Goal: Task Accomplishment & Management: Manage account settings

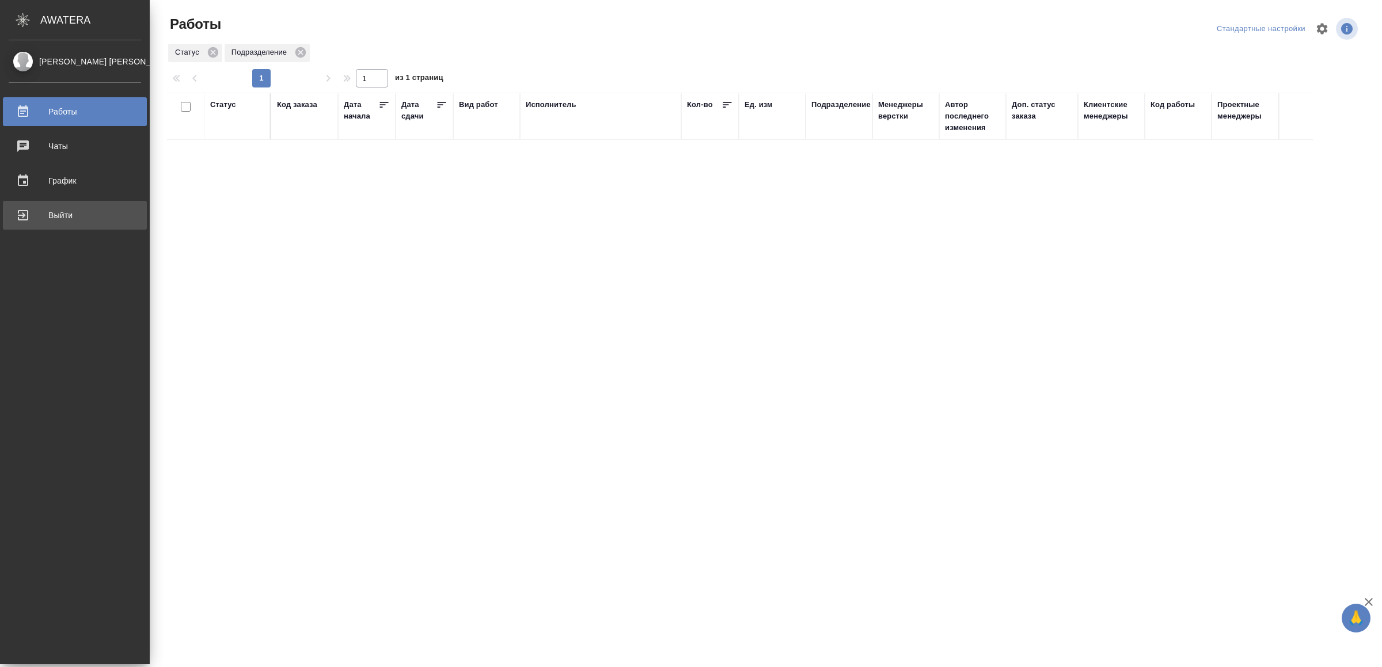
click at [28, 216] on div "Выйти" at bounding box center [75, 215] width 132 height 17
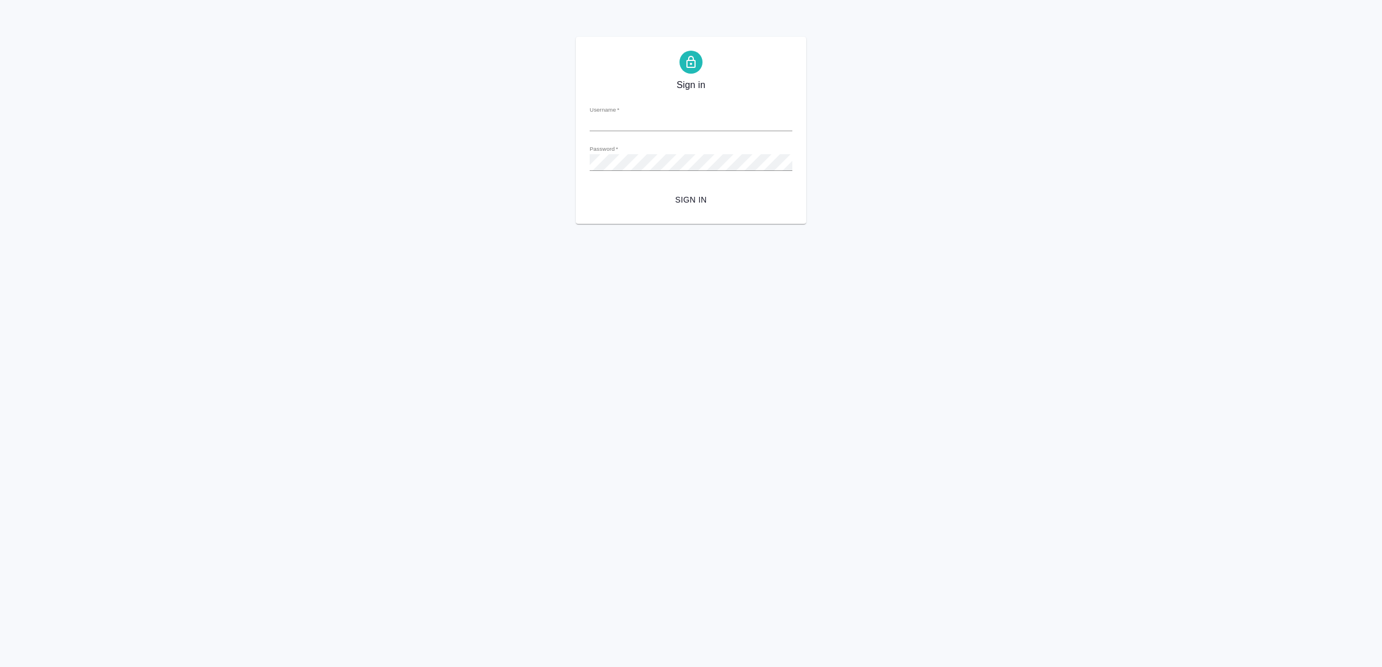
type input "[EMAIL_ADDRESS][DOMAIN_NAME]"
click at [692, 193] on span "Sign in" at bounding box center [691, 200] width 184 height 14
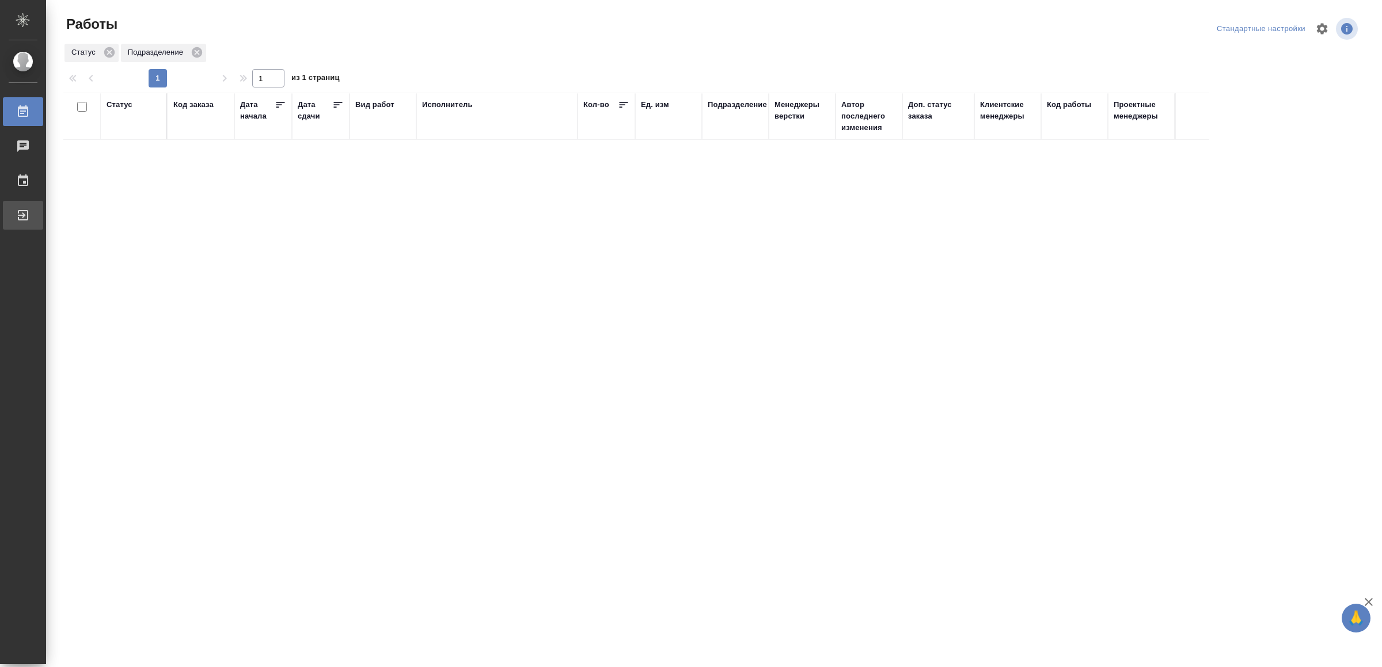
click at [43, 206] on link "Выйти" at bounding box center [23, 215] width 40 height 29
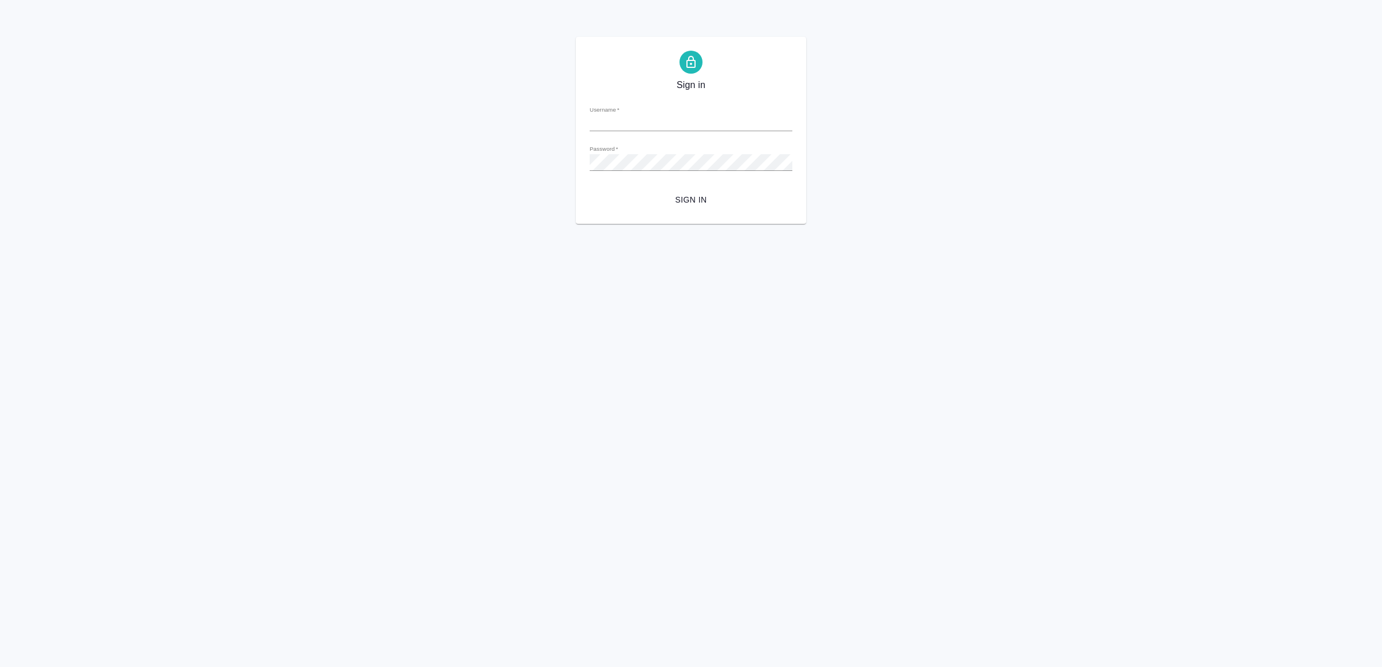
type input "[EMAIL_ADDRESS][DOMAIN_NAME]"
click at [722, 197] on span "Sign in" at bounding box center [691, 200] width 184 height 14
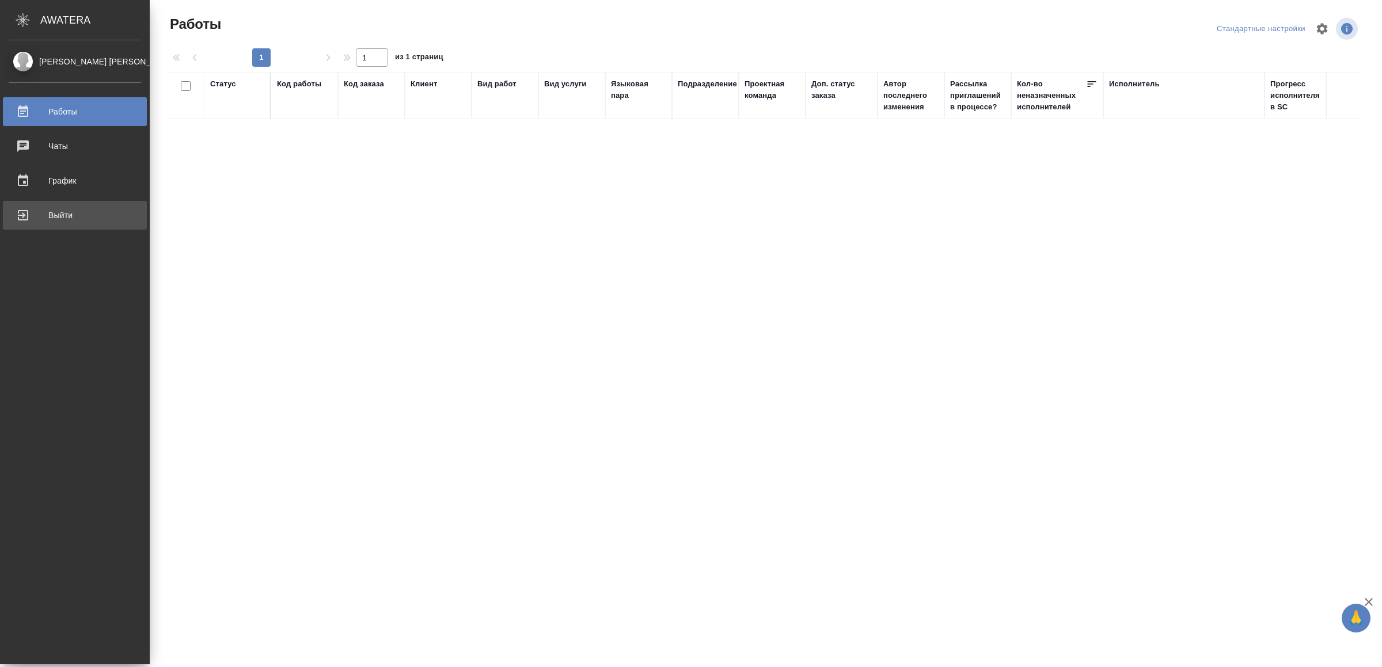
click at [37, 210] on div "Выйти" at bounding box center [75, 215] width 132 height 17
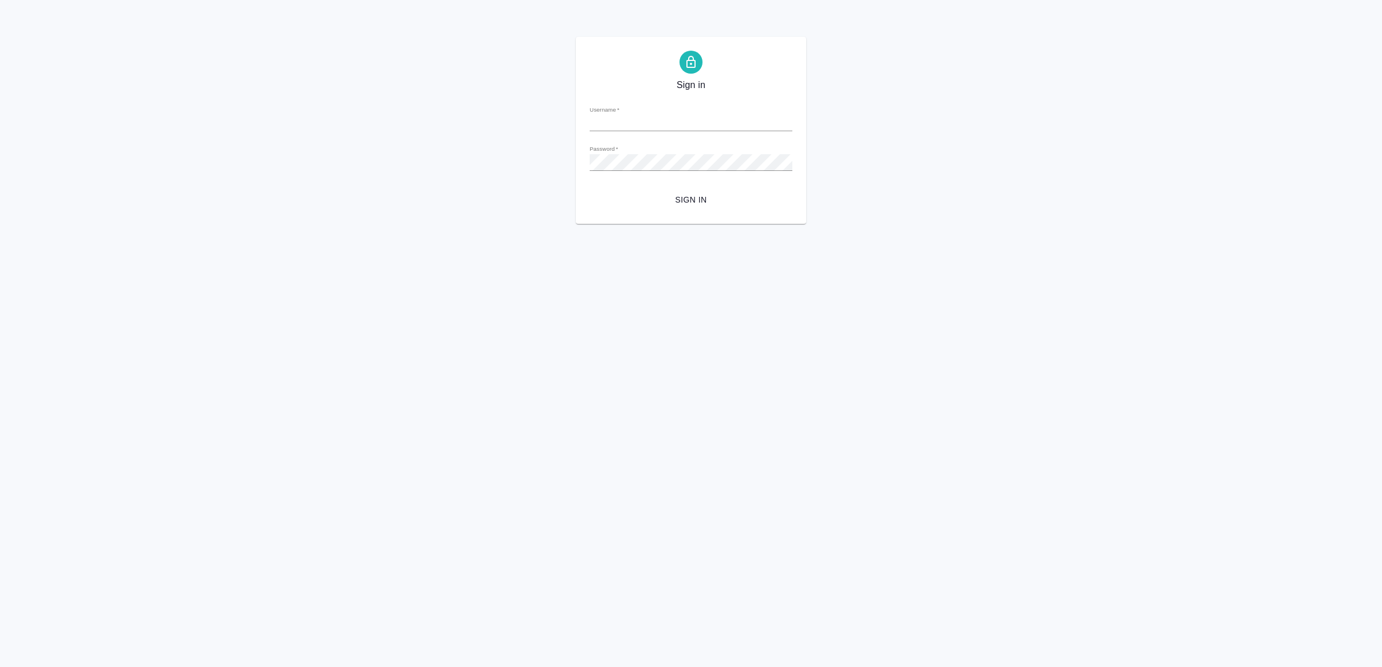
type input "v.yamkovenko@awatera.com"
click at [728, 193] on span "Sign in" at bounding box center [691, 200] width 184 height 14
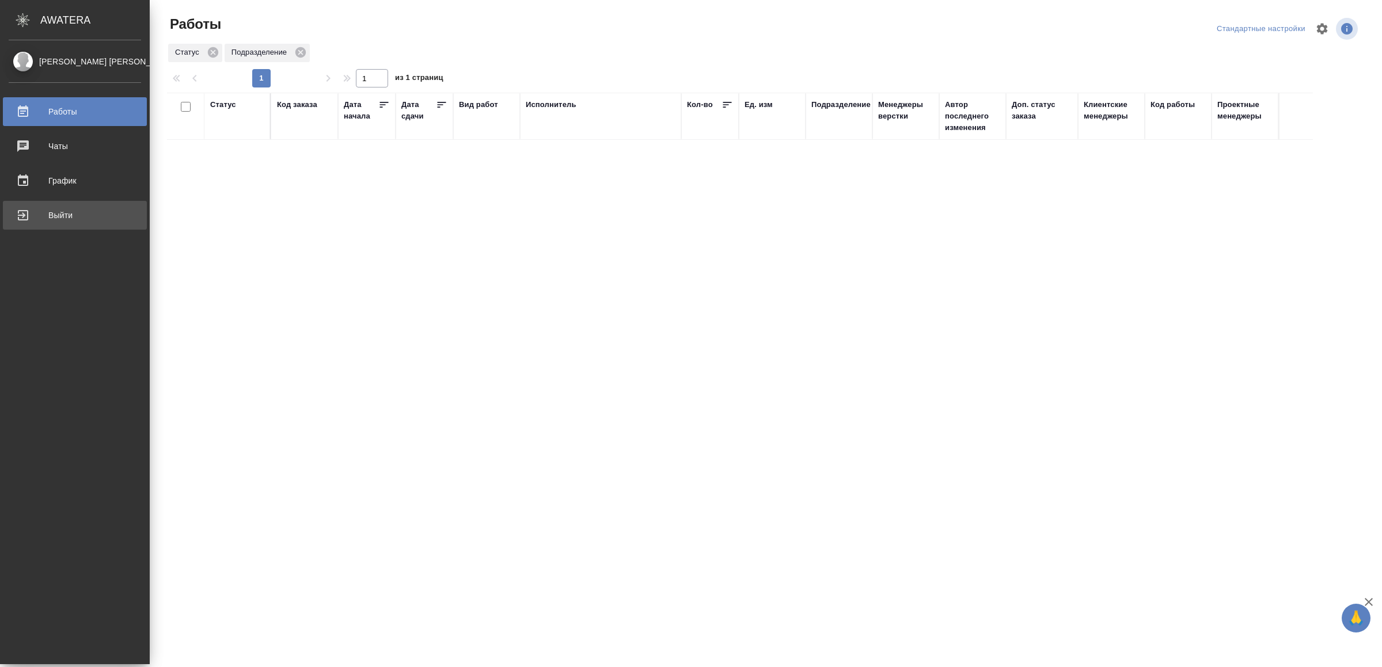
click at [16, 204] on link "Выйти" at bounding box center [75, 215] width 144 height 29
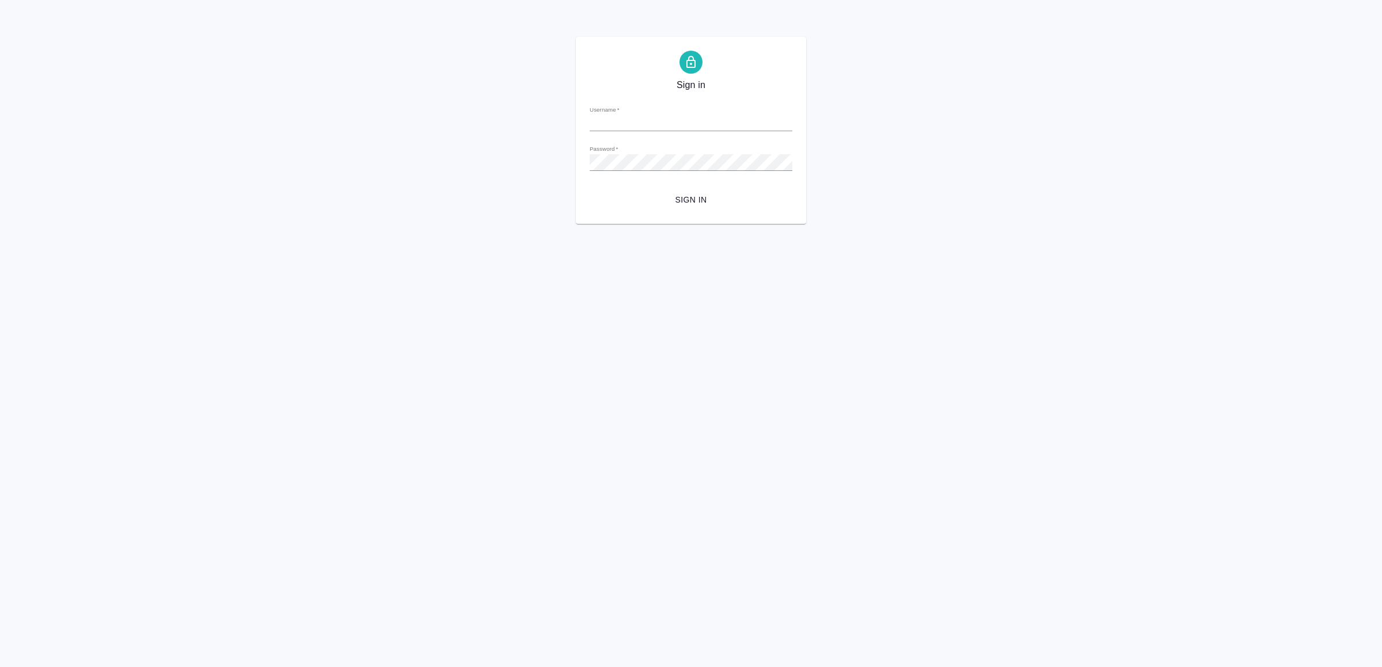
type input "[EMAIL_ADDRESS][DOMAIN_NAME]"
click at [704, 206] on span "Sign in" at bounding box center [691, 200] width 184 height 14
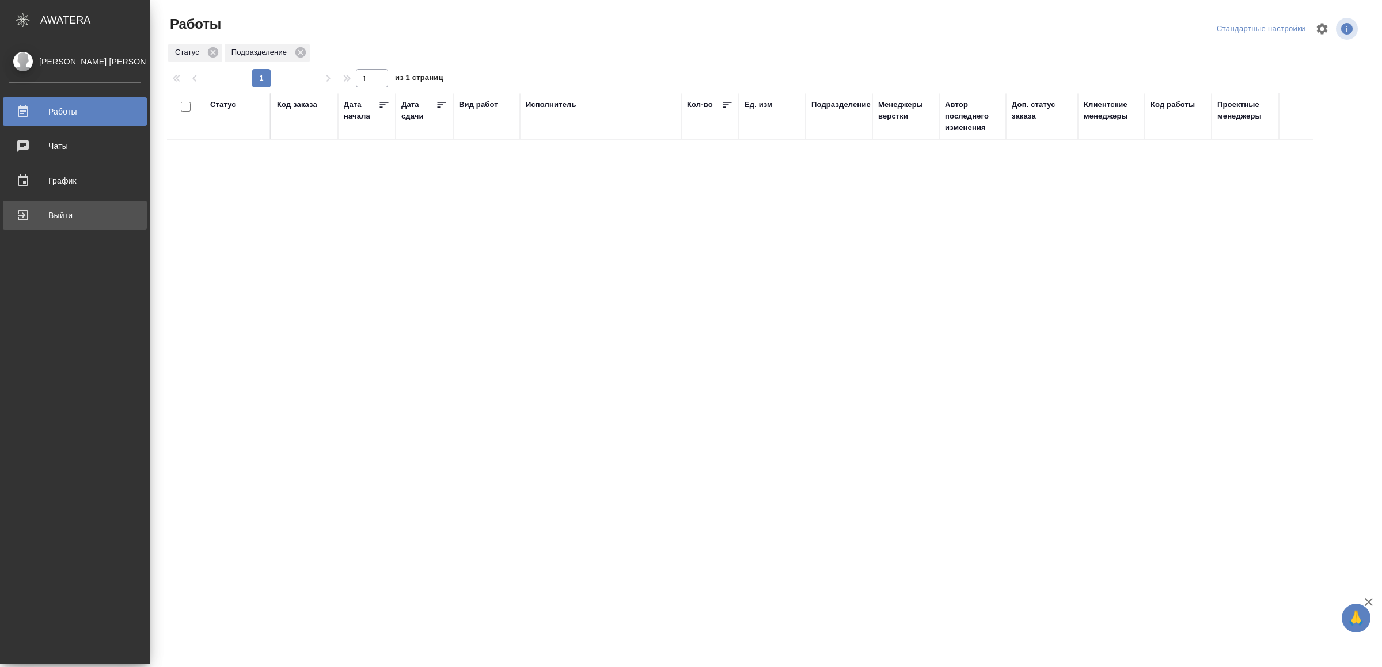
click at [36, 210] on div "Выйти" at bounding box center [75, 215] width 132 height 17
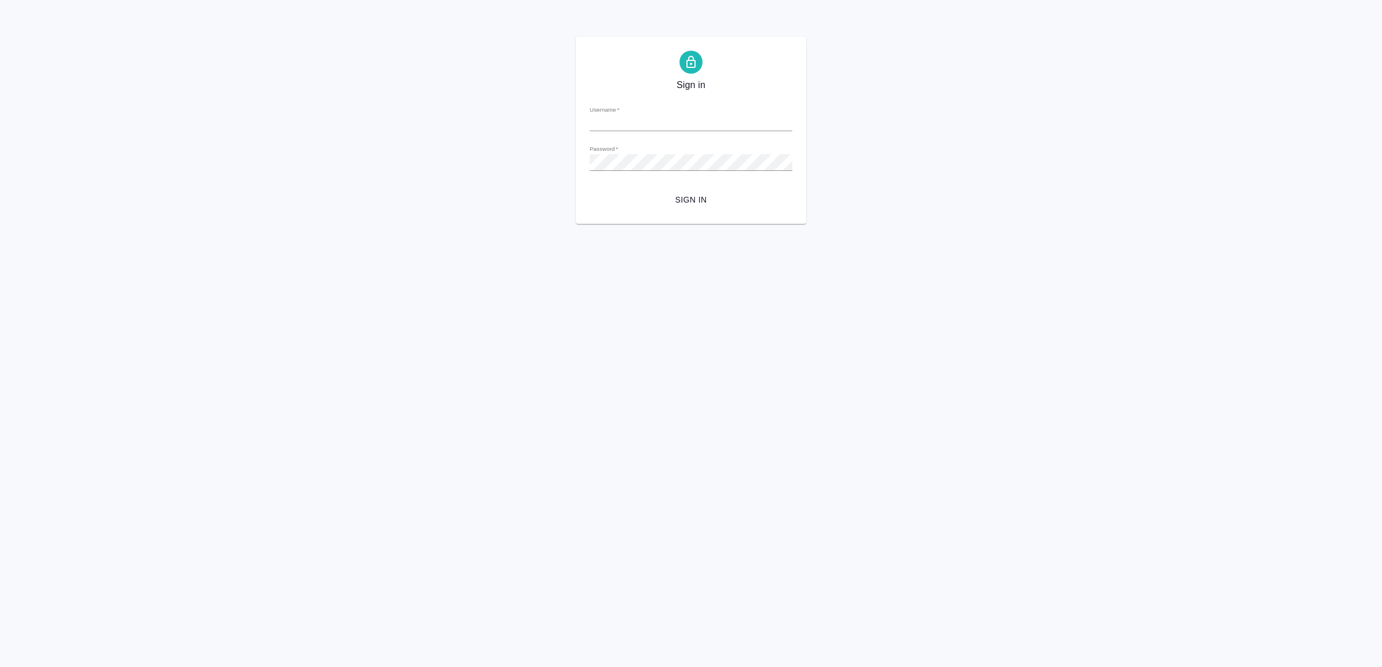
type input "[EMAIL_ADDRESS][DOMAIN_NAME]"
click at [665, 198] on span "Sign in" at bounding box center [691, 200] width 184 height 14
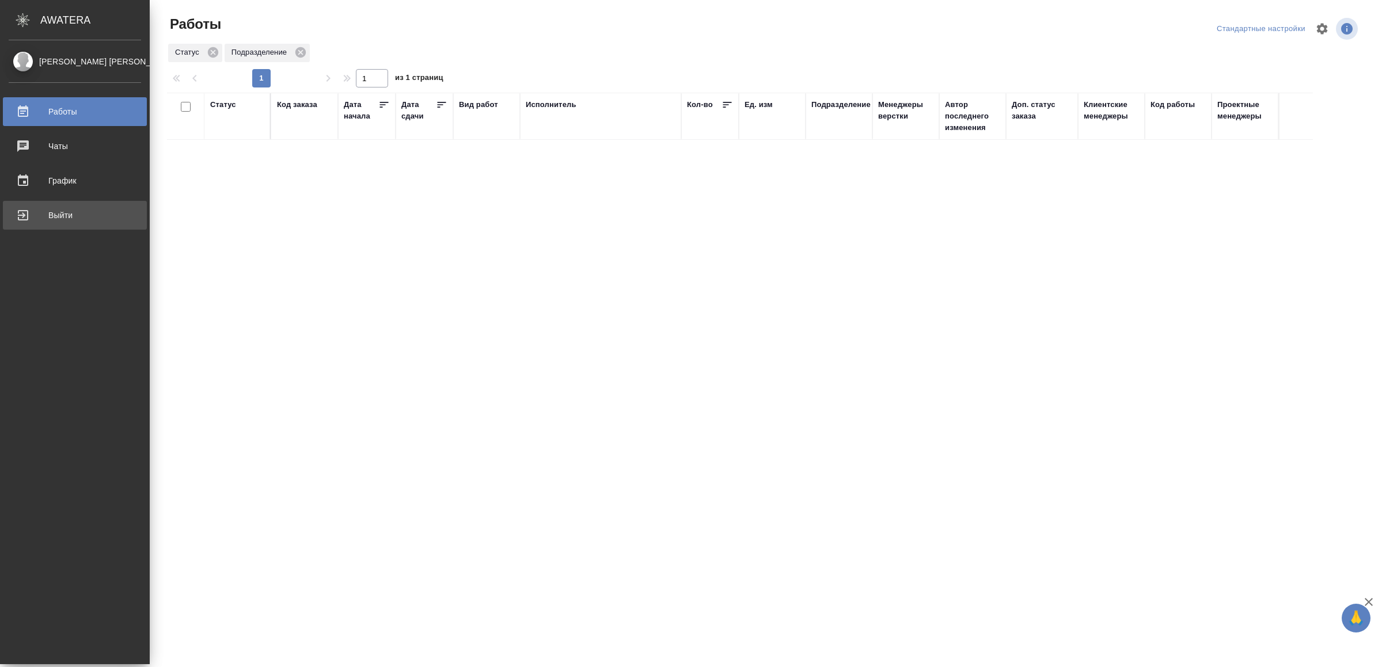
click at [35, 221] on div "Выйти" at bounding box center [75, 215] width 132 height 17
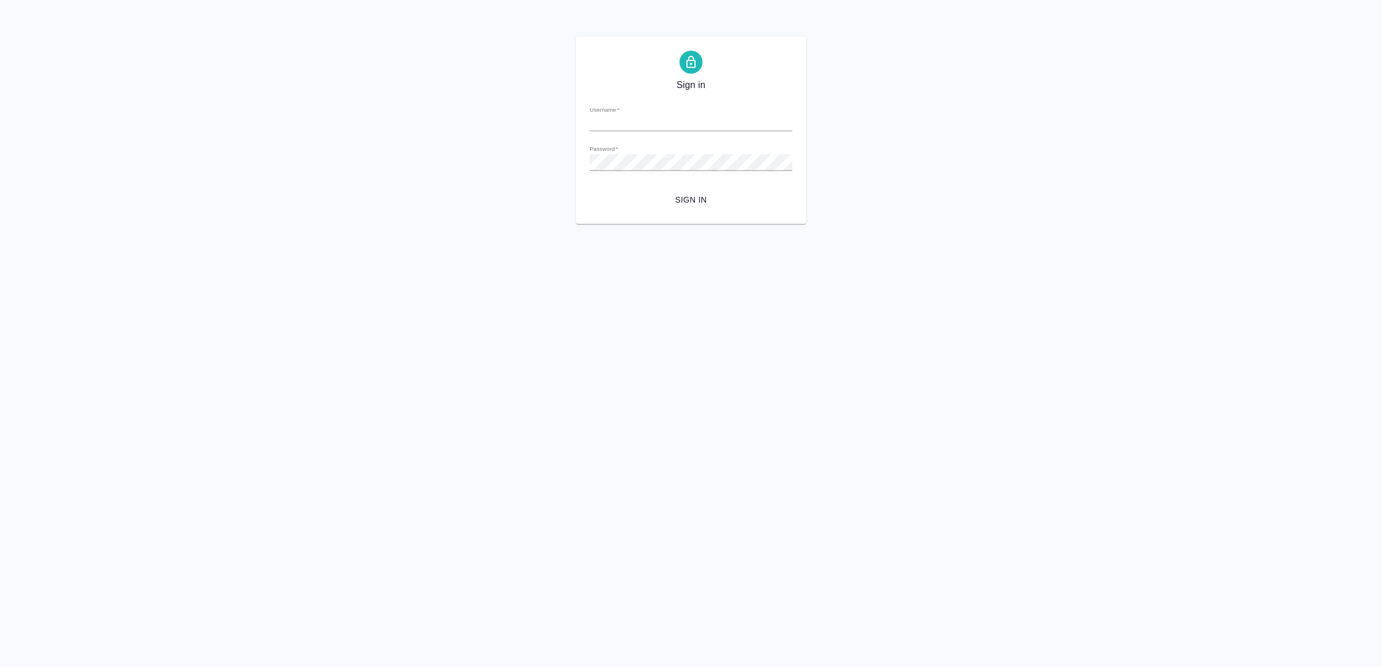
type input "v.yamkovenko@awatera.com"
click at [712, 194] on span "Sign in" at bounding box center [691, 200] width 184 height 14
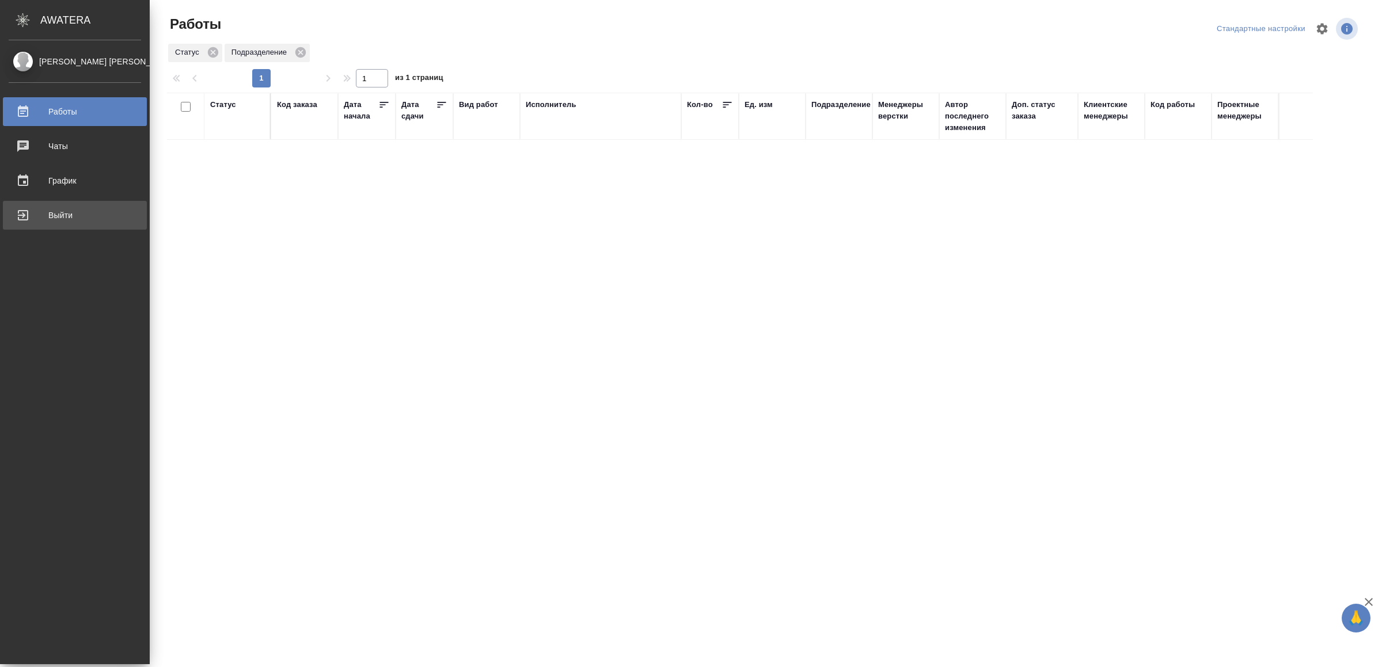
click at [54, 212] on div "Выйти" at bounding box center [75, 215] width 132 height 17
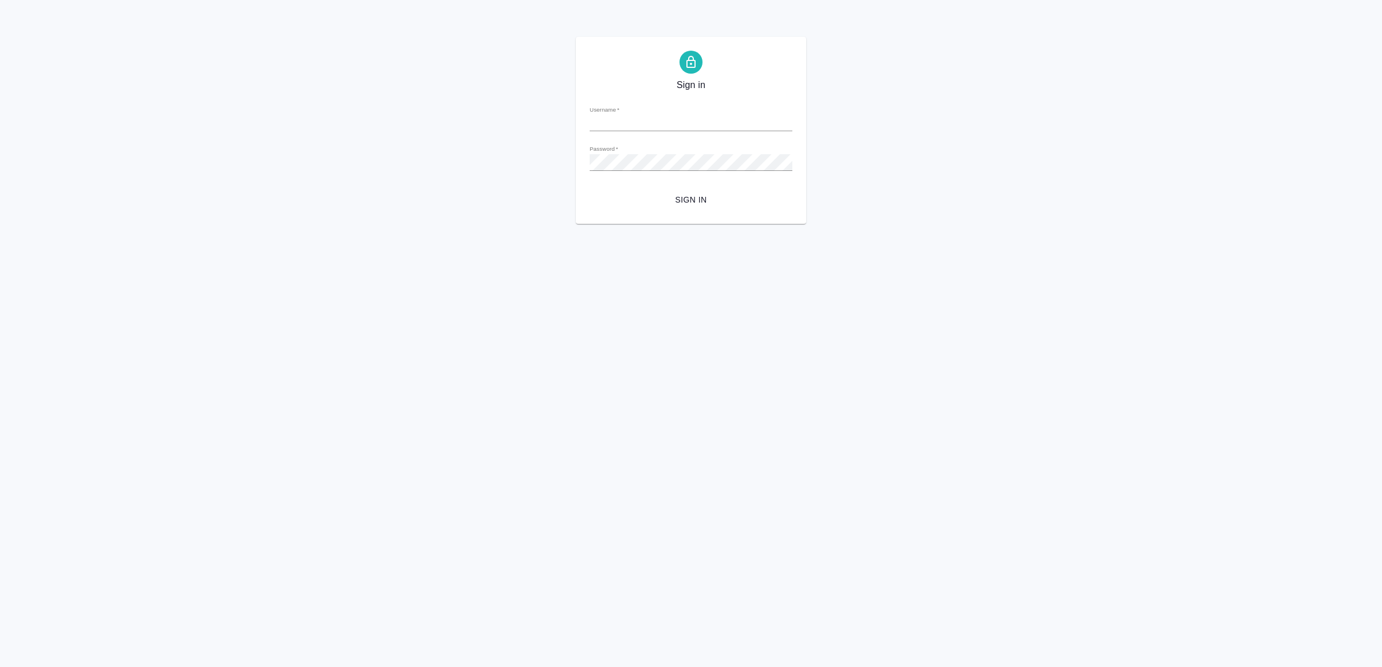
type input "[EMAIL_ADDRESS][DOMAIN_NAME]"
click at [745, 197] on span "Sign in" at bounding box center [691, 200] width 184 height 14
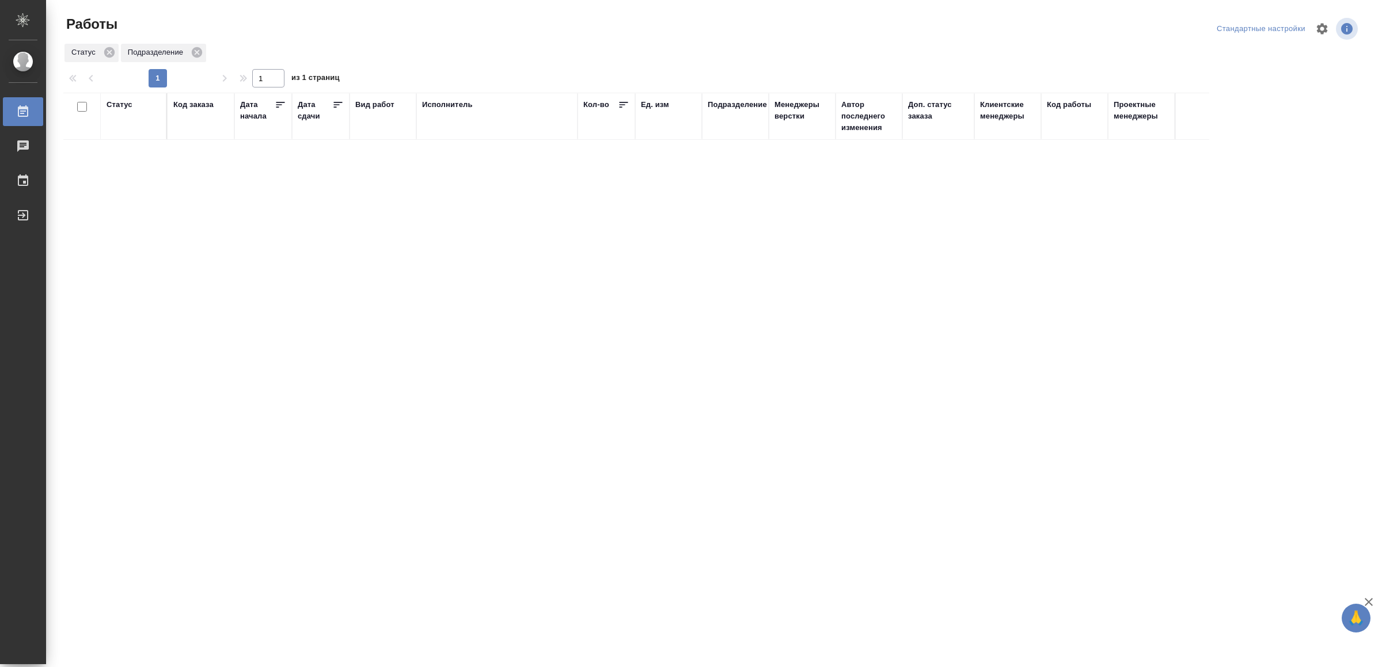
drag, startPoint x: 640, startPoint y: 451, endPoint x: 646, endPoint y: 432, distance: 20.0
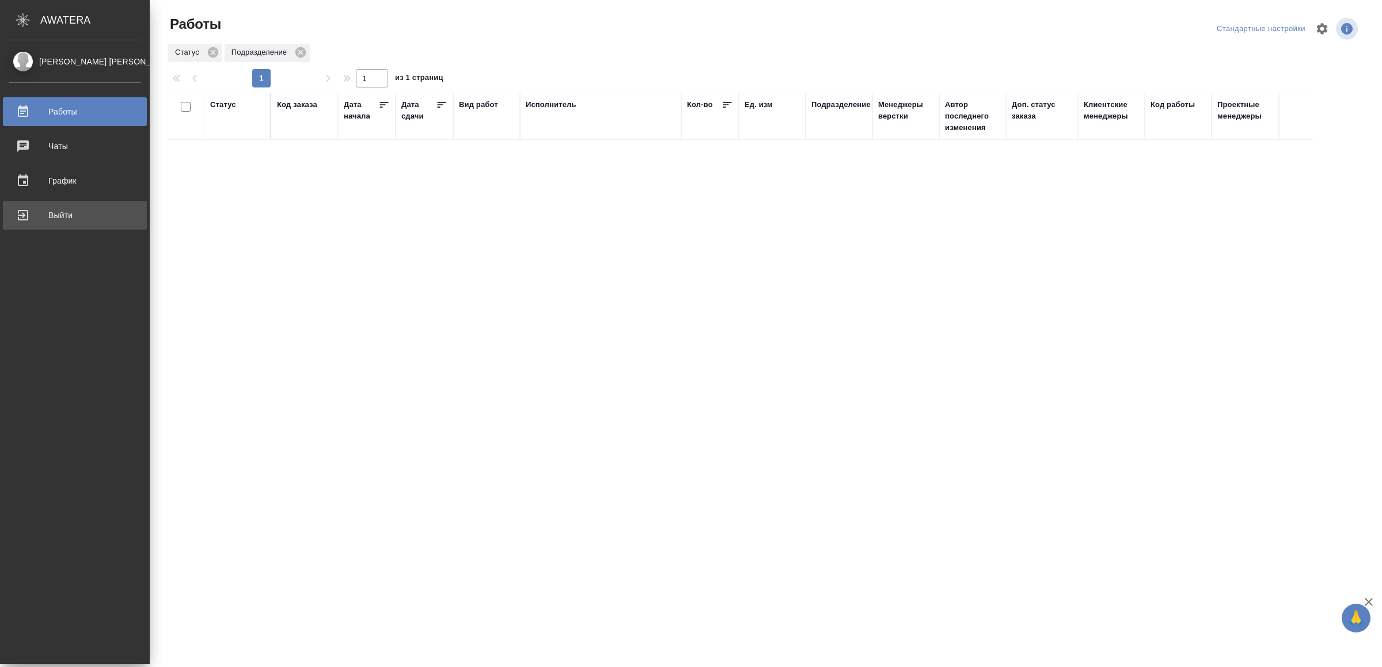
click at [35, 218] on div "Выйти" at bounding box center [75, 215] width 132 height 17
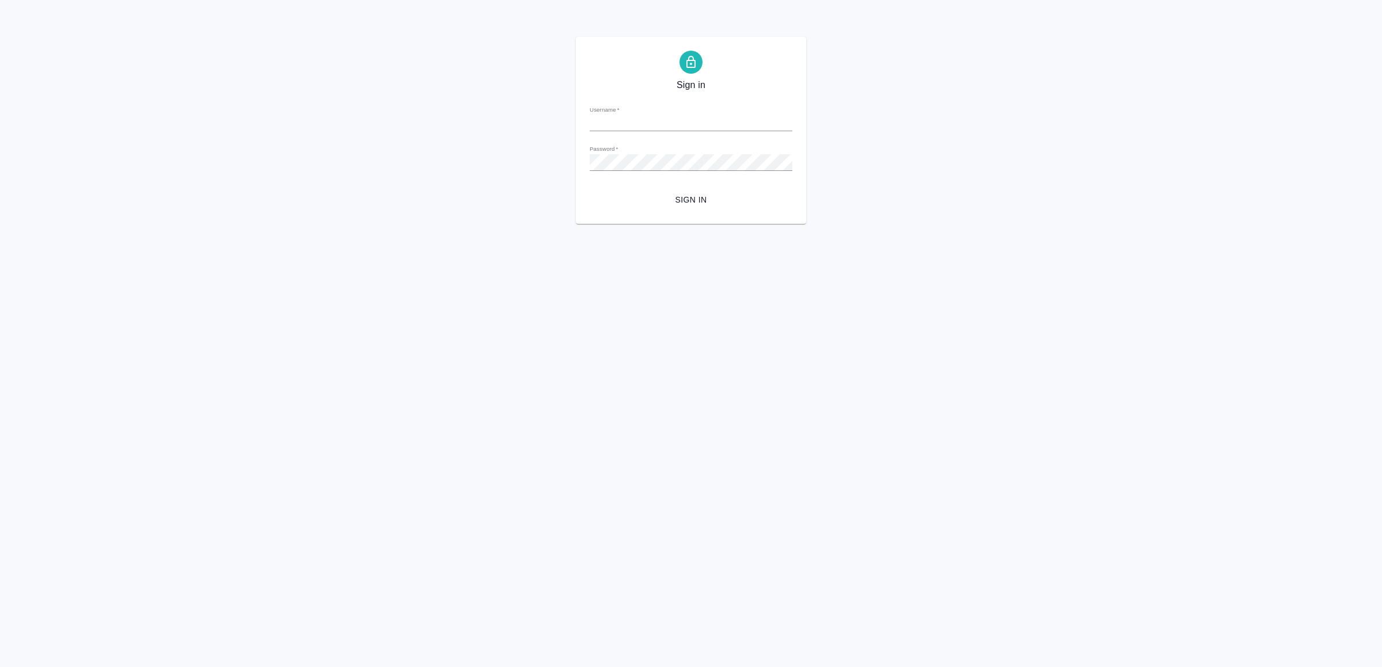
type input "[EMAIL_ADDRESS][DOMAIN_NAME]"
click at [743, 193] on span "Sign in" at bounding box center [691, 200] width 184 height 14
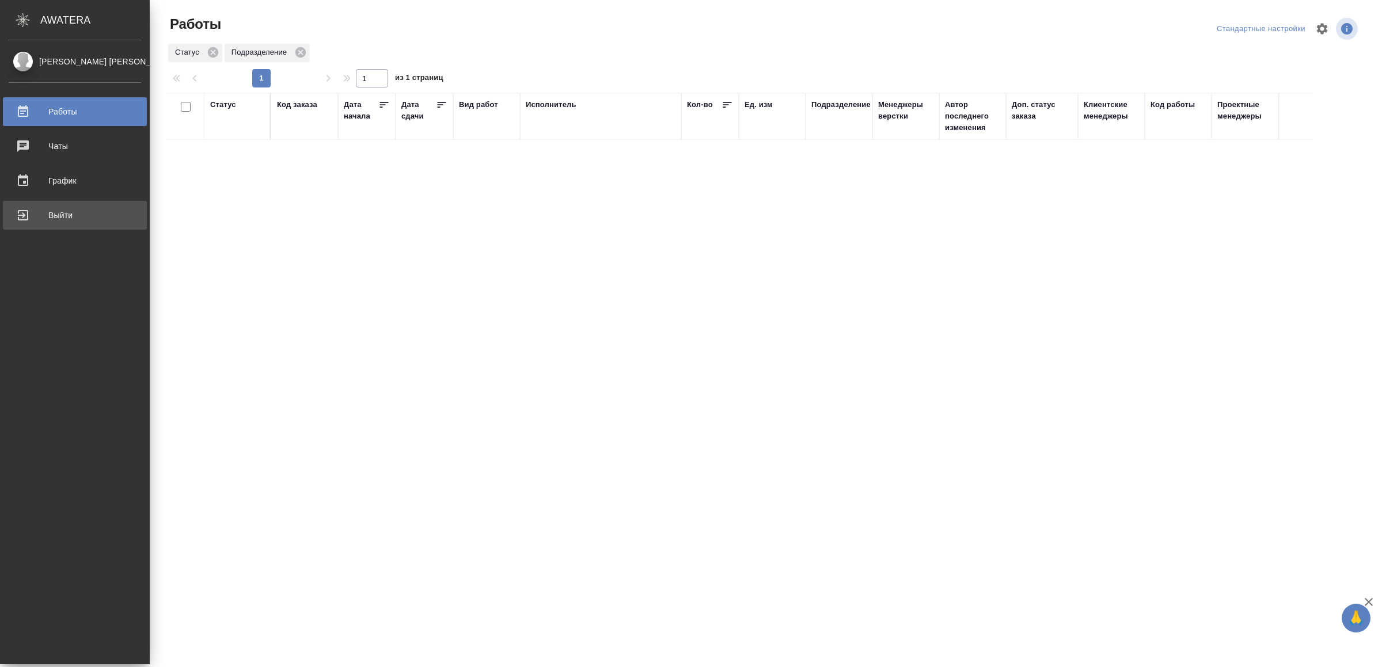
click at [24, 211] on div "Выйти" at bounding box center [75, 215] width 132 height 17
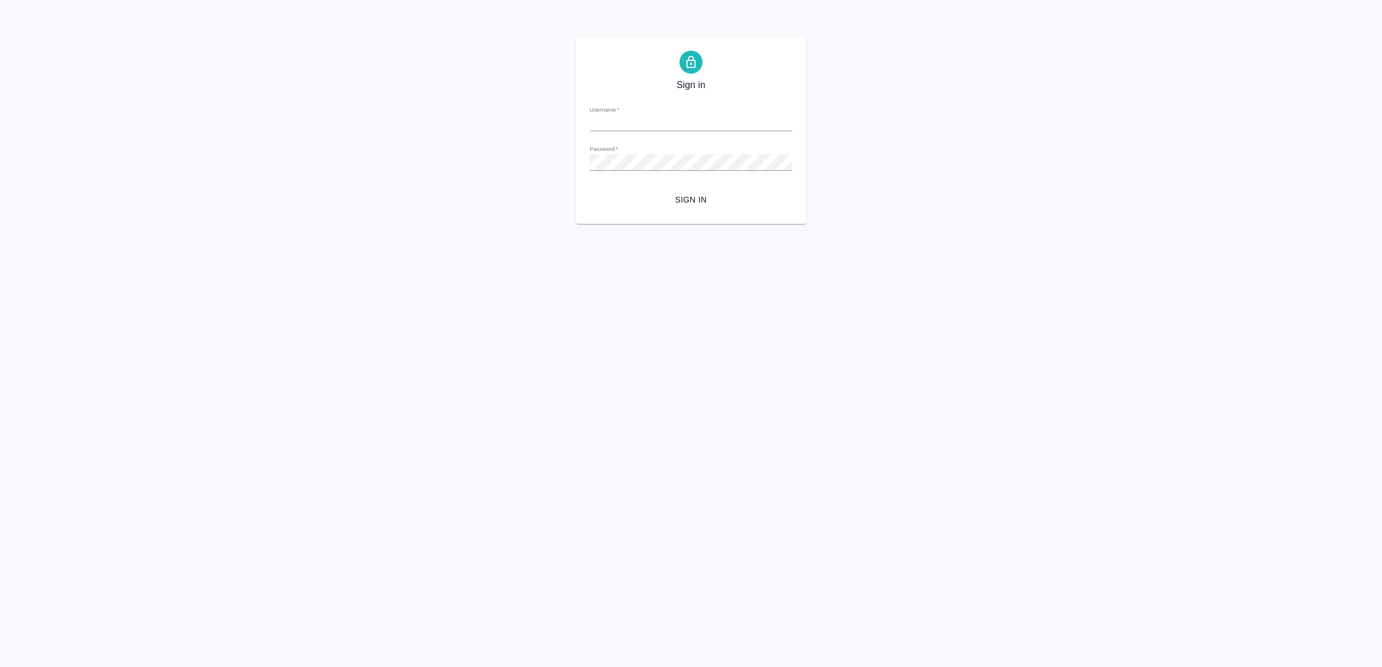
type input "[EMAIL_ADDRESS][DOMAIN_NAME]"
click at [726, 197] on span "Sign in" at bounding box center [691, 200] width 184 height 14
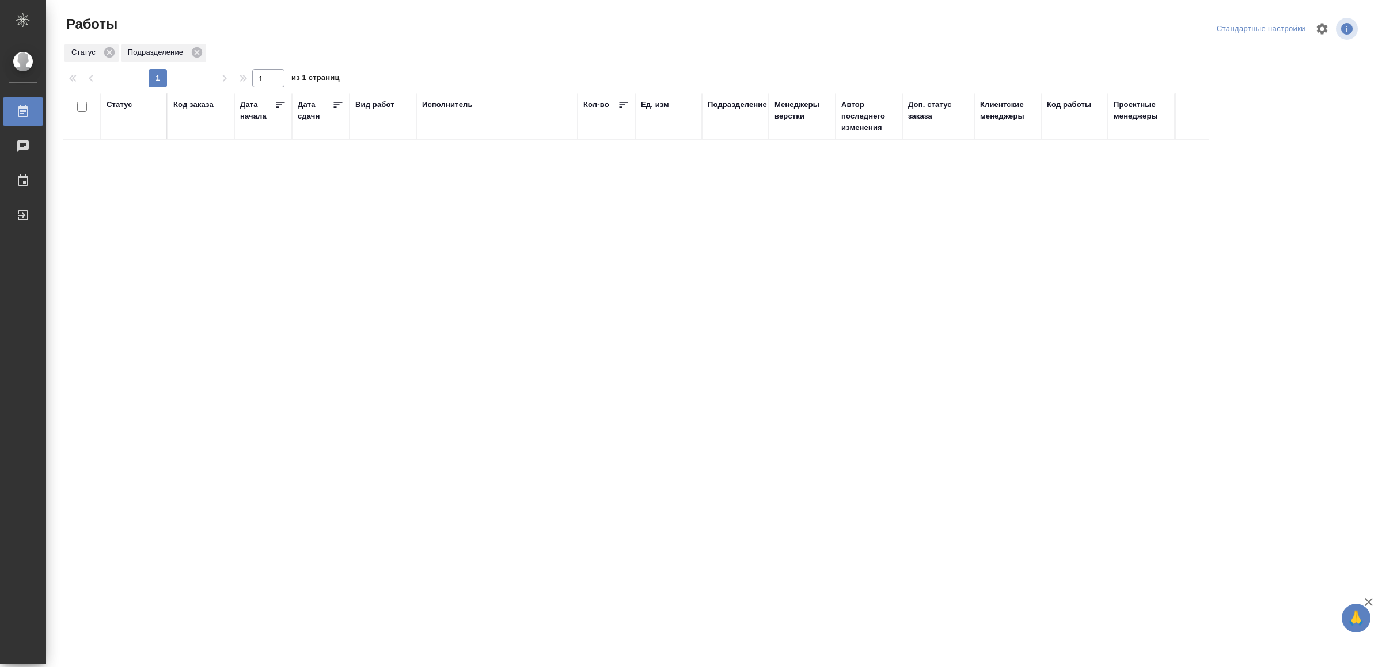
drag, startPoint x: 0, startPoint y: 0, endPoint x: 589, endPoint y: 306, distance: 664.0
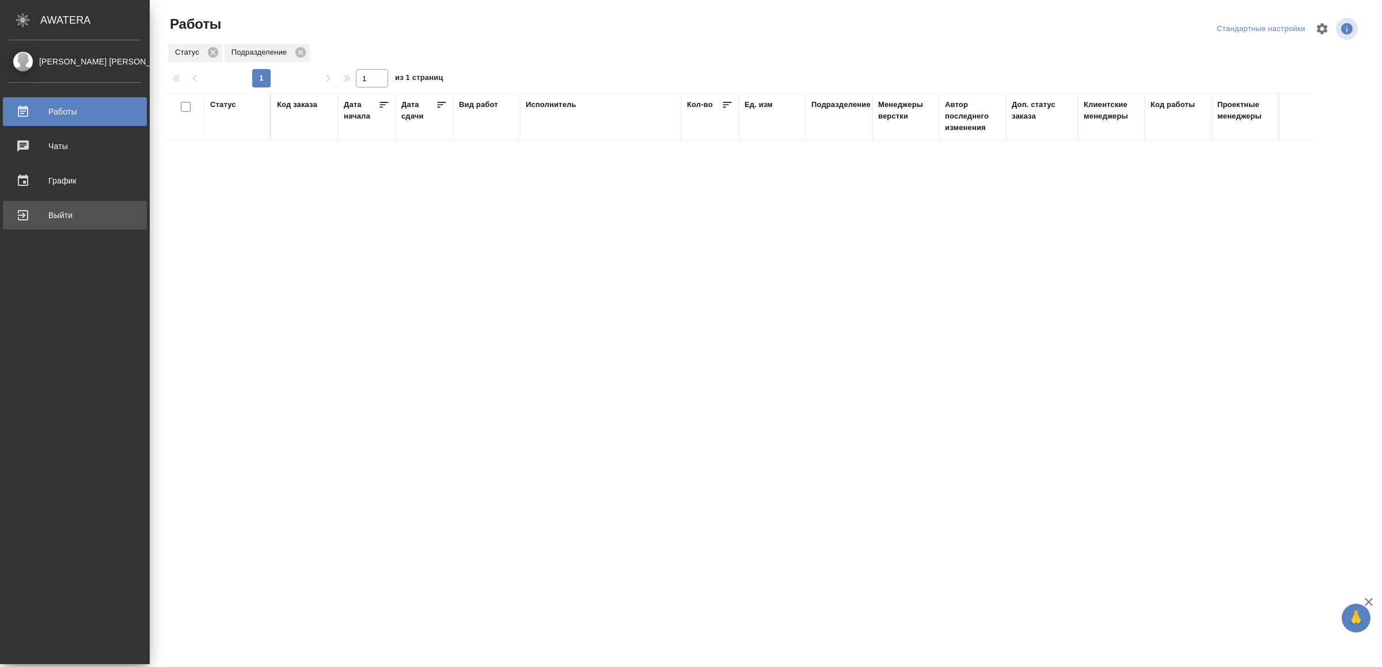
click at [73, 218] on div "Выйти" at bounding box center [75, 215] width 132 height 17
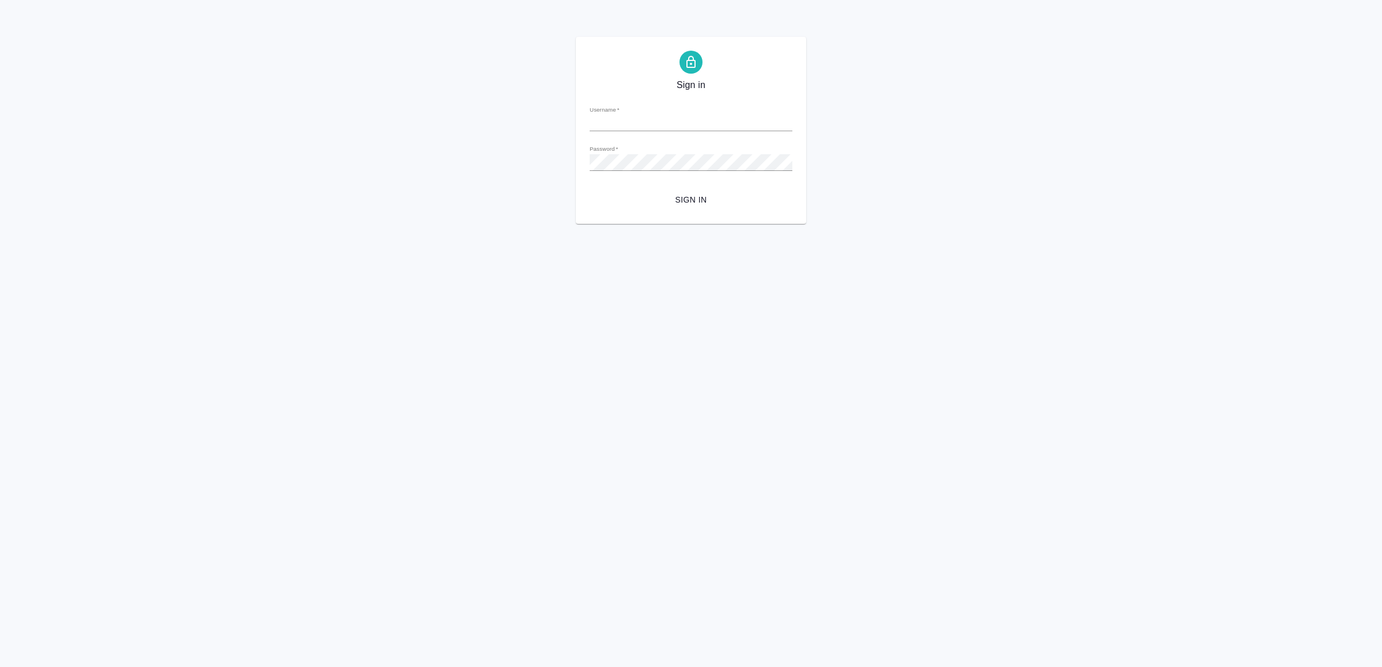
type input "[EMAIL_ADDRESS][DOMAIN_NAME]"
click at [708, 199] on span "Sign in" at bounding box center [691, 200] width 184 height 14
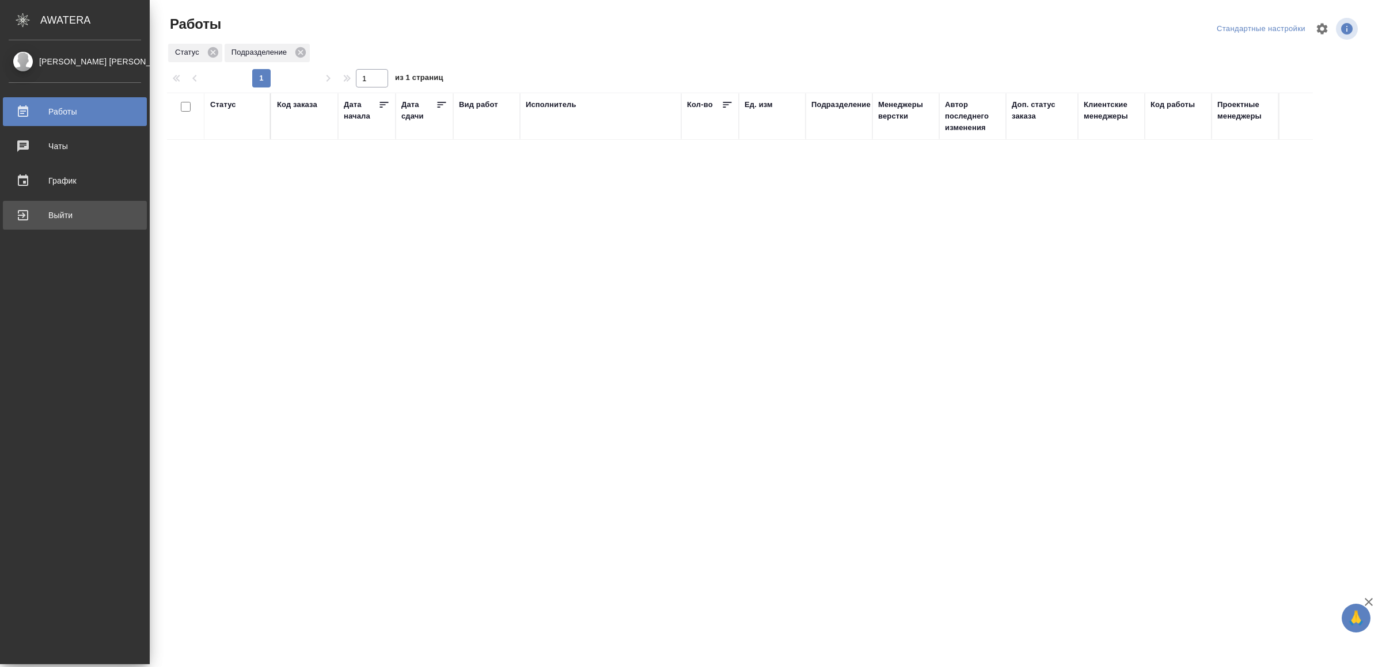
click at [31, 215] on div "Выйти" at bounding box center [75, 215] width 132 height 17
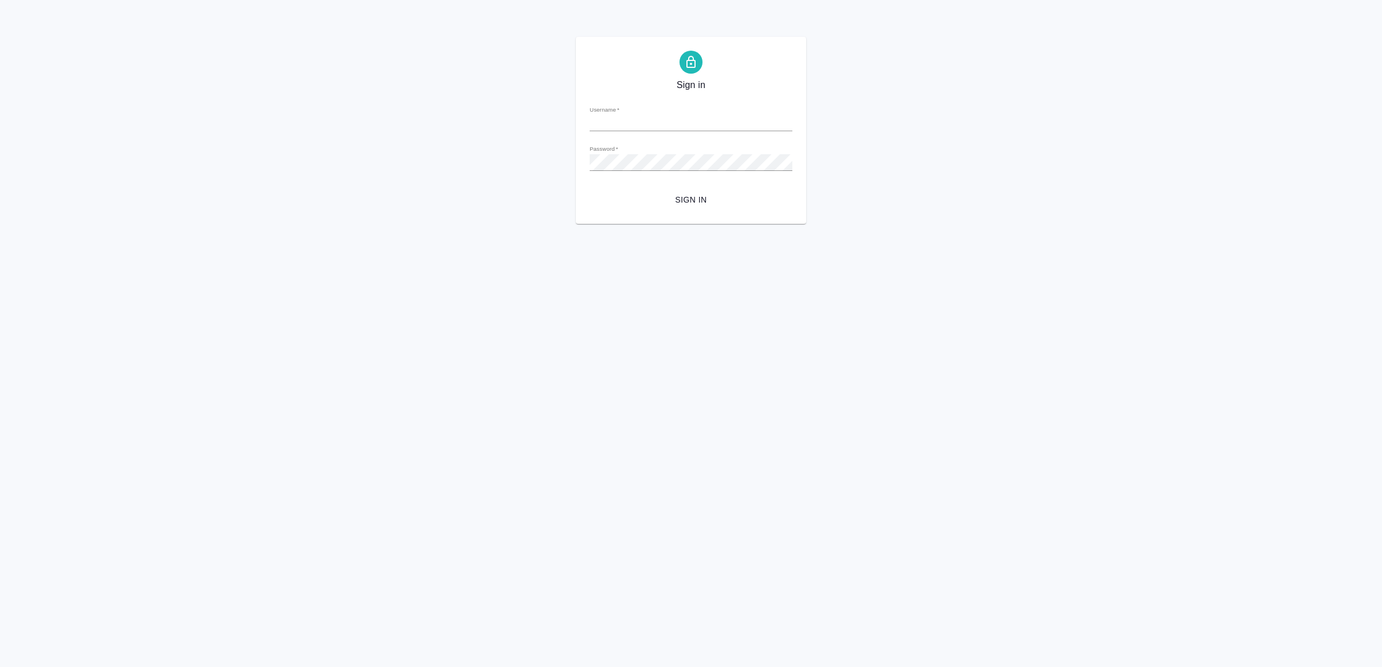
type input "[EMAIL_ADDRESS][DOMAIN_NAME]"
click at [686, 210] on button "Sign in" at bounding box center [691, 199] width 203 height 21
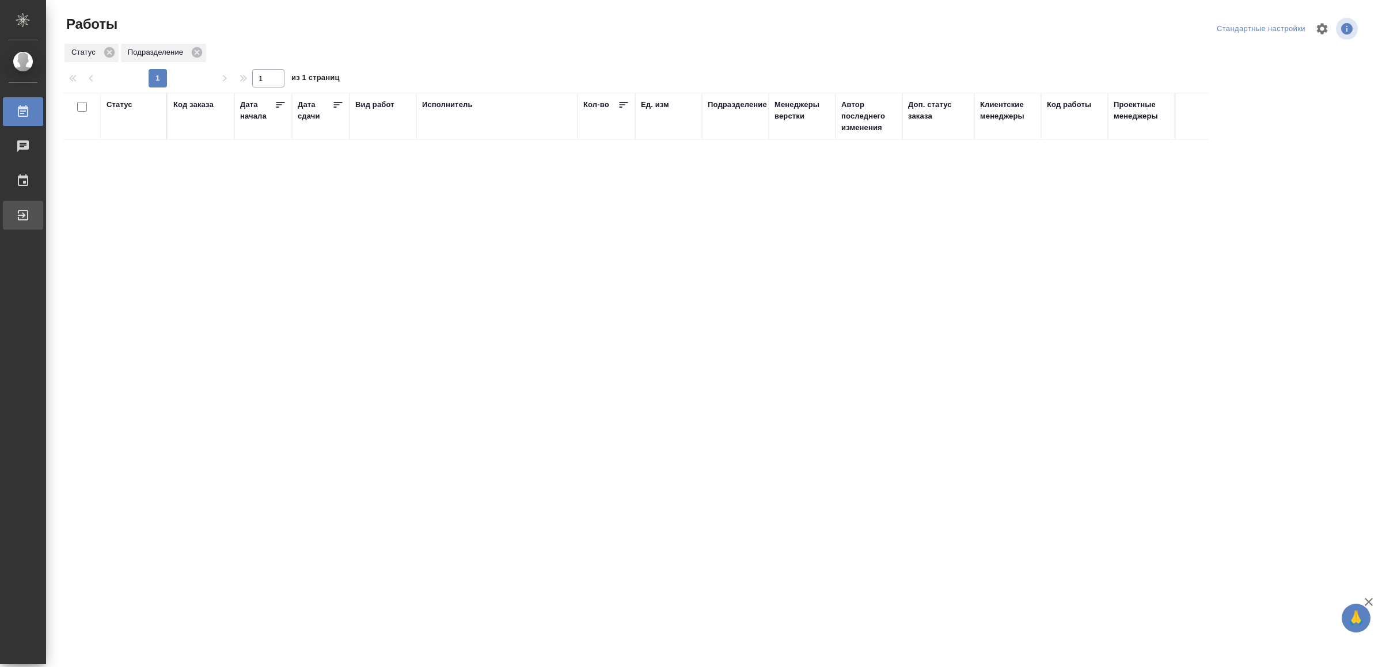
click at [23, 210] on div "Выйти" at bounding box center [8, 215] width 29 height 17
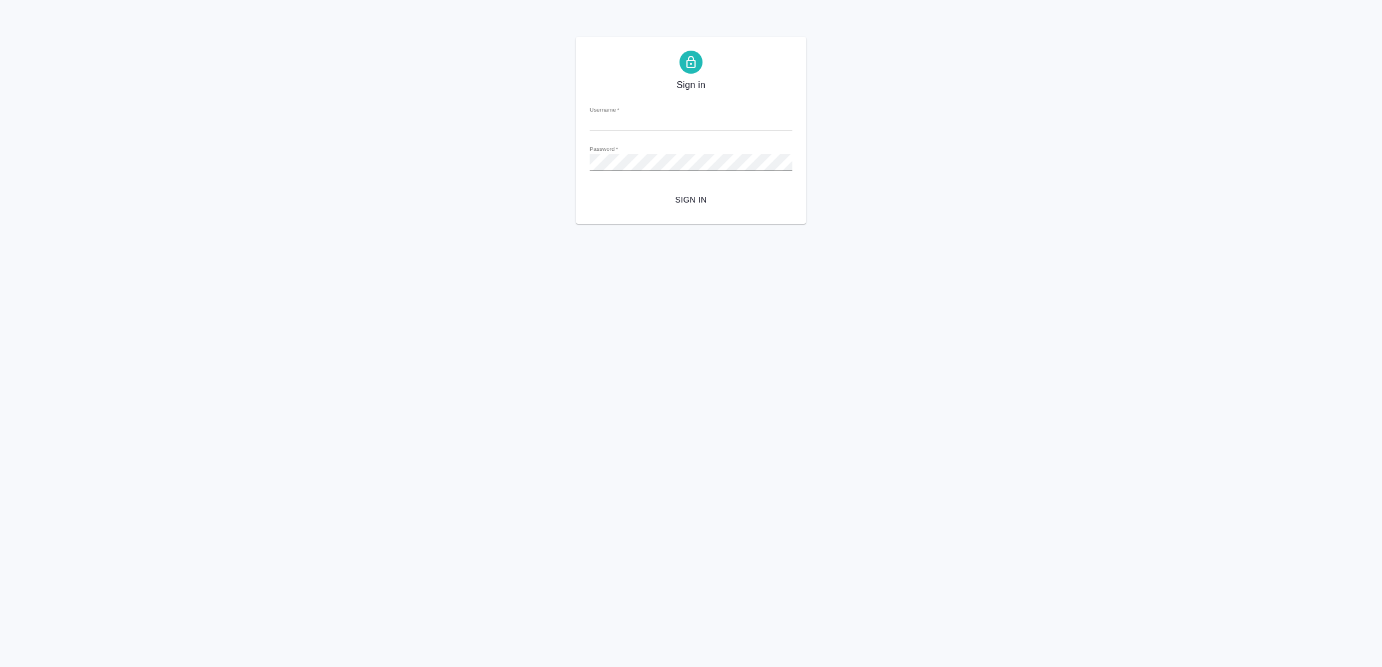
type input "[EMAIL_ADDRESS][DOMAIN_NAME]"
click at [712, 210] on button "Sign in" at bounding box center [691, 199] width 203 height 21
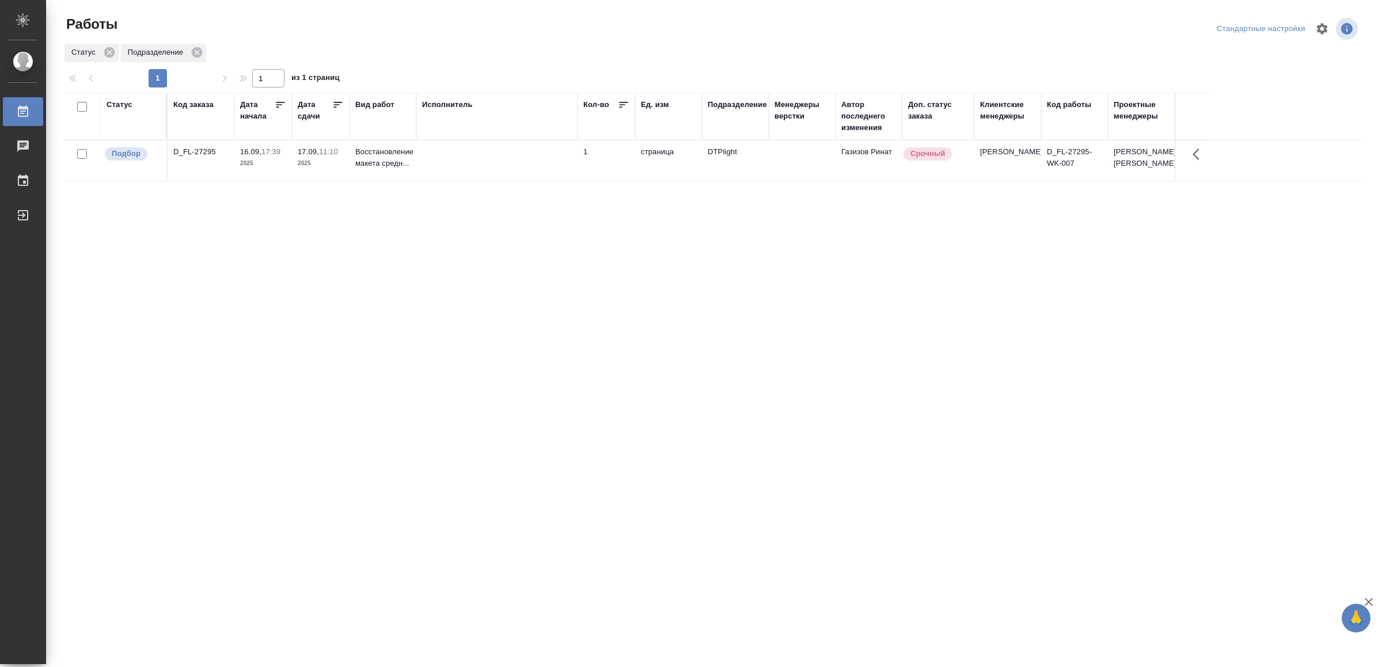
click at [534, 169] on td at bounding box center [496, 161] width 161 height 40
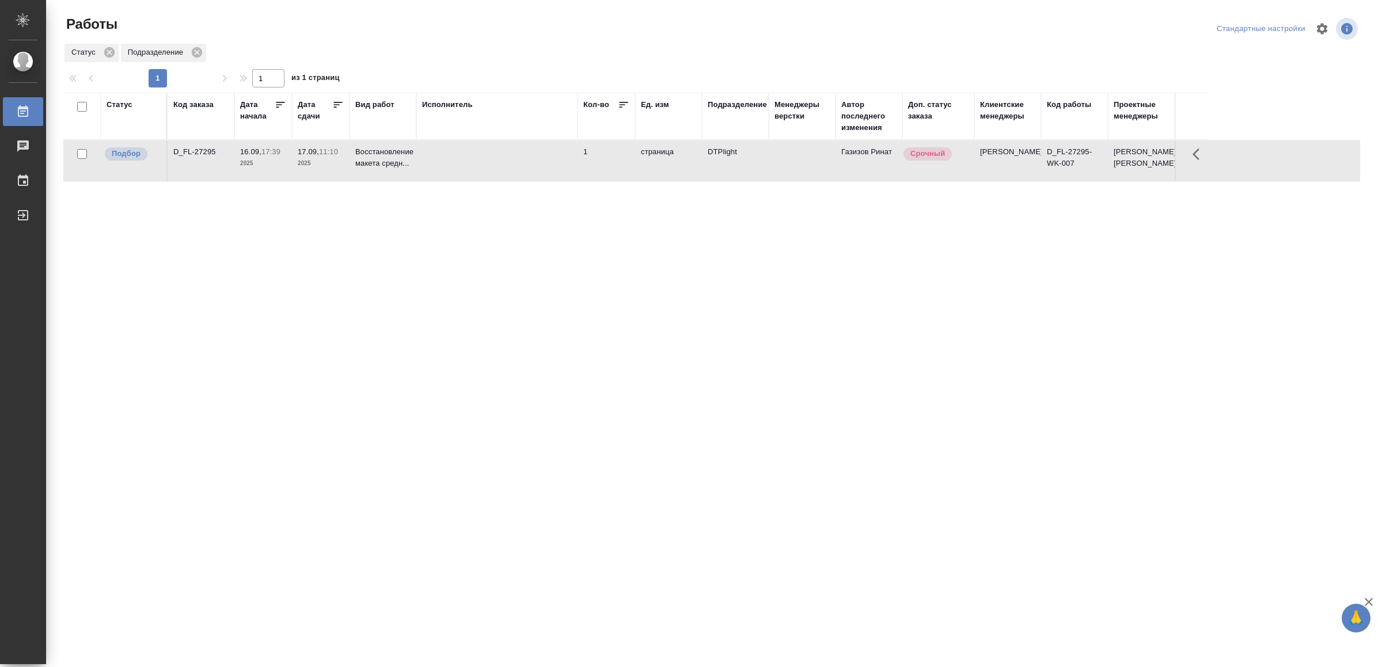
click at [536, 169] on td at bounding box center [496, 161] width 161 height 40
drag, startPoint x: 337, startPoint y: 416, endPoint x: 337, endPoint y: 407, distance: 9.8
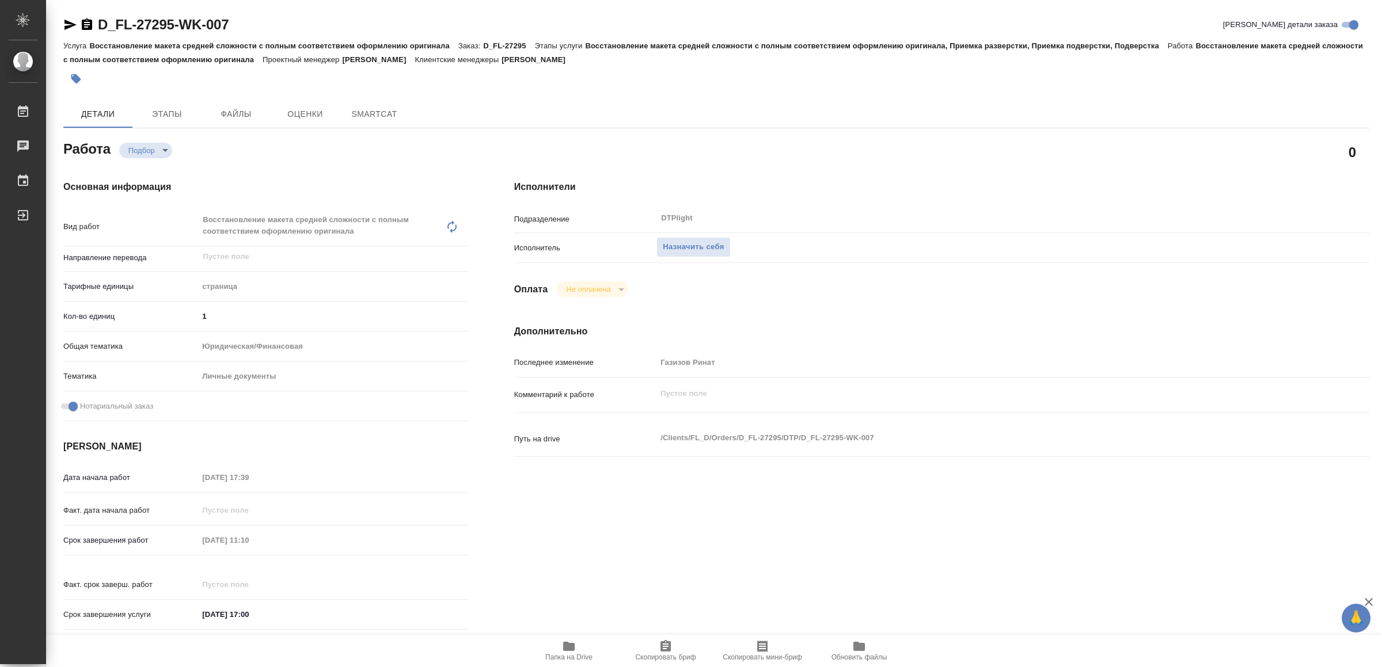
click at [574, 648] on icon "button" at bounding box center [569, 646] width 12 height 9
click at [715, 248] on span "Назначить себя" at bounding box center [693, 247] width 61 height 13
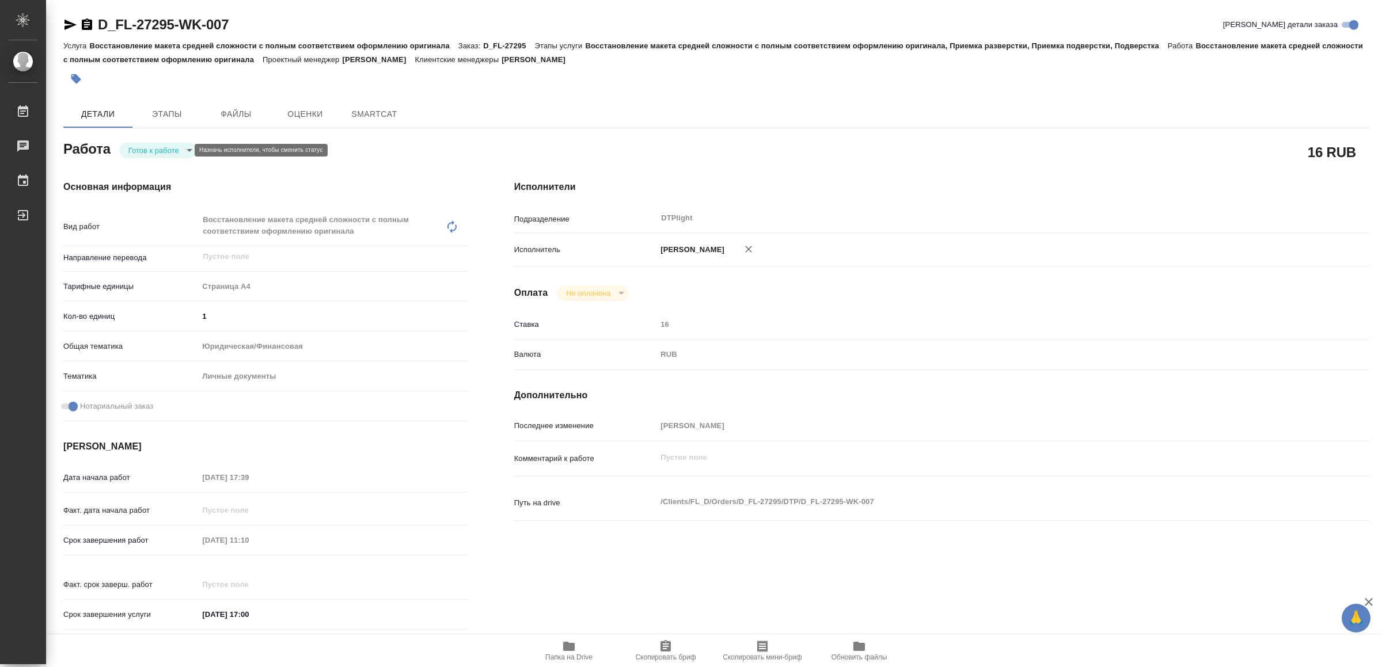
click at [152, 146] on body "🙏 .cls-1 fill:#fff; AWATERA Yamkovenko [PERSON_NAME] Работы Чаты График Выйти D…" at bounding box center [691, 333] width 1382 height 667
click at [153, 145] on button "В работе" at bounding box center [148, 150] width 38 height 13
type textarea "x"
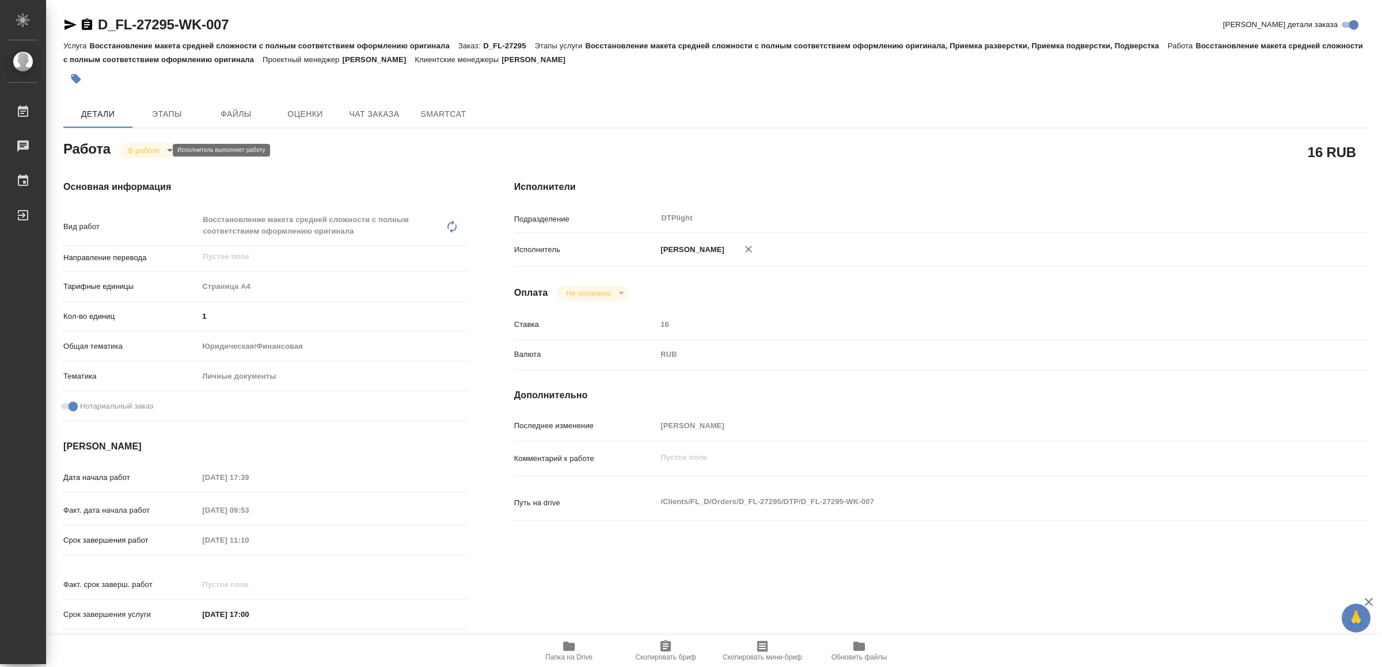
type textarea "x"
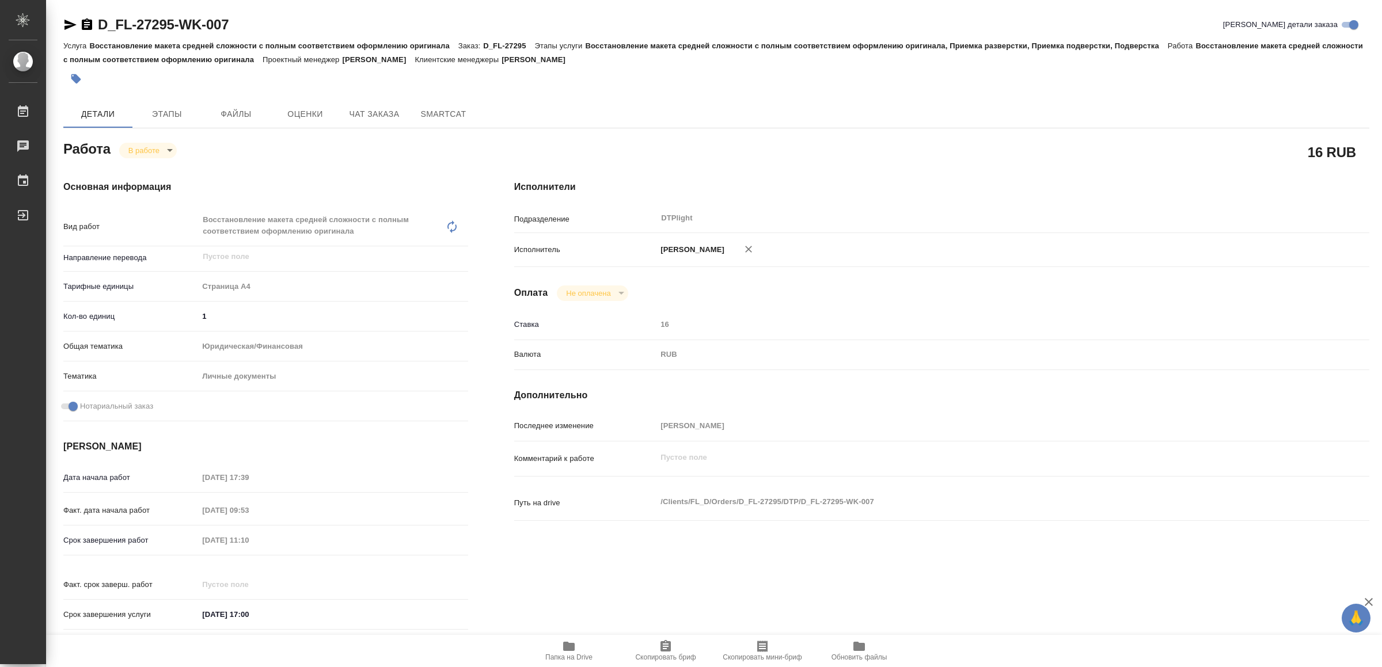
type textarea "x"
click at [68, 18] on icon "button" at bounding box center [70, 25] width 14 height 14
type textarea "x"
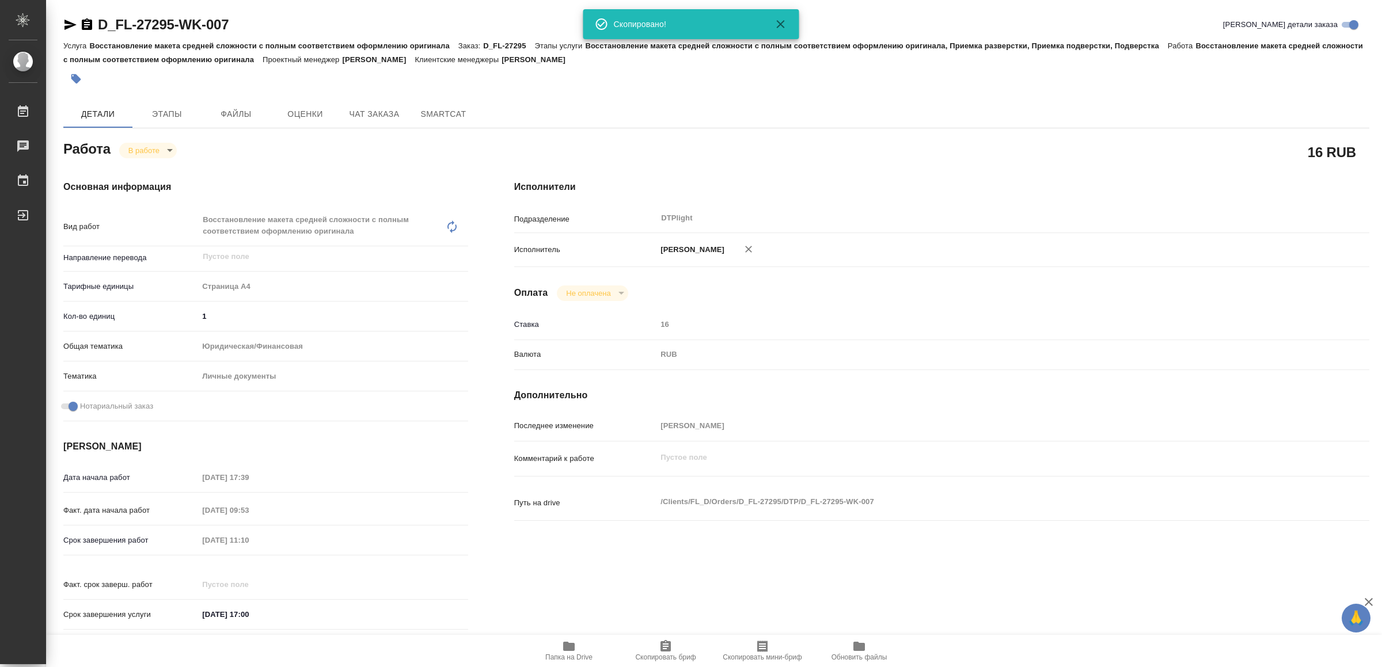
type textarea "x"
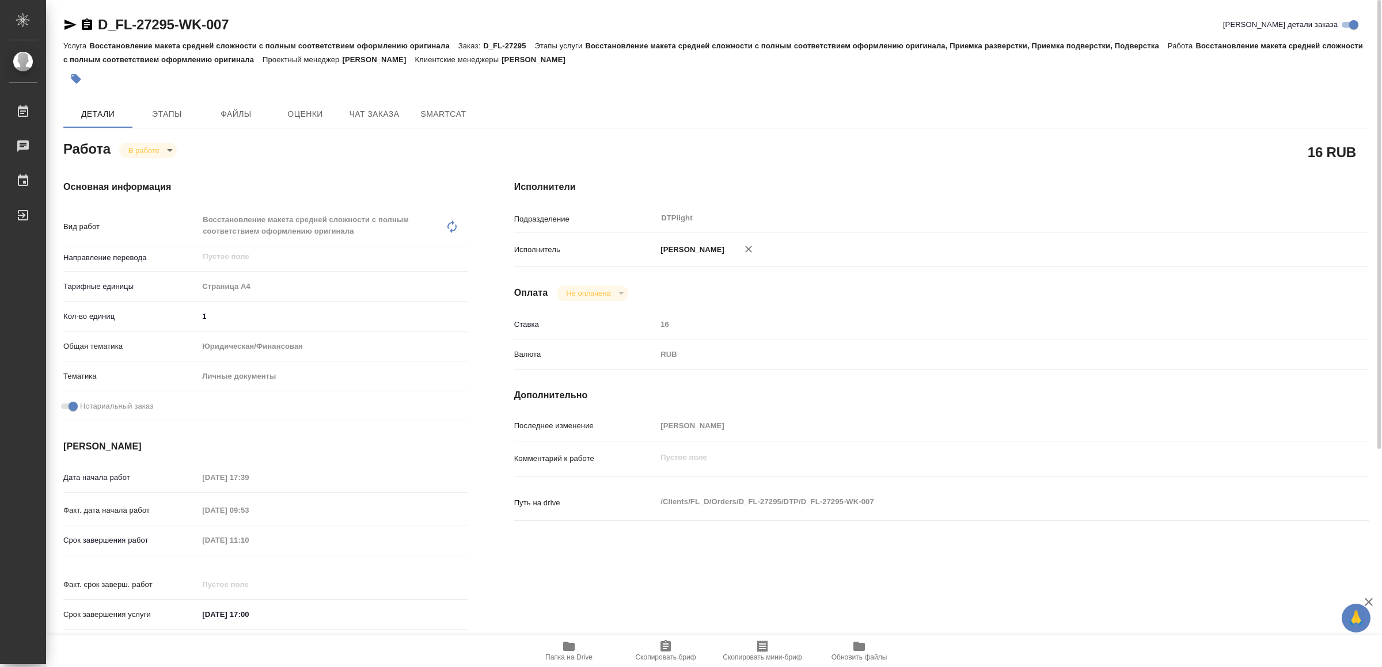
click at [568, 654] on span "Папка на Drive" at bounding box center [568, 658] width 47 height 8
click at [68, 24] on icon "button" at bounding box center [70, 25] width 14 height 14
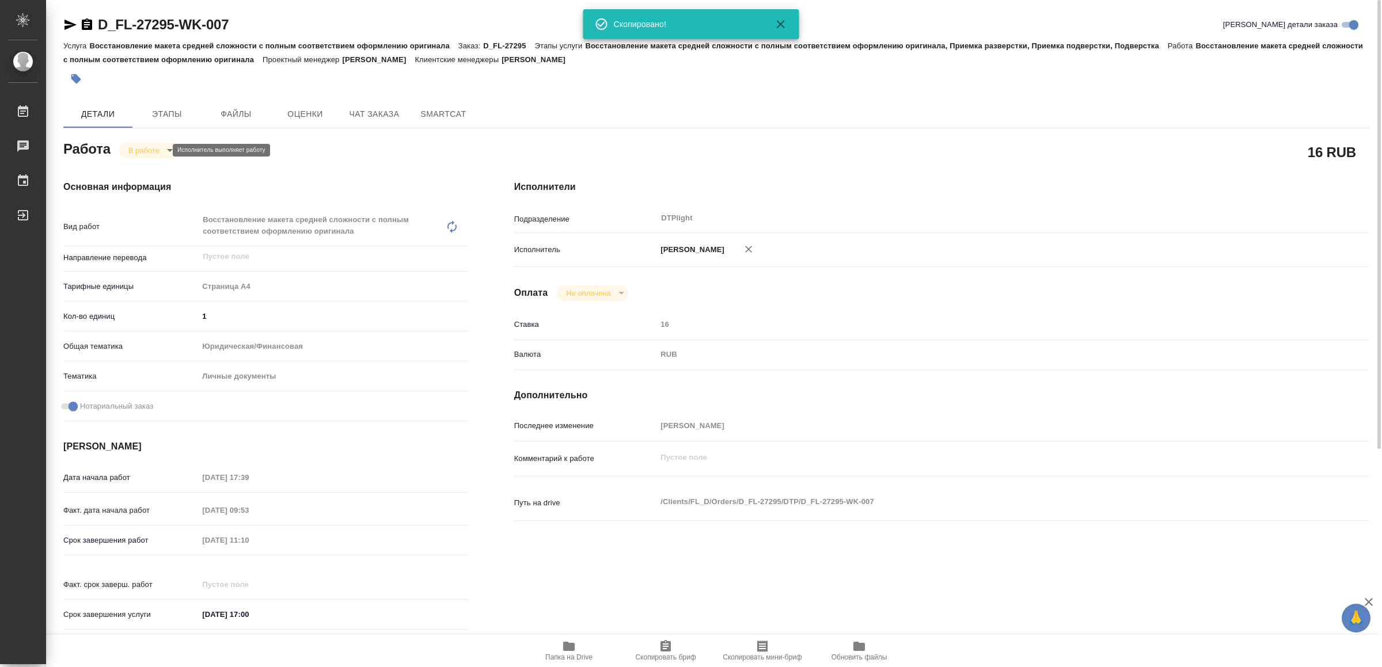
click at [157, 147] on body "🙏 .cls-1 fill:#fff; AWATERA Yamkovenko Vera Работы 0 Чаты График Выйти D_FL-272…" at bounding box center [691, 333] width 1382 height 667
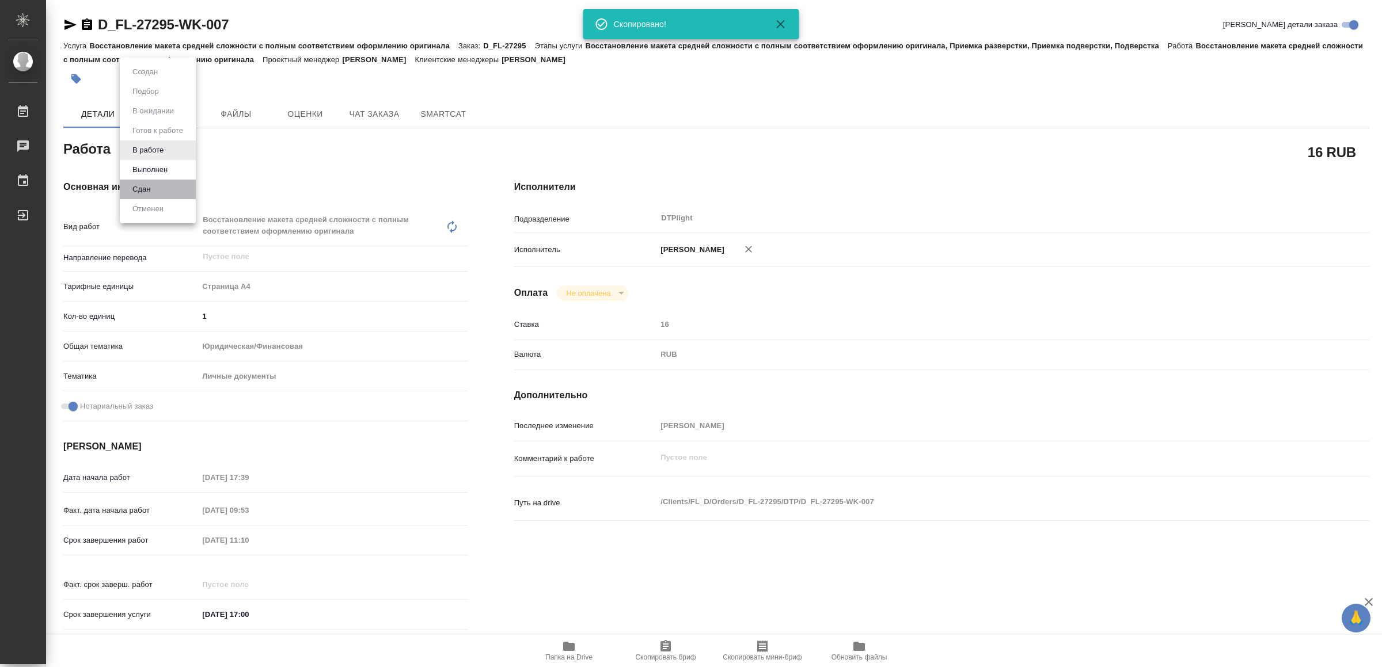
click at [159, 182] on li "Сдан" at bounding box center [158, 190] width 76 height 20
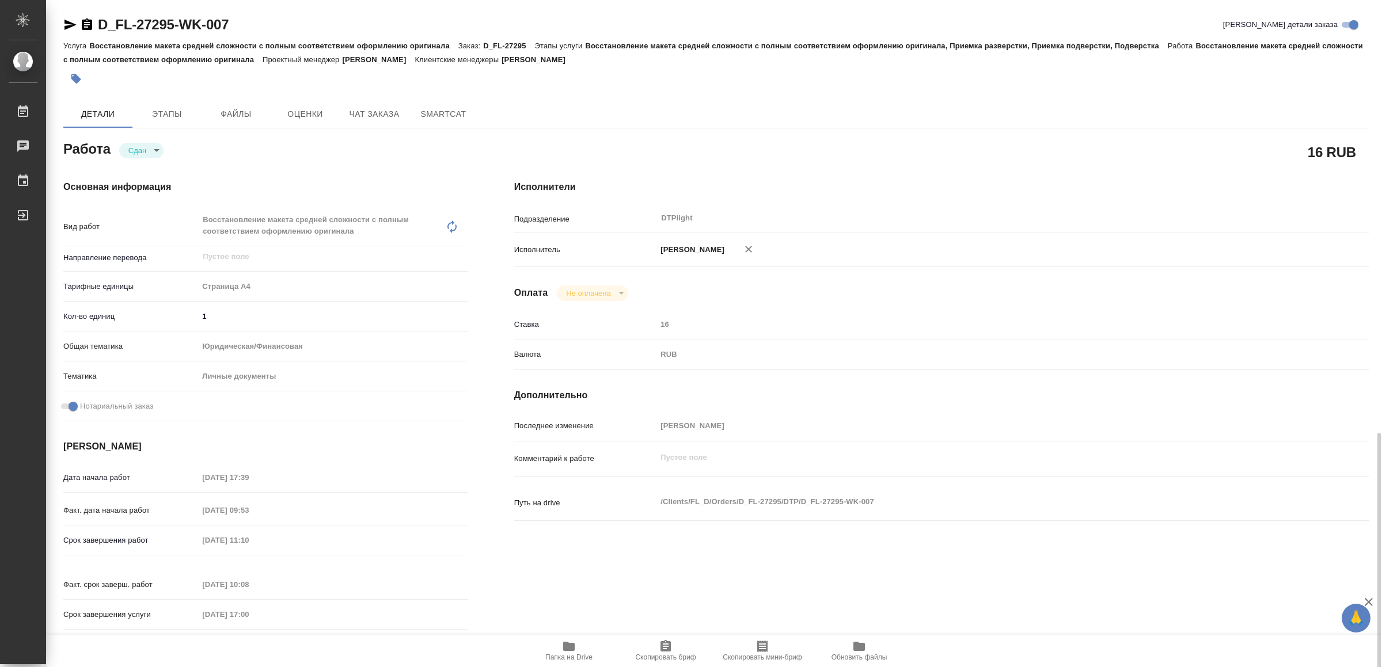
scroll to position [325, 0]
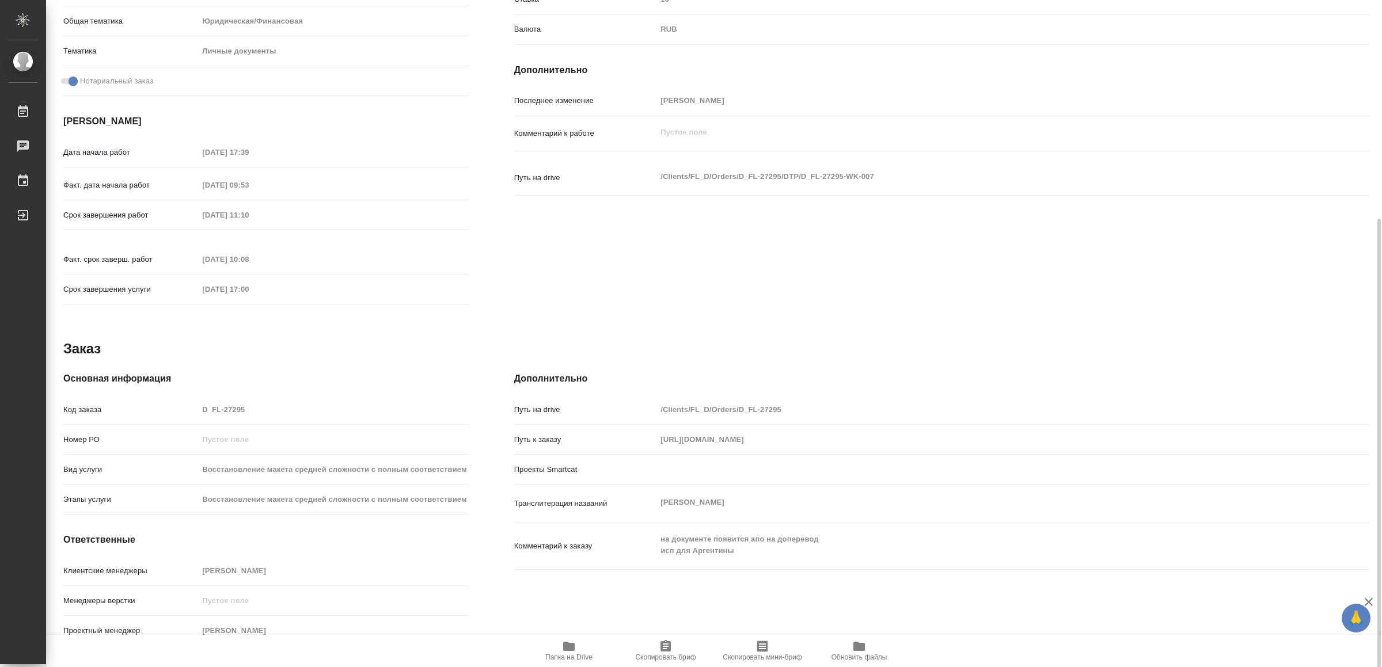
type textarea "x"
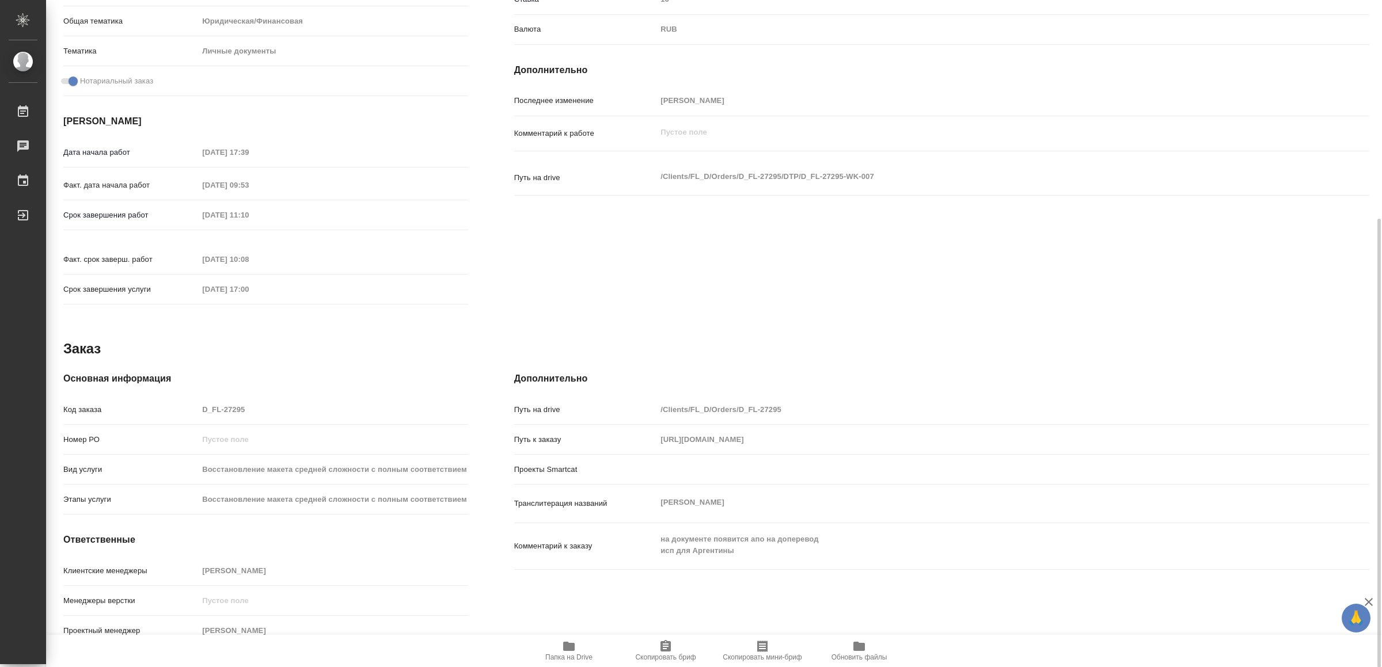
scroll to position [0, 0]
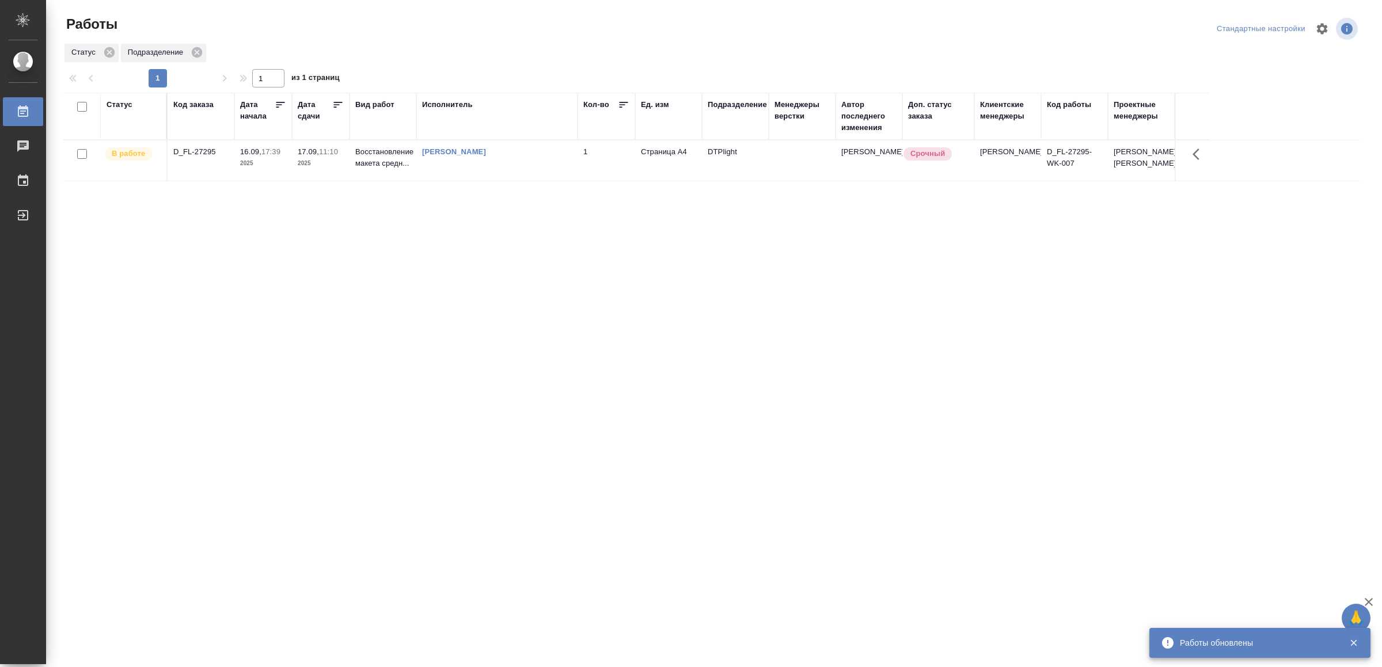
drag, startPoint x: 174, startPoint y: 475, endPoint x: 236, endPoint y: 467, distance: 61.6
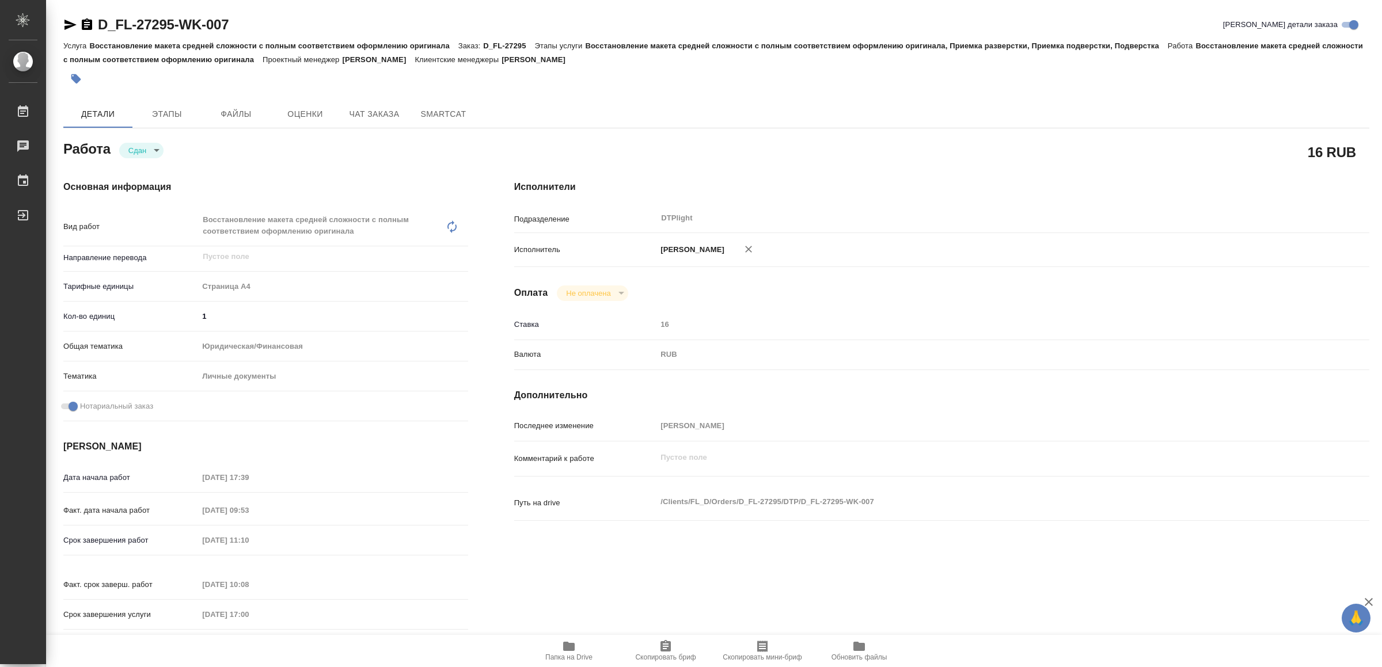
scroll to position [86, 0]
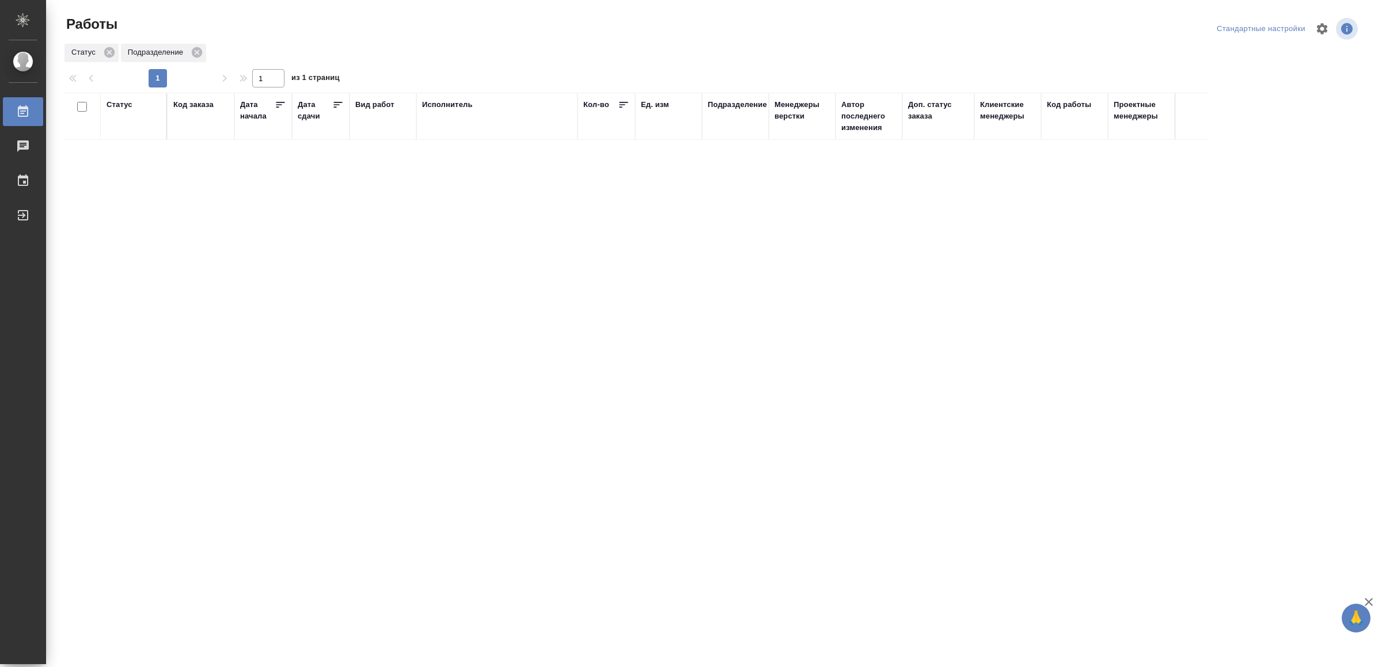
drag, startPoint x: 352, startPoint y: 408, endPoint x: 354, endPoint y: 401, distance: 7.1
click at [23, 216] on div "Выйти" at bounding box center [8, 215] width 29 height 17
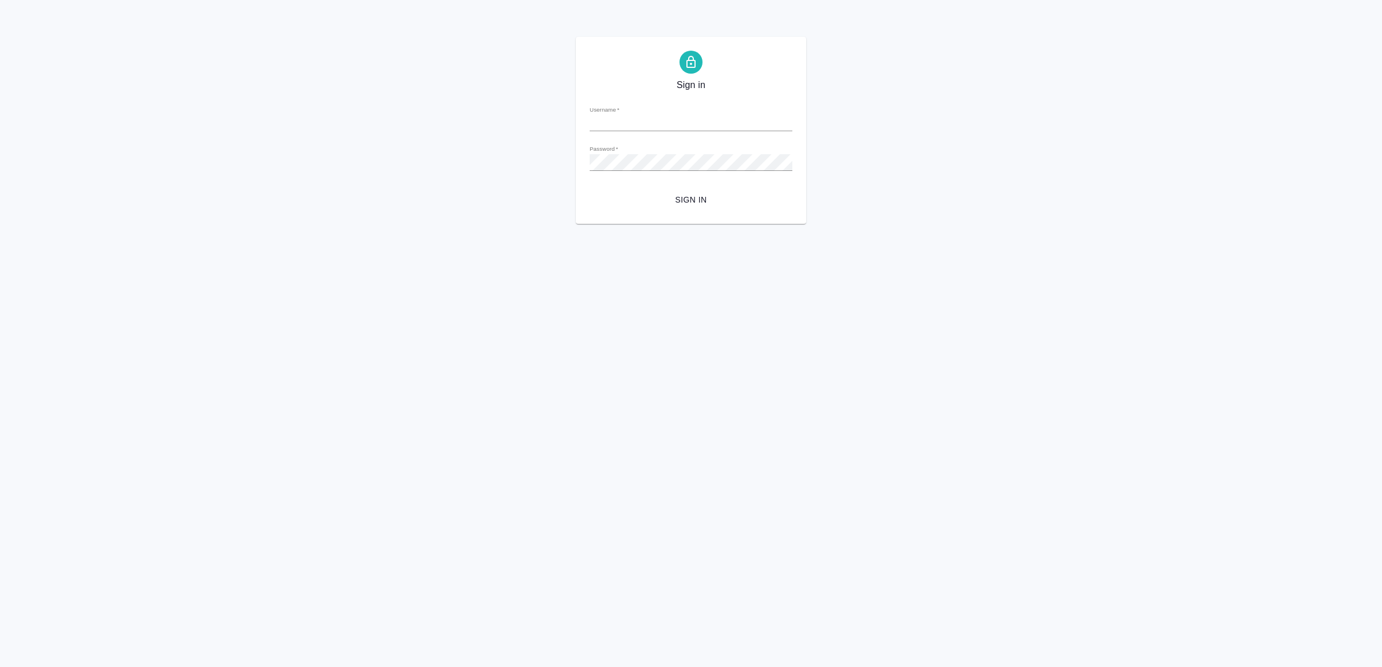
type input "[EMAIL_ADDRESS][DOMAIN_NAME]"
click at [719, 196] on span "Sign in" at bounding box center [691, 200] width 184 height 14
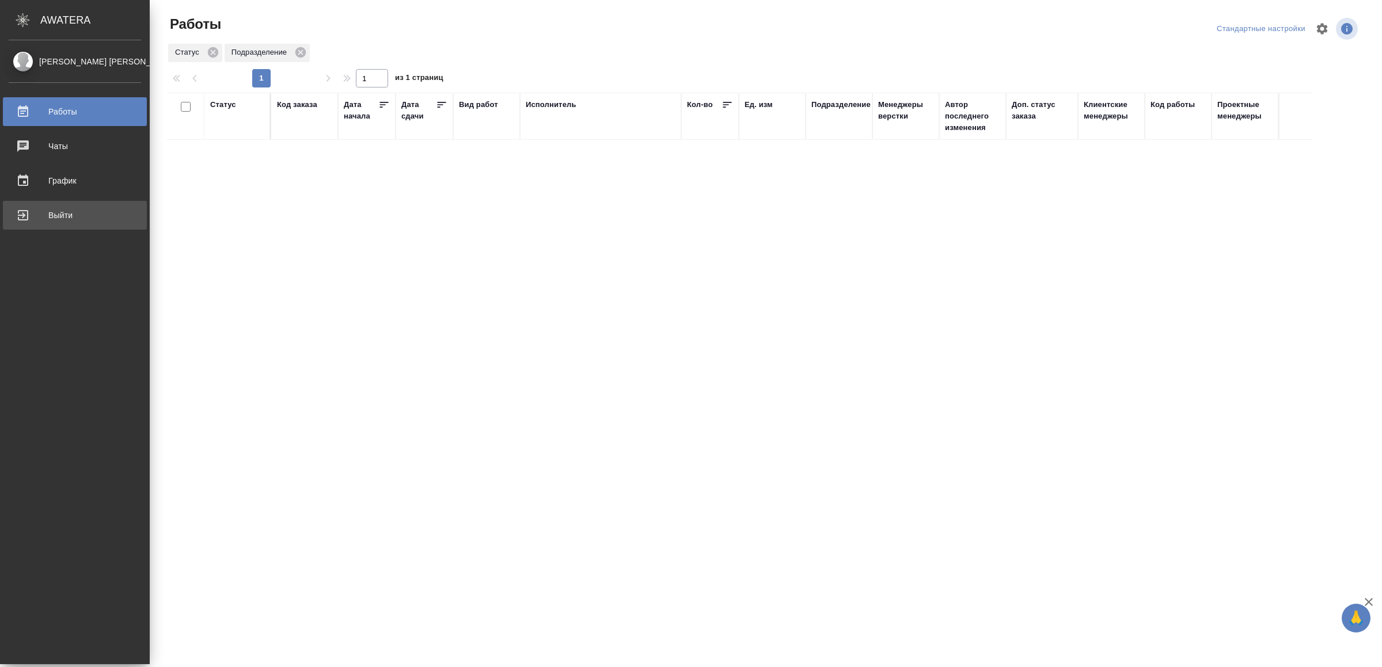
click at [42, 217] on div "Выйти" at bounding box center [75, 215] width 132 height 17
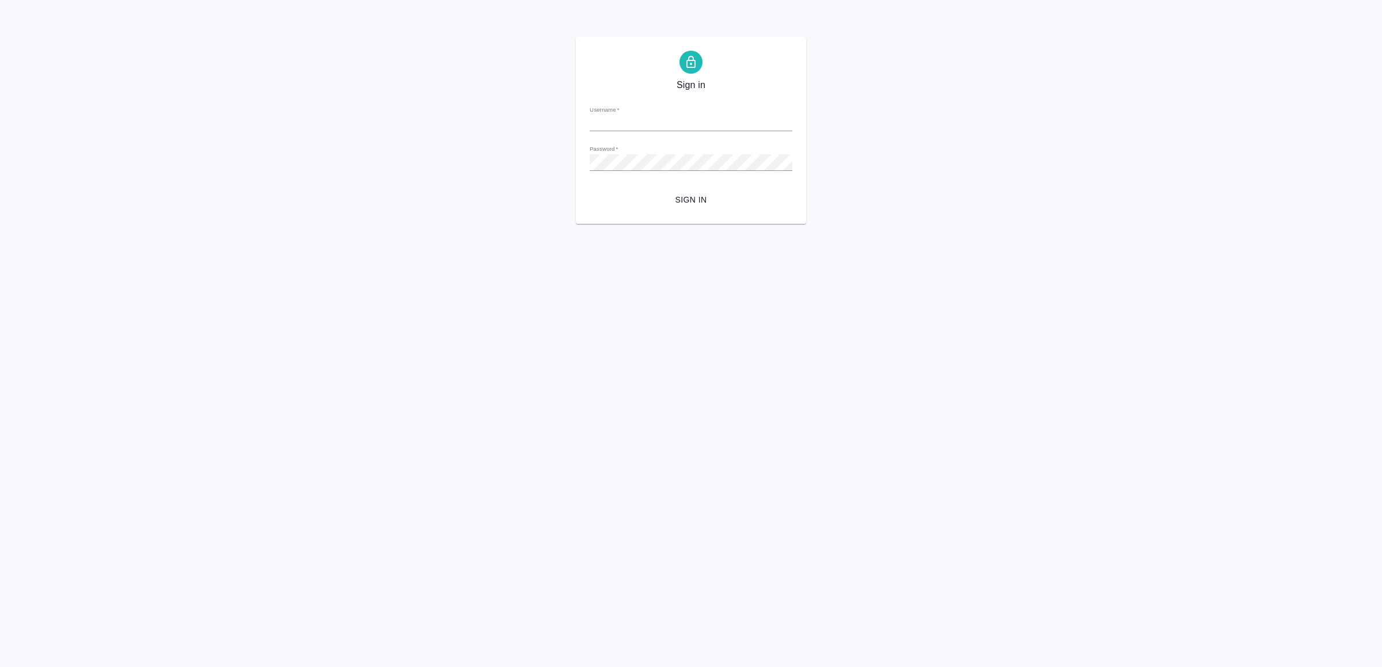
type input "[EMAIL_ADDRESS][DOMAIN_NAME]"
click at [704, 199] on span "Sign in" at bounding box center [691, 200] width 184 height 14
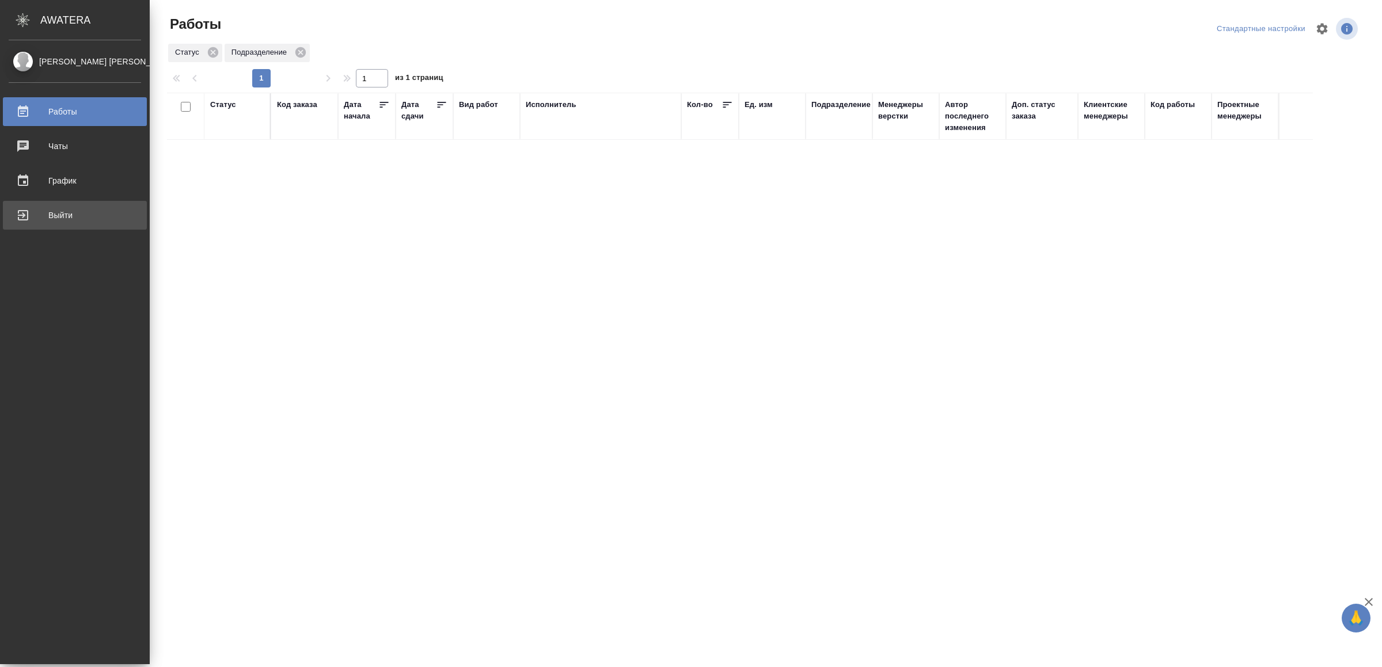
click at [33, 218] on div "Выйти" at bounding box center [75, 215] width 132 height 17
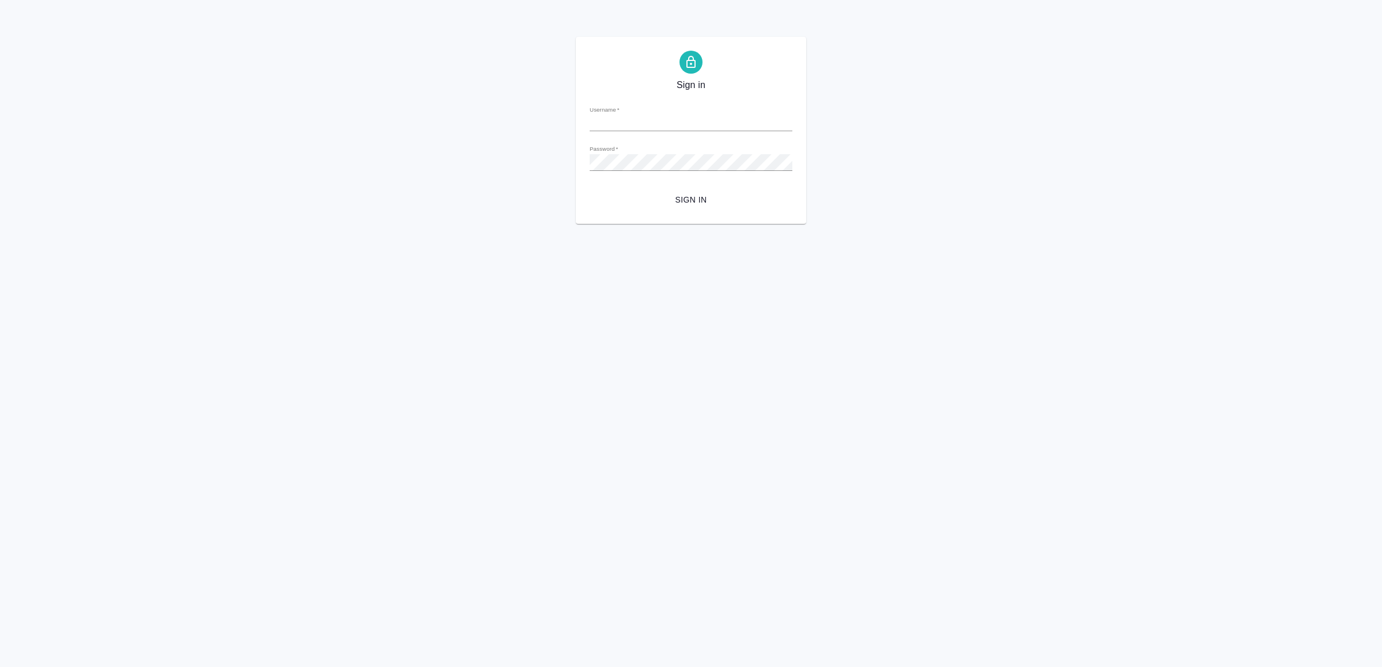
type input "[EMAIL_ADDRESS][DOMAIN_NAME]"
click at [693, 196] on span "Sign in" at bounding box center [691, 200] width 184 height 14
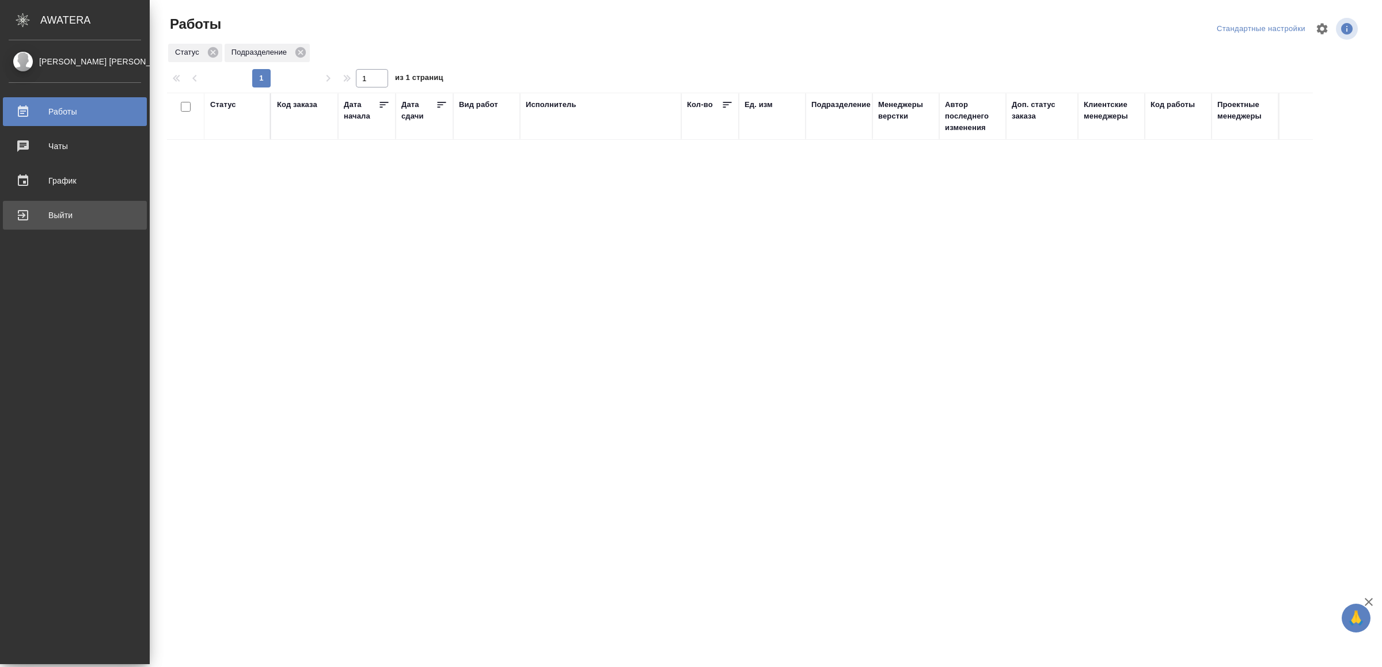
click at [28, 209] on div "Выйти" at bounding box center [75, 215] width 132 height 17
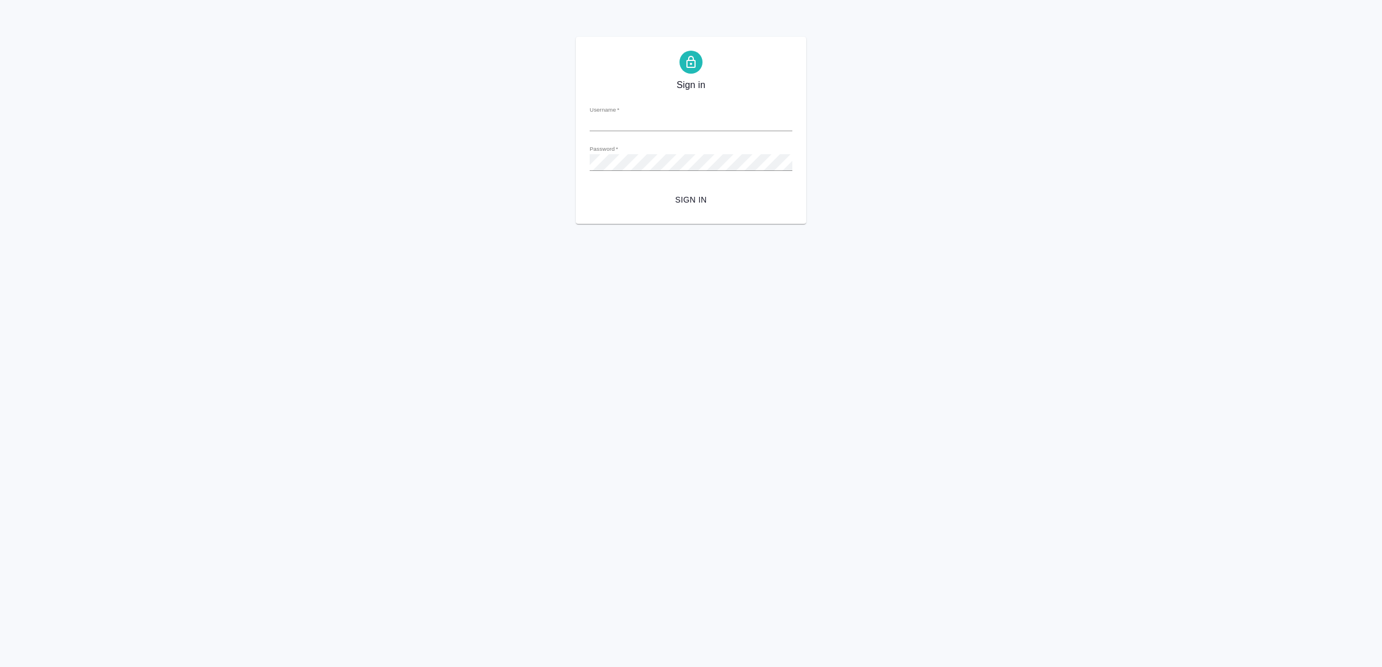
type input "v.yamkovenko@awatera.com"
click at [679, 197] on span "Sign in" at bounding box center [691, 200] width 184 height 14
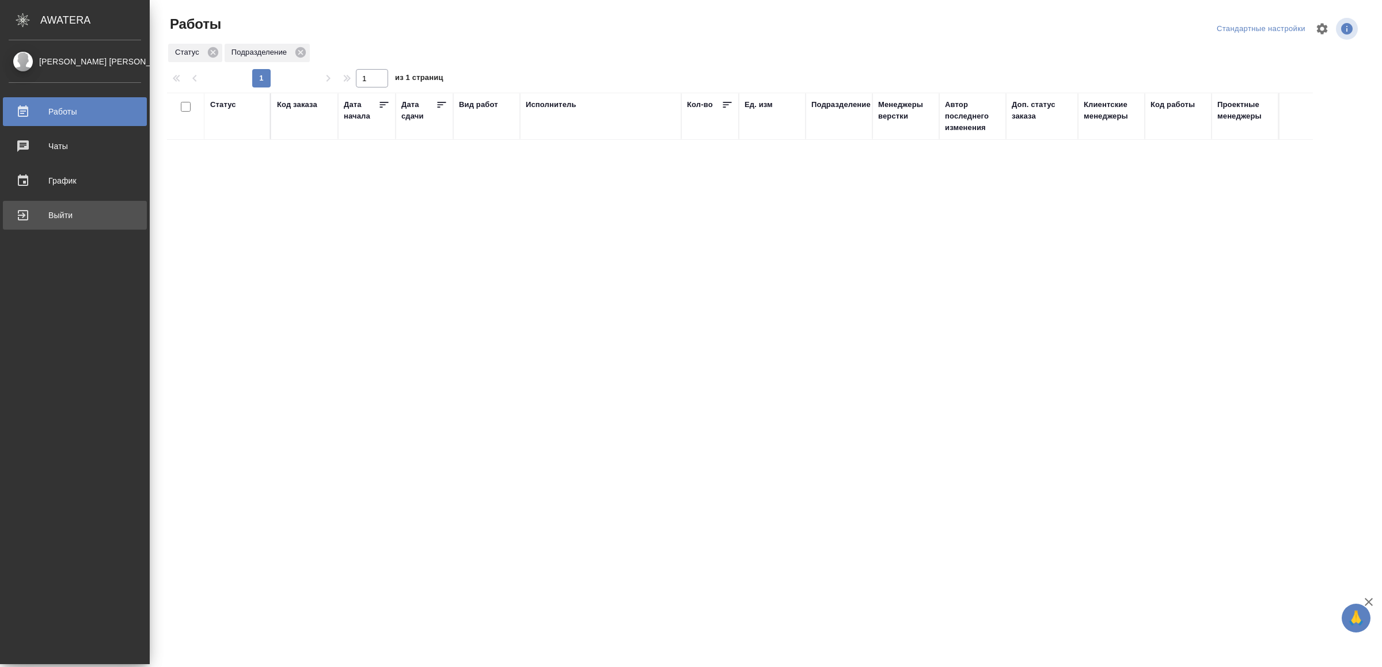
click at [50, 218] on div "Выйти" at bounding box center [75, 215] width 132 height 17
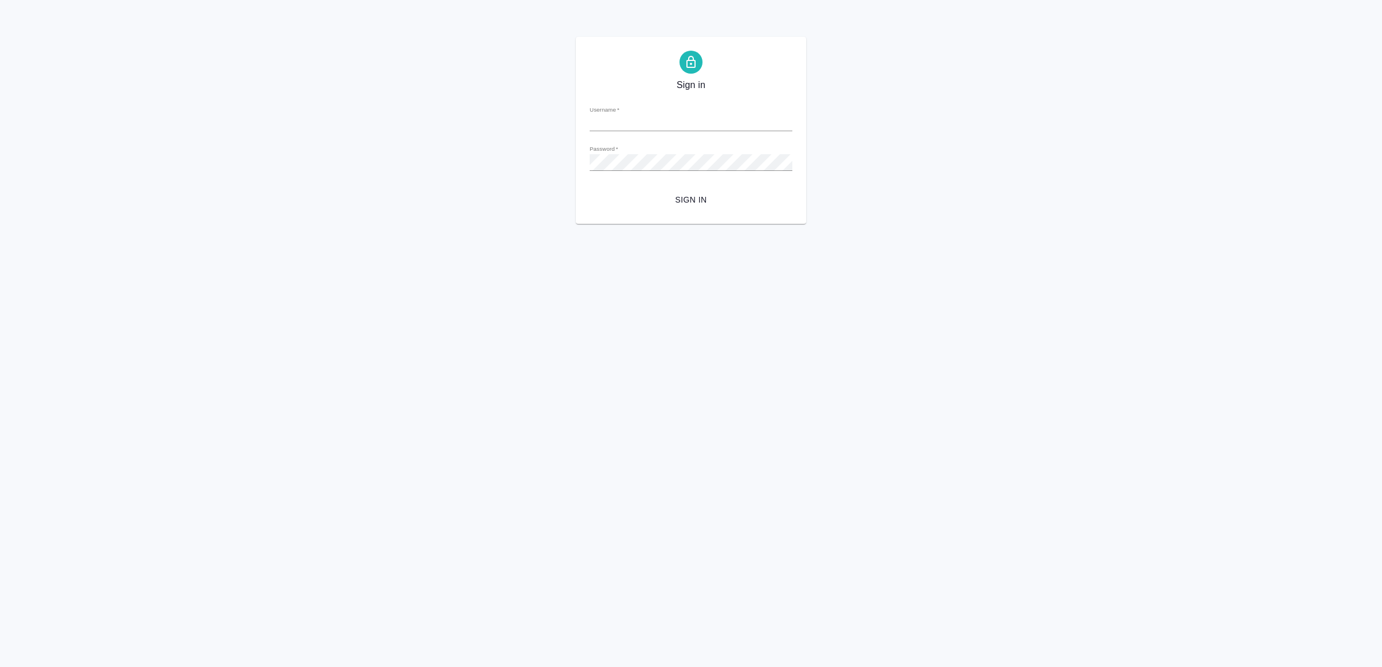
type input "[EMAIL_ADDRESS][DOMAIN_NAME]"
click at [684, 211] on div "Sign in Username   * [EMAIL_ADDRESS][DOMAIN_NAME] Password   * urlPath   * / Si…" at bounding box center [691, 130] width 230 height 187
click at [681, 206] on span "Sign in" at bounding box center [691, 200] width 184 height 14
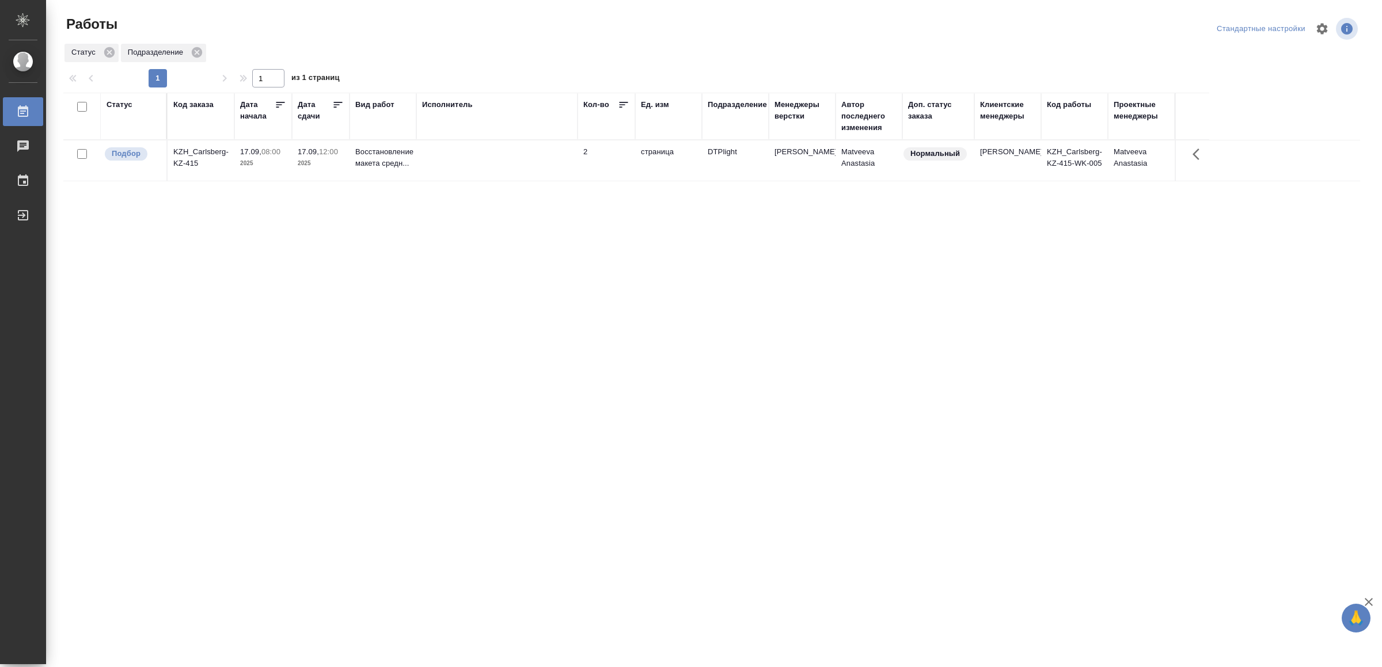
click at [507, 166] on td at bounding box center [496, 161] width 161 height 40
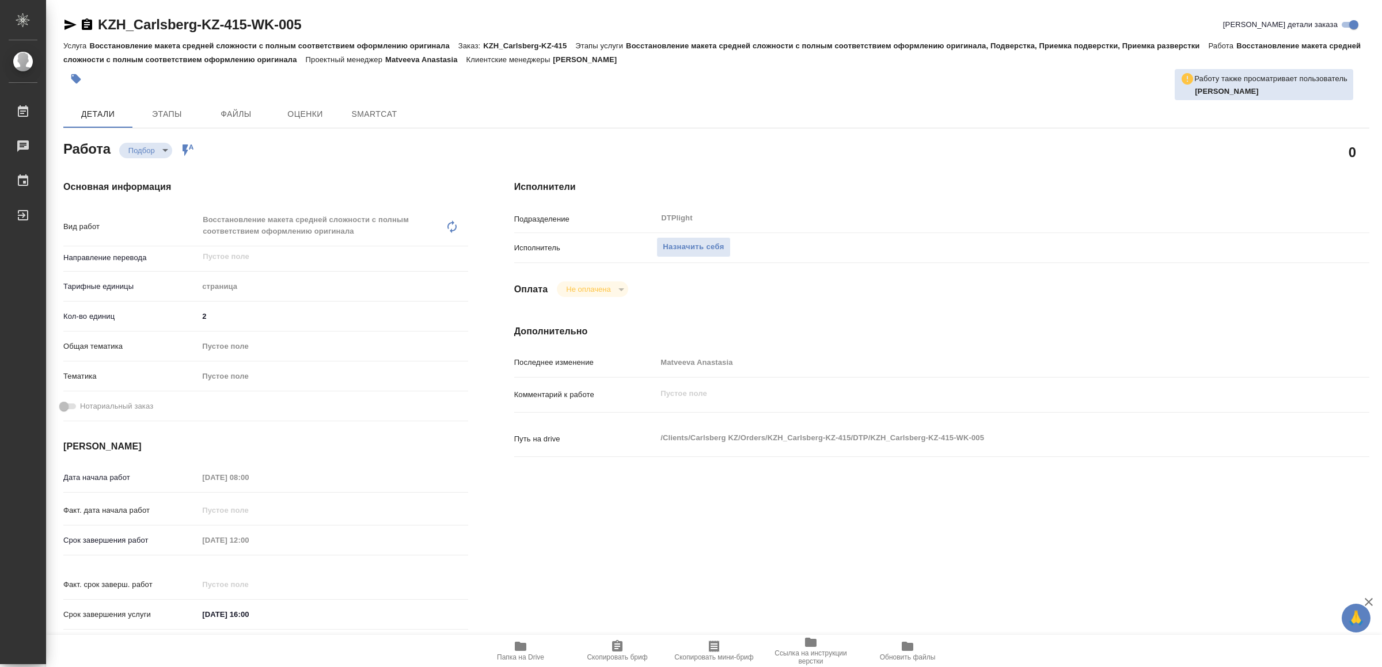
click at [508, 652] on span "Папка на Drive" at bounding box center [520, 651] width 83 height 22
click at [702, 241] on span "Назначить себя" at bounding box center [693, 247] width 61 height 13
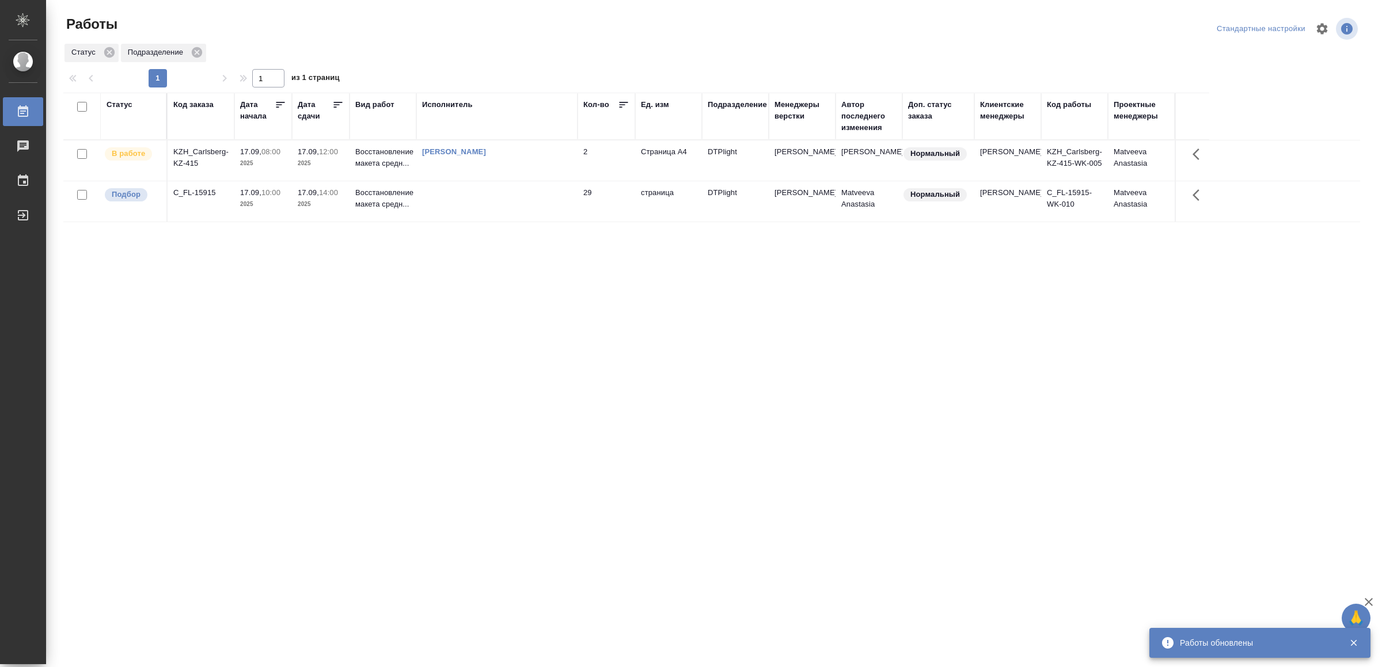
click at [534, 218] on td at bounding box center [496, 201] width 161 height 40
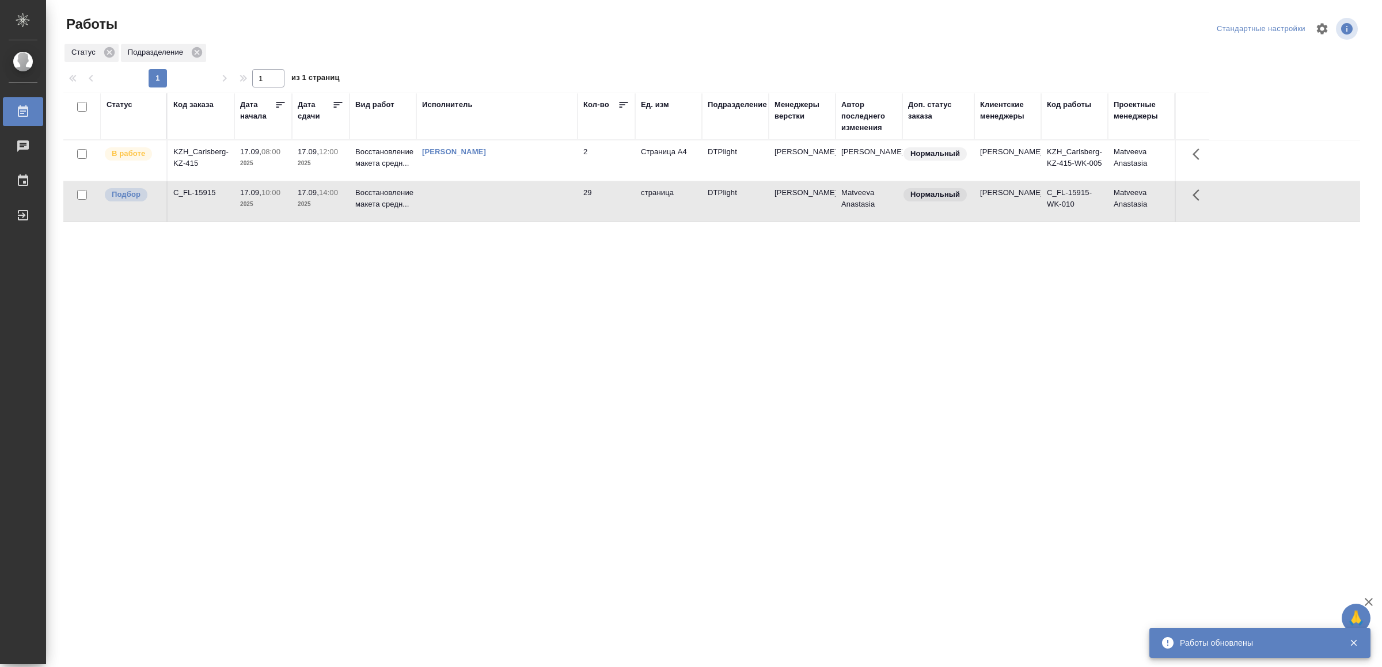
click at [534, 218] on td at bounding box center [496, 201] width 161 height 40
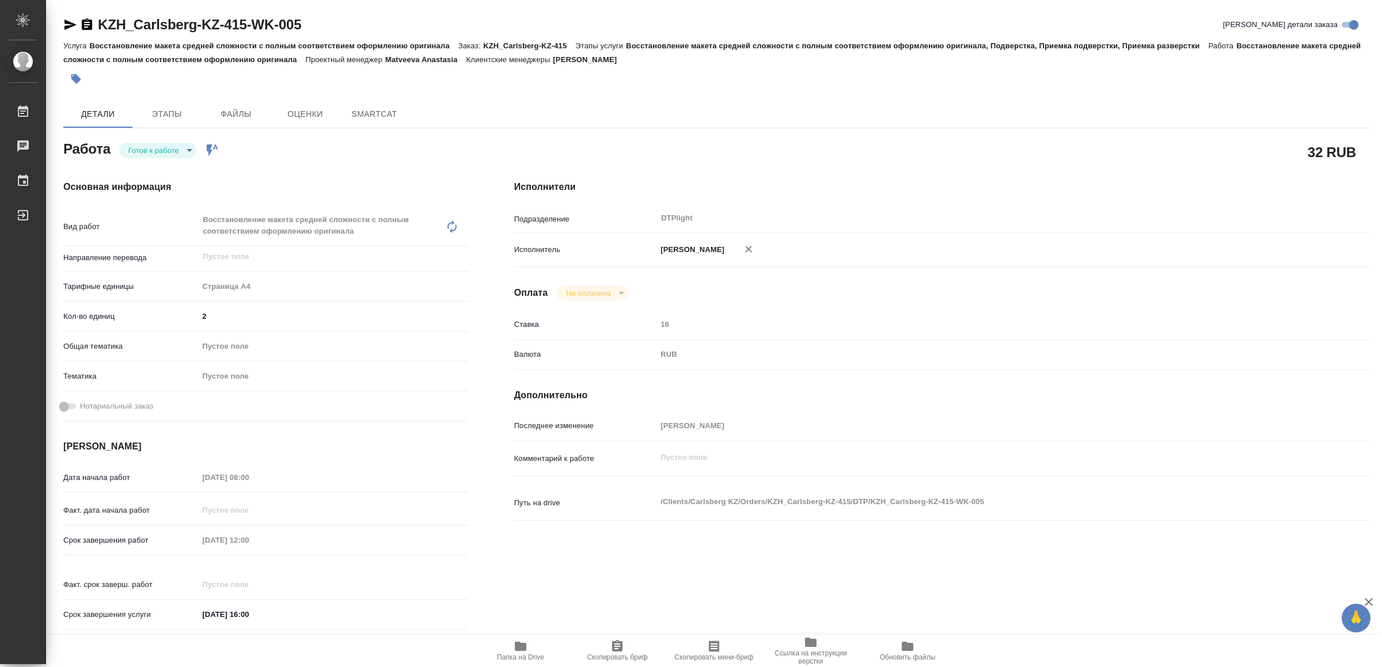
click at [151, 146] on body "🙏 .cls-1 fill:#fff; AWATERA Yamkovenko [PERSON_NAME] Работы Чаты График Выйти K…" at bounding box center [691, 333] width 1382 height 667
type textarea "x"
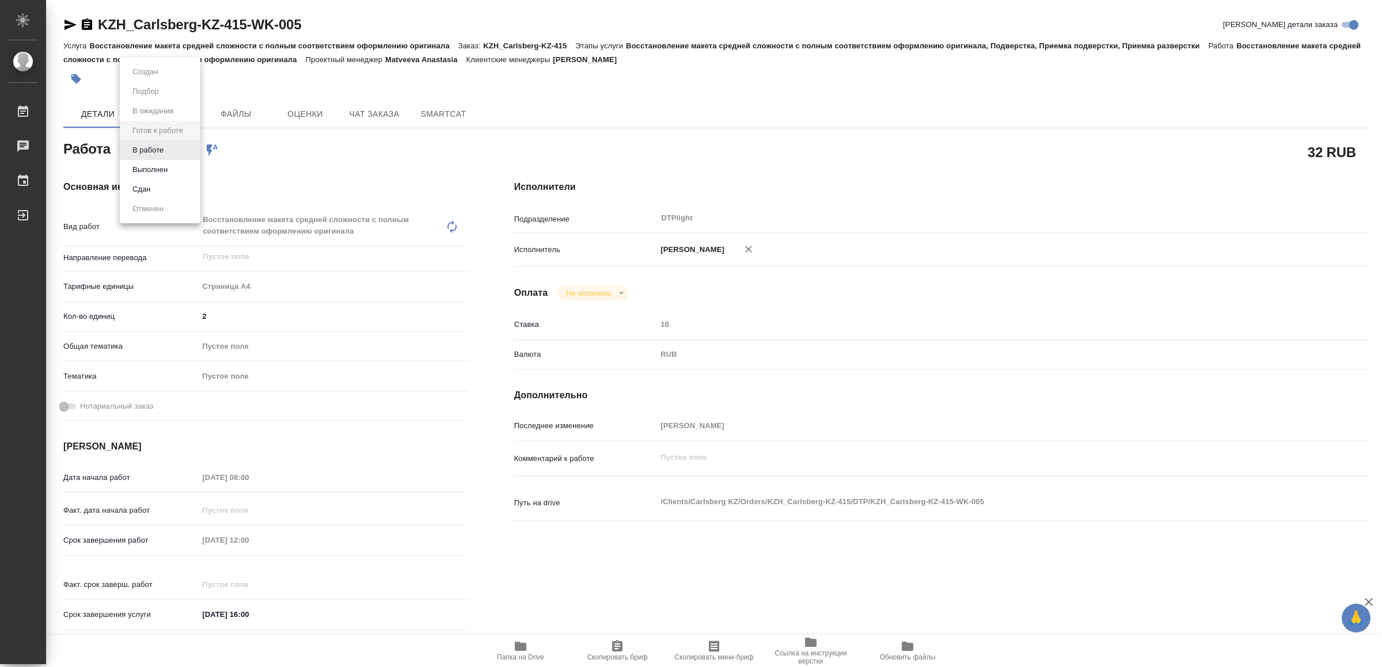
type textarea "x"
click at [151, 146] on button "В работе" at bounding box center [148, 150] width 38 height 13
type textarea "x"
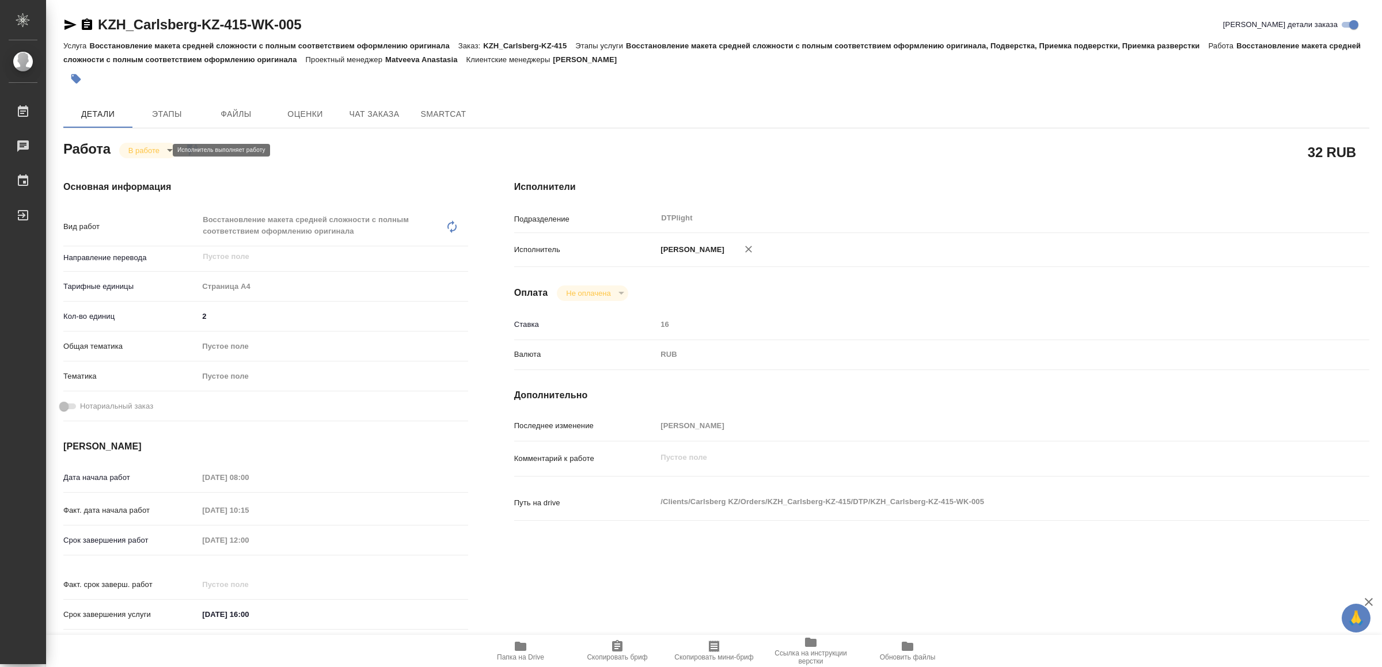
type textarea "x"
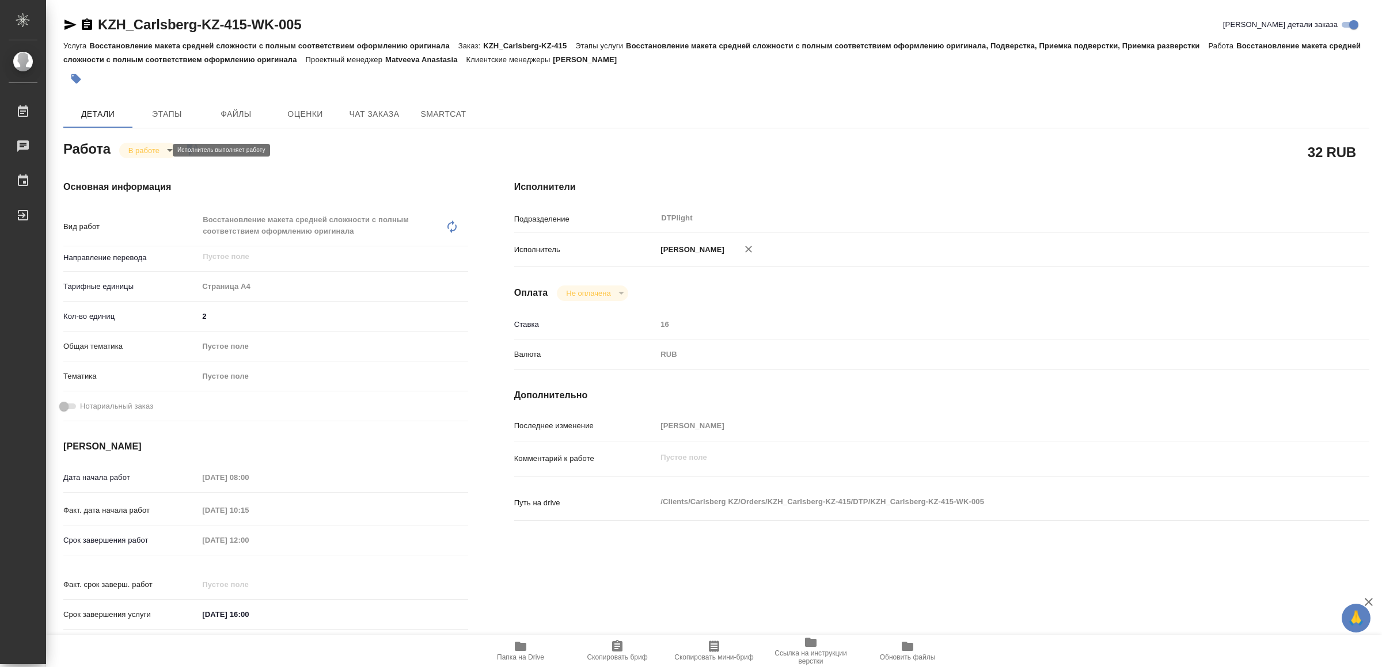
type textarea "x"
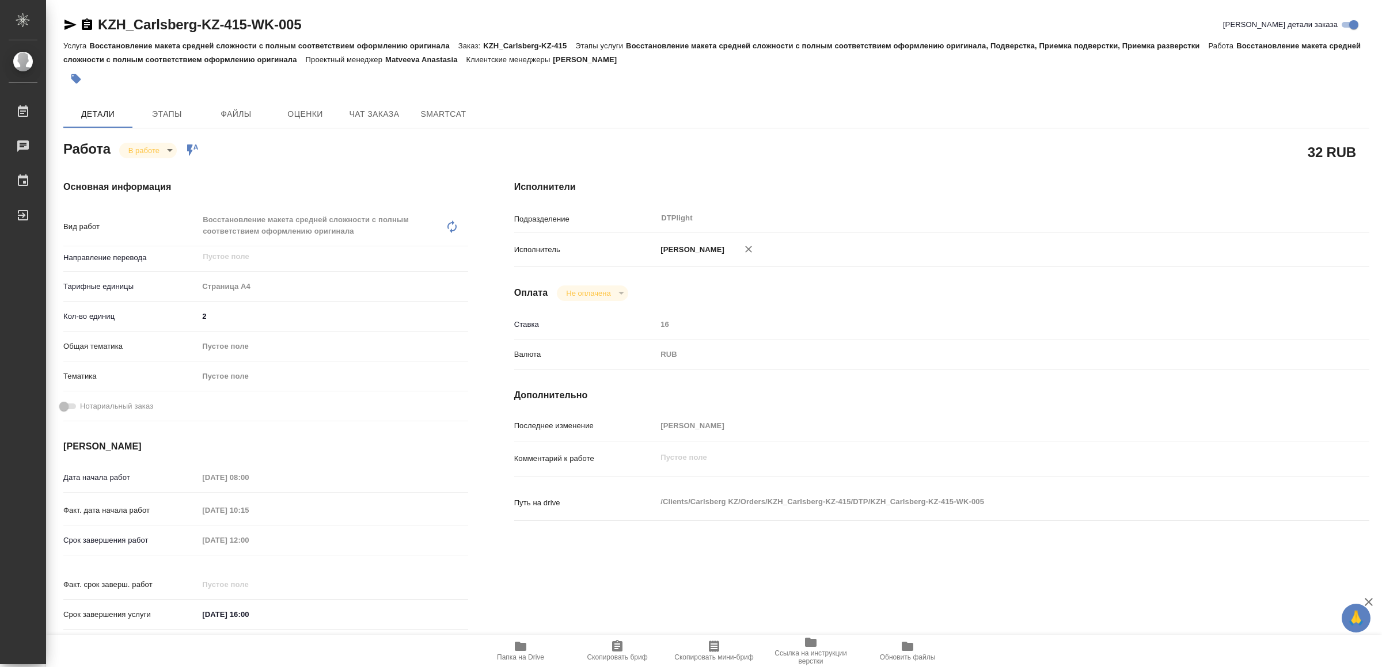
type textarea "x"
click at [70, 18] on icon "button" at bounding box center [70, 25] width 14 height 14
type textarea "x"
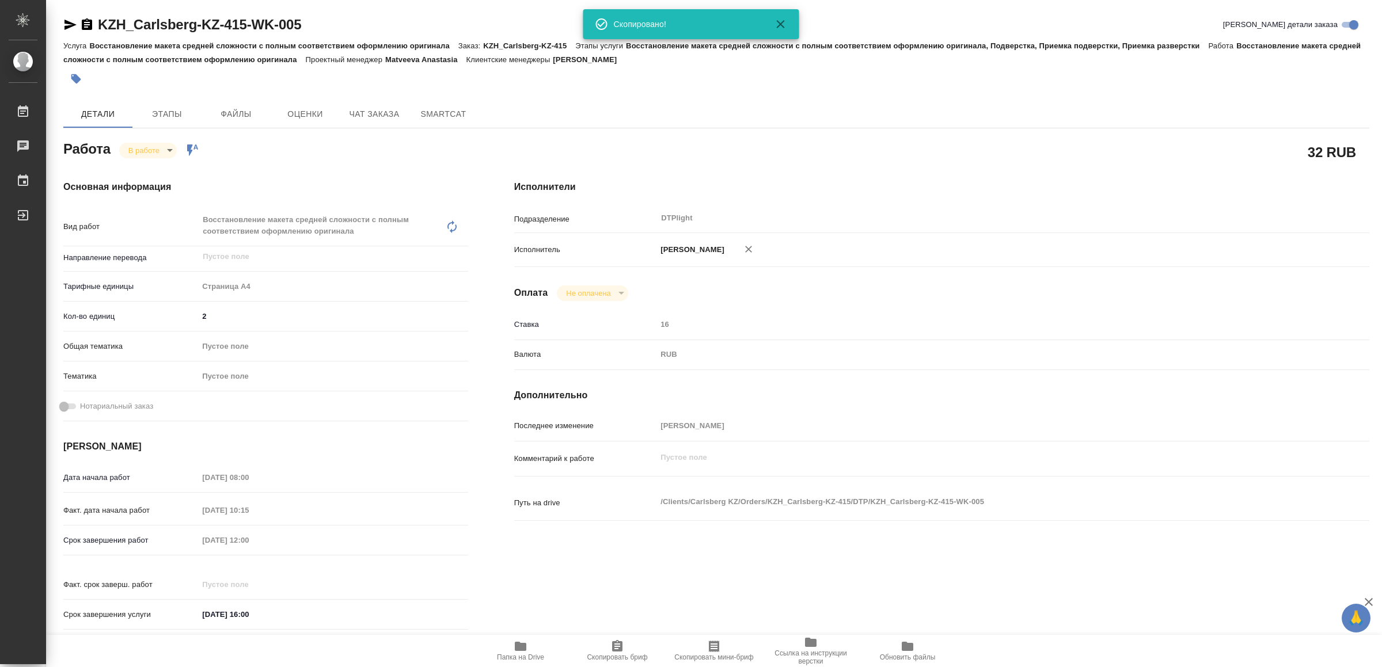
type textarea "x"
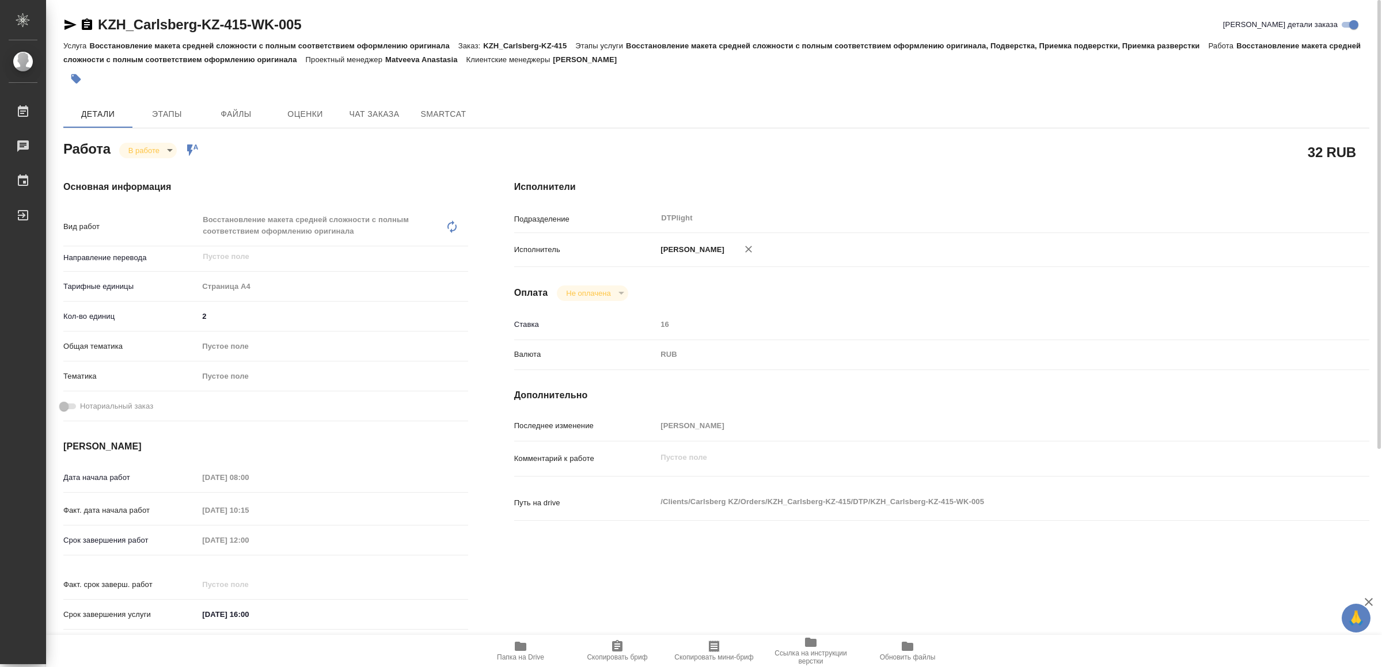
click at [71, 21] on icon "button" at bounding box center [70, 25] width 14 height 14
click at [522, 651] on icon "button" at bounding box center [521, 646] width 12 height 9
click at [73, 23] on icon "button" at bounding box center [70, 25] width 12 height 10
click at [142, 145] on body "🙏 .cls-1 fill:#fff; AWATERA Yamkovenko Vera Работы 0 Чаты График Выйти KZH_Carl…" at bounding box center [691, 333] width 1382 height 667
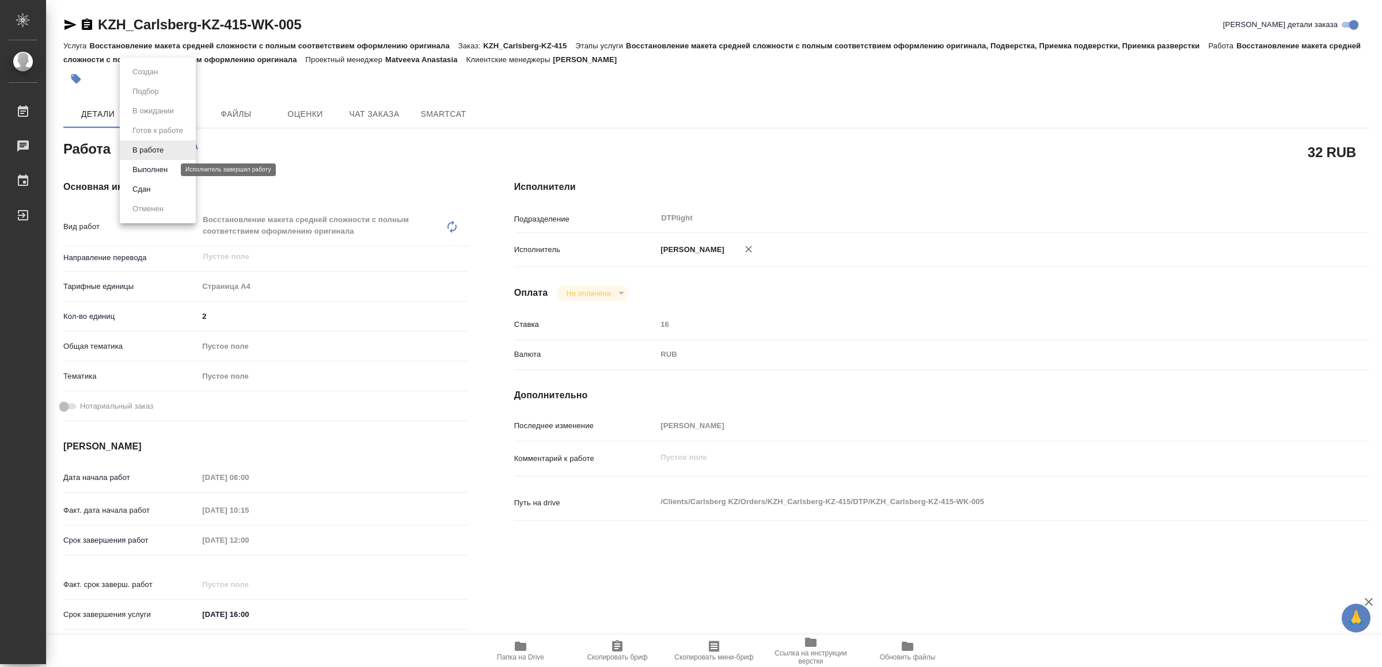
click at [156, 169] on button "Выполнен" at bounding box center [150, 170] width 42 height 13
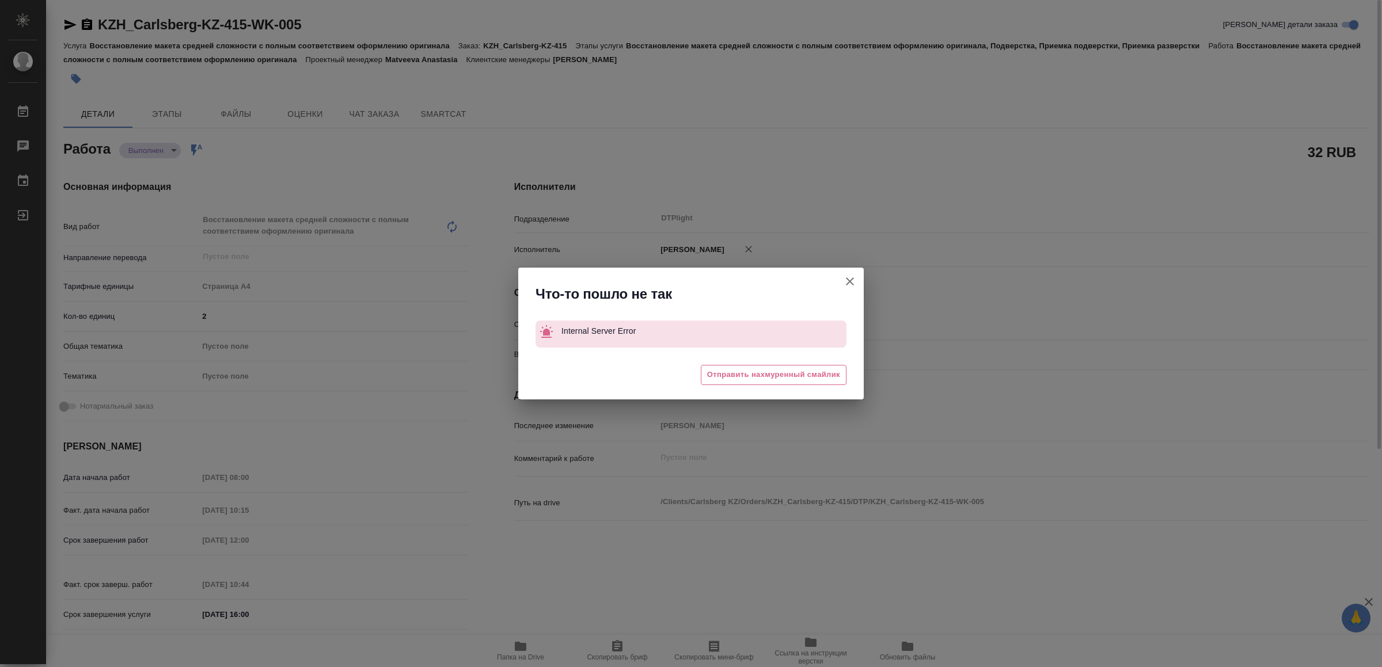
type textarea "x"
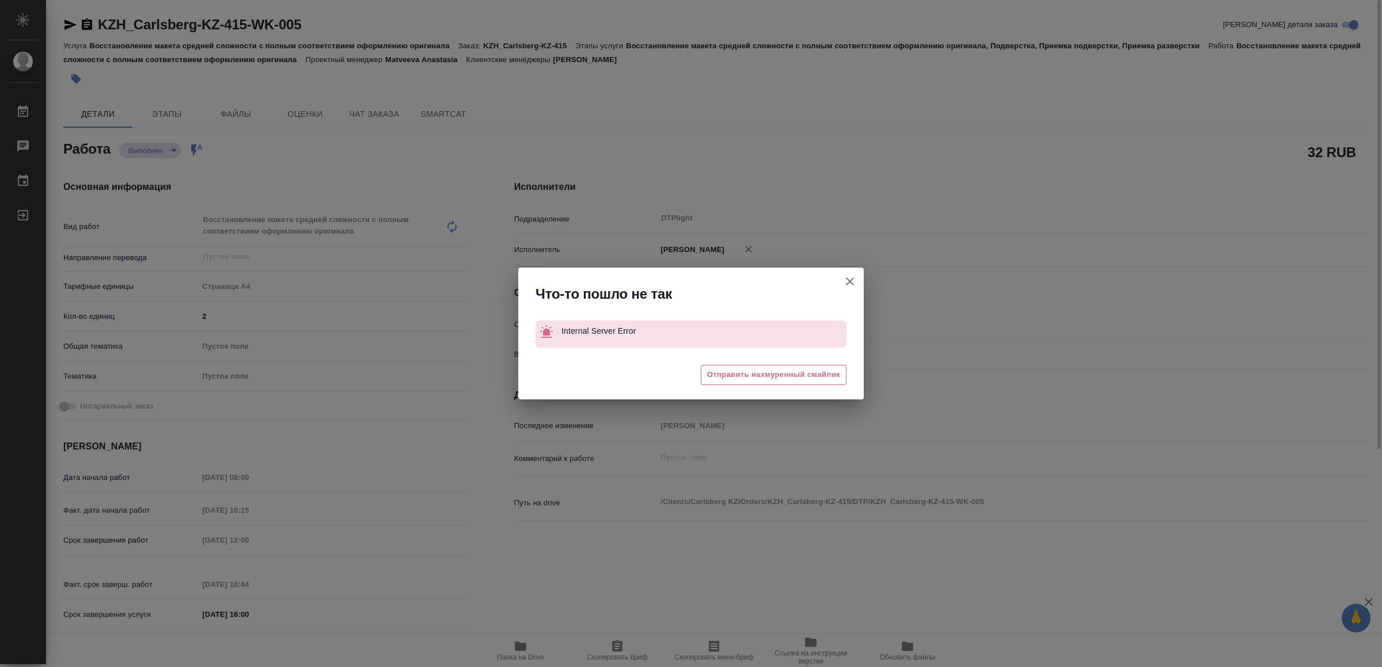
type textarea "x"
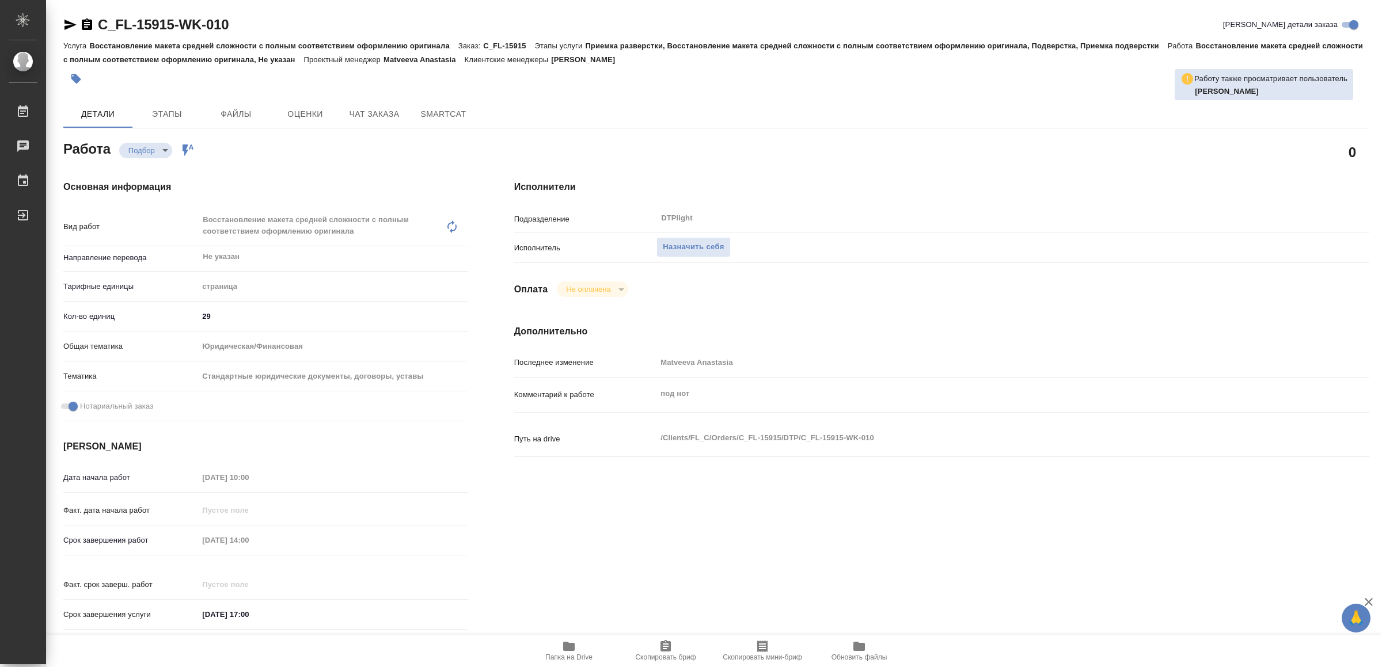
click at [567, 646] on icon "button" at bounding box center [569, 646] width 12 height 9
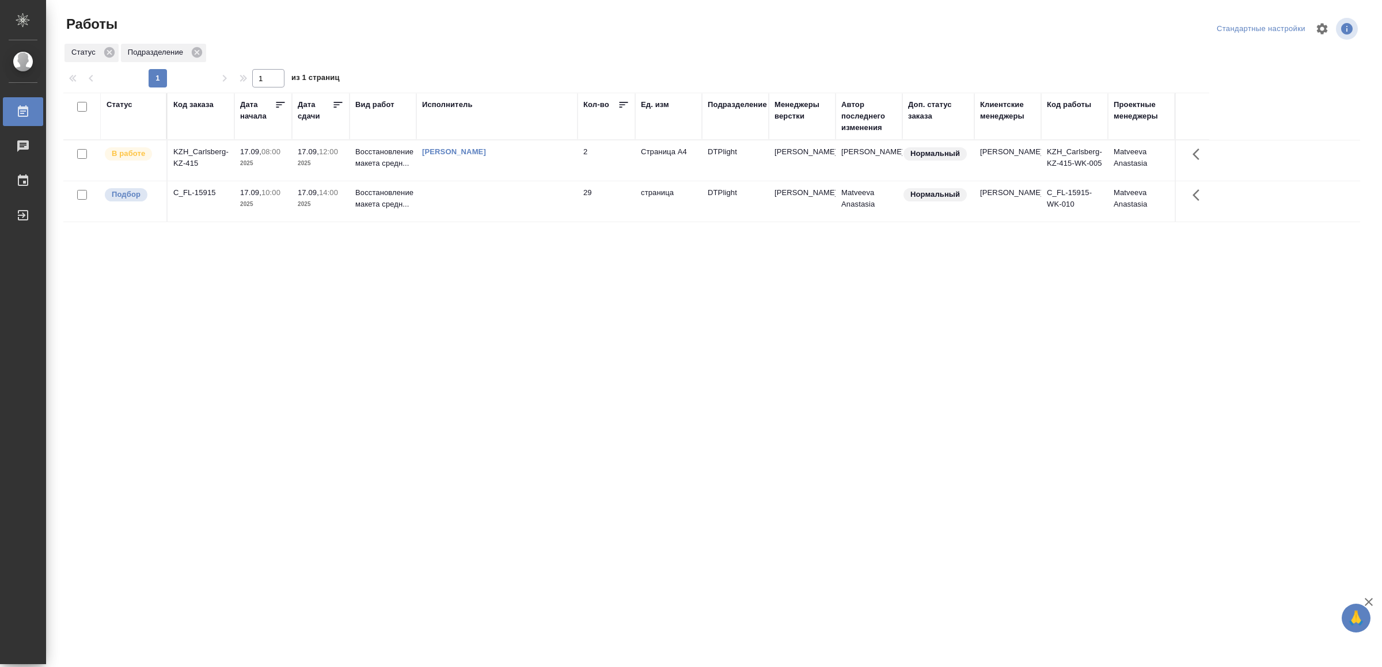
drag, startPoint x: 496, startPoint y: 502, endPoint x: 503, endPoint y: 498, distance: 8.5
click at [333, 386] on div "Статус Код заказа Дата начала Дата сдачи Вид работ Исполнитель Кол-во Ед. изм П…" at bounding box center [711, 300] width 1297 height 415
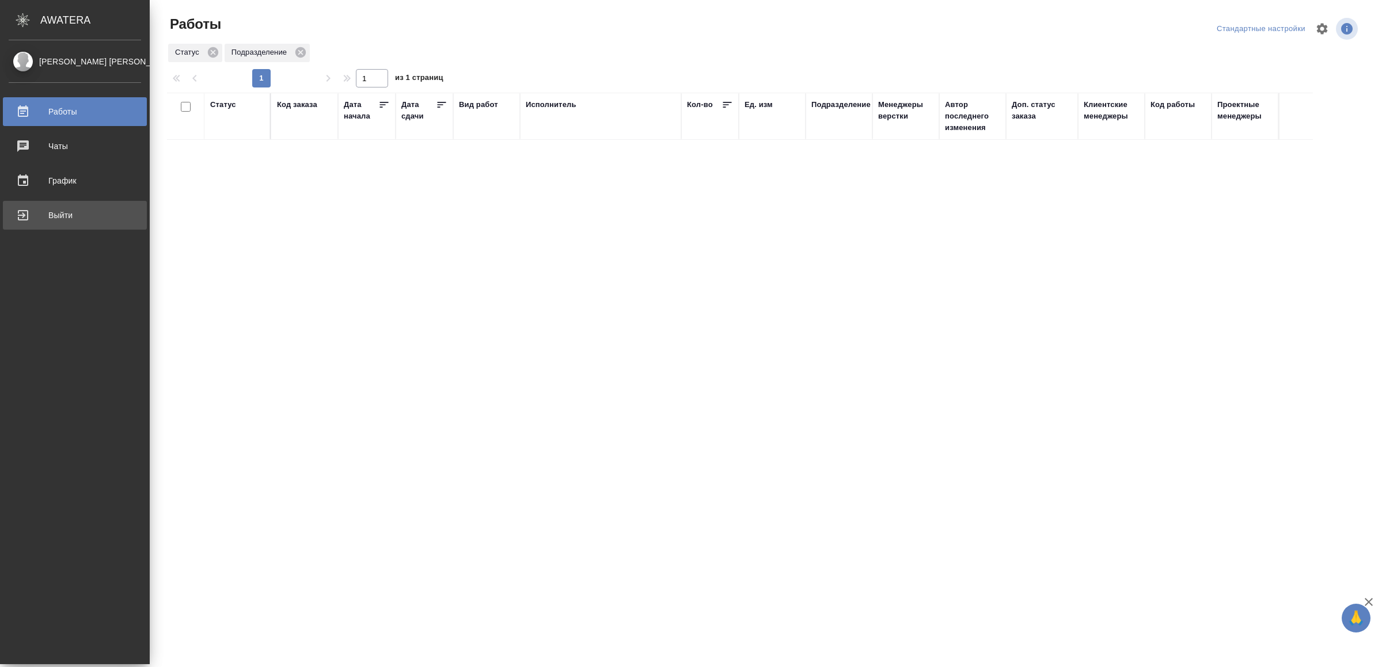
click at [45, 209] on div "Выйти" at bounding box center [75, 215] width 132 height 17
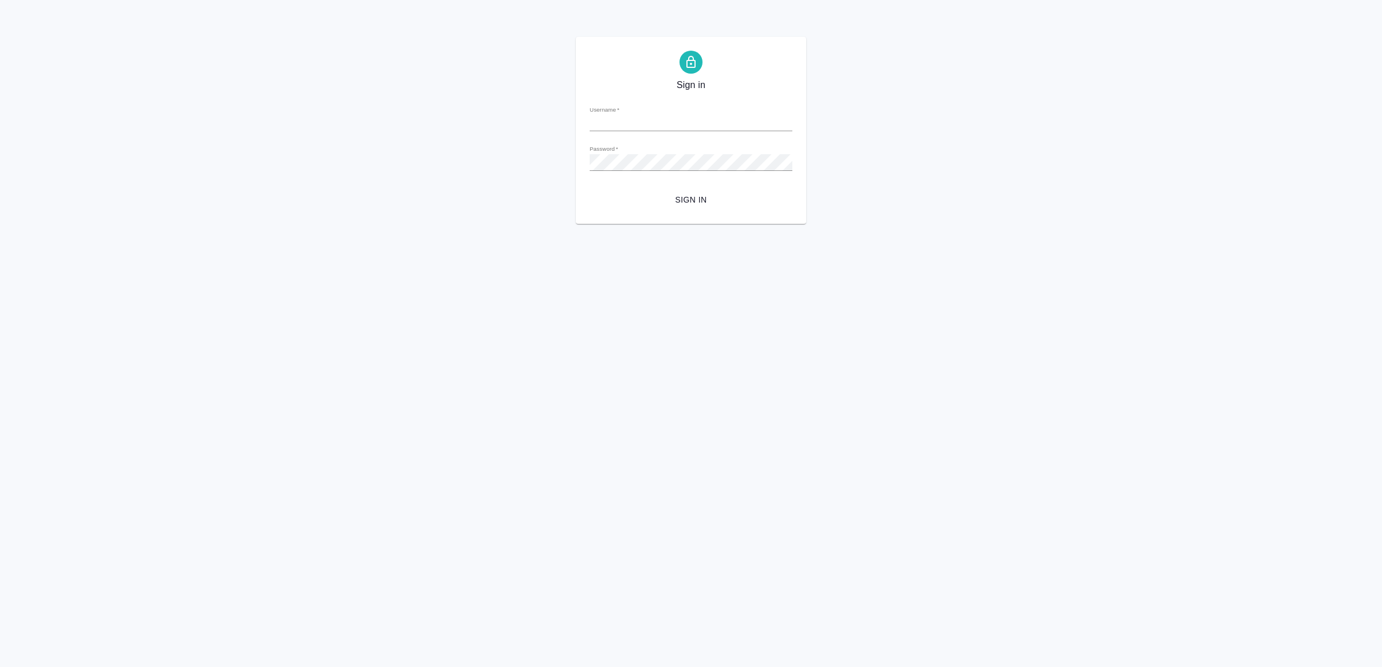
type input "[EMAIL_ADDRESS][DOMAIN_NAME]"
click at [719, 206] on span "Sign in" at bounding box center [691, 200] width 184 height 14
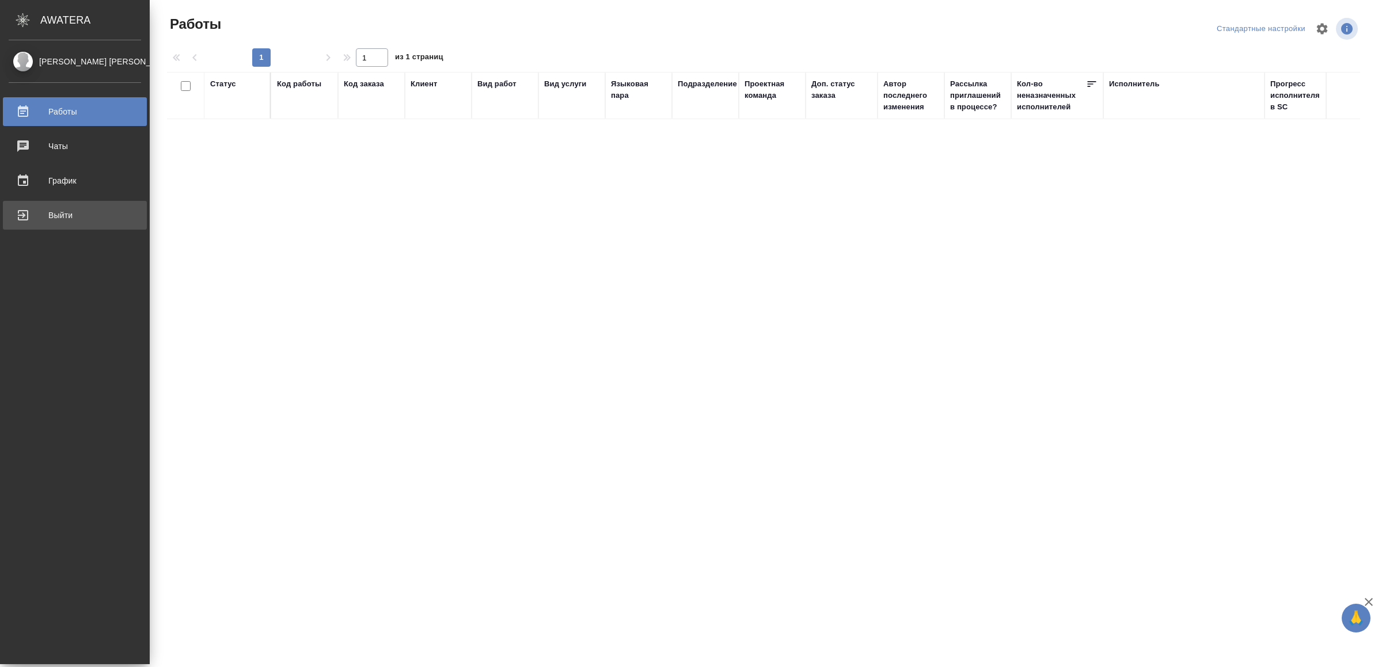
drag, startPoint x: 42, startPoint y: 216, endPoint x: 158, endPoint y: 213, distance: 115.8
click at [43, 216] on div "Выйти" at bounding box center [75, 215] width 132 height 17
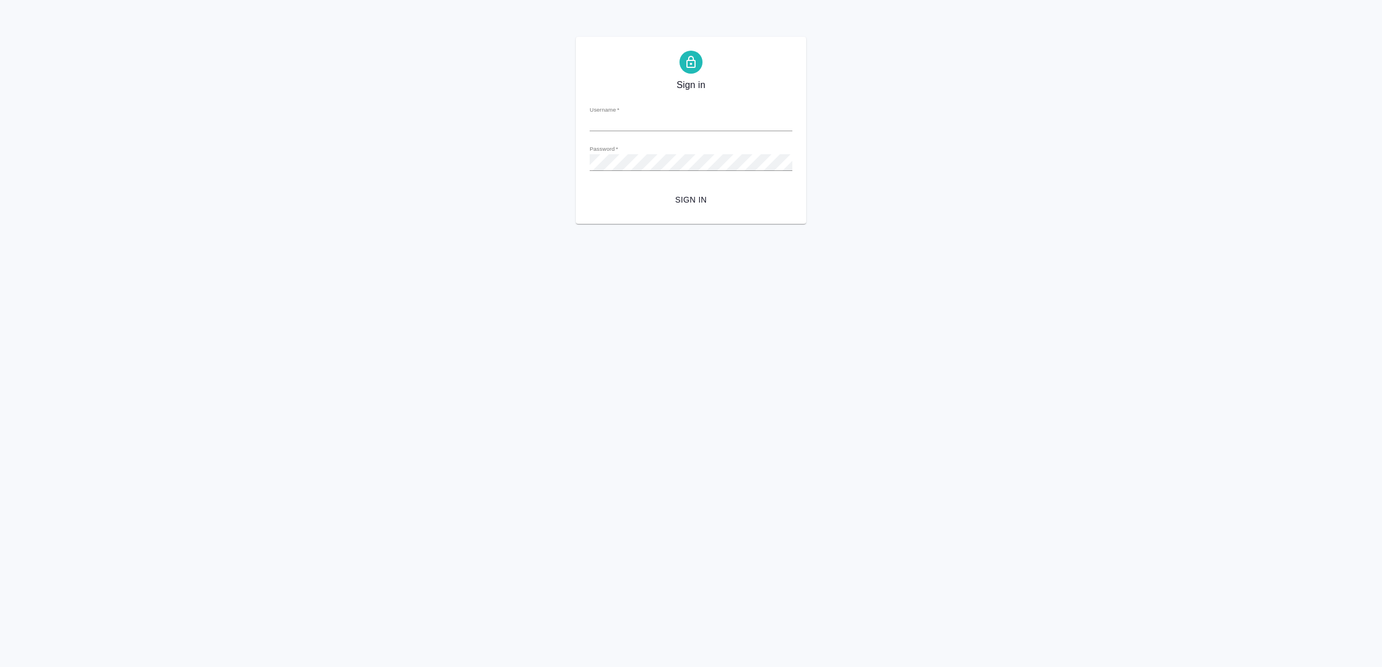
type input "[EMAIL_ADDRESS][DOMAIN_NAME]"
click at [662, 198] on span "Sign in" at bounding box center [691, 200] width 184 height 14
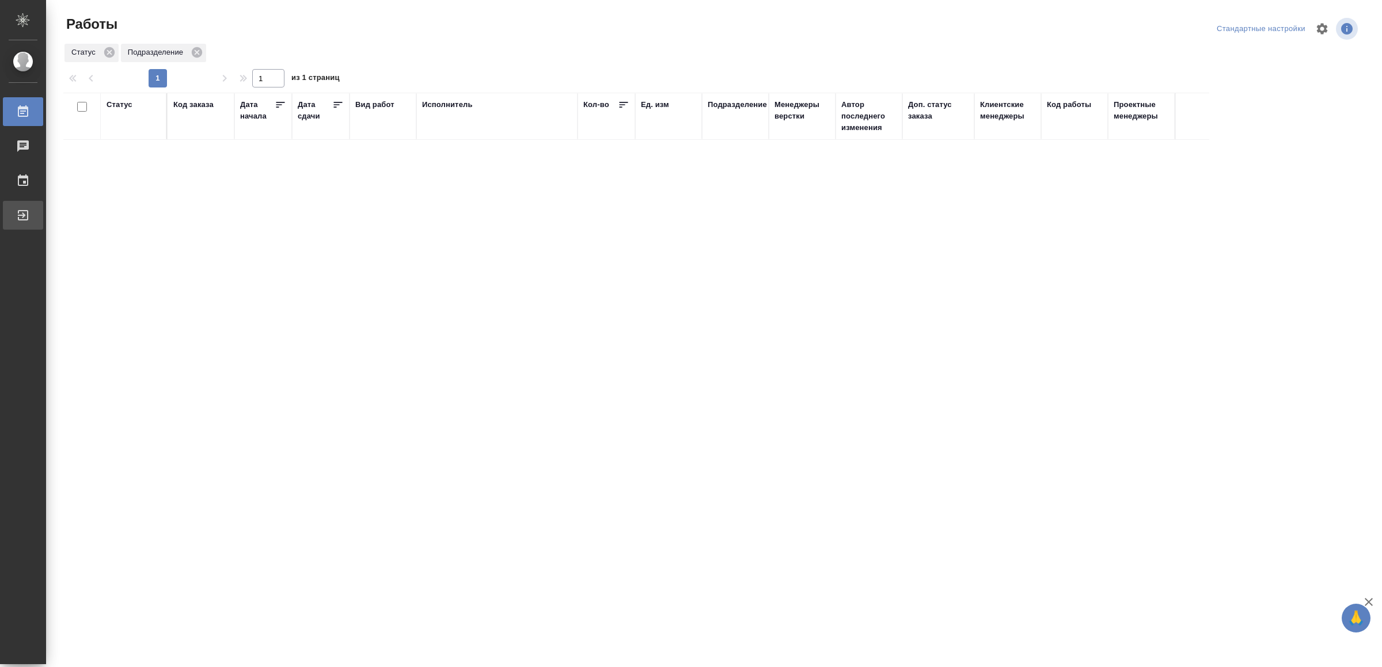
click at [23, 213] on div "Выйти" at bounding box center [8, 215] width 29 height 17
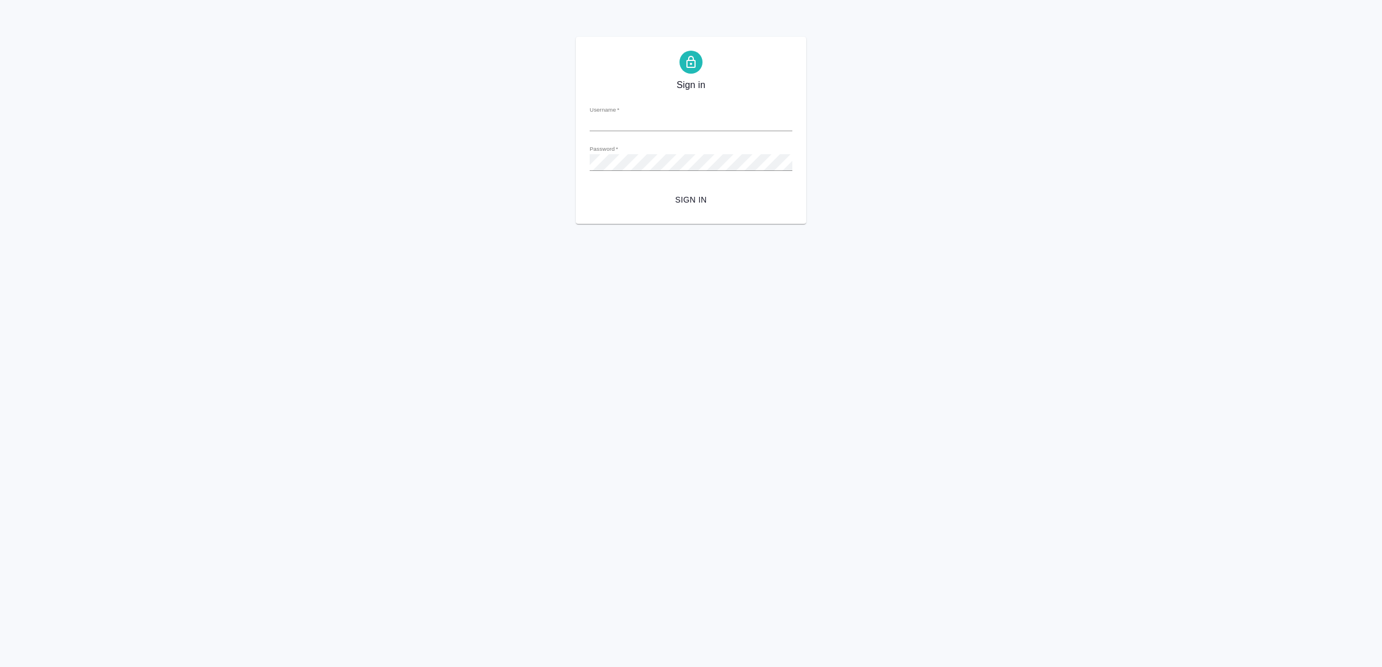
type input "[EMAIL_ADDRESS][DOMAIN_NAME]"
click at [655, 188] on form "Username   * [EMAIL_ADDRESS][DOMAIN_NAME] Password   * urlPath   * / Sign in" at bounding box center [691, 153] width 203 height 113
click at [648, 199] on span "Sign in" at bounding box center [691, 200] width 184 height 14
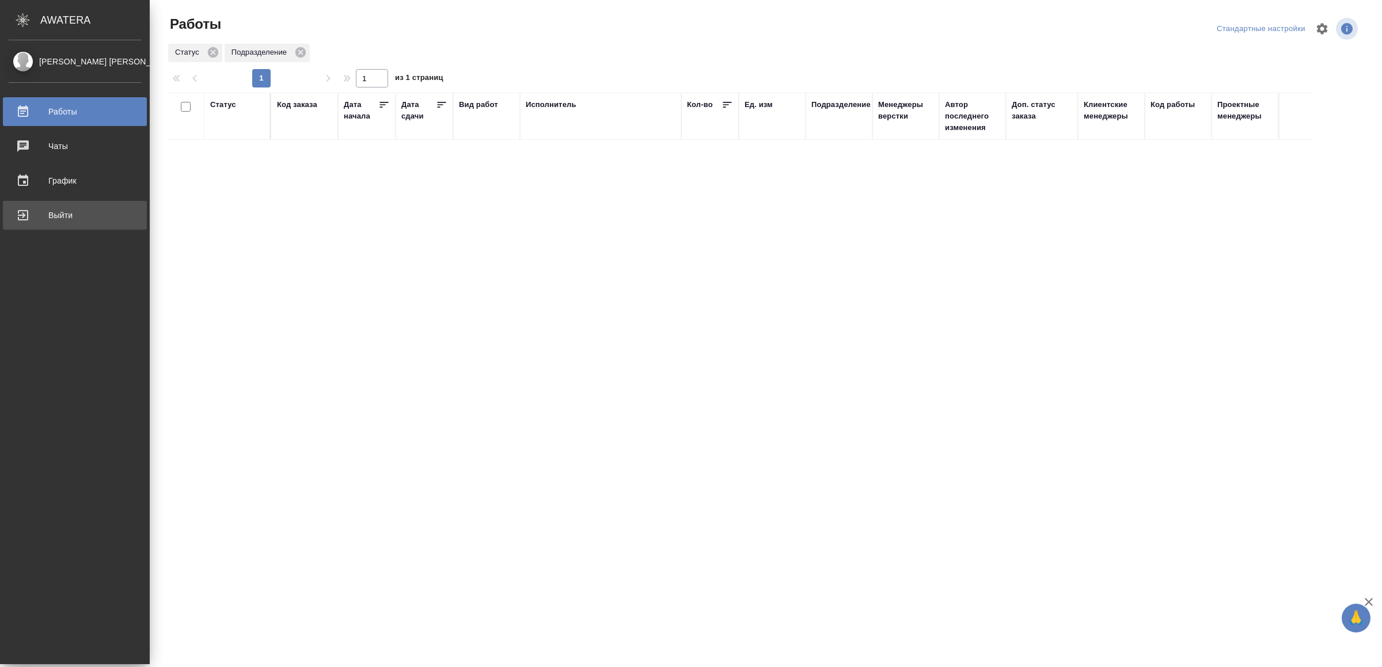
click at [114, 210] on div "Выйти" at bounding box center [75, 215] width 132 height 17
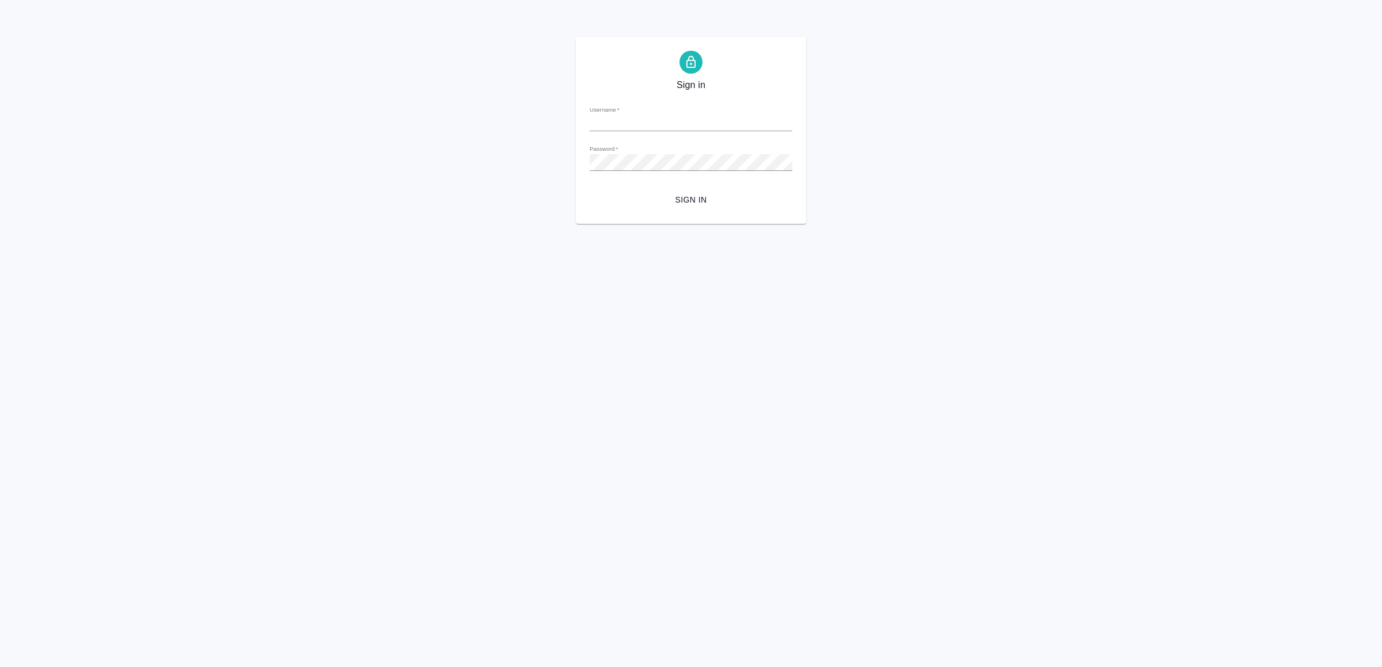
type input "v.yamkovenko@awatera.com"
click at [673, 204] on span "Sign in" at bounding box center [691, 200] width 184 height 14
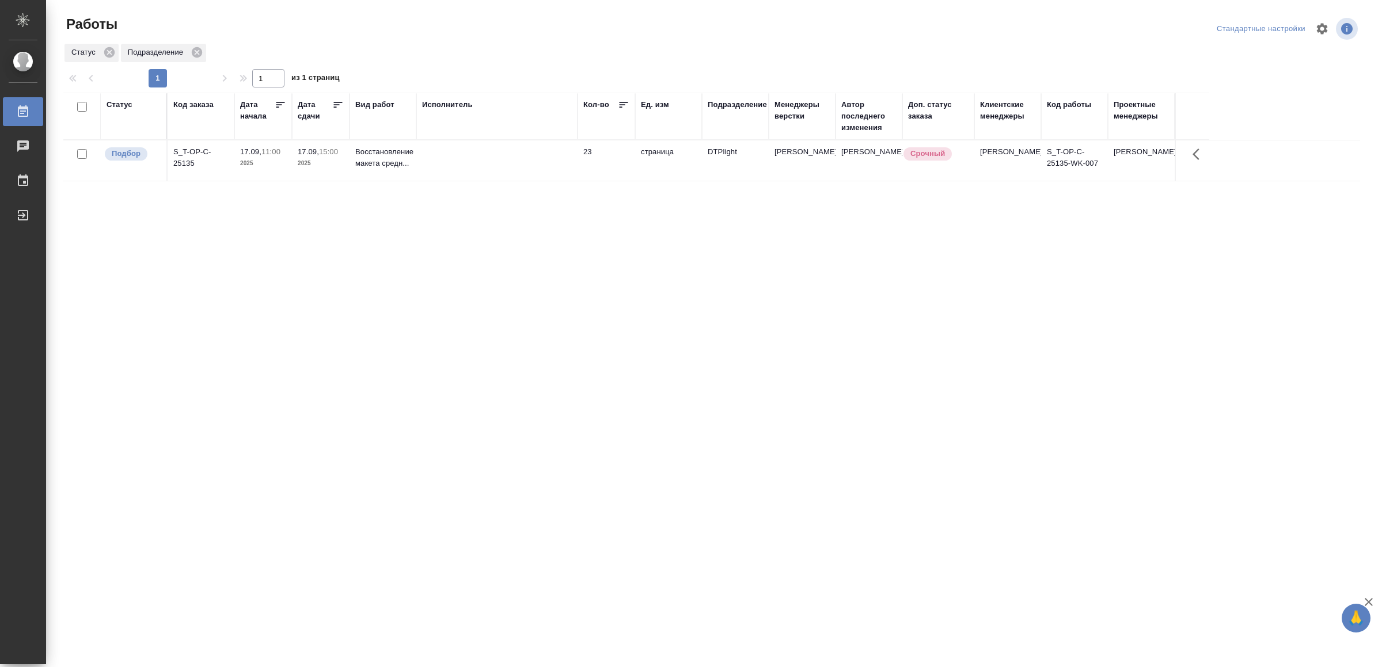
click at [540, 161] on td at bounding box center [496, 161] width 161 height 40
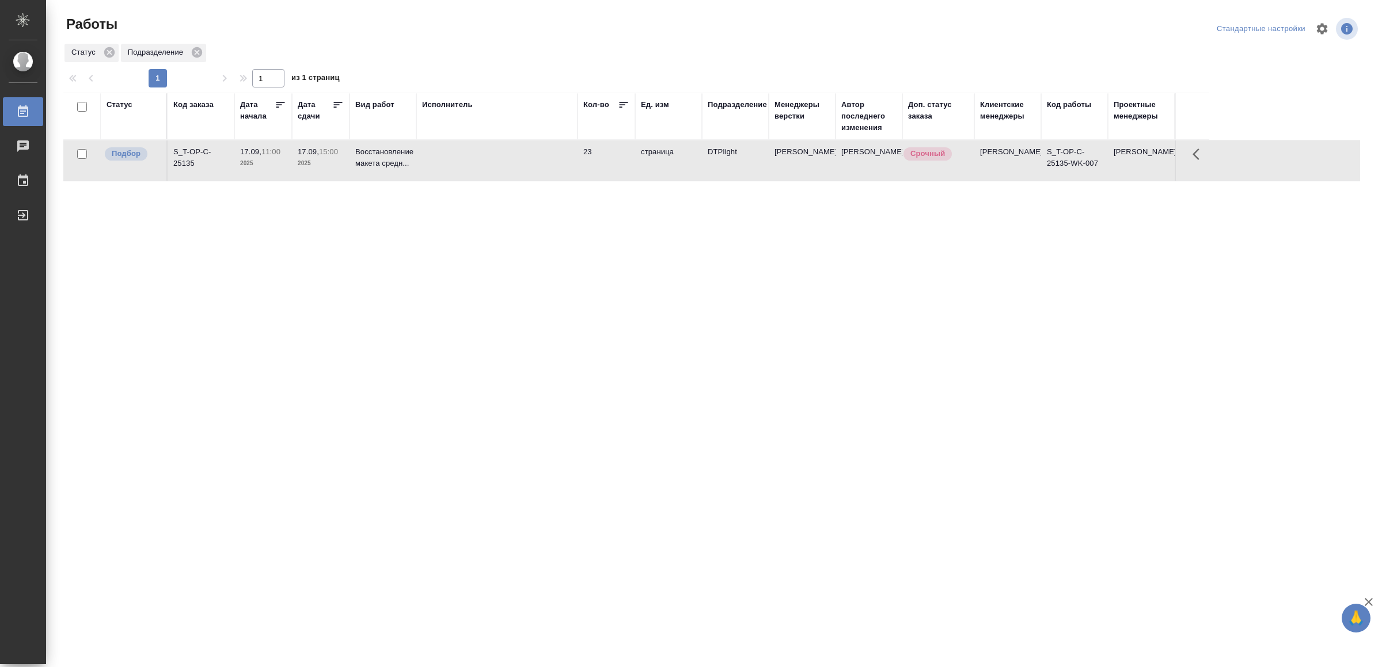
click at [540, 161] on td at bounding box center [496, 161] width 161 height 40
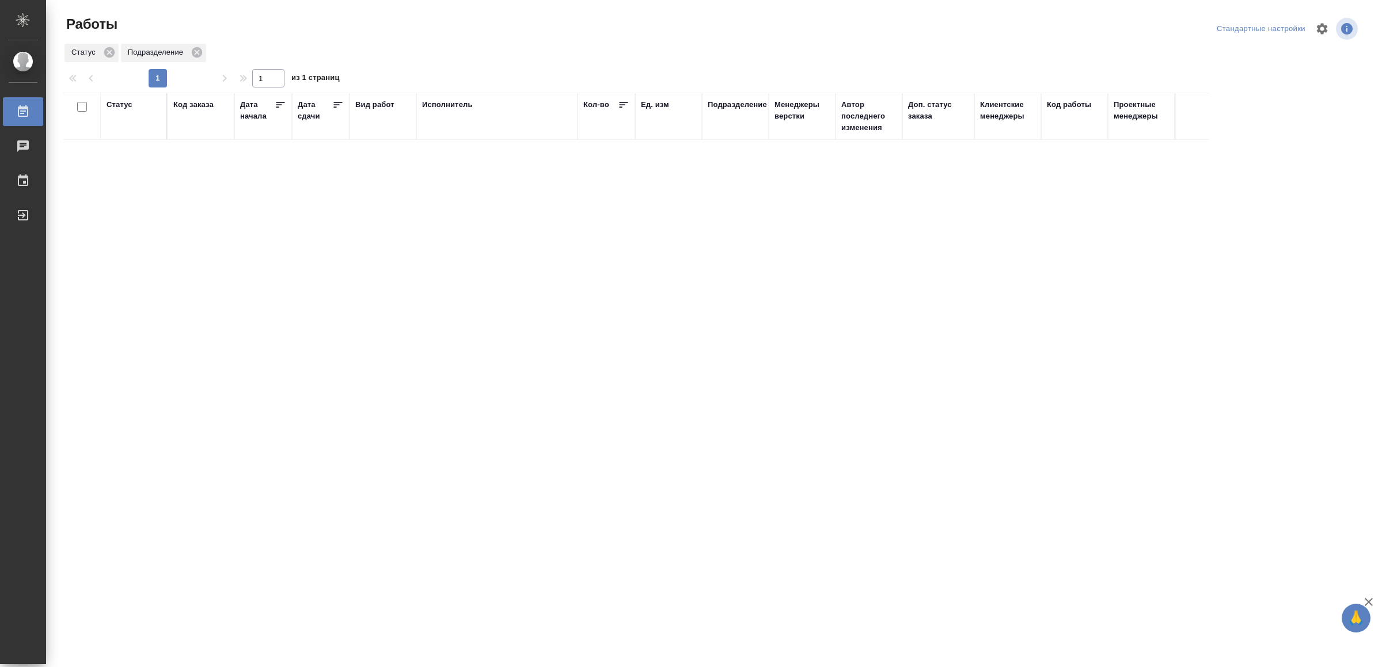
drag, startPoint x: 370, startPoint y: 423, endPoint x: 382, endPoint y: 407, distance: 20.6
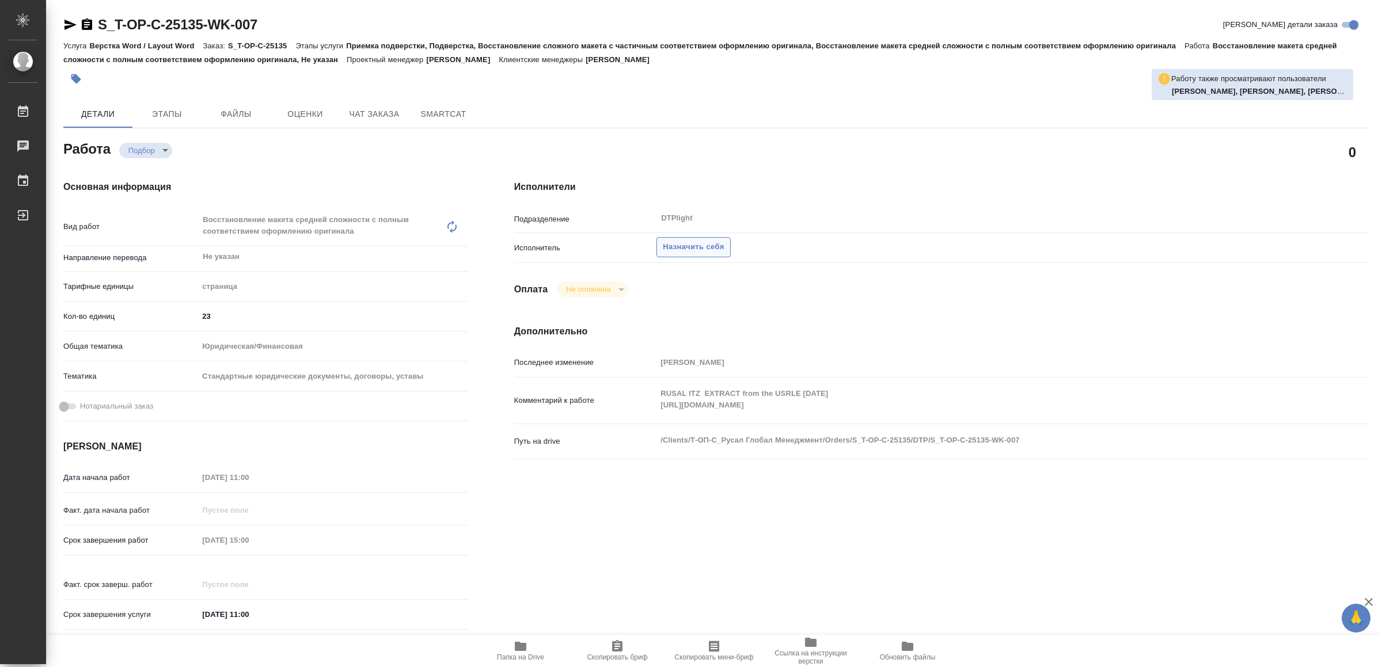
click at [715, 247] on span "Назначить себя" at bounding box center [693, 247] width 61 height 13
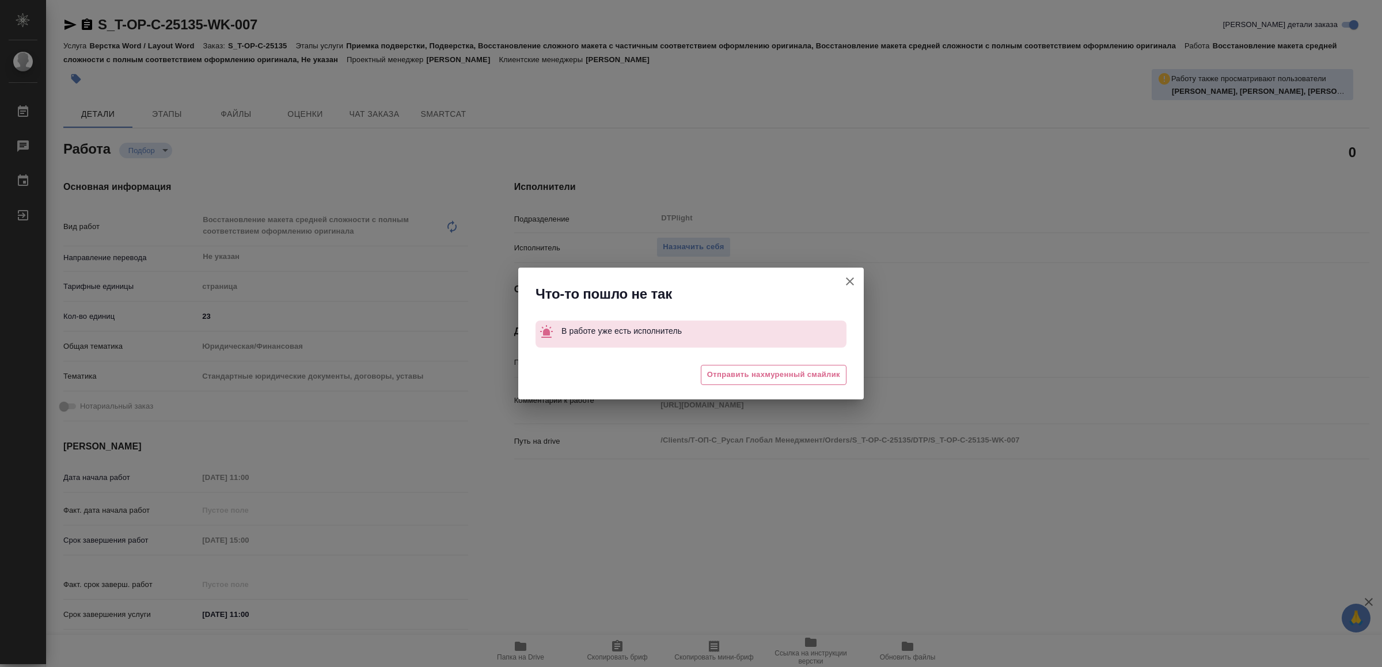
click at [851, 279] on icon "button" at bounding box center [850, 282] width 14 height 14
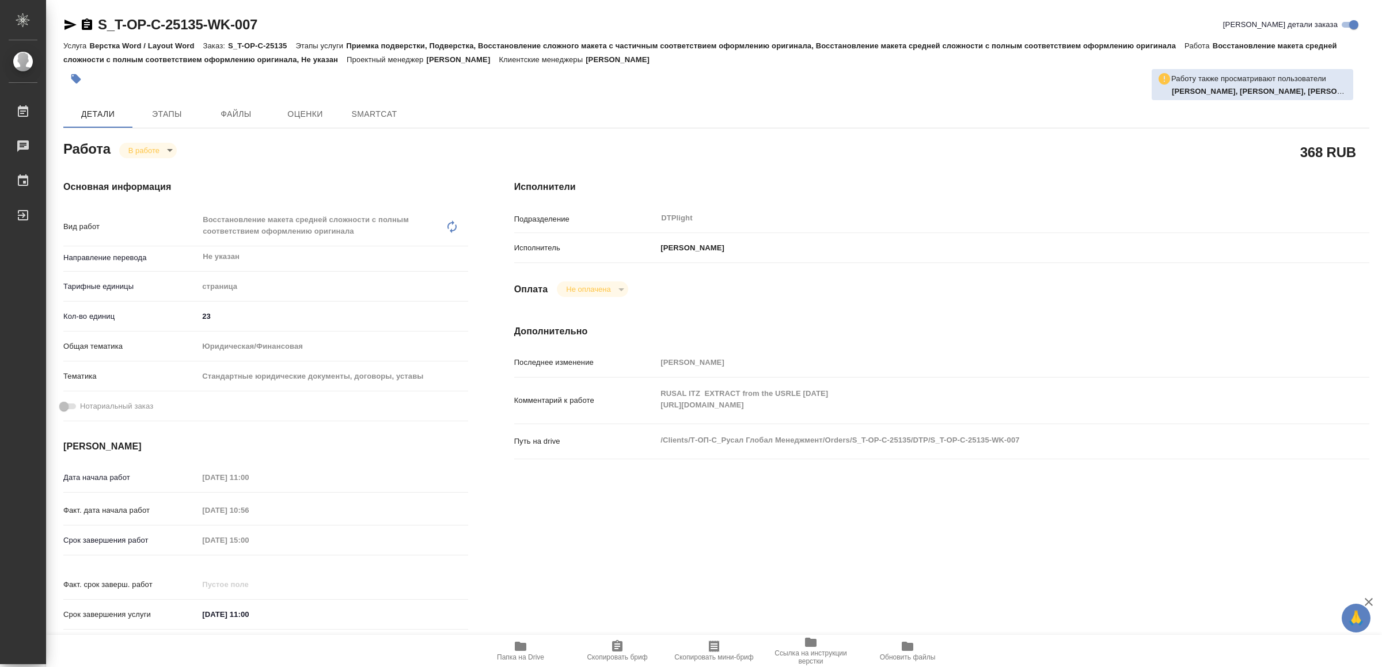
type textarea "x"
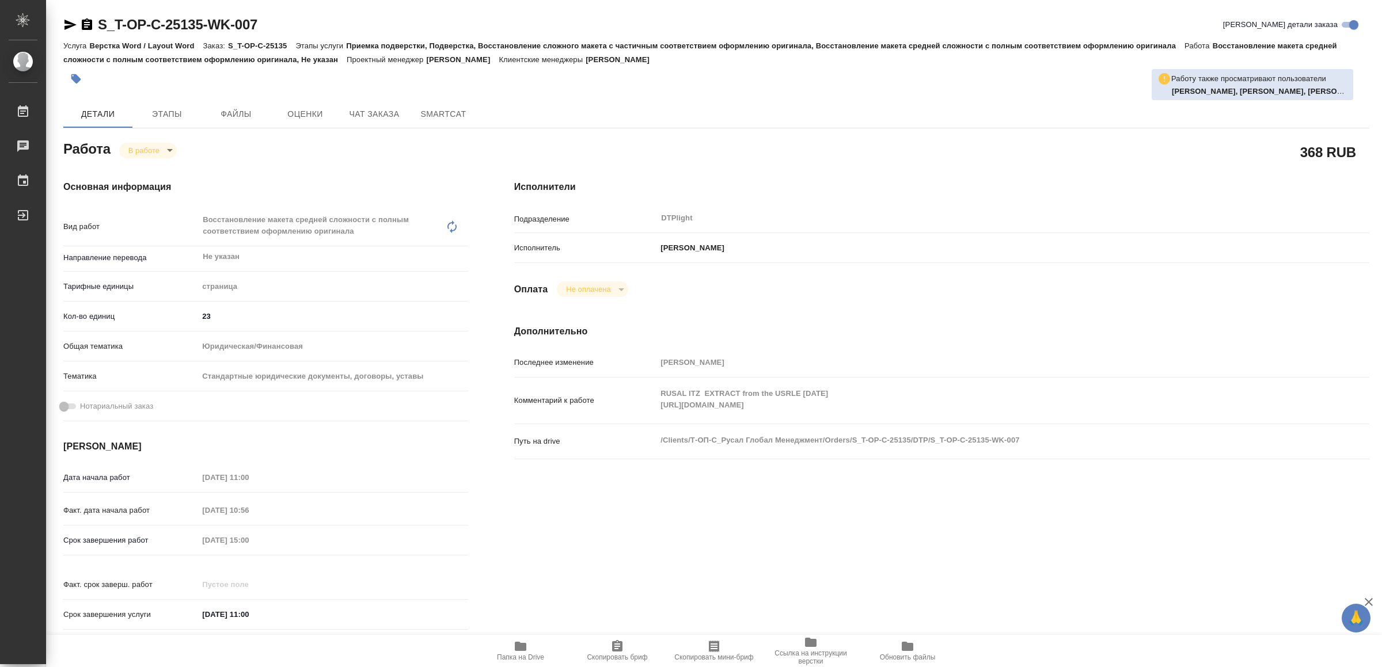
type textarea "x"
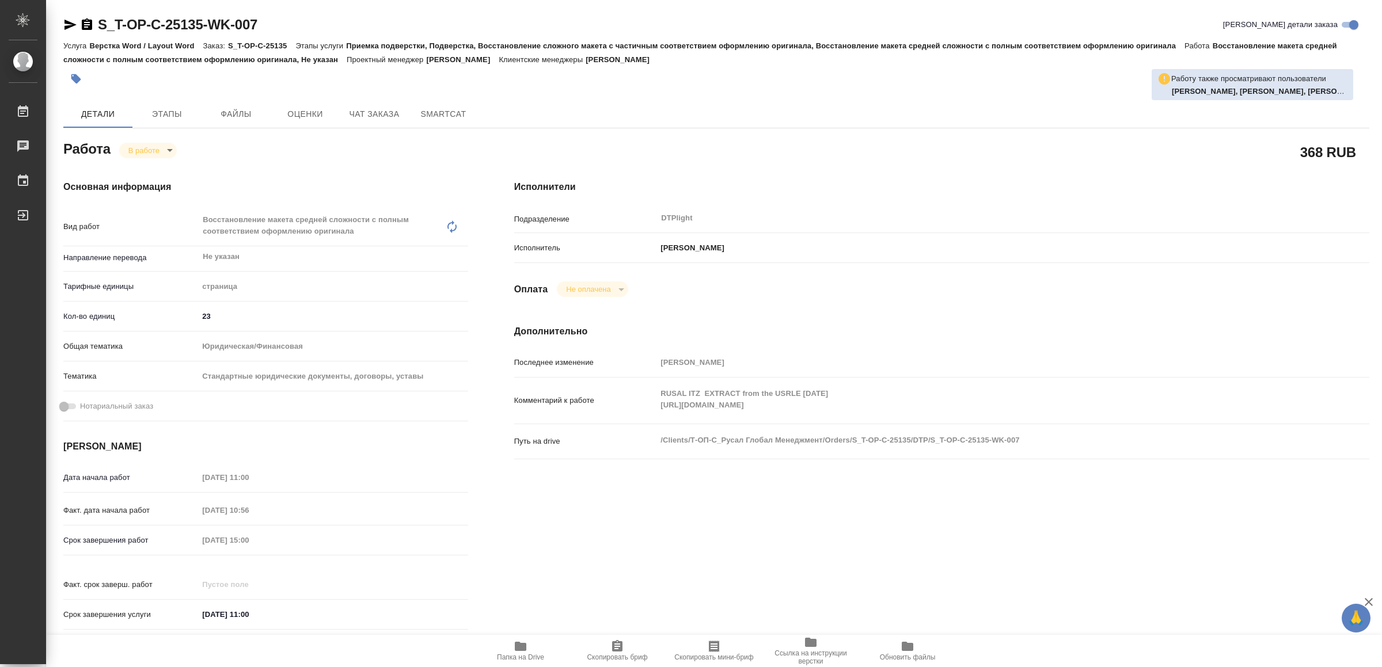
type textarea "x"
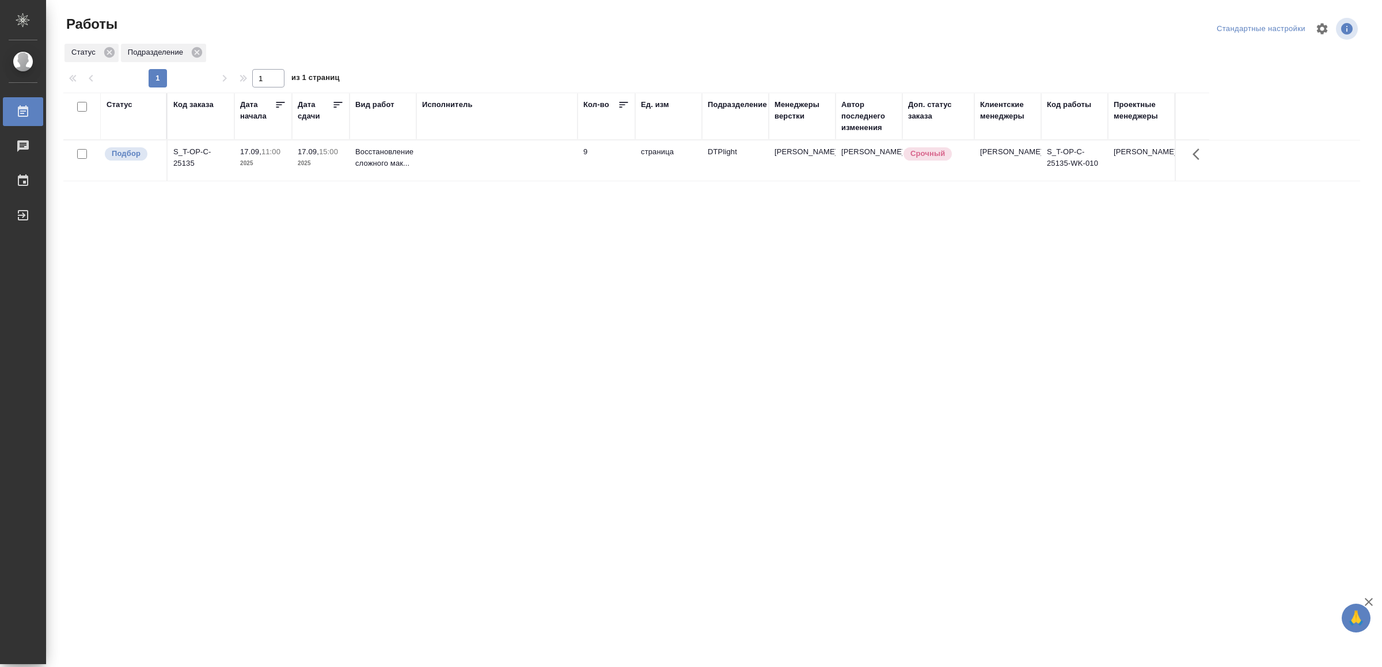
click at [518, 157] on td at bounding box center [496, 161] width 161 height 40
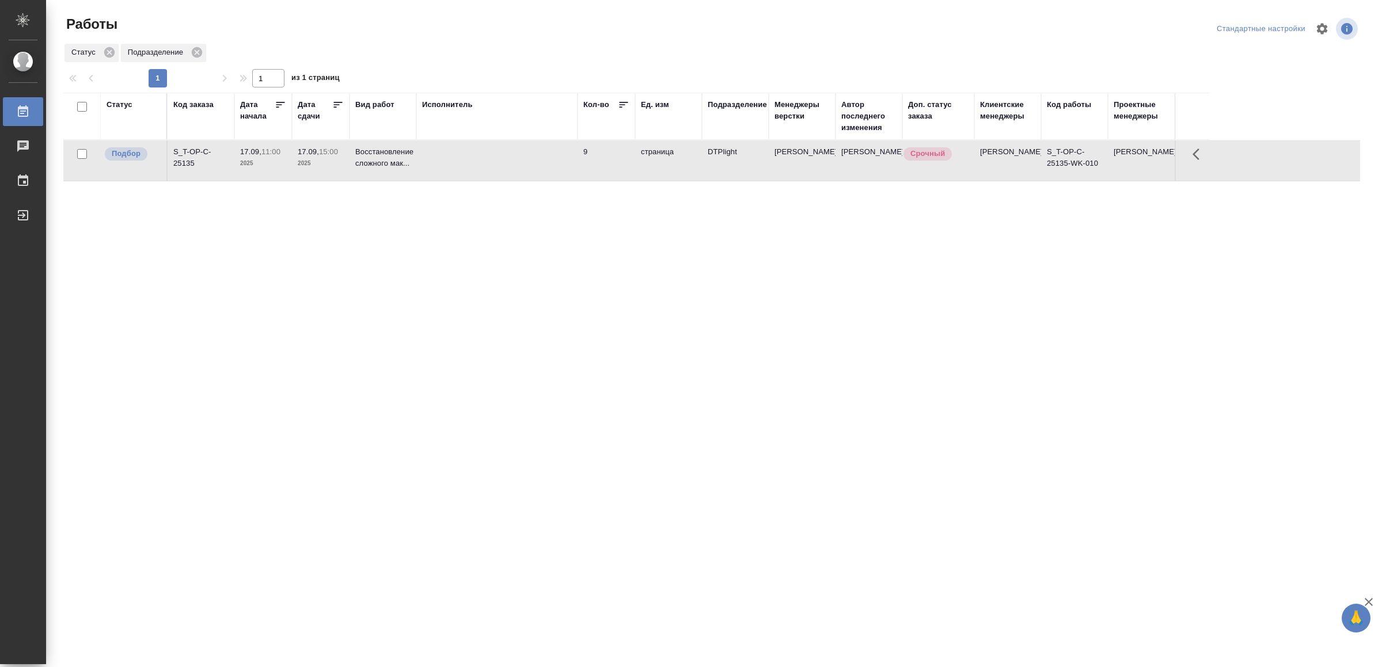
click at [518, 157] on td at bounding box center [496, 161] width 161 height 40
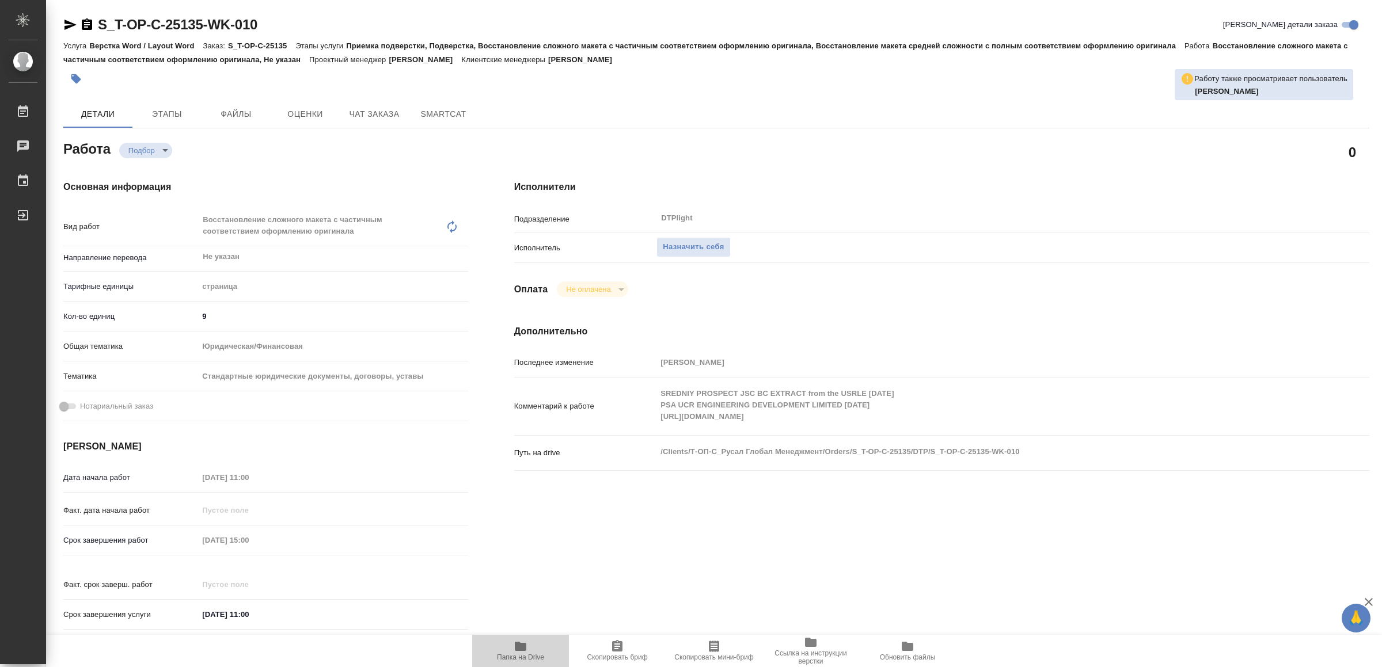
click at [525, 655] on span "Папка на Drive" at bounding box center [520, 658] width 47 height 8
click at [641, 420] on div "Комментарий к работе SREDNIY PROSPECT JSC BC EXTRACT from the USRLE 25.03.2025 …" at bounding box center [941, 406] width 855 height 48
click at [708, 245] on span "Назначить себя" at bounding box center [693, 247] width 61 height 13
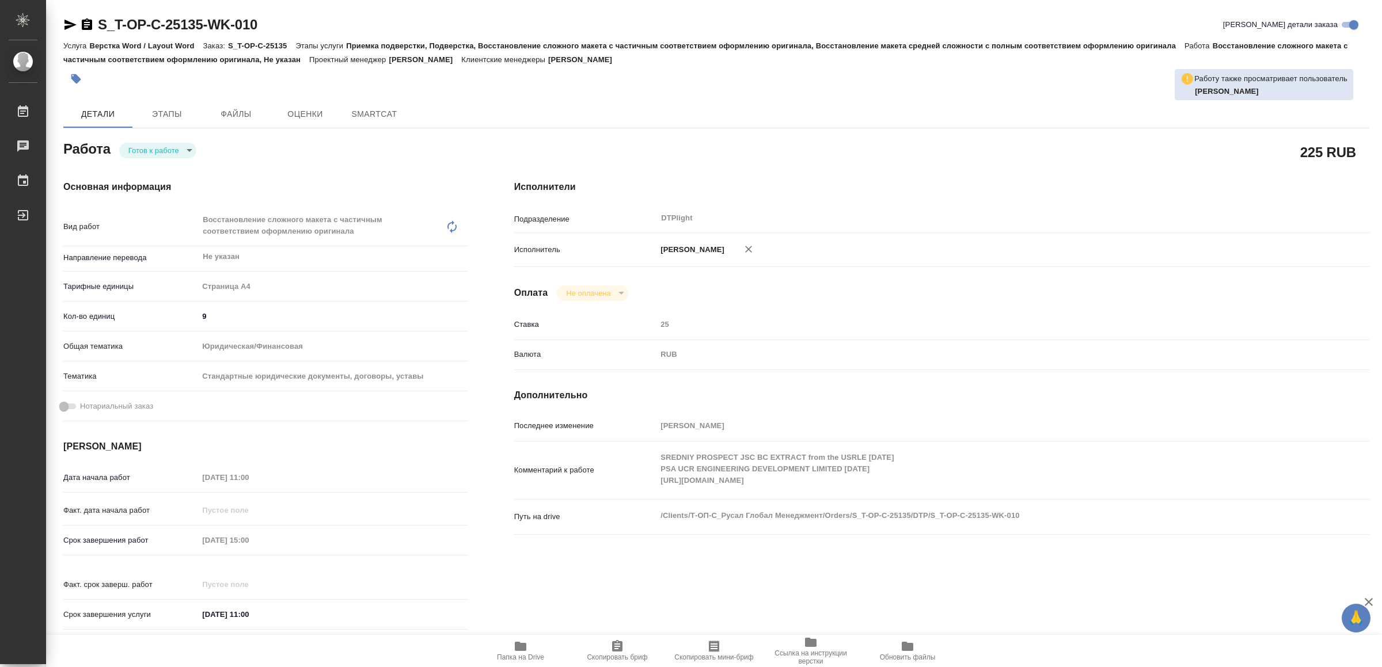
type textarea "x"
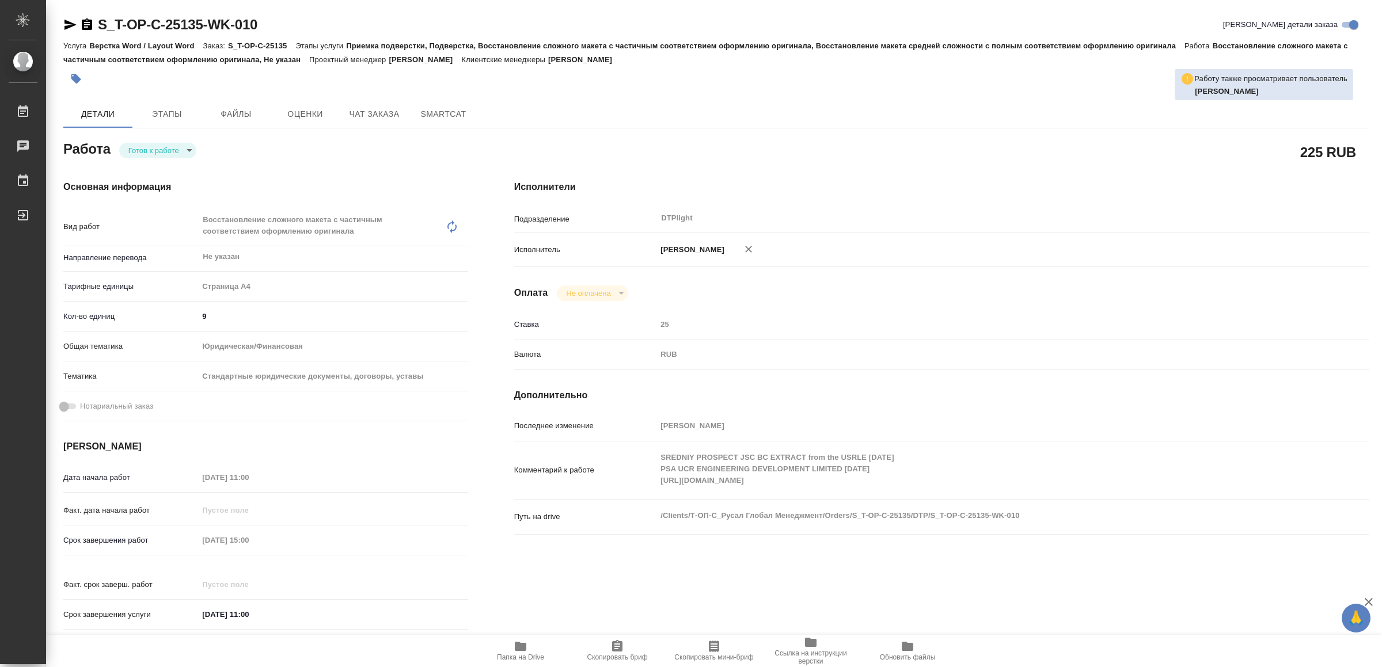
click at [177, 146] on body "🙏 .cls-1 fill:#fff; AWATERA Yamkovenko Vera Работы Чаты График Выйти S_T-OP-C-2…" at bounding box center [691, 333] width 1382 height 667
type textarea "x"
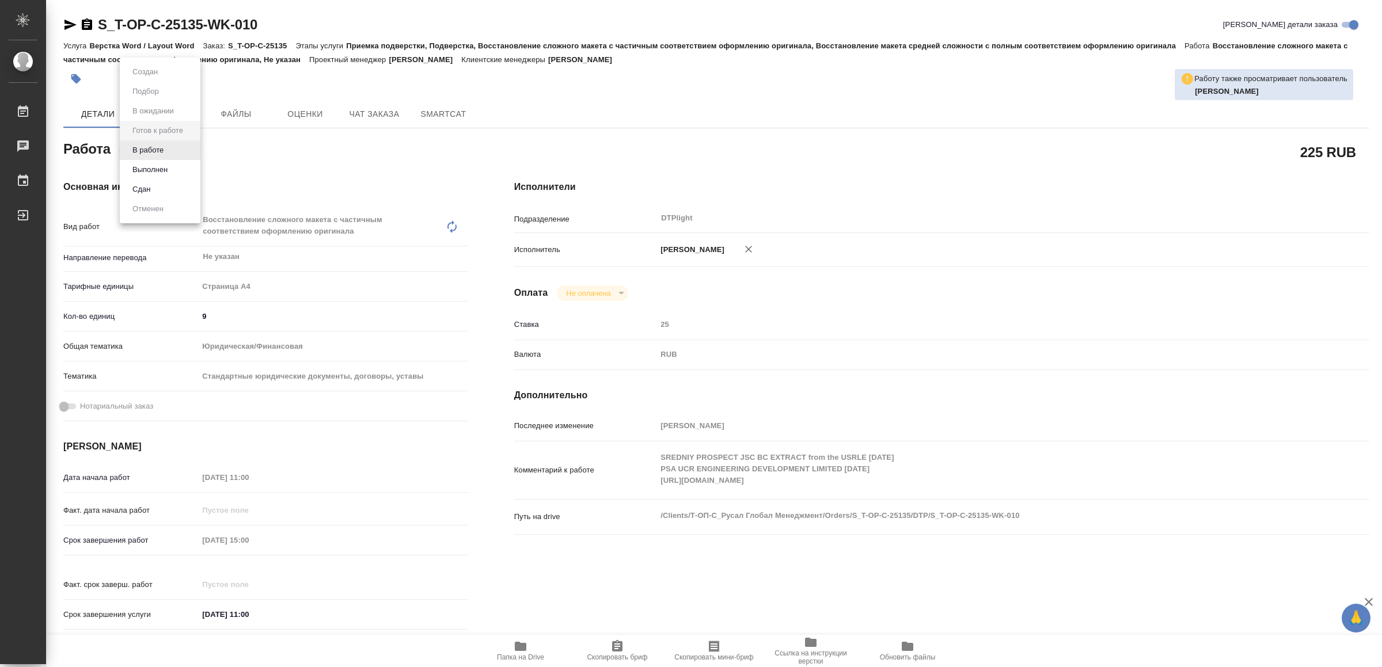
type textarea "x"
click at [177, 146] on li "В работе" at bounding box center [160, 151] width 81 height 20
type textarea "x"
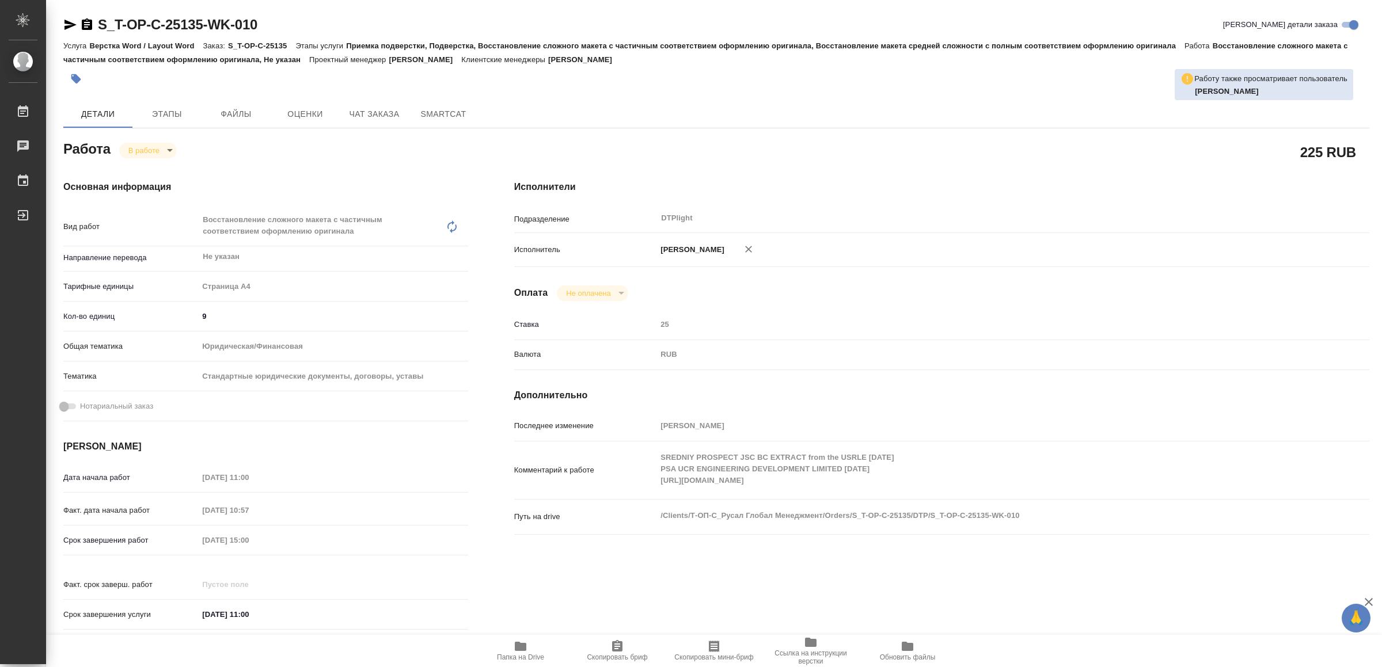
type textarea "x"
click at [66, 21] on icon "button" at bounding box center [70, 25] width 12 height 10
type textarea "x"
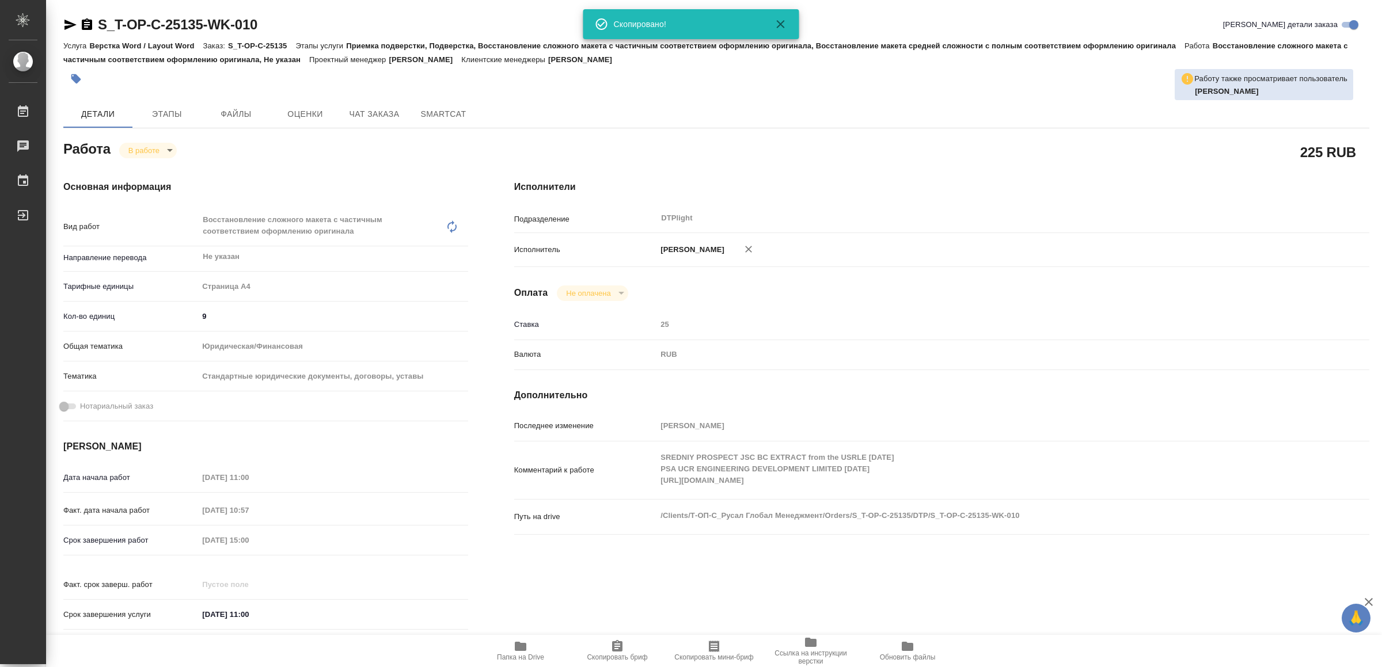
type textarea "x"
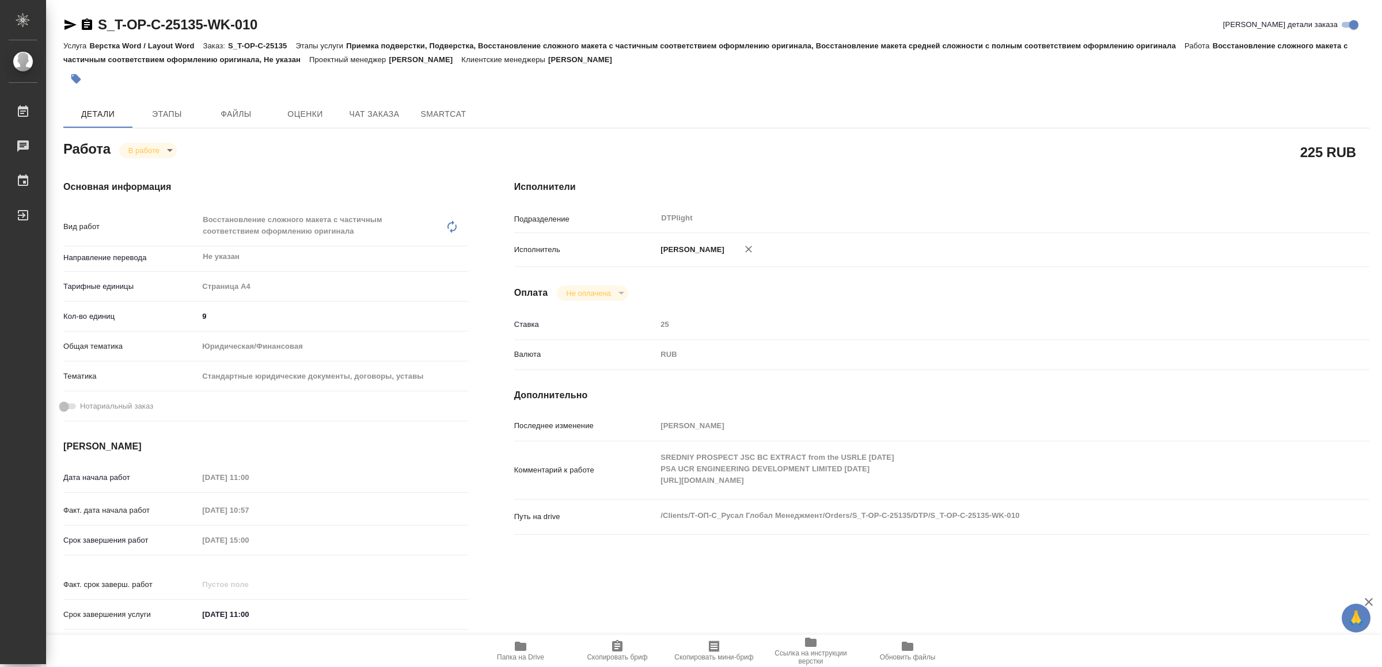
click at [643, 477] on div "Комментарий к работе SREDNIY PROSPECT JSC BC EXTRACT from the USRLE 25.03.2025 …" at bounding box center [941, 470] width 855 height 48
click at [515, 651] on icon "button" at bounding box center [521, 647] width 14 height 14
click at [66, 21] on icon "button" at bounding box center [70, 25] width 12 height 10
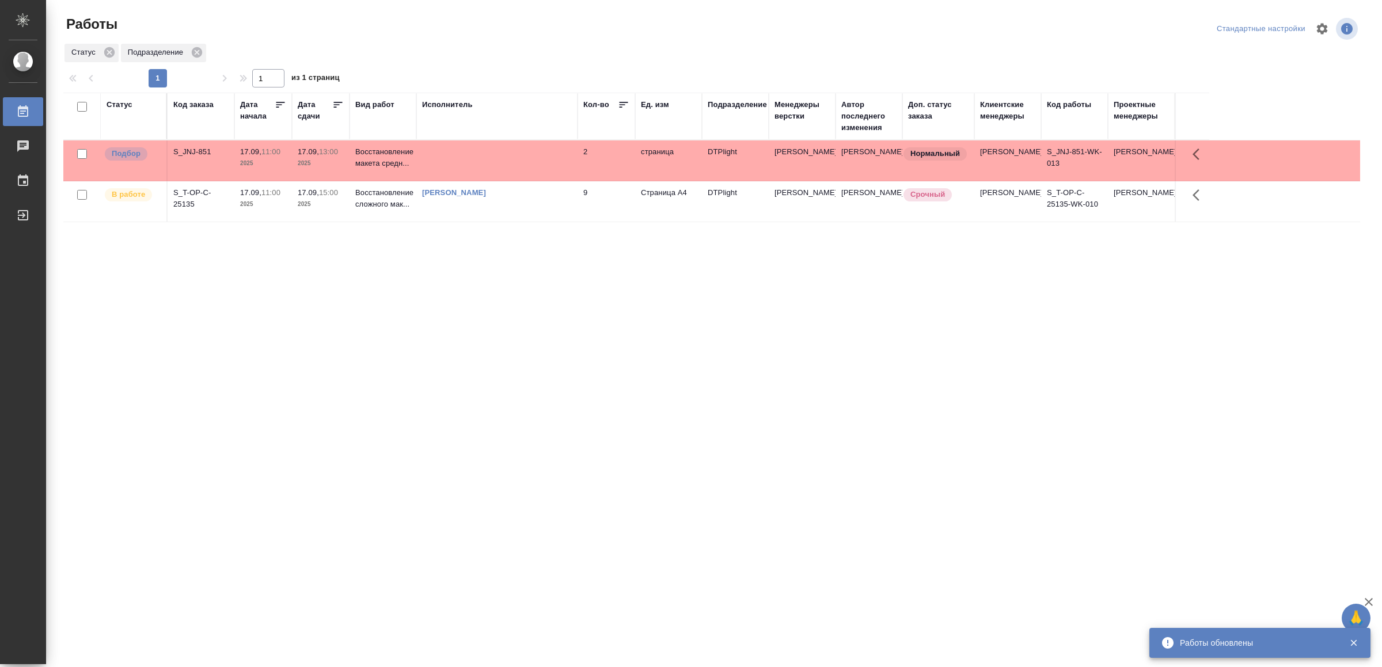
click at [477, 138] on th "Исполнитель" at bounding box center [496, 116] width 161 height 47
click at [477, 146] on td at bounding box center [496, 161] width 161 height 40
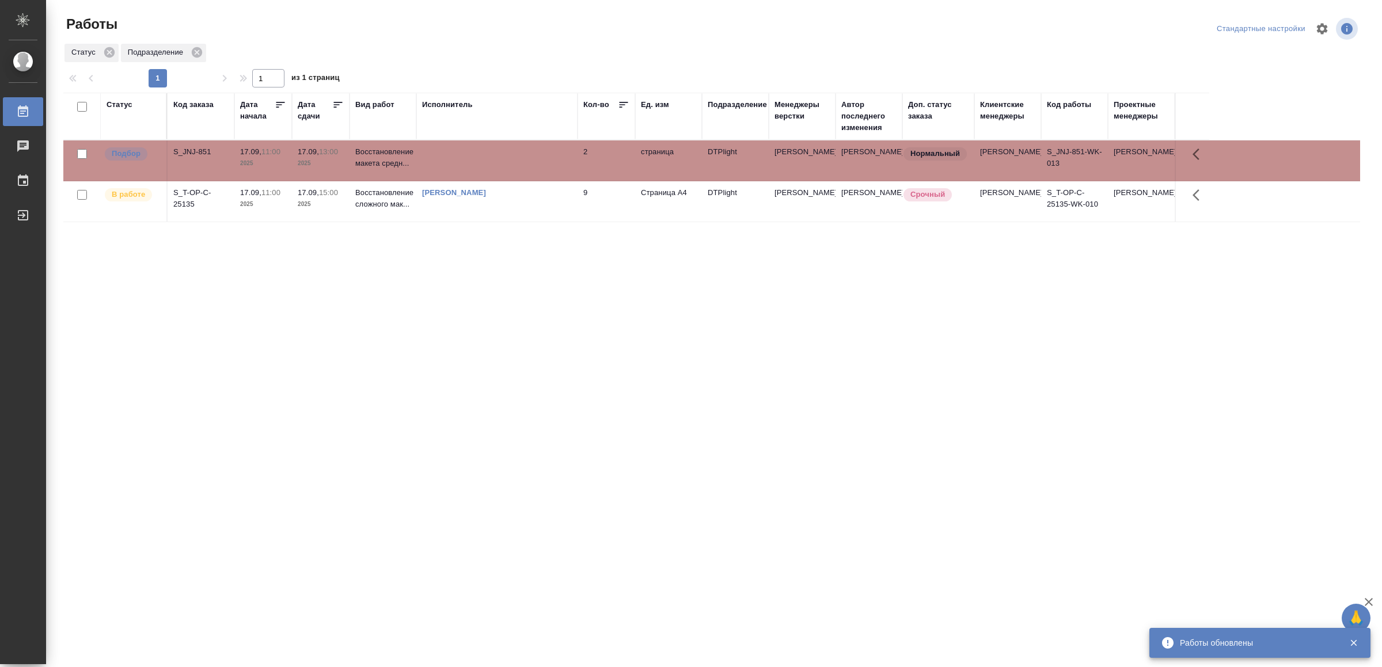
click at [477, 146] on td at bounding box center [496, 161] width 161 height 40
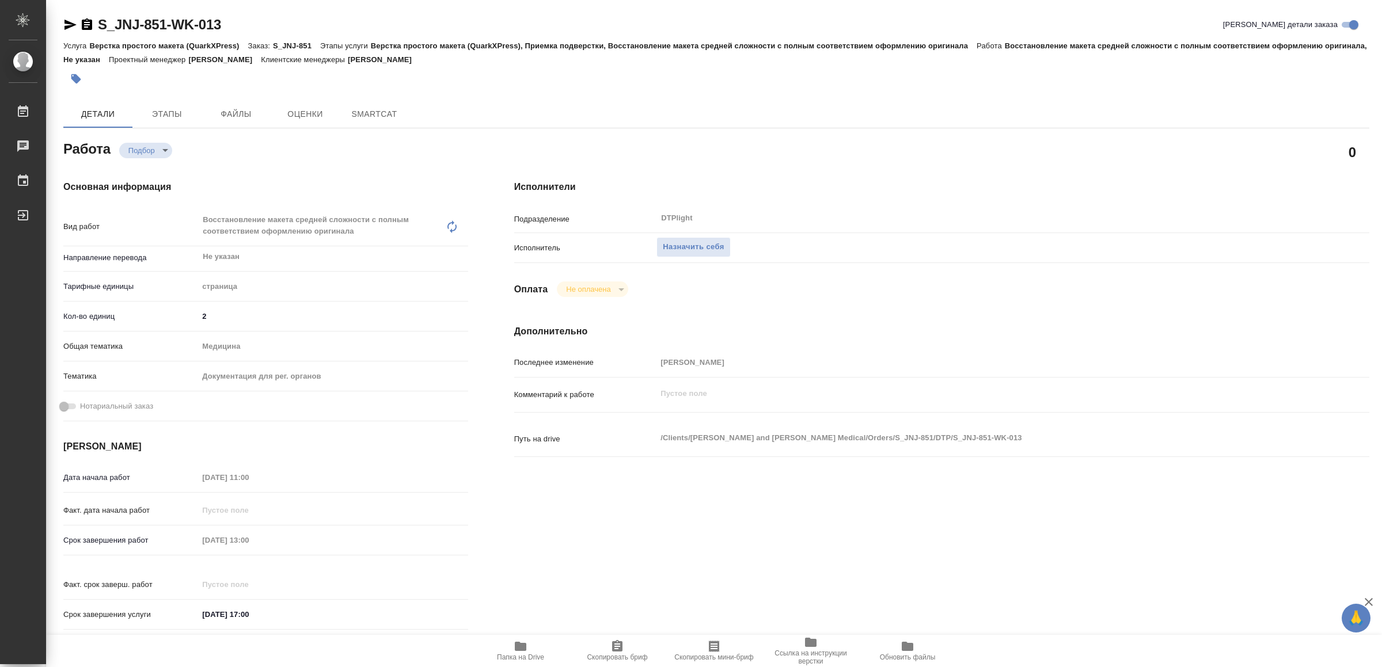
type textarea "x"
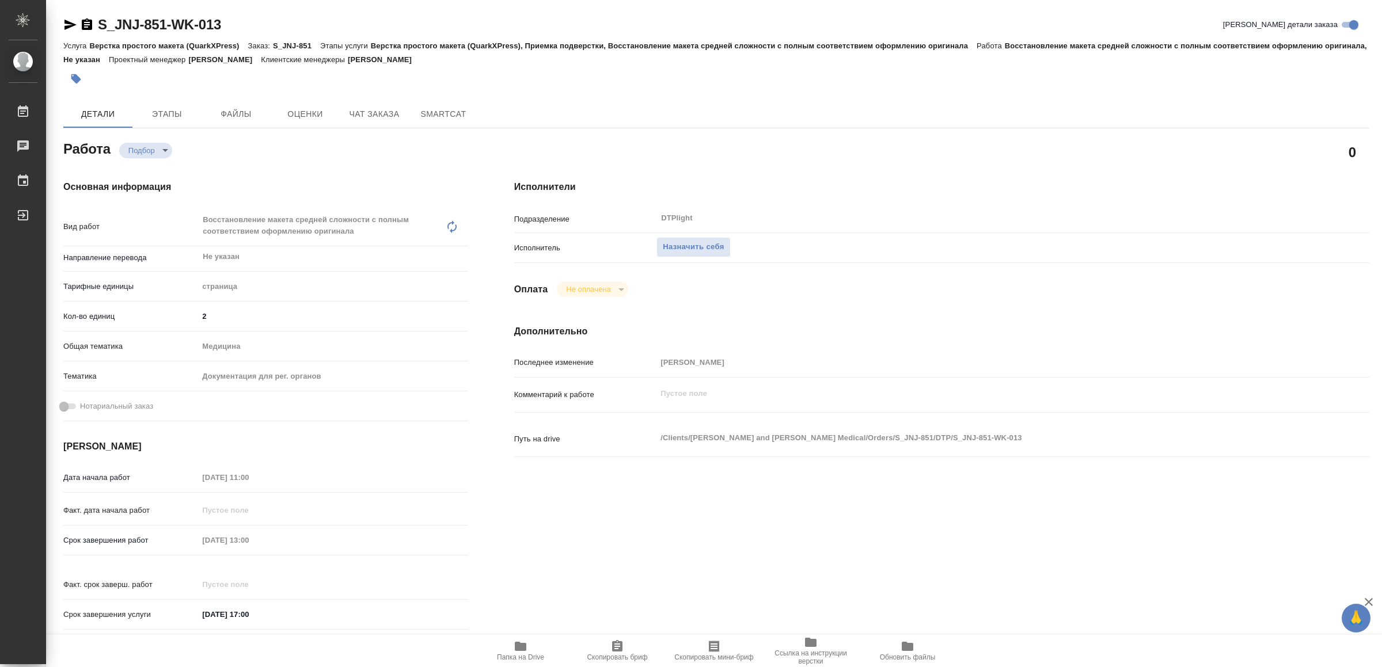
click at [537, 646] on span "Папка на Drive" at bounding box center [520, 651] width 83 height 22
type textarea "x"
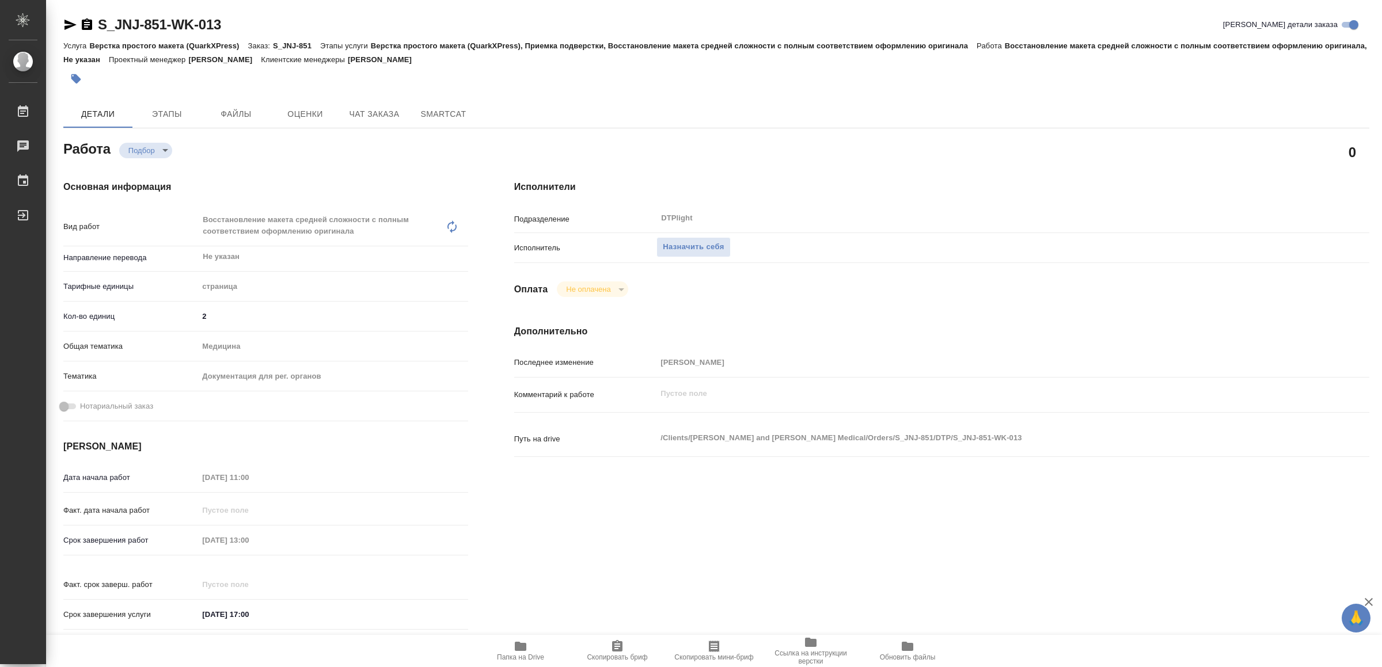
type textarea "x"
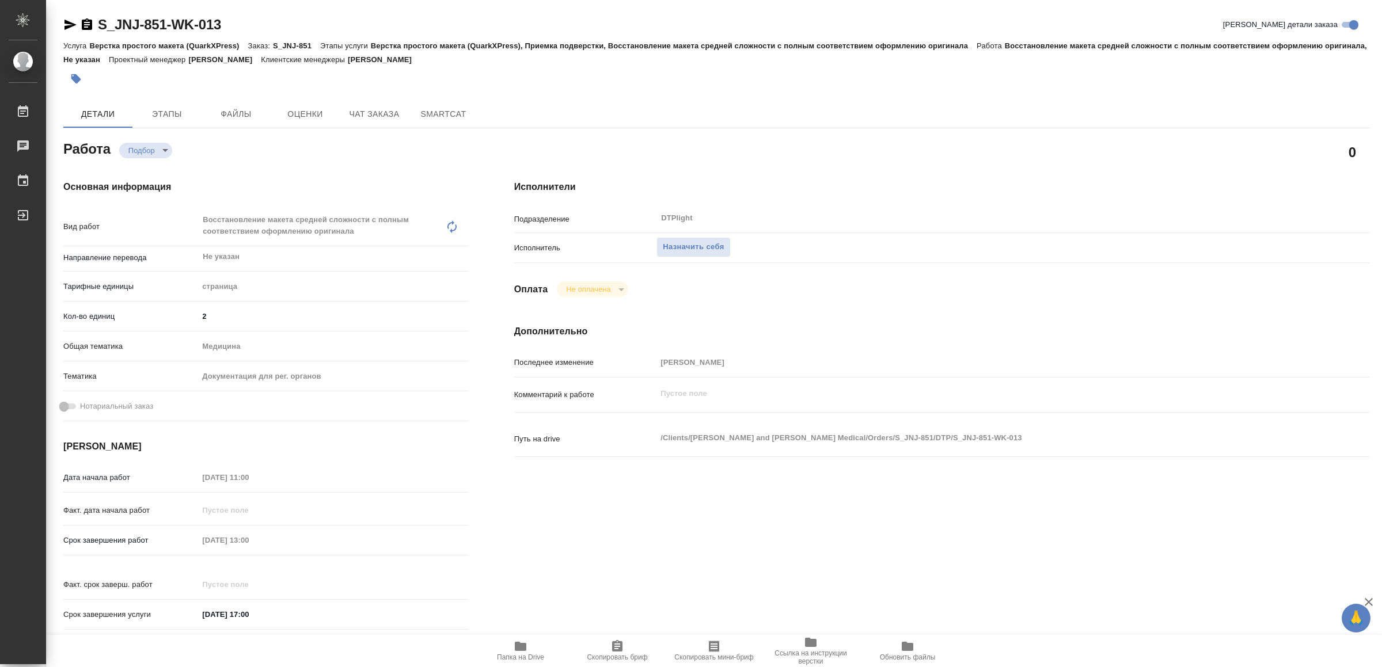
type textarea "x"
click at [708, 247] on span "Назначить себя" at bounding box center [693, 247] width 61 height 13
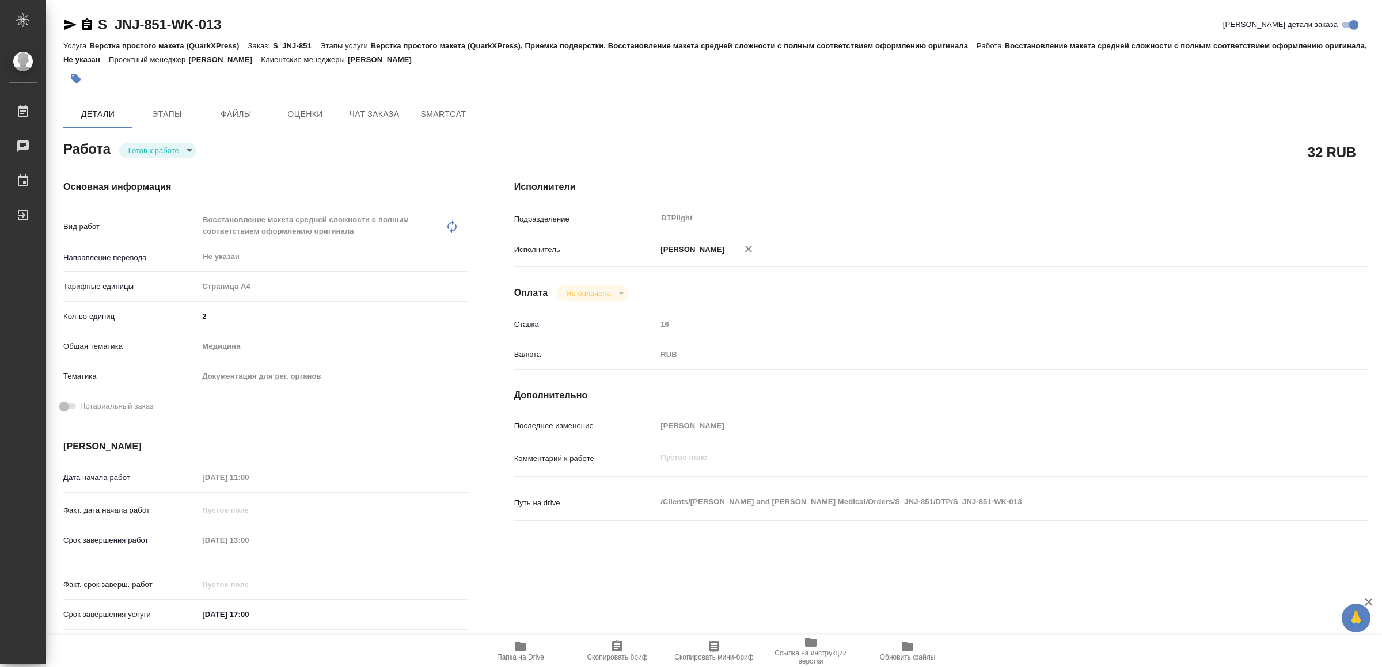
click at [153, 152] on body "🙏 .cls-1 fill:#fff; AWATERA Yamkovenko [PERSON_NAME] Работы Чаты График Выйти S…" at bounding box center [691, 333] width 1382 height 667
click at [154, 152] on button "В работе" at bounding box center [148, 150] width 38 height 13
type textarea "x"
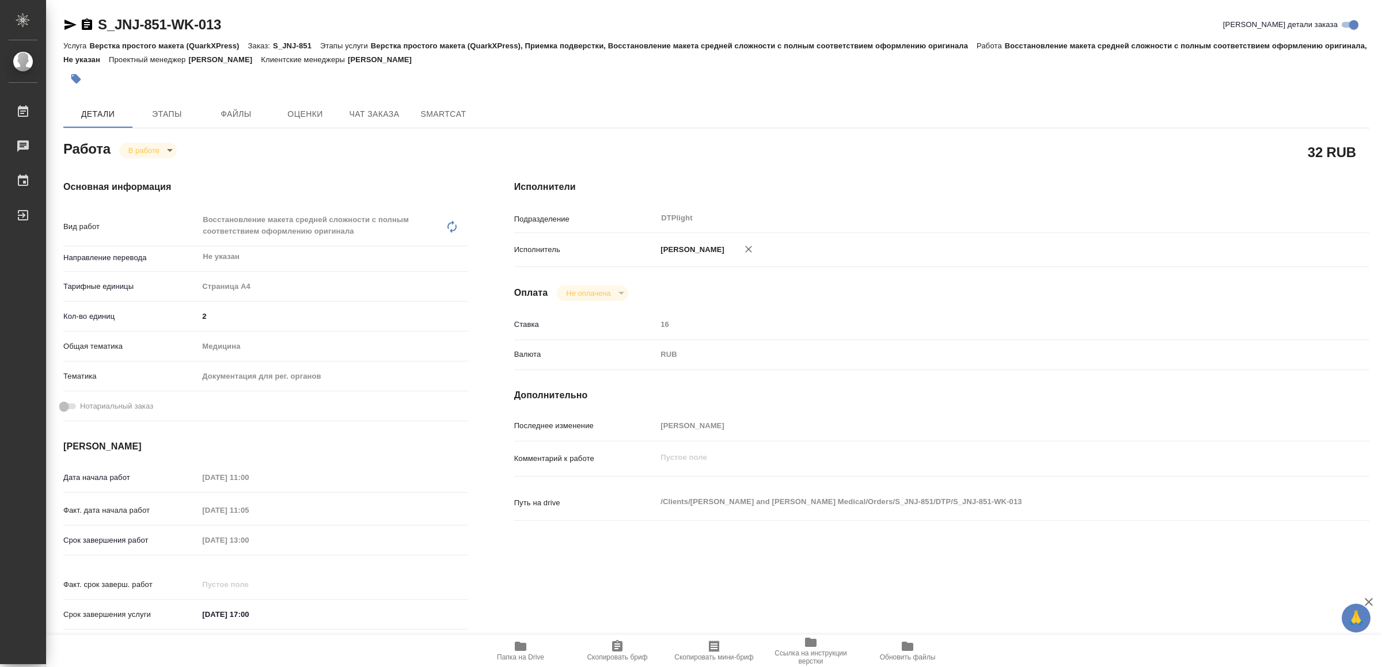
type textarea "x"
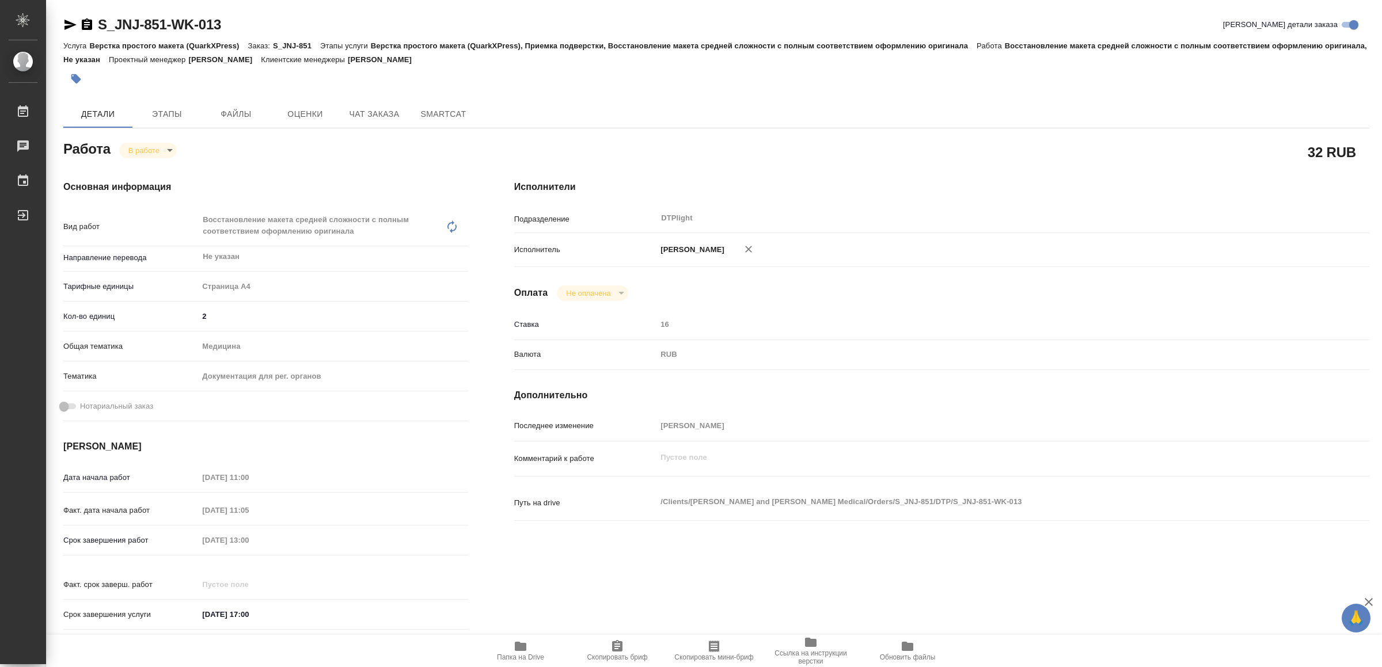
type textarea "x"
click at [64, 23] on icon "button" at bounding box center [70, 25] width 14 height 14
click at [527, 652] on icon "button" at bounding box center [521, 647] width 14 height 14
click at [66, 18] on icon "button" at bounding box center [70, 25] width 14 height 14
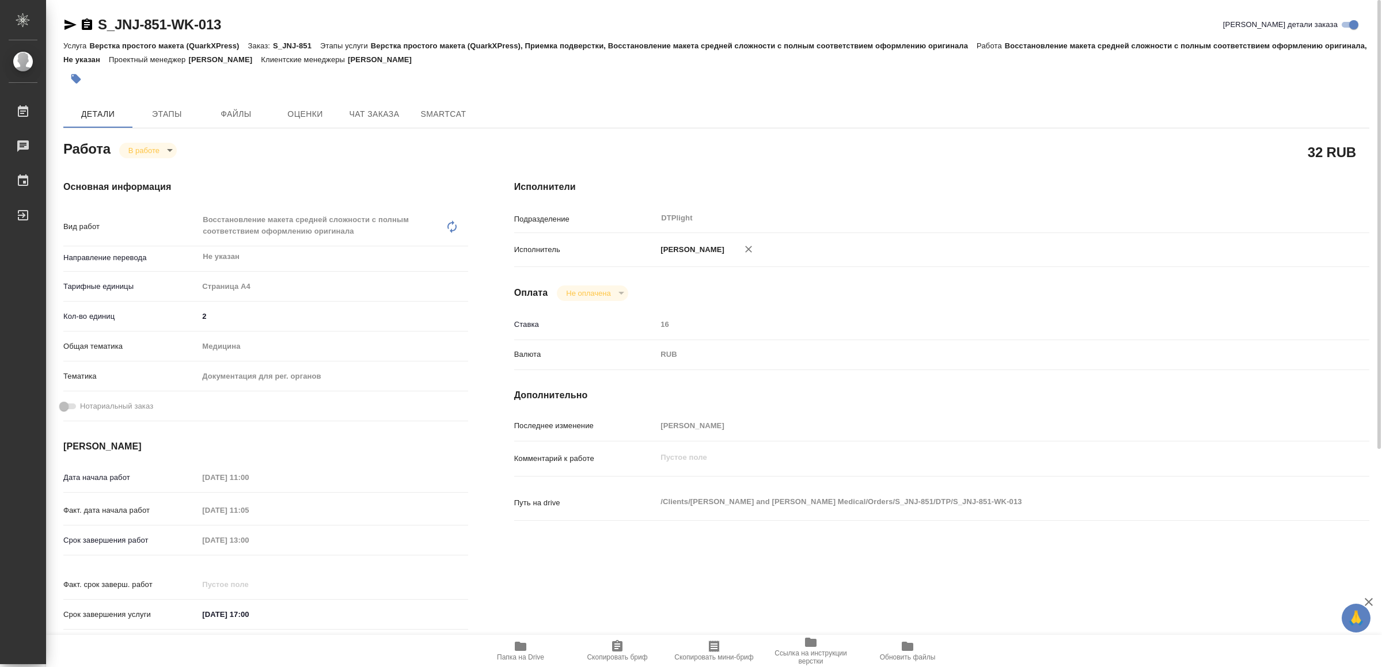
click at [143, 147] on body "🙏 .cls-1 fill:#fff; AWATERA Yamkovenko [PERSON_NAME] Работы 0 Чаты График Выйти…" at bounding box center [691, 333] width 1382 height 667
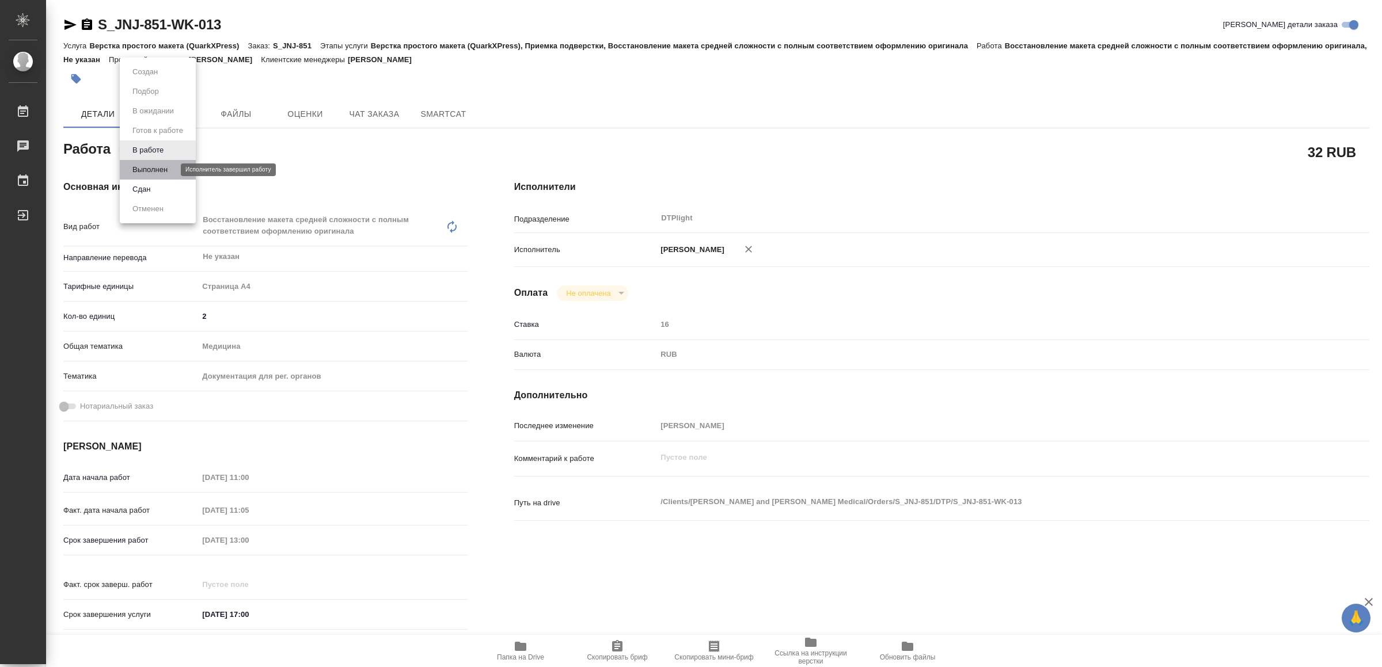
click at [158, 173] on button "Выполнен" at bounding box center [150, 170] width 42 height 13
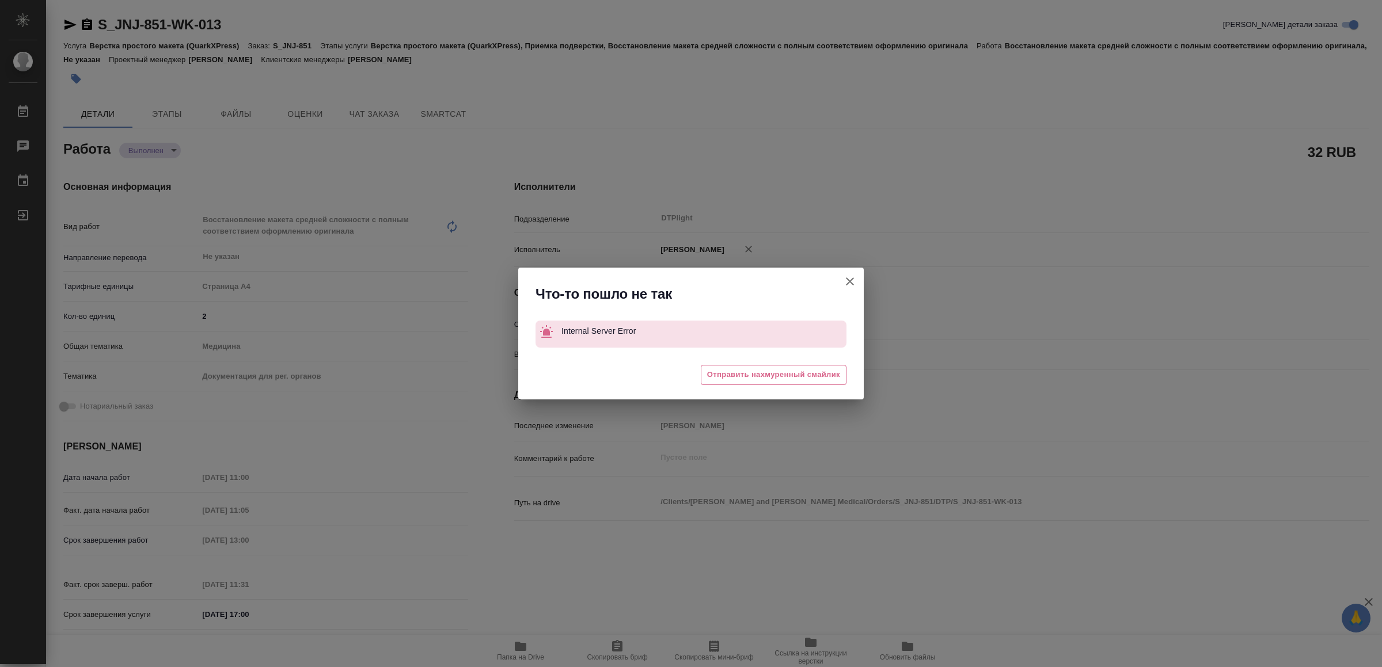
type textarea "x"
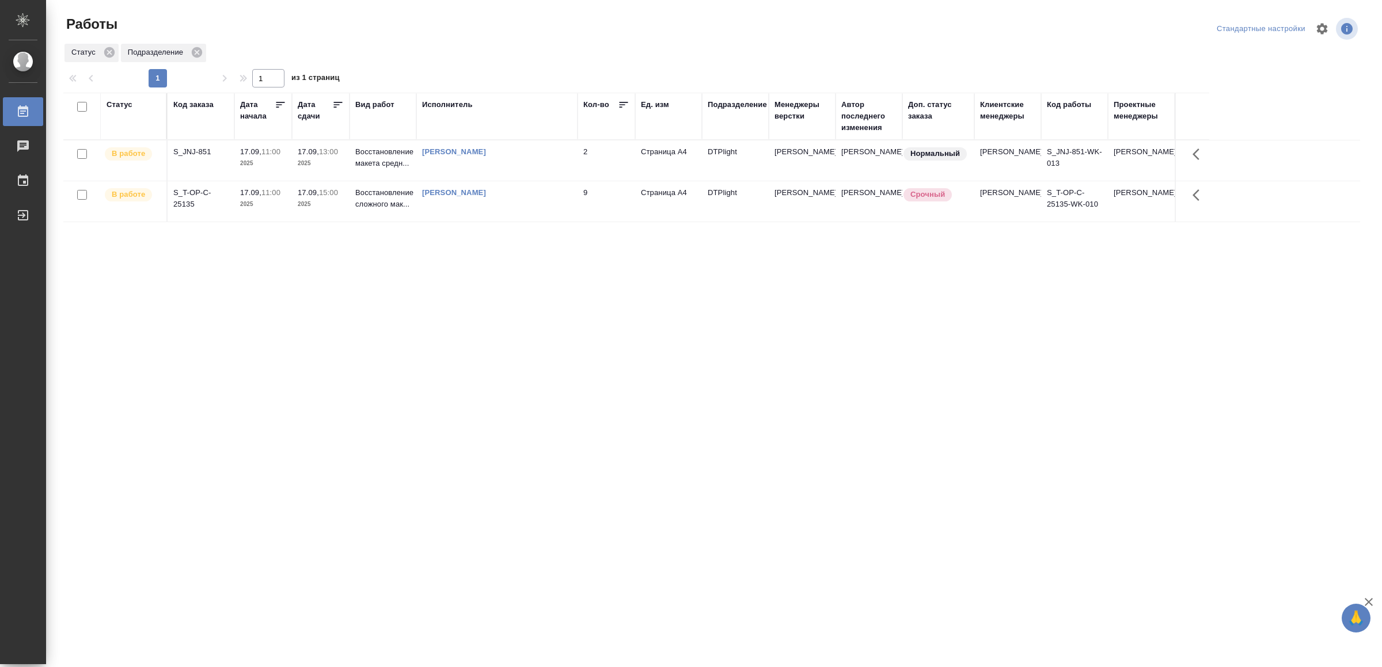
drag, startPoint x: 354, startPoint y: 354, endPoint x: 363, endPoint y: 358, distance: 9.3
drag, startPoint x: 239, startPoint y: 419, endPoint x: 249, endPoint y: 412, distance: 12.0
click at [526, 211] on td at bounding box center [496, 201] width 161 height 40
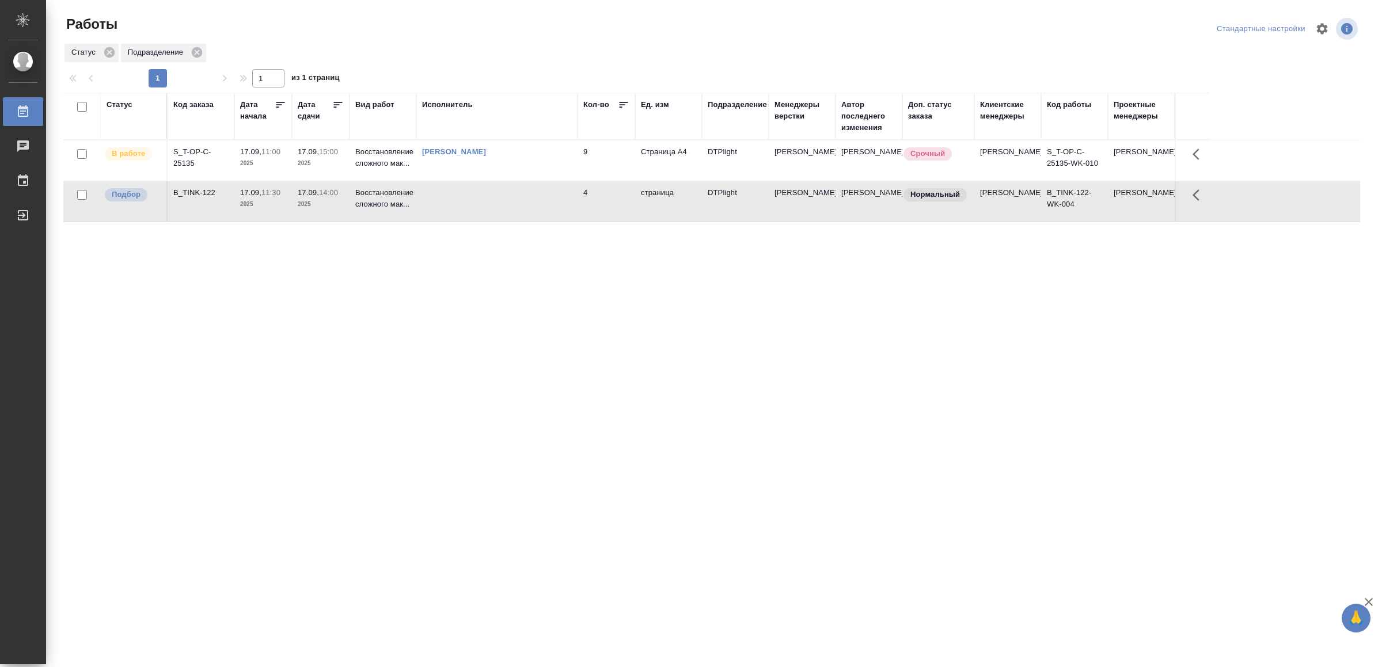
click at [526, 211] on td at bounding box center [496, 201] width 161 height 40
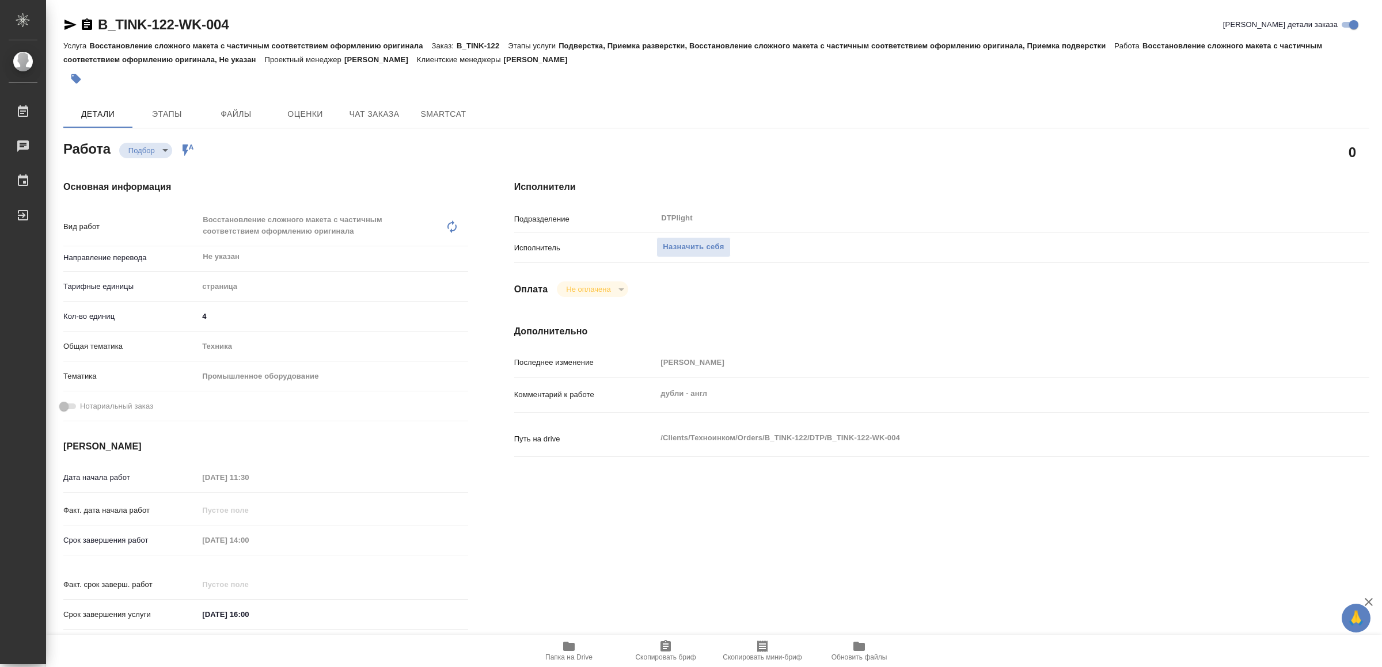
click at [574, 650] on icon "button" at bounding box center [569, 646] width 12 height 9
click at [691, 246] on span "Назначить себя" at bounding box center [693, 247] width 61 height 13
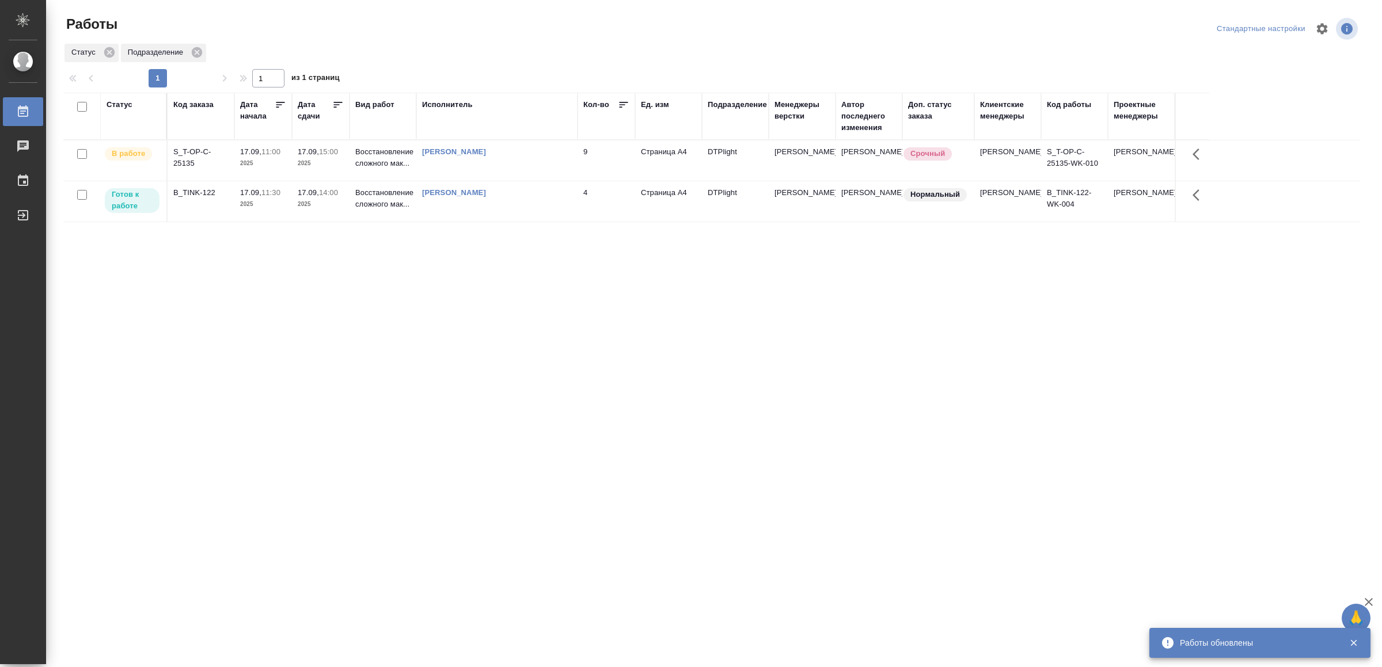
click at [543, 155] on div "[PERSON_NAME]" at bounding box center [497, 152] width 150 height 12
click at [545, 155] on div "[PERSON_NAME]" at bounding box center [497, 152] width 150 height 12
click at [575, 210] on td "[PERSON_NAME]" at bounding box center [496, 201] width 161 height 40
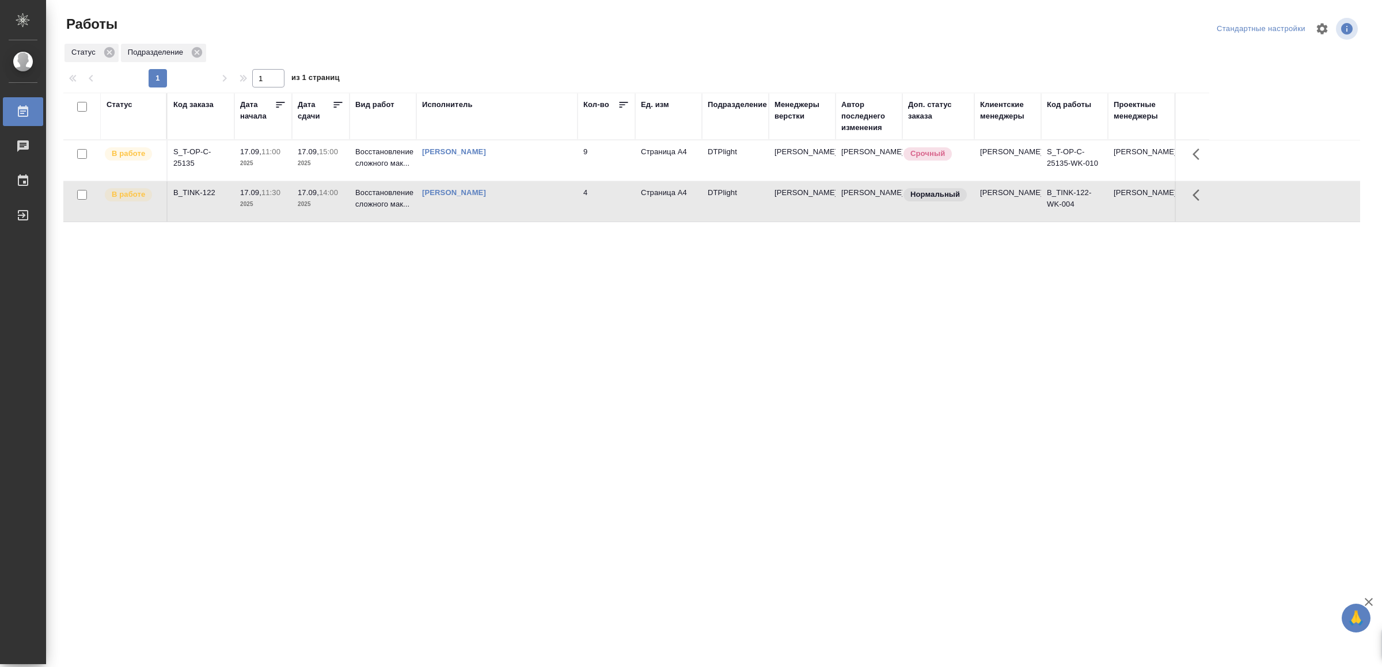
click at [575, 210] on td "[PERSON_NAME]" at bounding box center [496, 201] width 161 height 40
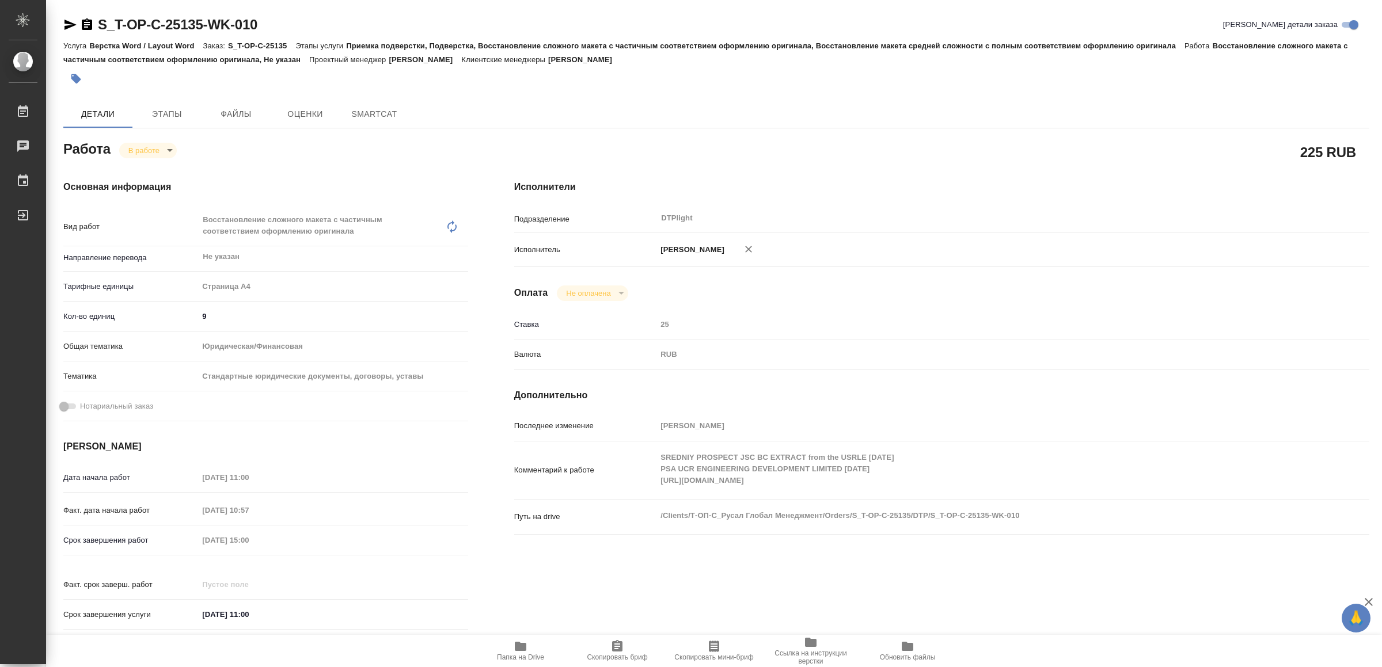
click at [522, 650] on icon "button" at bounding box center [521, 646] width 12 height 9
drag, startPoint x: 68, startPoint y: 25, endPoint x: 66, endPoint y: 2, distance: 22.5
click at [67, 23] on icon "button" at bounding box center [70, 25] width 14 height 14
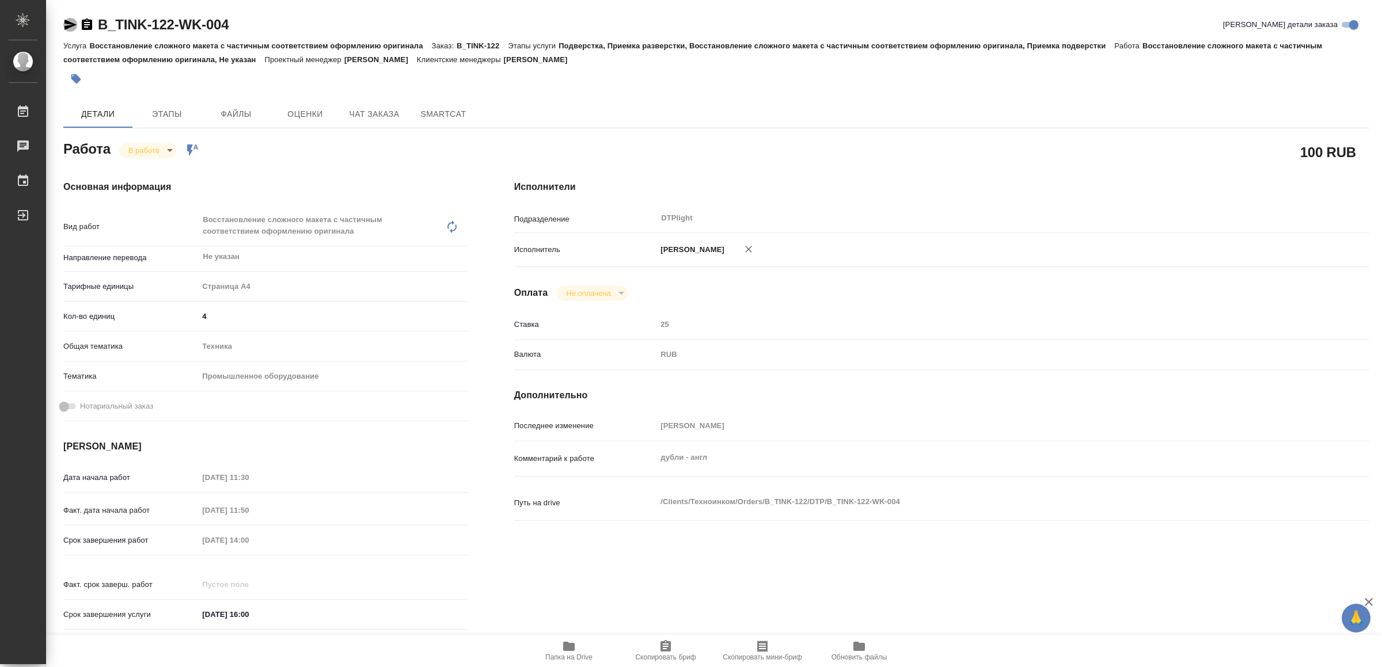
drag, startPoint x: 69, startPoint y: 21, endPoint x: 64, endPoint y: 12, distance: 9.8
click at [69, 20] on icon "button" at bounding box center [70, 25] width 14 height 14
click at [575, 651] on icon "button" at bounding box center [569, 647] width 14 height 14
type textarea "x"
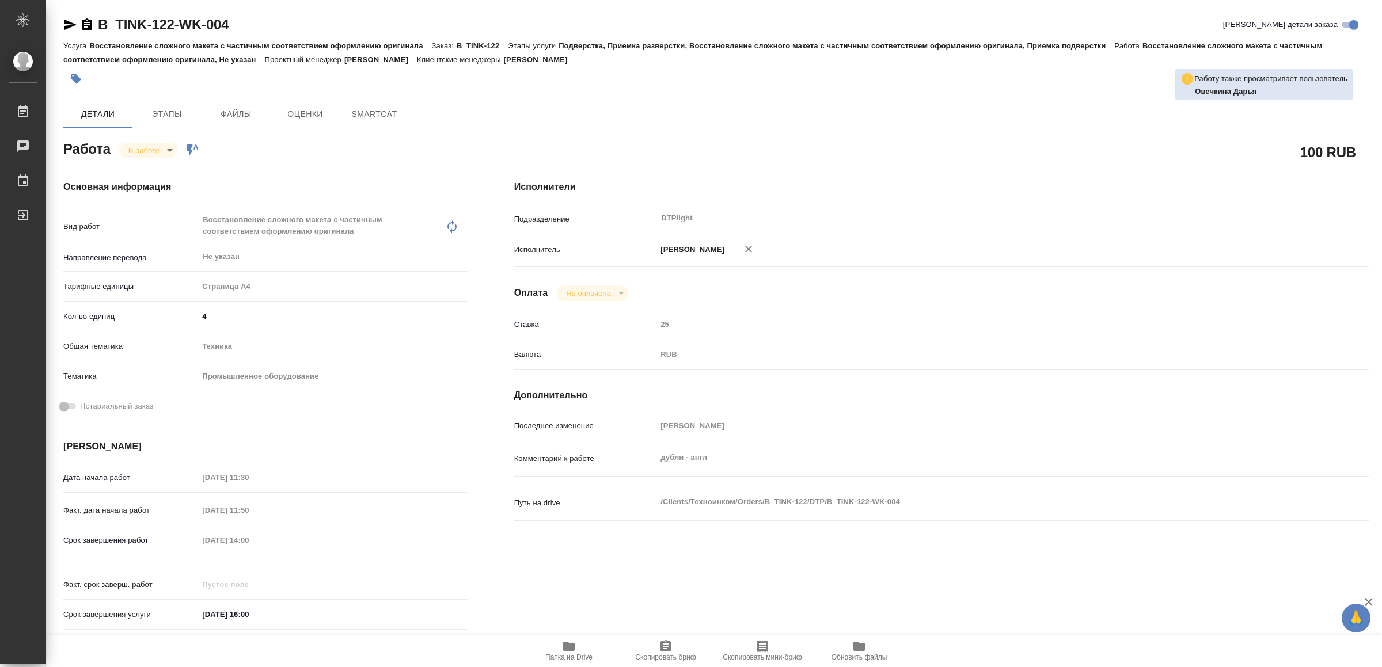
type textarea "x"
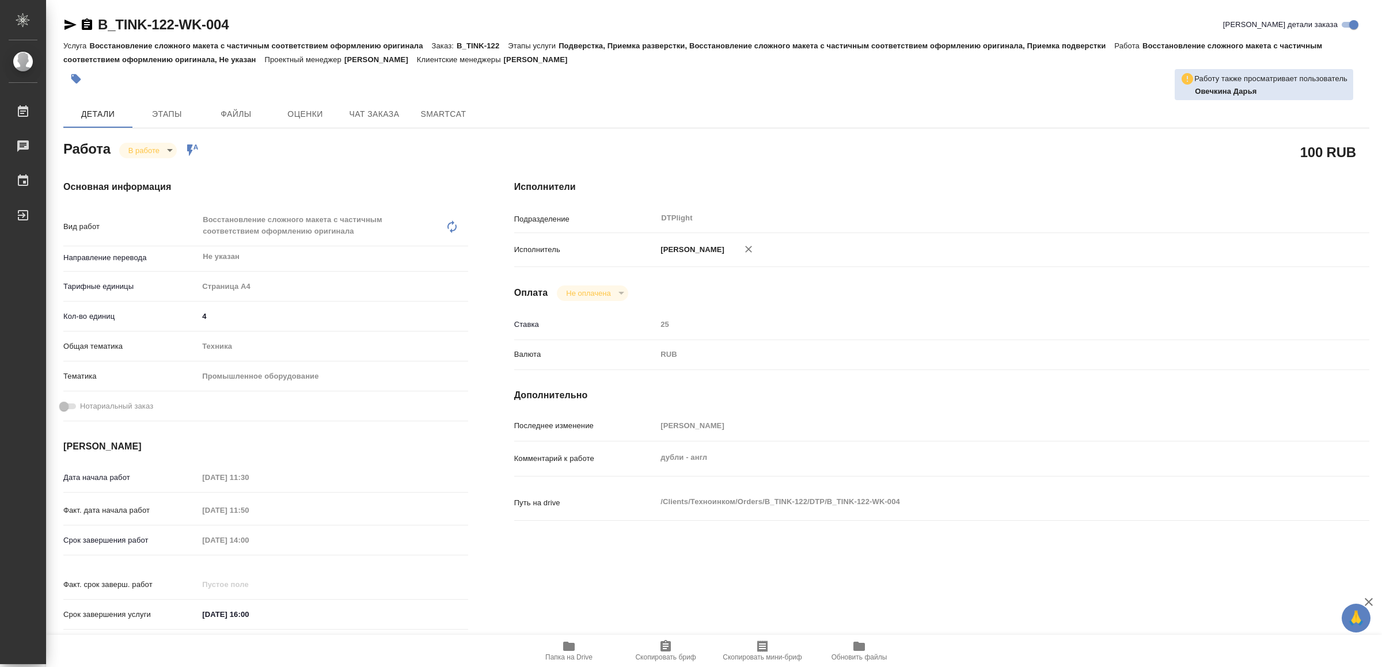
type textarea "x"
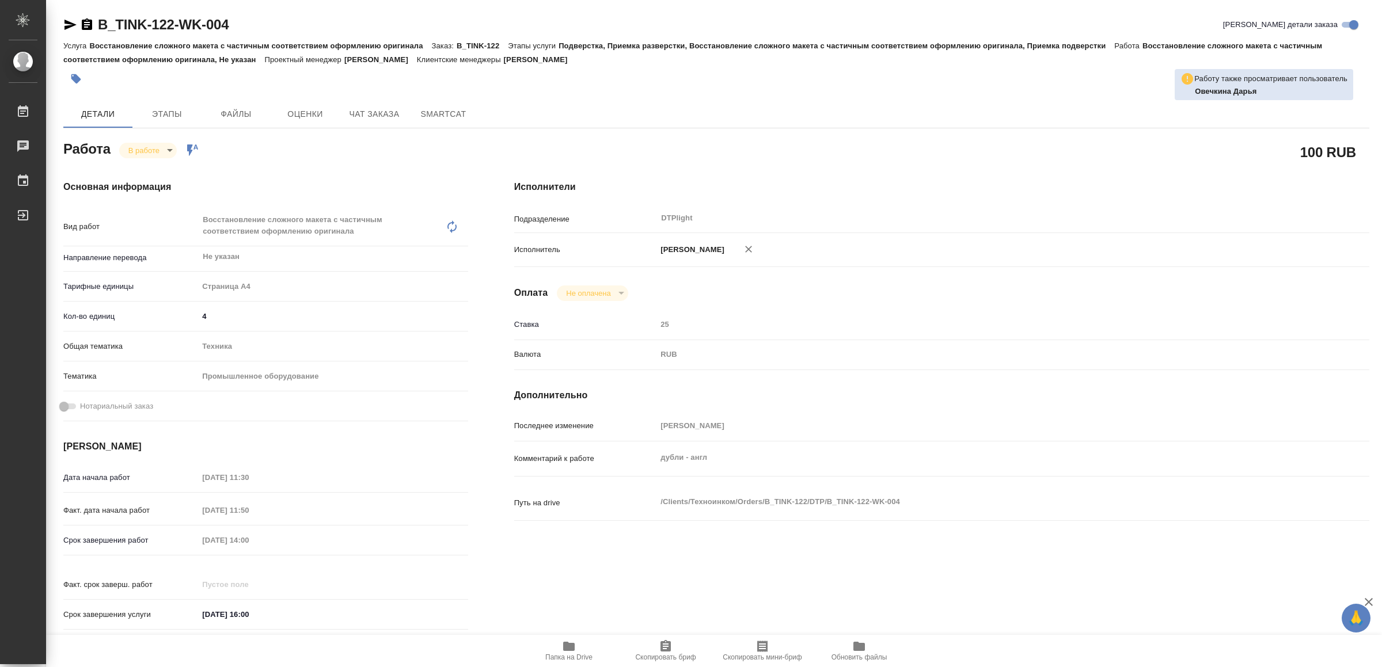
type textarea "x"
click at [567, 651] on icon "button" at bounding box center [569, 646] width 12 height 9
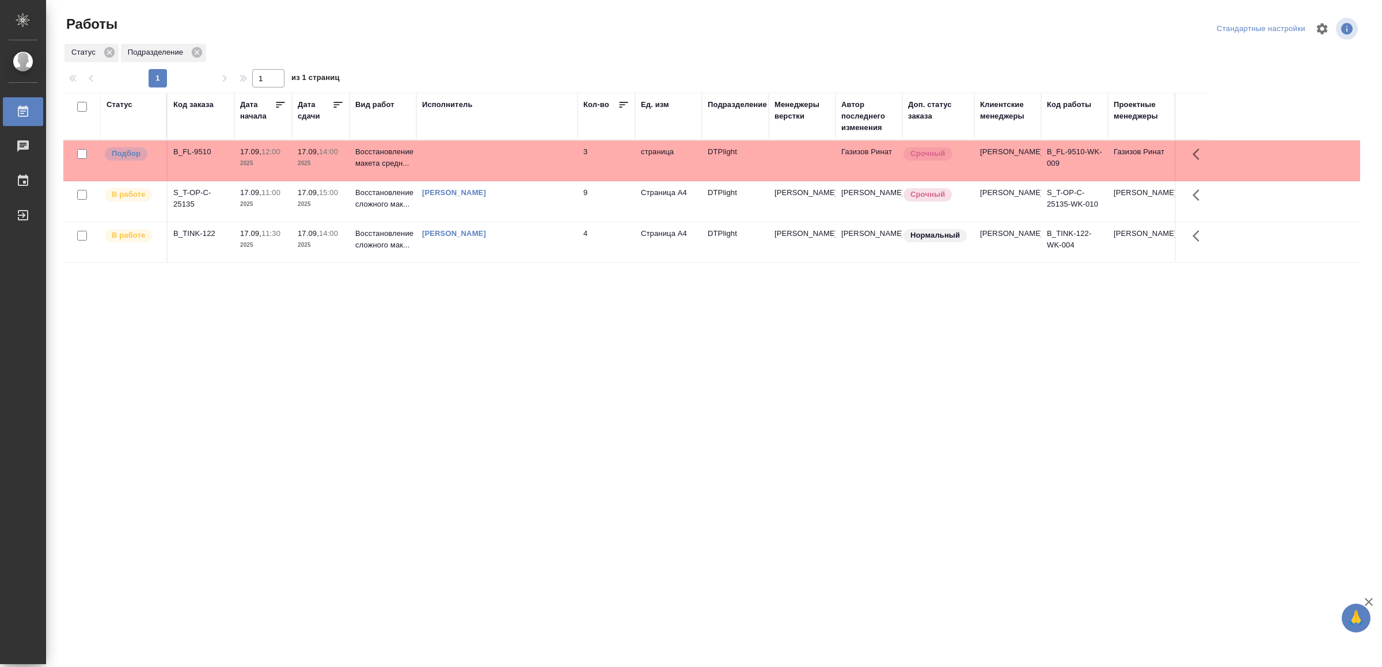
click at [505, 160] on td at bounding box center [496, 161] width 161 height 40
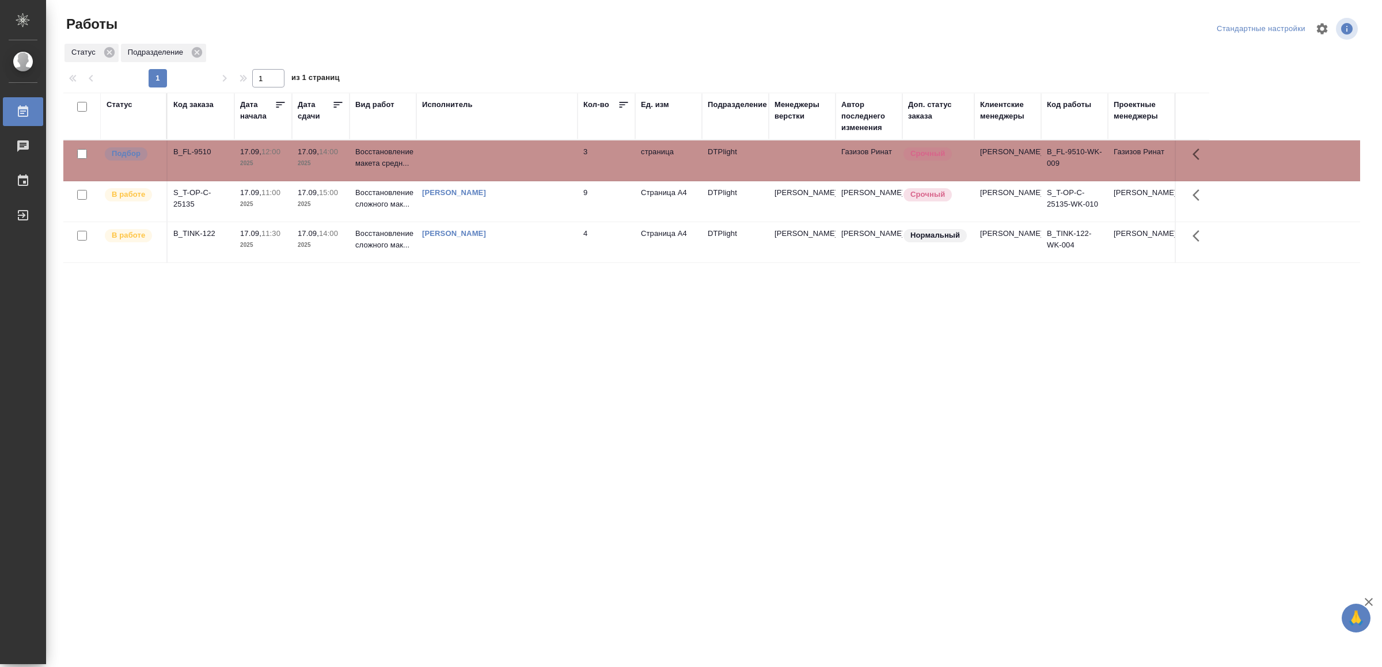
click at [505, 160] on td at bounding box center [496, 161] width 161 height 40
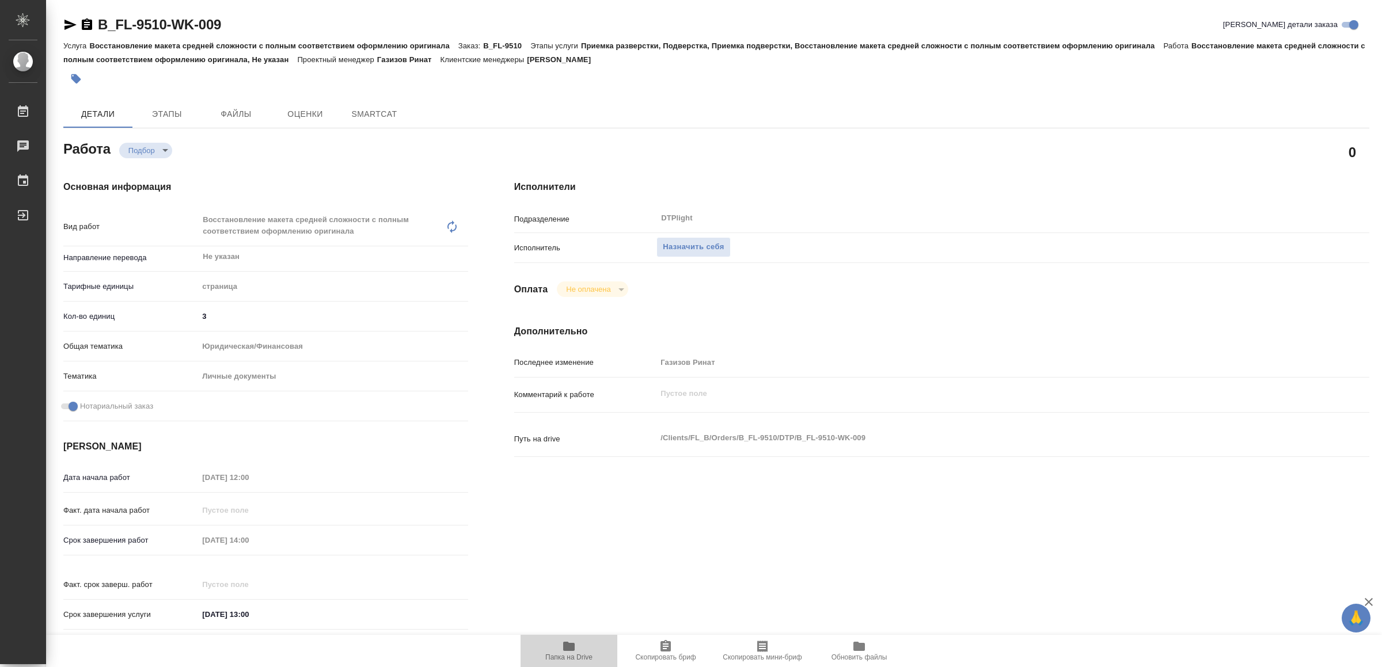
click at [572, 644] on icon "button" at bounding box center [569, 646] width 12 height 9
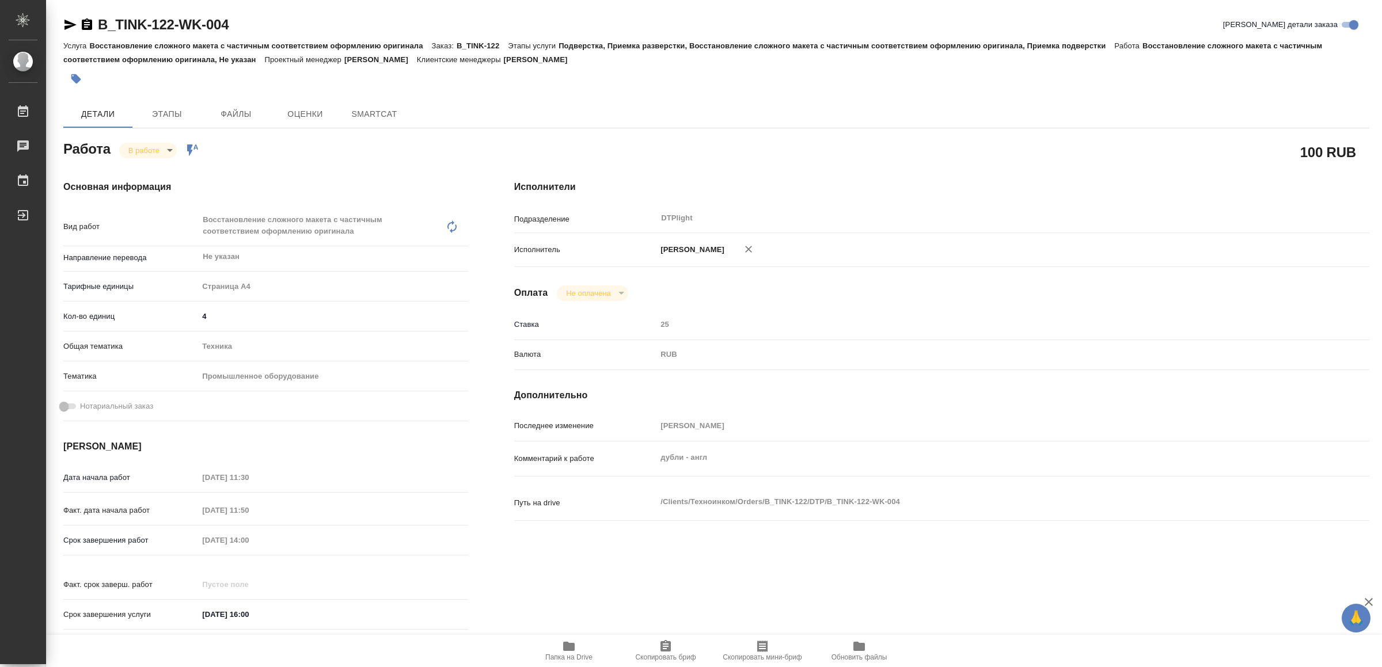
type textarea "x"
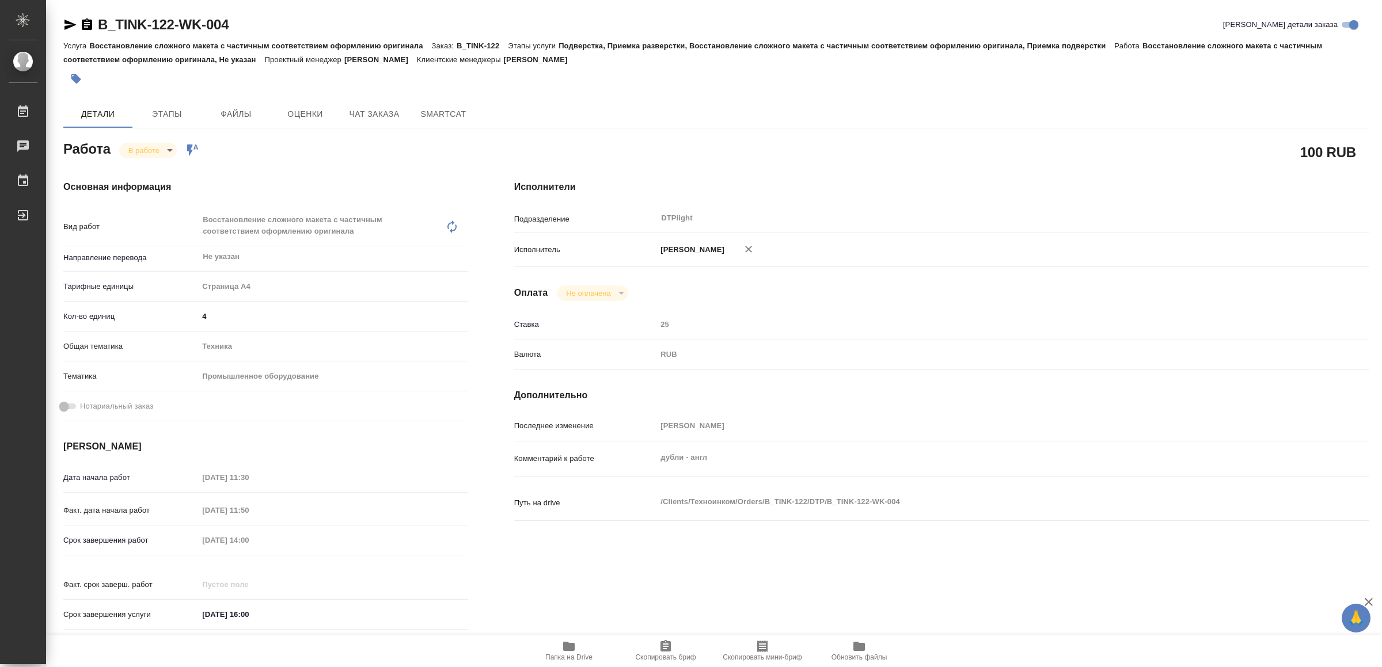
type textarea "x"
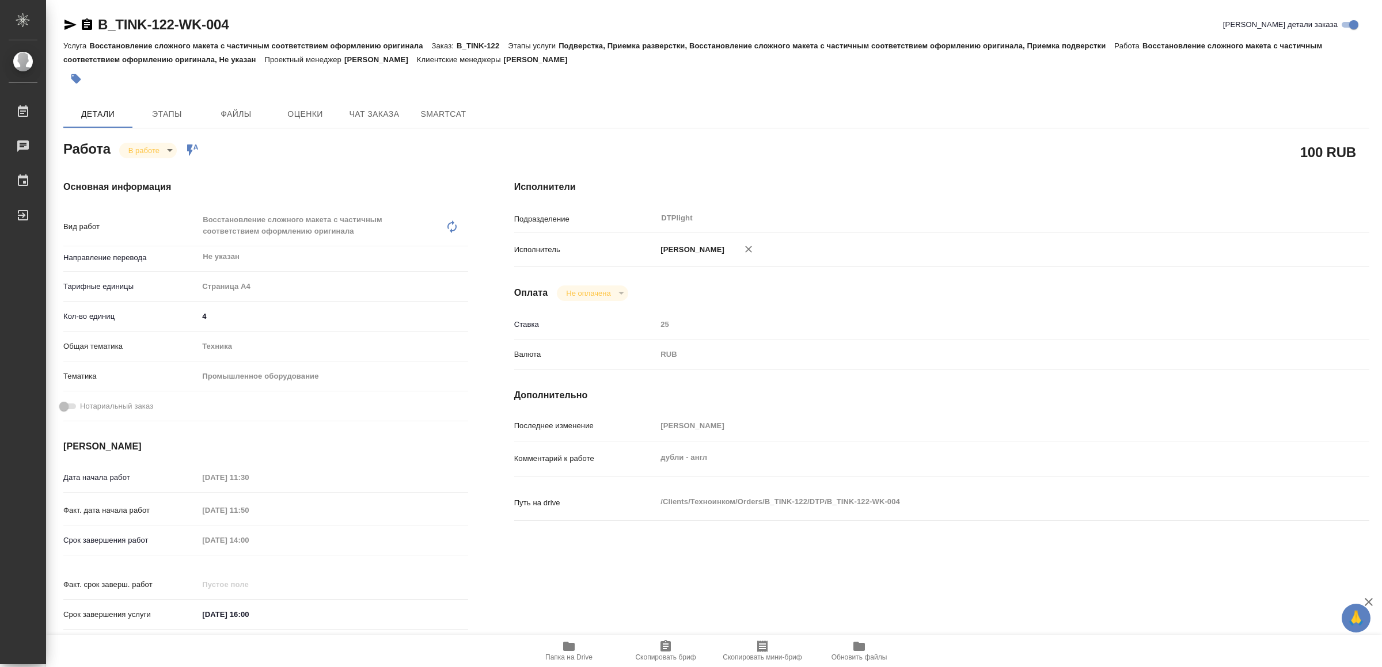
type textarea "x"
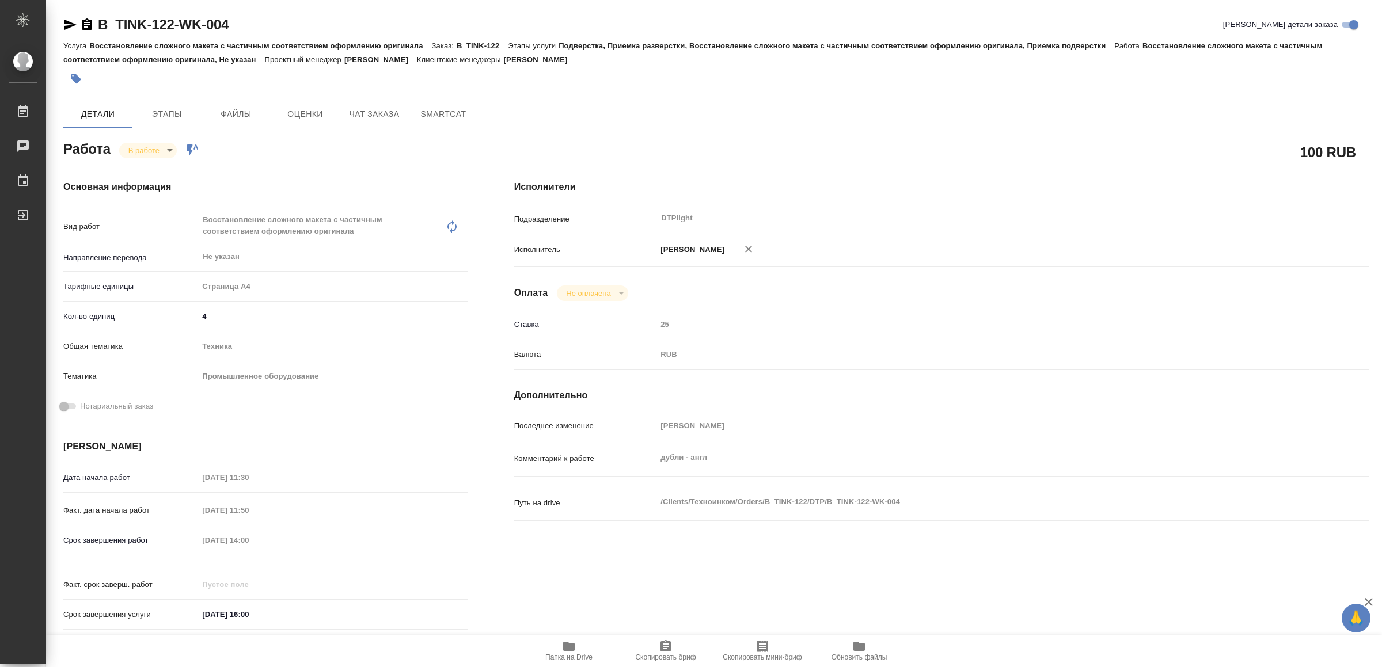
click at [67, 25] on icon "button" at bounding box center [70, 25] width 14 height 14
click at [150, 144] on body "🙏 .cls-1 fill:#fff; AWATERA Yamkovenko [PERSON_NAME] Работы 0 Чаты График Выйти…" at bounding box center [691, 333] width 1382 height 667
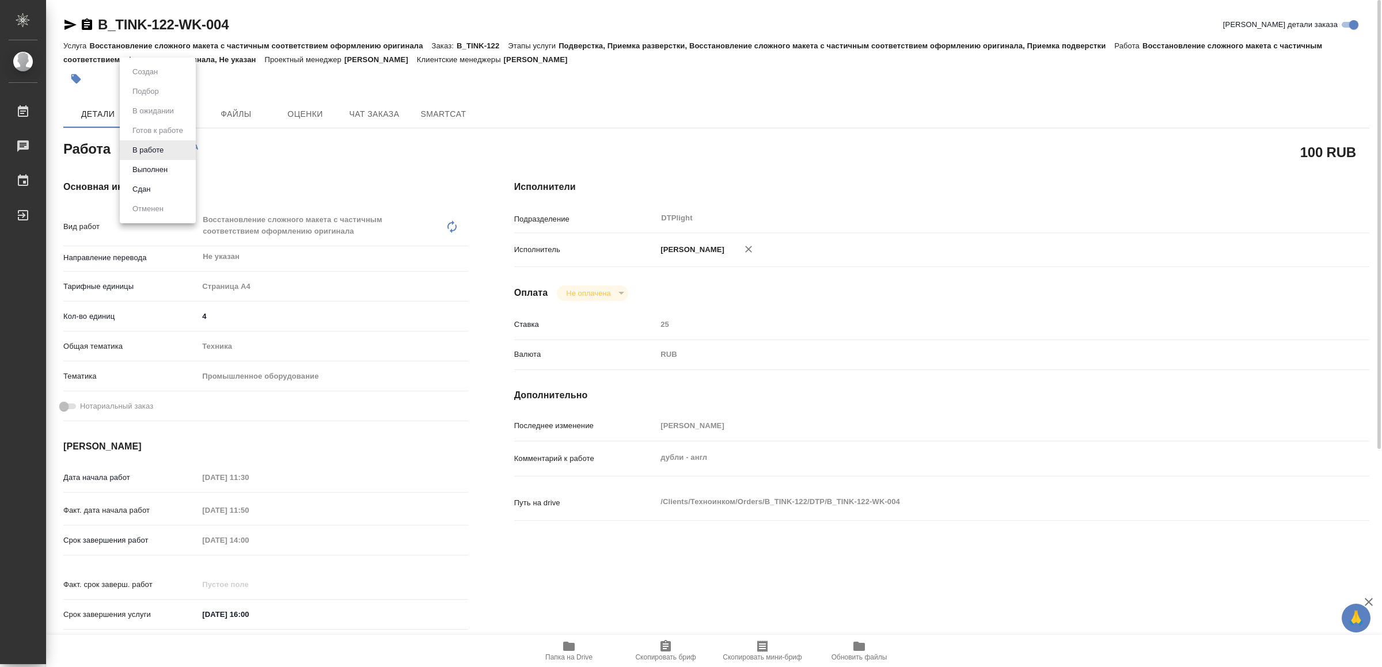
click at [158, 166] on button "Выполнен" at bounding box center [150, 170] width 42 height 13
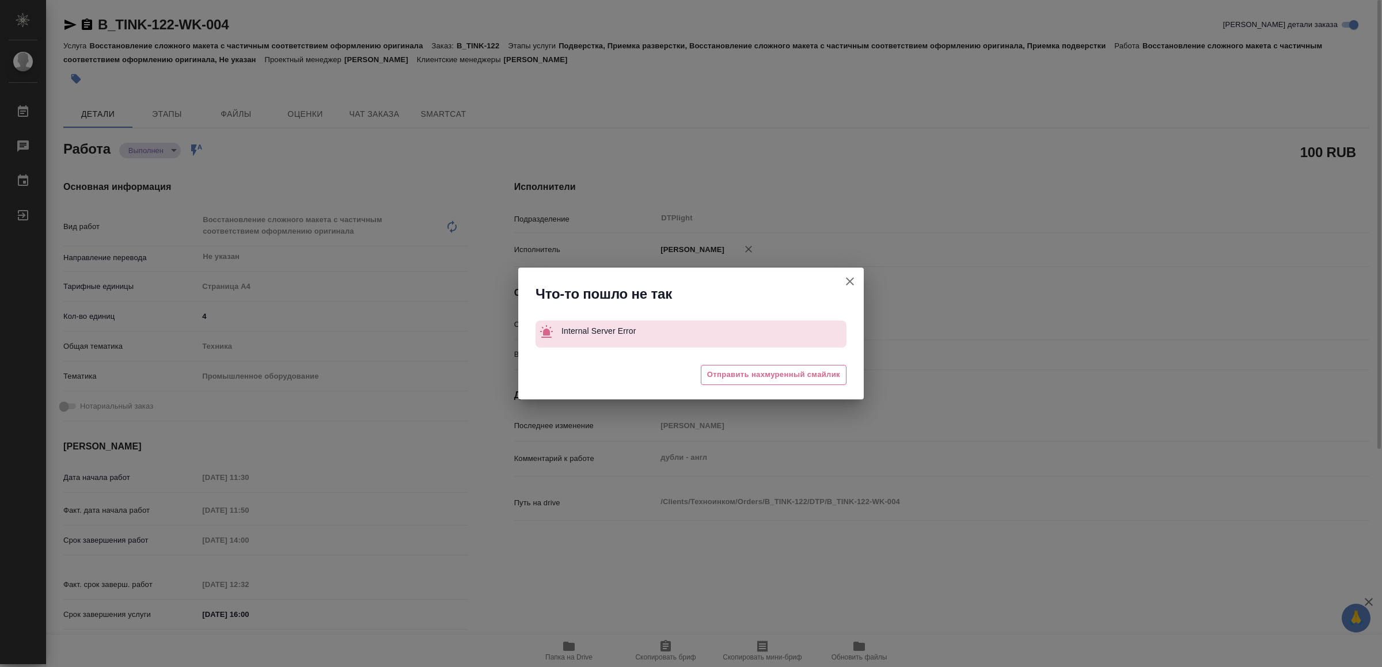
type textarea "x"
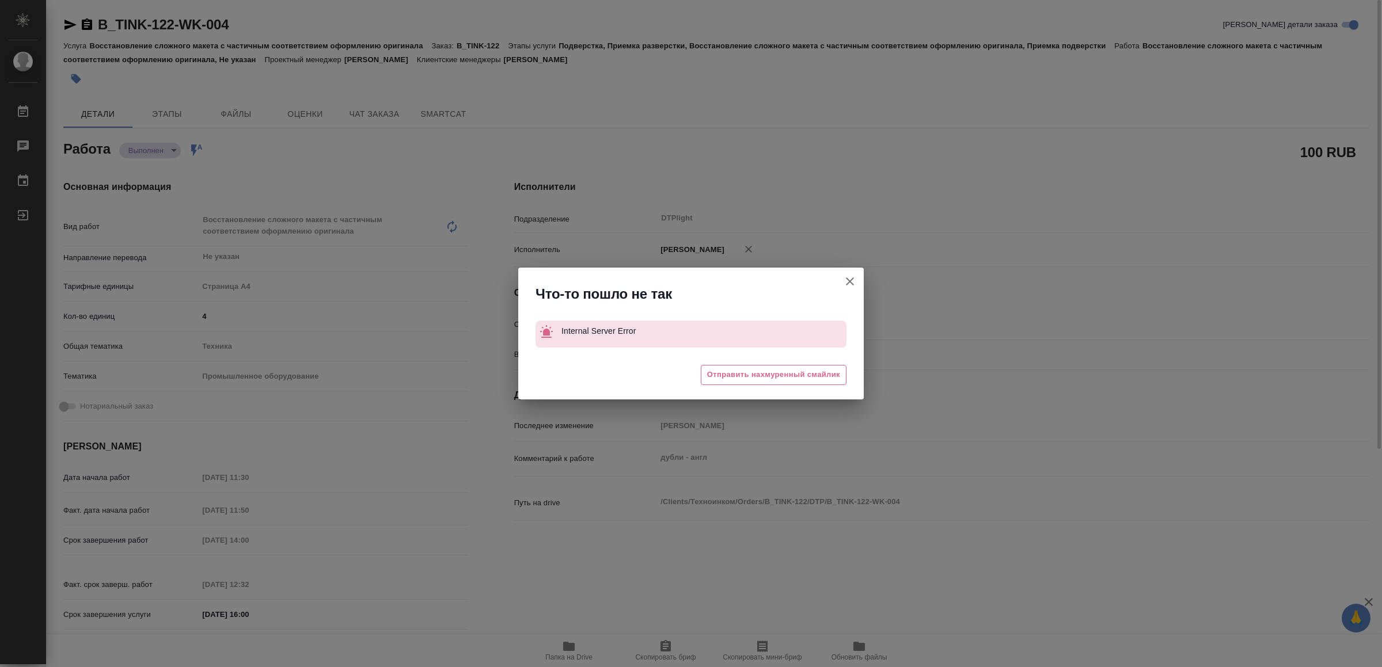
click at [850, 275] on icon "button" at bounding box center [850, 282] width 14 height 14
type textarea "x"
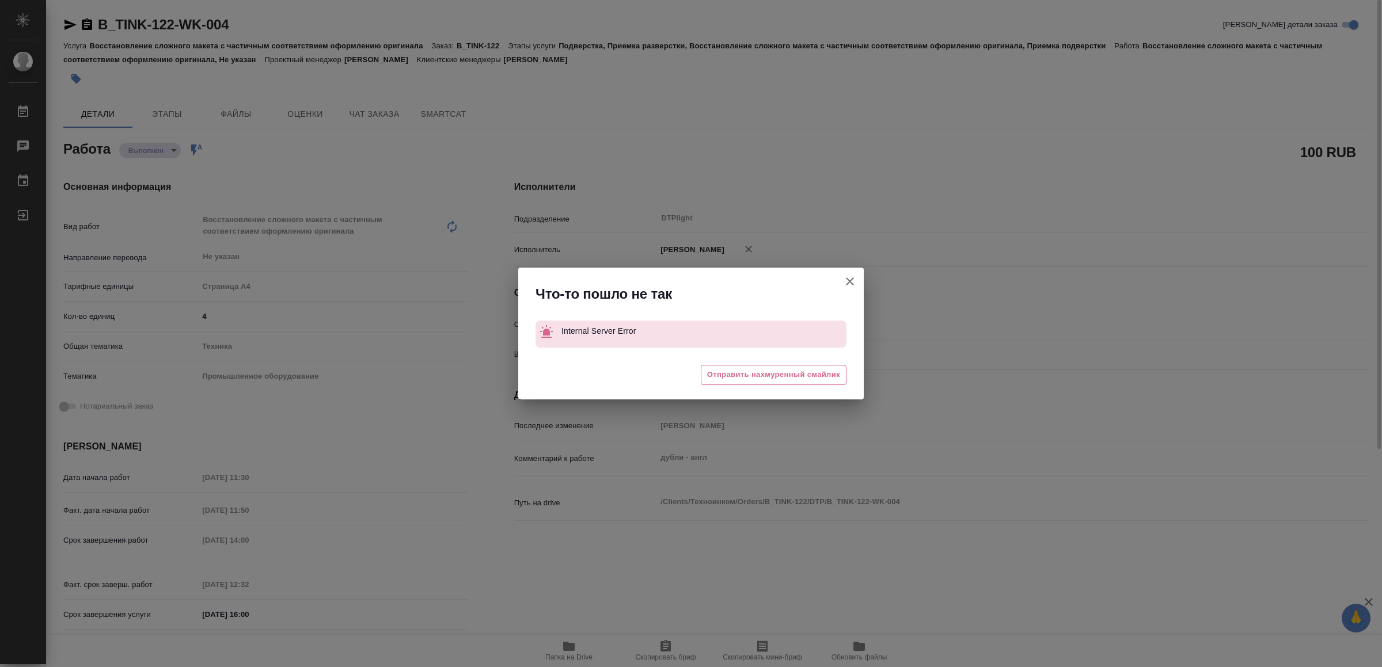
type textarea "x"
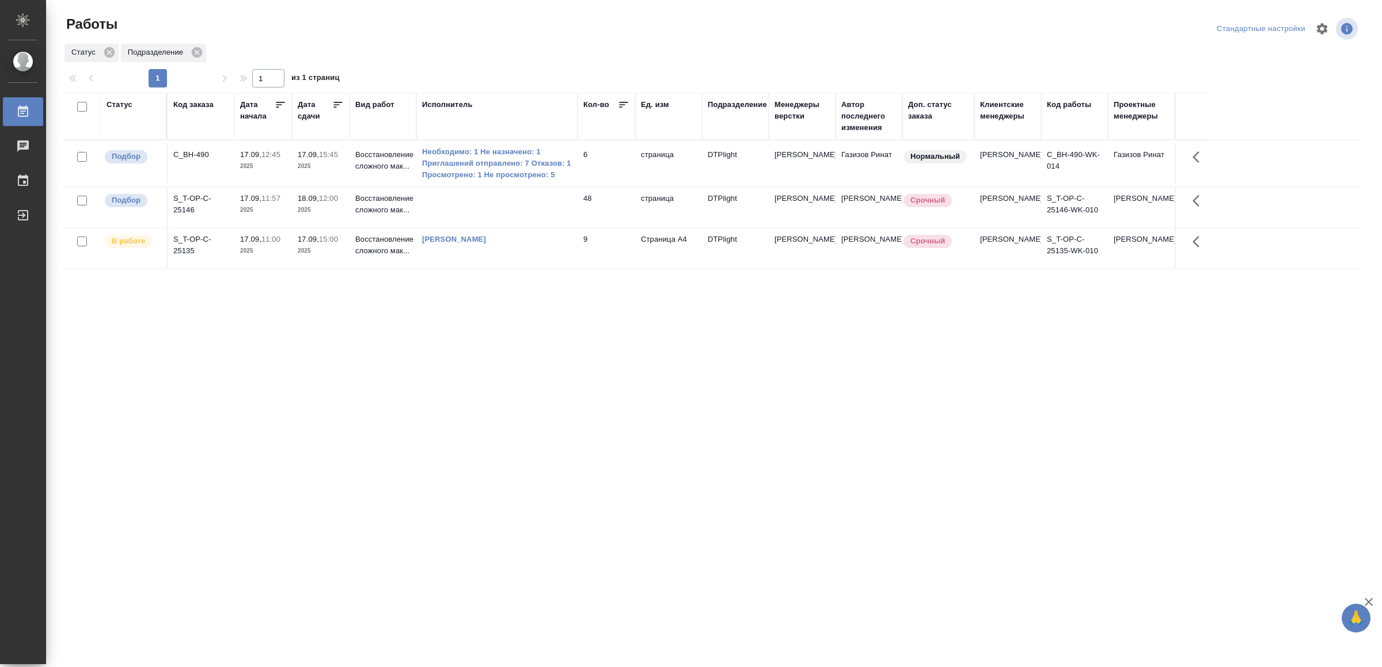
click at [615, 161] on td "6" at bounding box center [607, 163] width 58 height 40
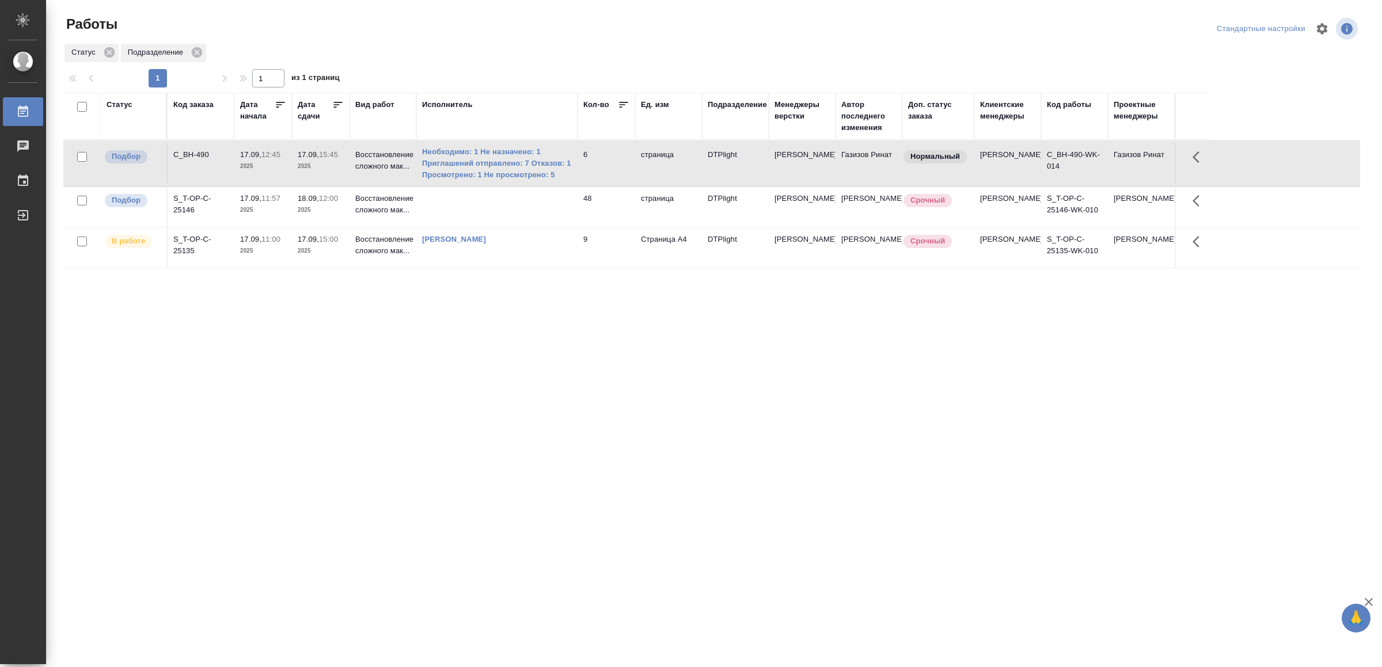
click at [617, 162] on td "6" at bounding box center [607, 163] width 58 height 40
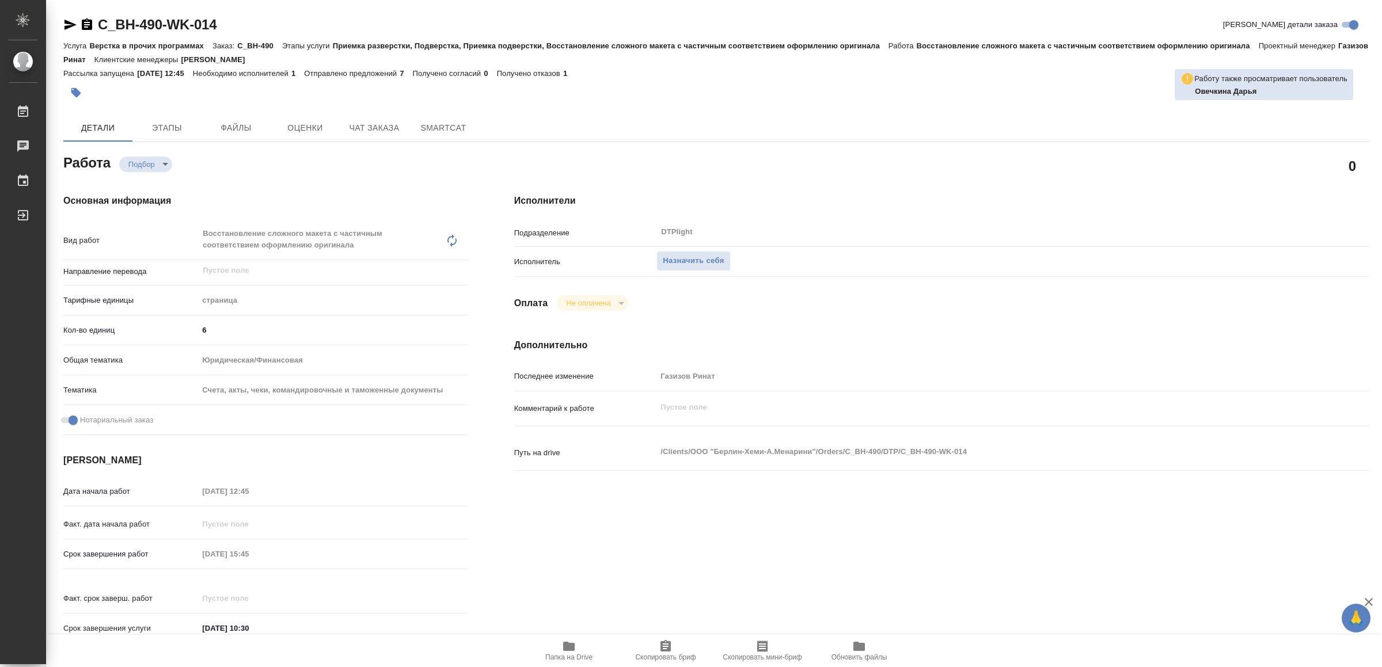
click at [584, 647] on span "Папка на Drive" at bounding box center [568, 651] width 83 height 22
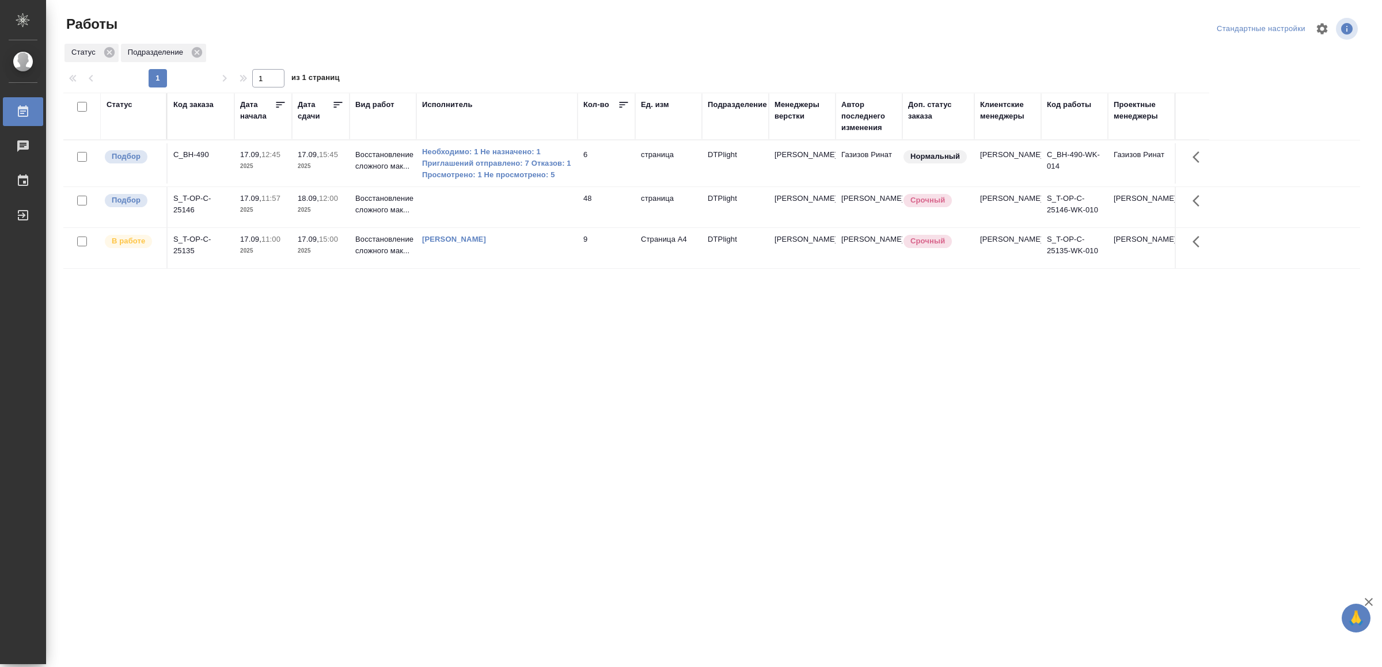
click at [473, 214] on td at bounding box center [496, 207] width 161 height 40
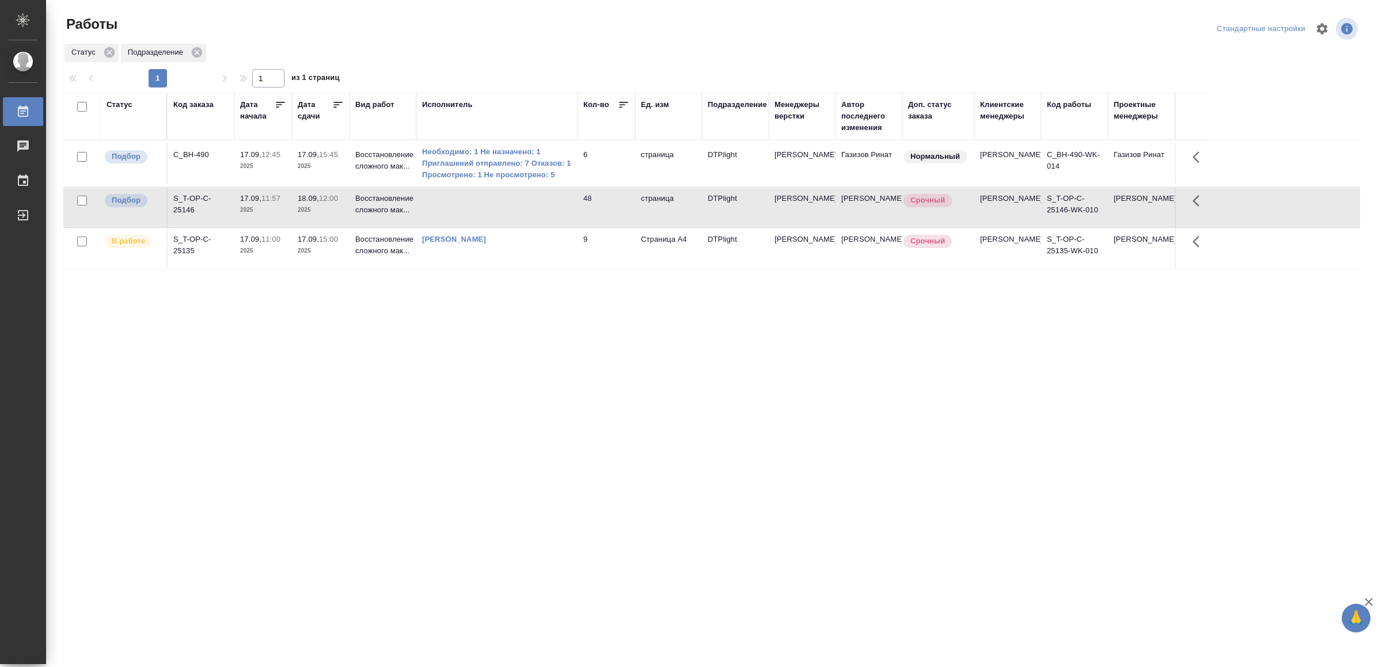
click at [473, 213] on td at bounding box center [496, 207] width 161 height 40
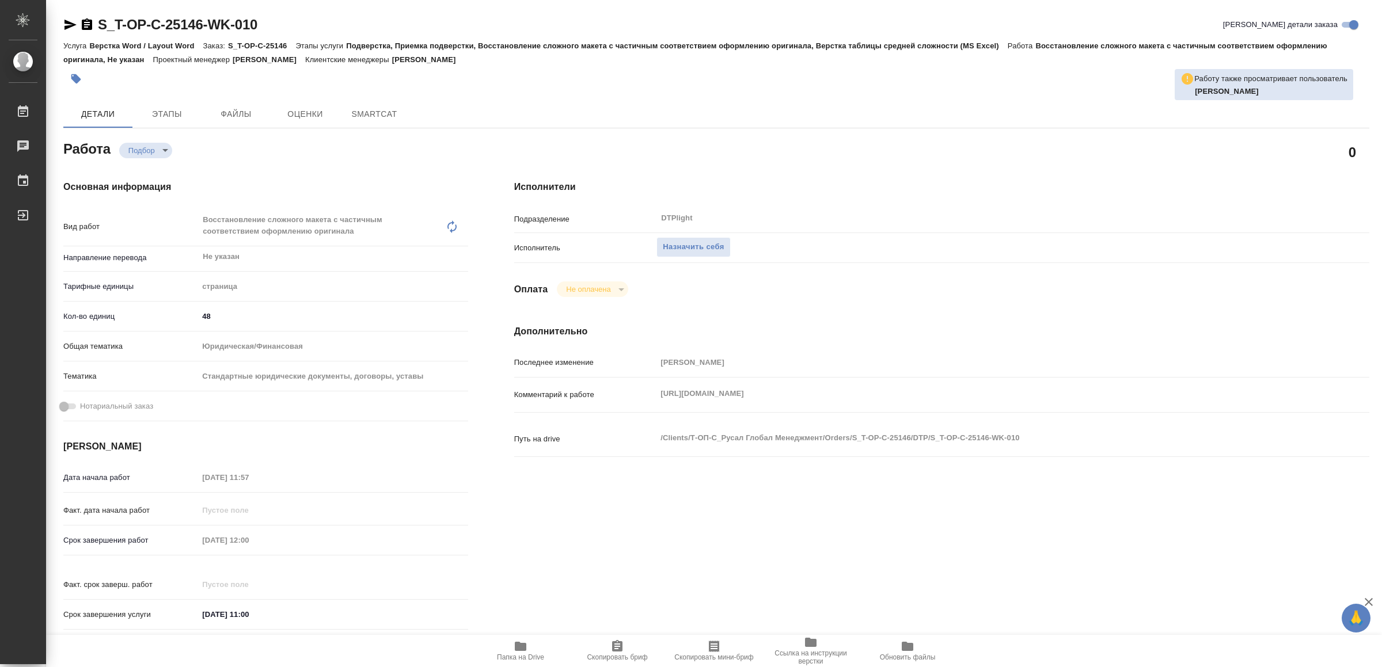
click icon "button"
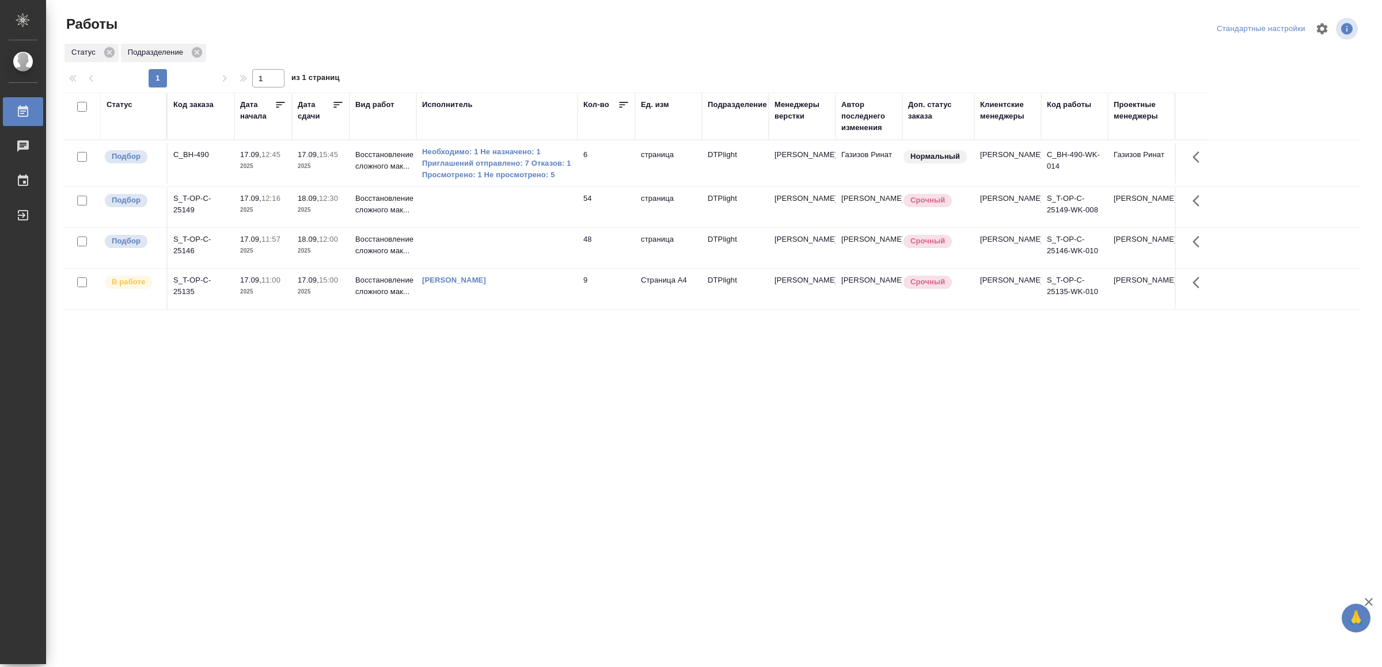
click at [557, 206] on td at bounding box center [496, 207] width 161 height 40
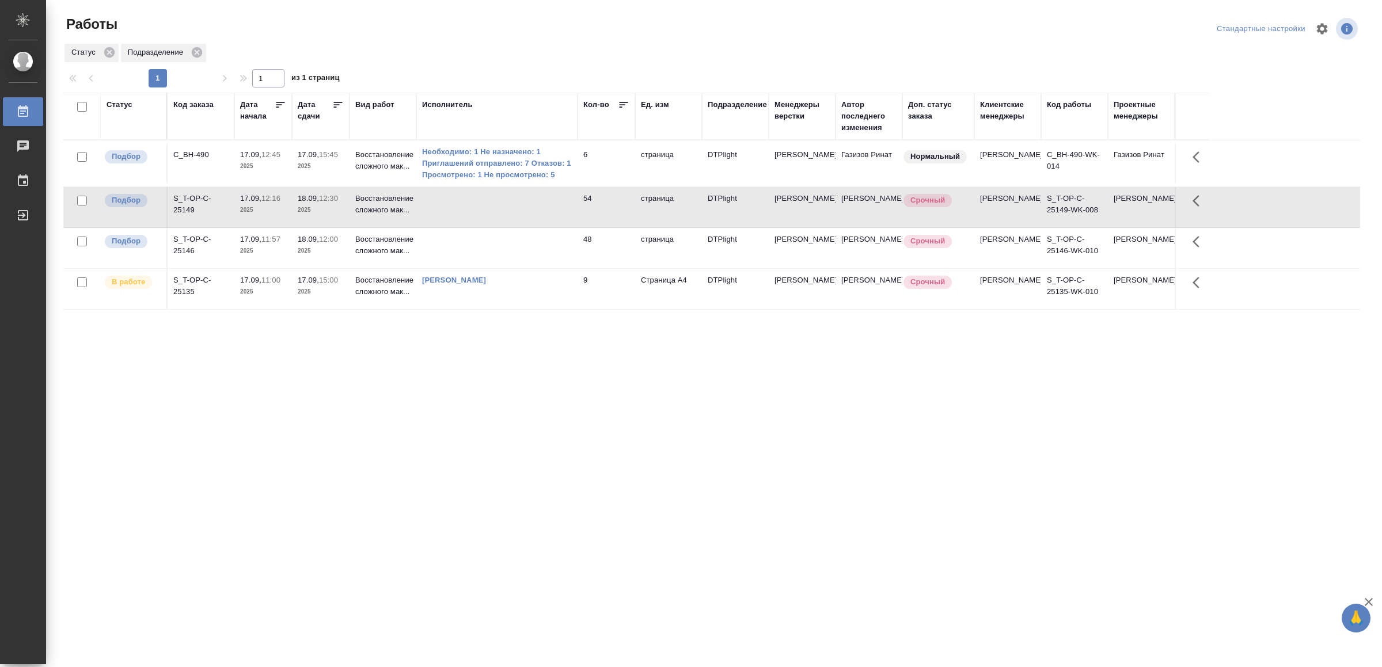
click at [557, 206] on td at bounding box center [496, 207] width 161 height 40
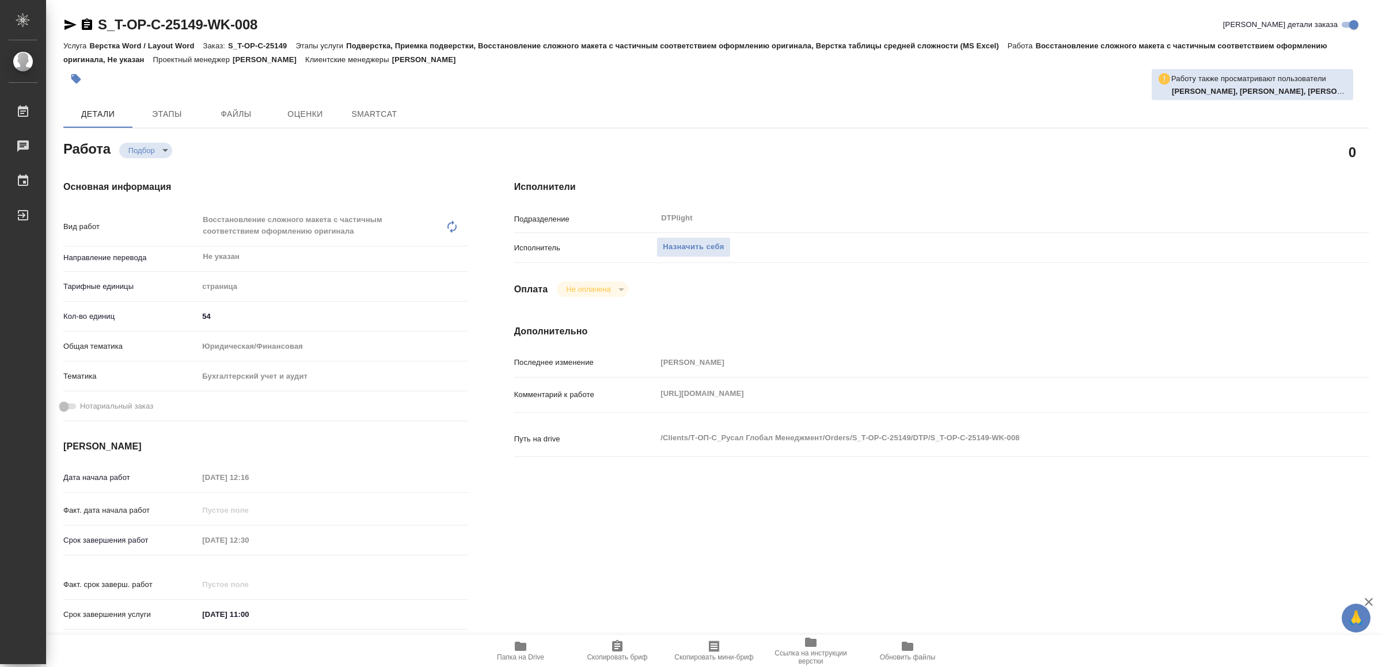
type textarea "x"
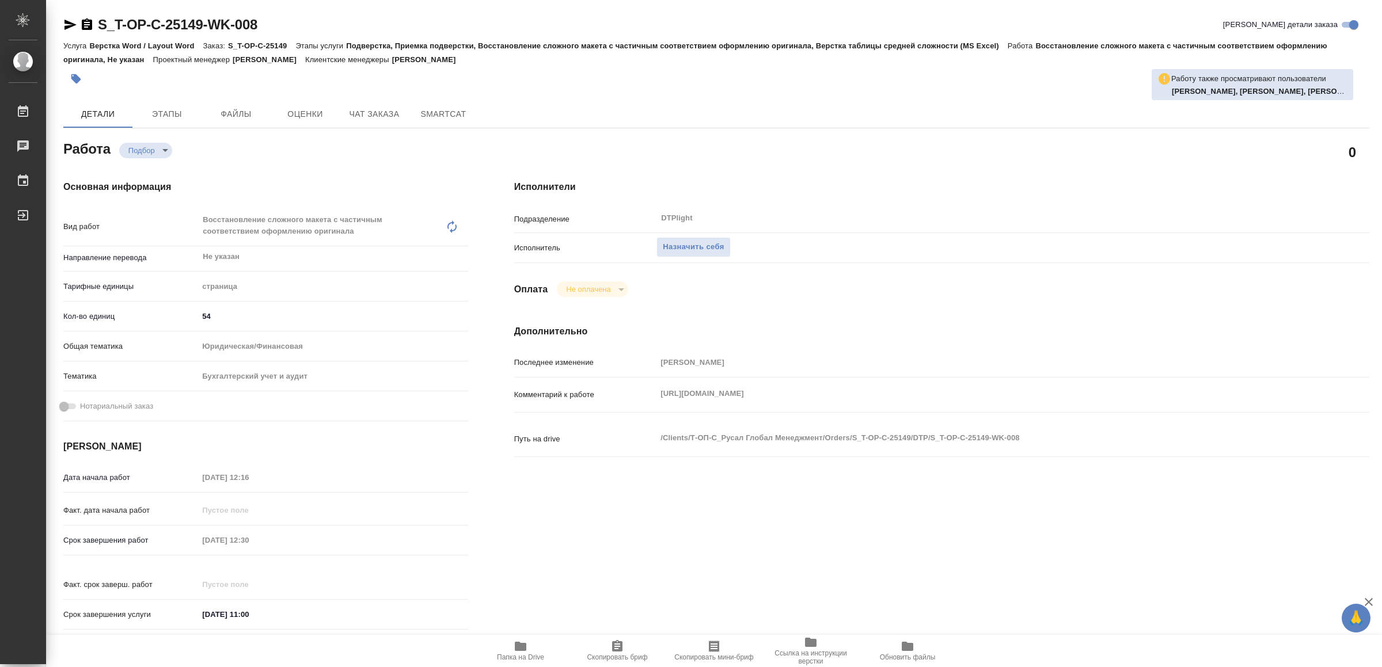
click at [517, 641] on icon "button" at bounding box center [521, 647] width 14 height 14
type textarea "x"
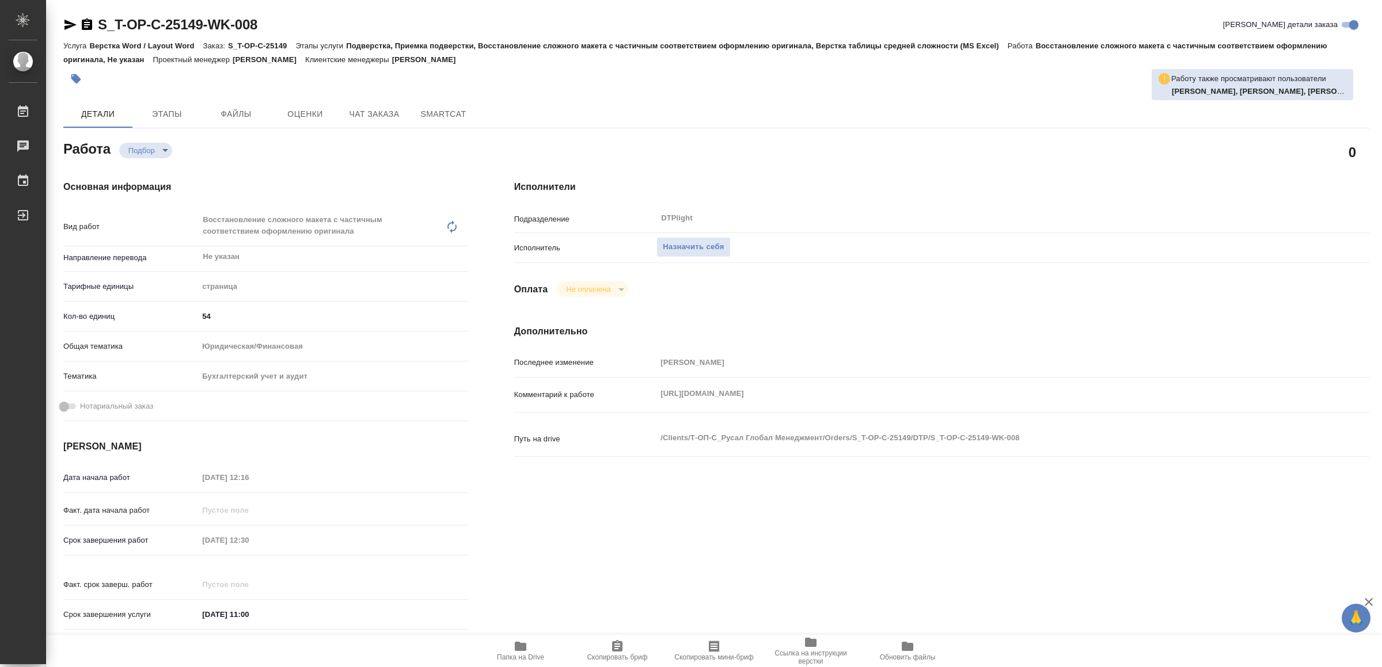
type textarea "x"
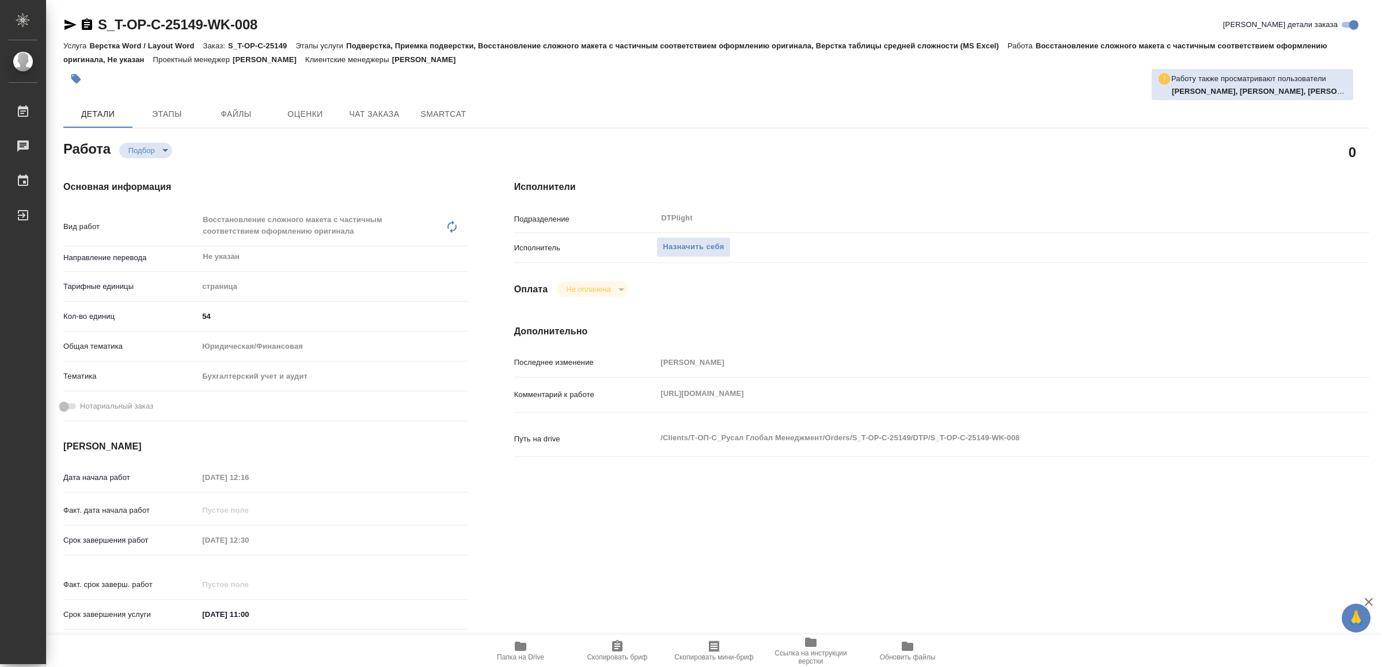
type textarea "x"
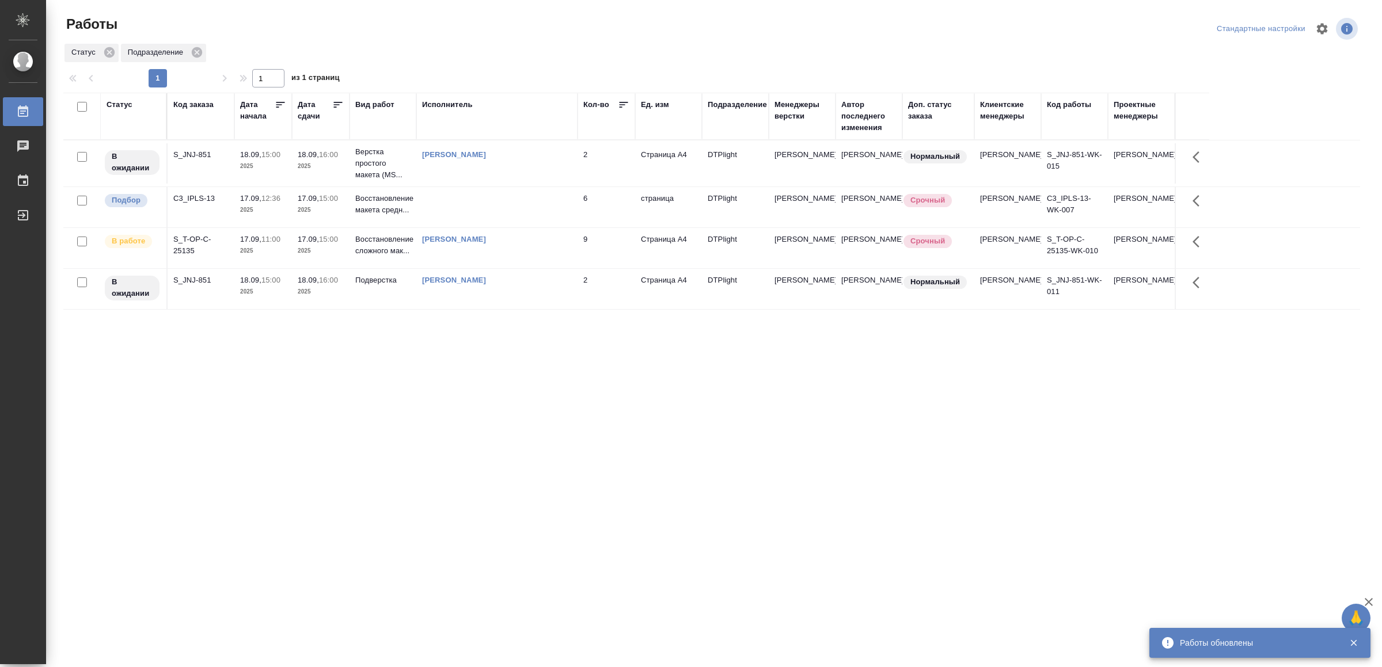
drag, startPoint x: 576, startPoint y: 461, endPoint x: 574, endPoint y: 453, distance: 8.4
click at [527, 206] on td at bounding box center [496, 207] width 161 height 40
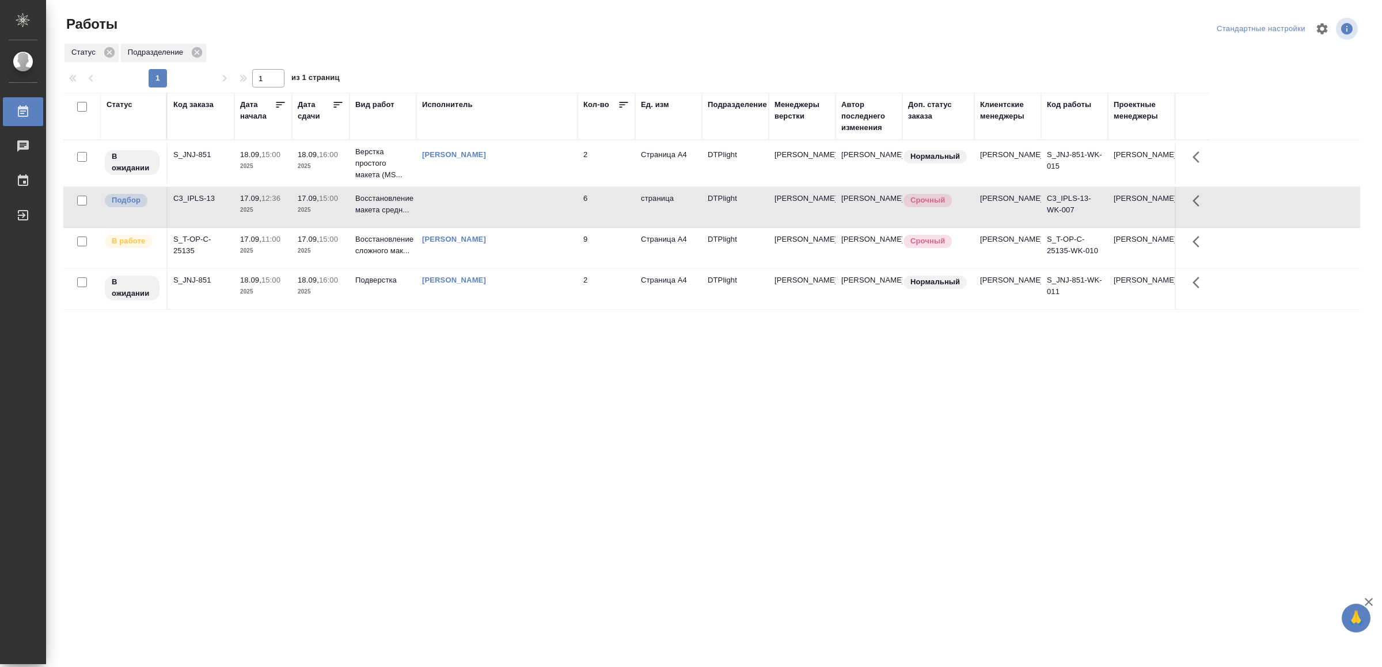
click at [527, 206] on td at bounding box center [496, 207] width 161 height 40
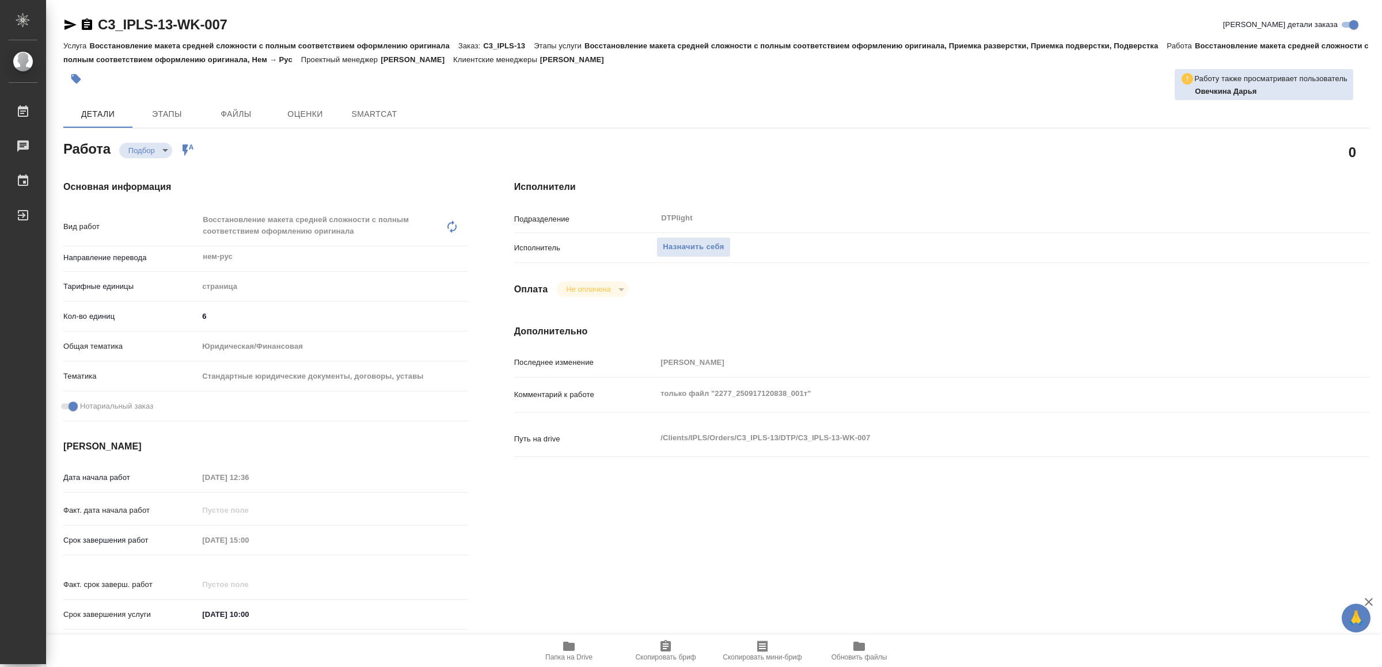
click at [560, 646] on span "Папка на Drive" at bounding box center [568, 651] width 83 height 22
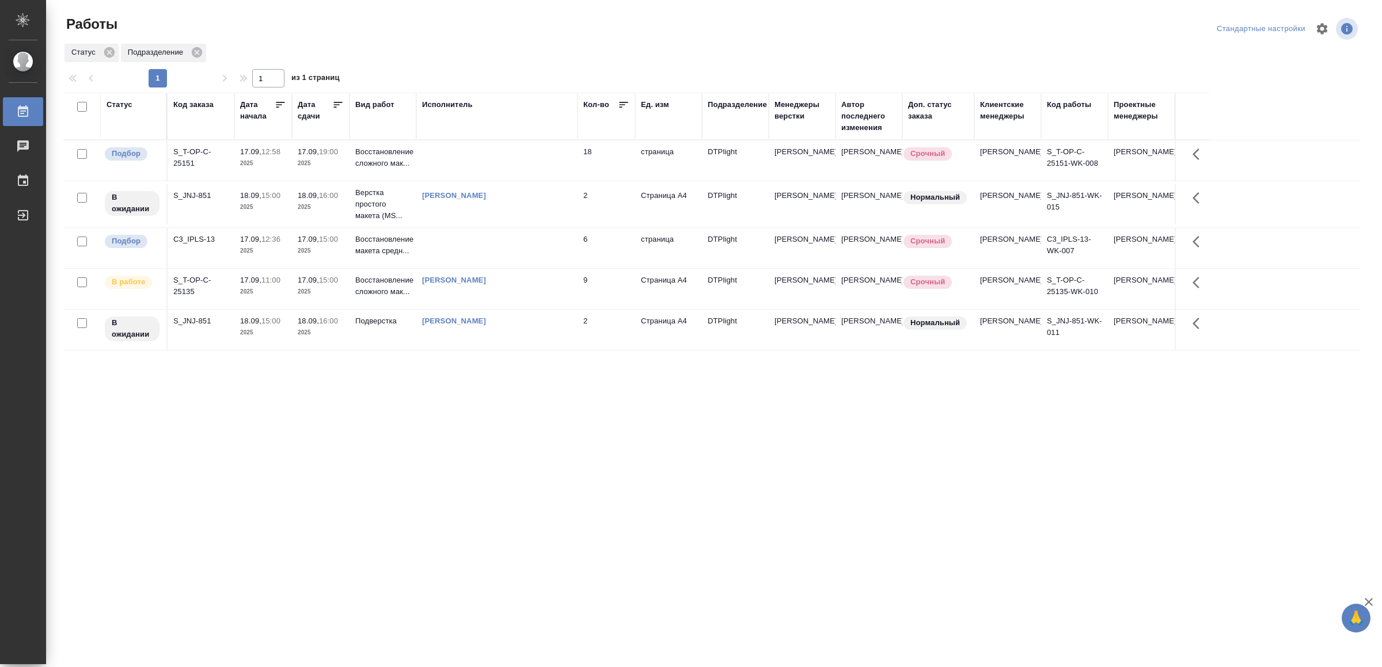
click at [540, 142] on tr "Подбор S_T-OP-C-25151 17.09, 12:58 2025 17.09, 19:00 2025 Восстановление сложно…" at bounding box center [711, 161] width 1297 height 41
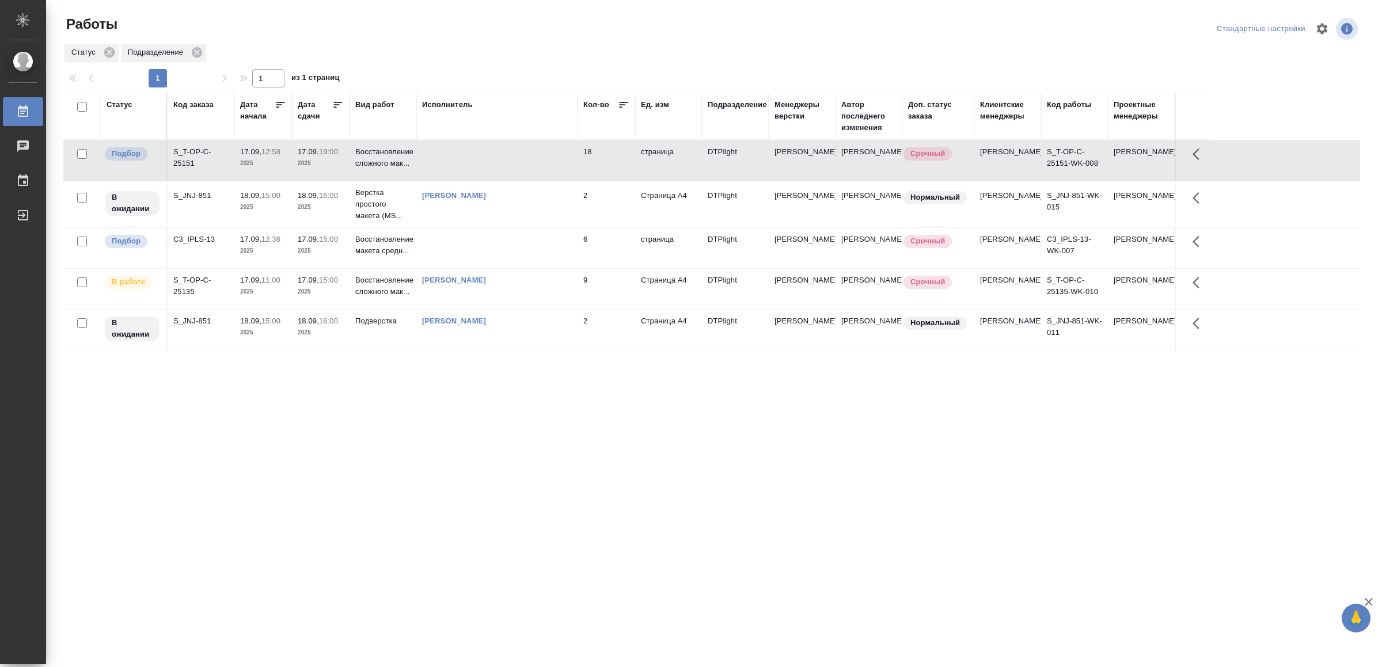
click at [548, 163] on td at bounding box center [496, 161] width 161 height 40
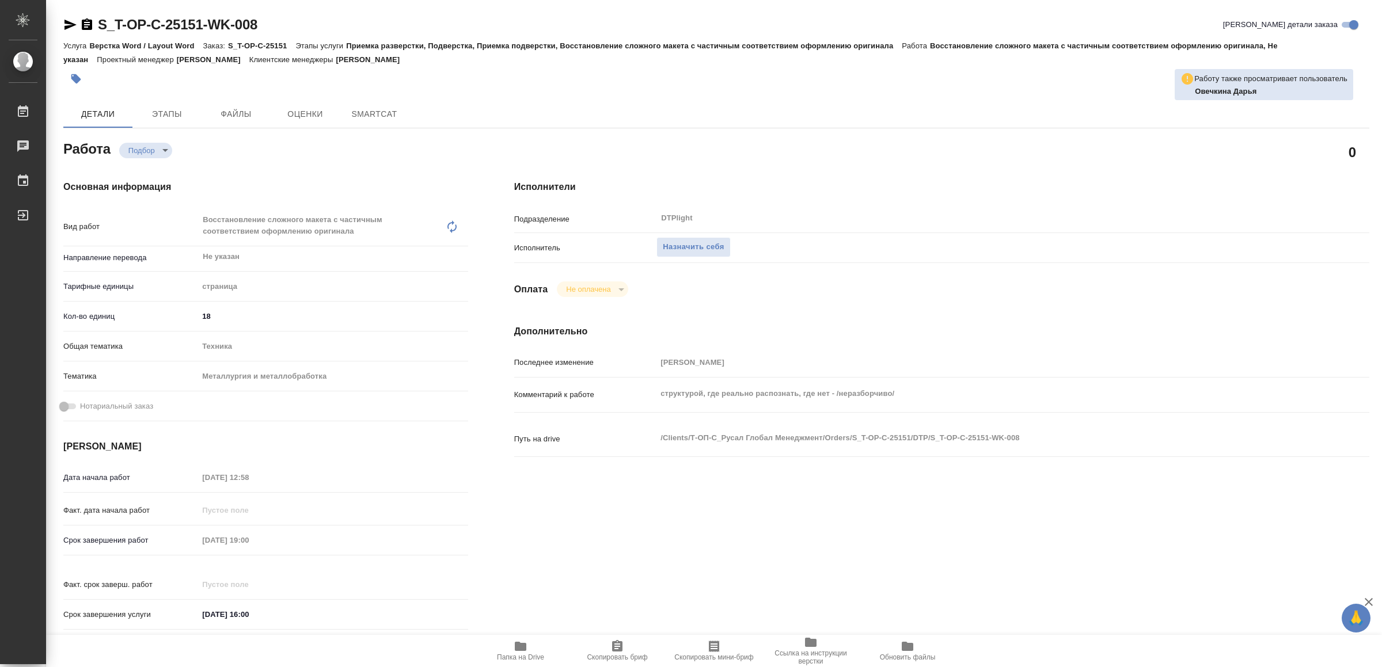
click at [530, 647] on span "Папка на Drive" at bounding box center [520, 651] width 83 height 22
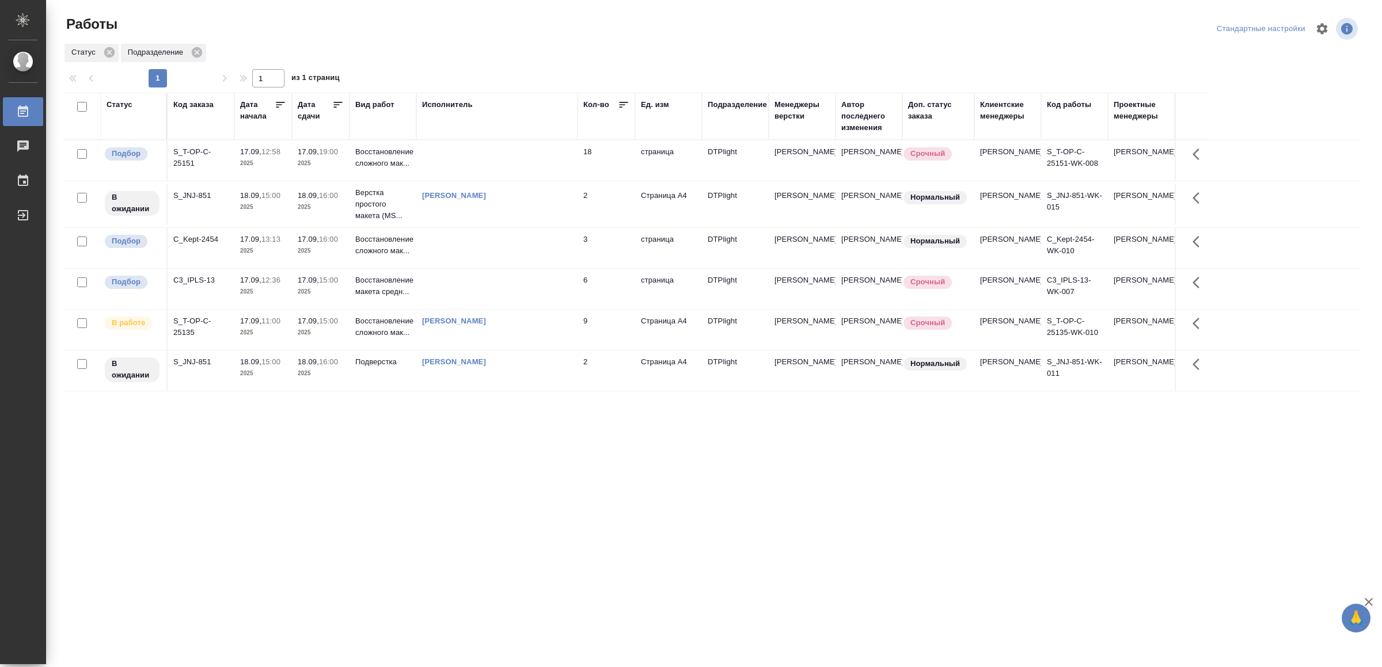
click at [481, 253] on td at bounding box center [496, 248] width 161 height 40
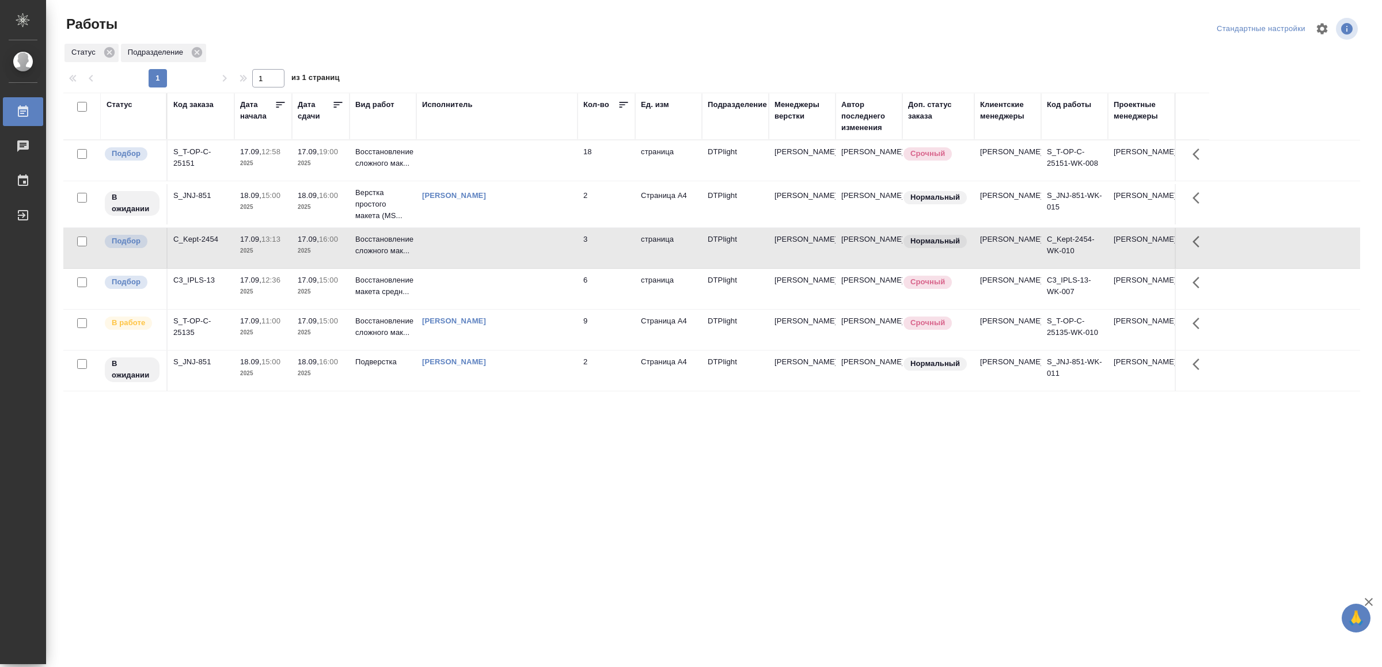
click at [480, 253] on td at bounding box center [496, 248] width 161 height 40
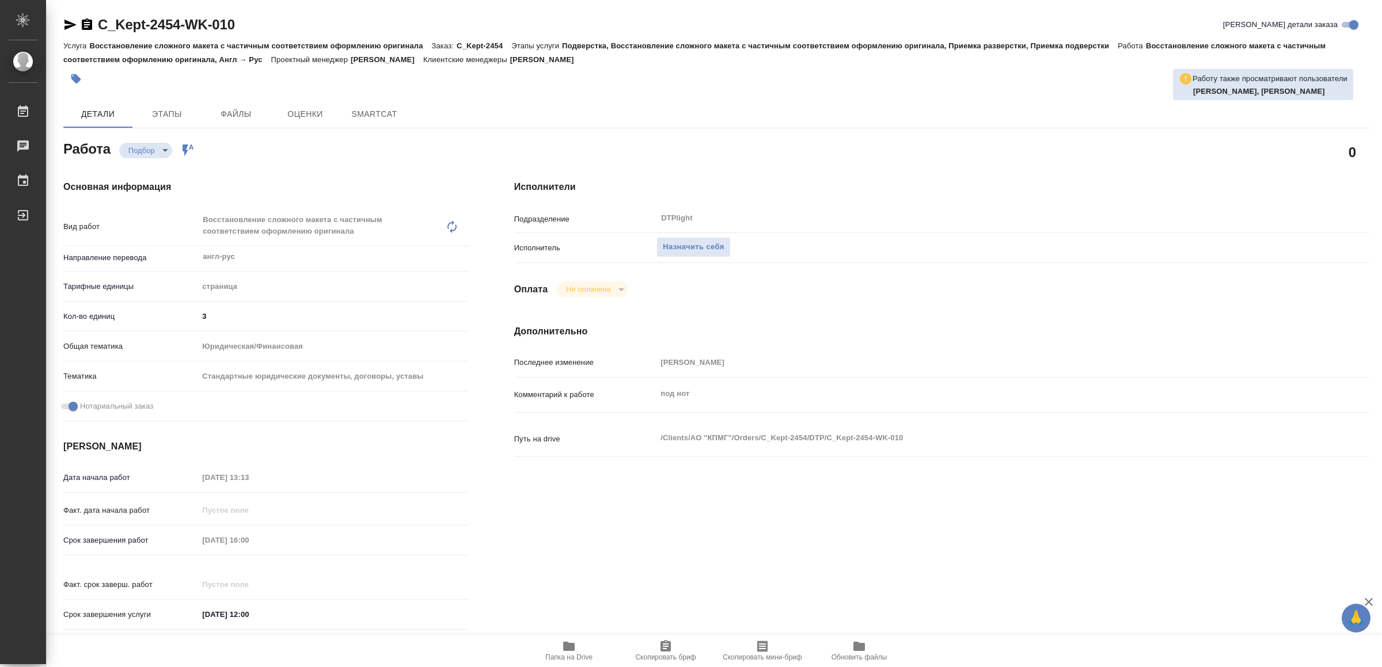
click at [567, 648] on icon "button" at bounding box center [569, 646] width 12 height 9
click at [700, 250] on span "Назначить себя" at bounding box center [693, 247] width 61 height 13
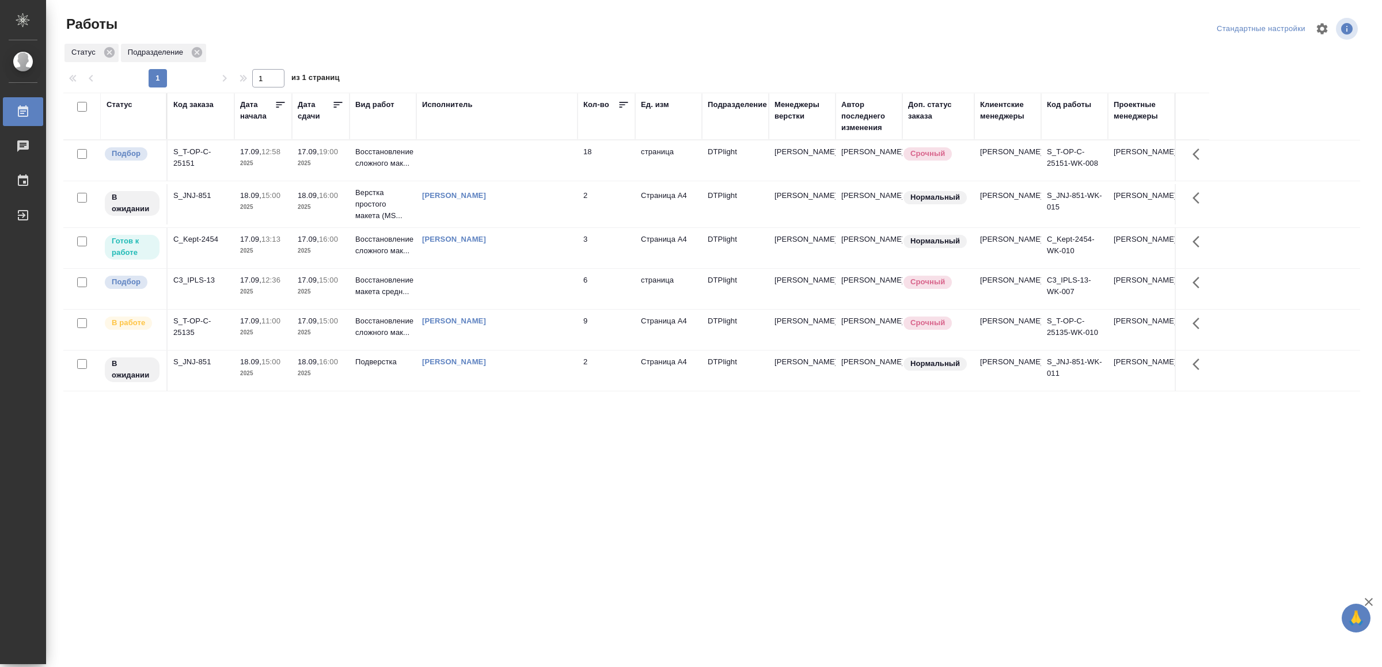
click at [449, 299] on td at bounding box center [496, 289] width 161 height 40
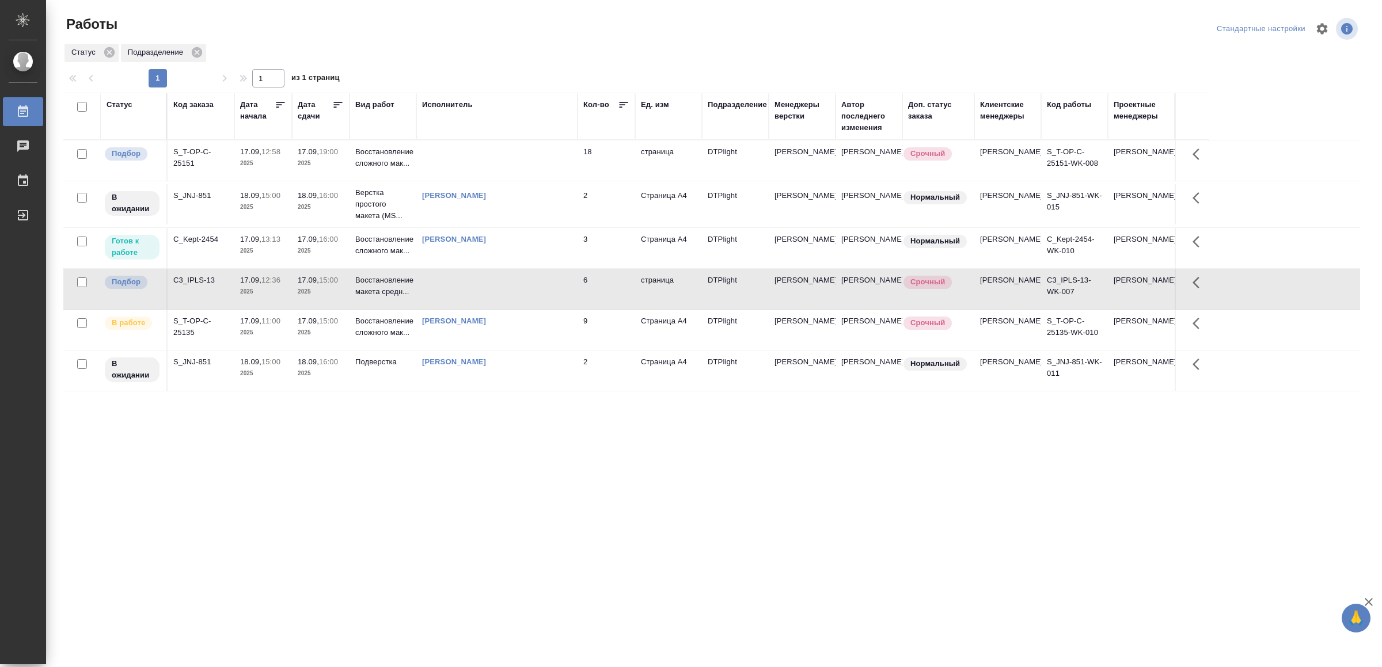
click at [449, 299] on td at bounding box center [496, 289] width 161 height 40
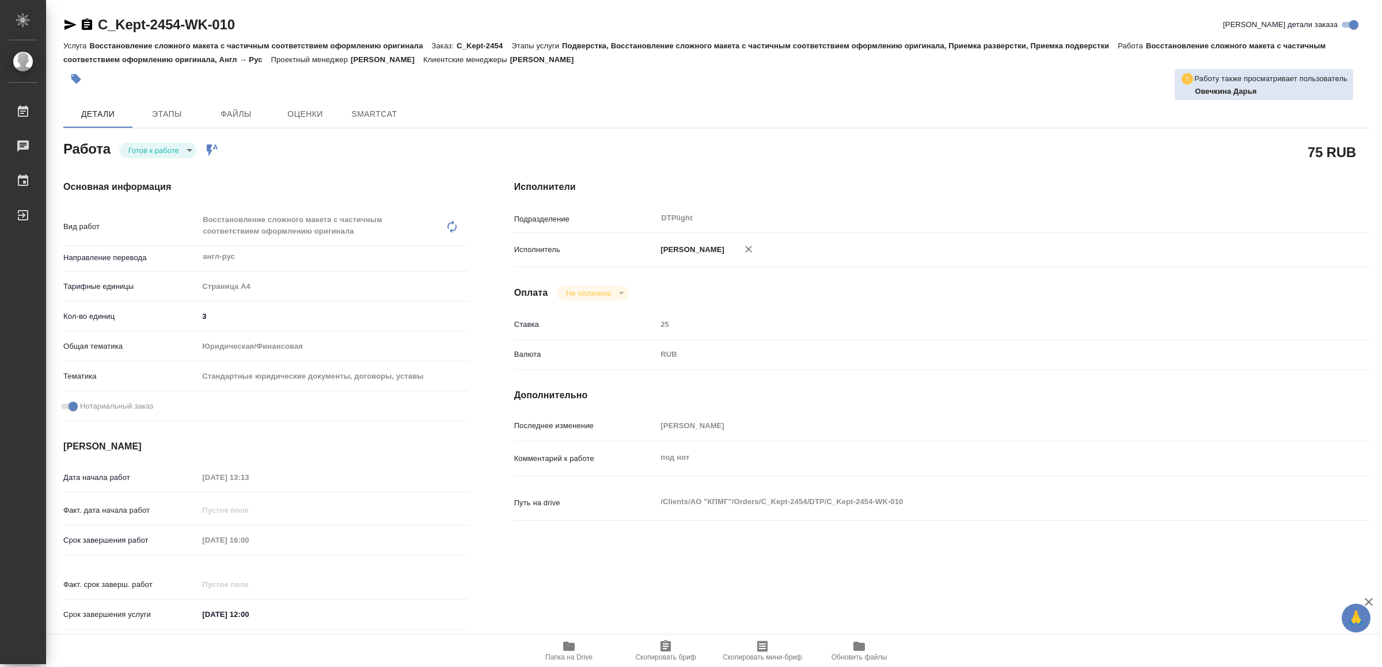
type textarea "x"
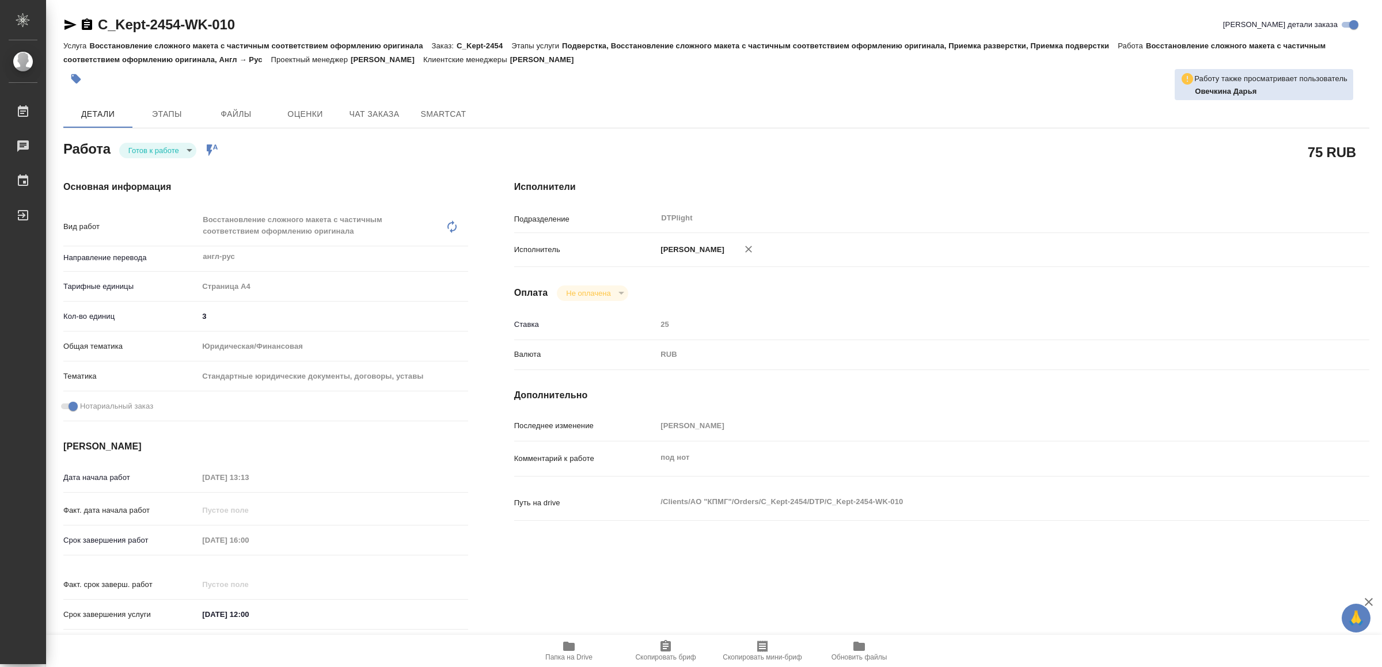
type textarea "x"
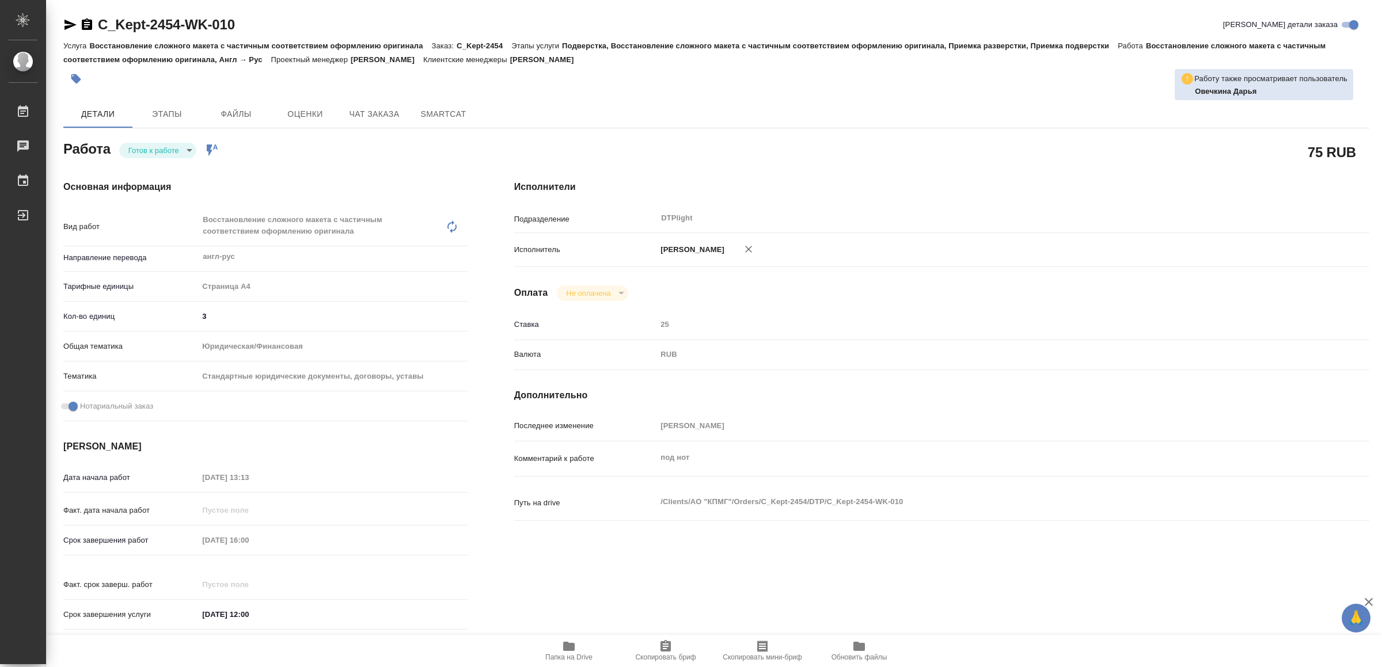
click at [66, 22] on icon "button" at bounding box center [70, 25] width 12 height 10
type textarea "x"
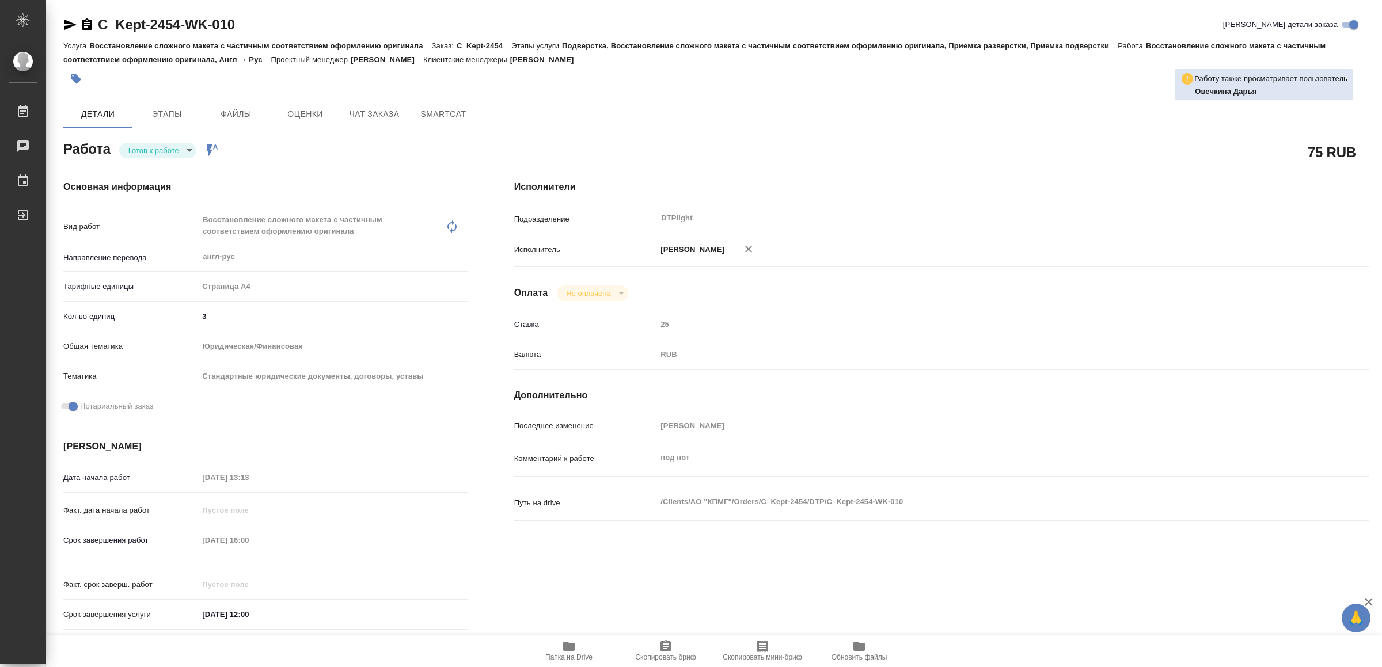
type textarea "x"
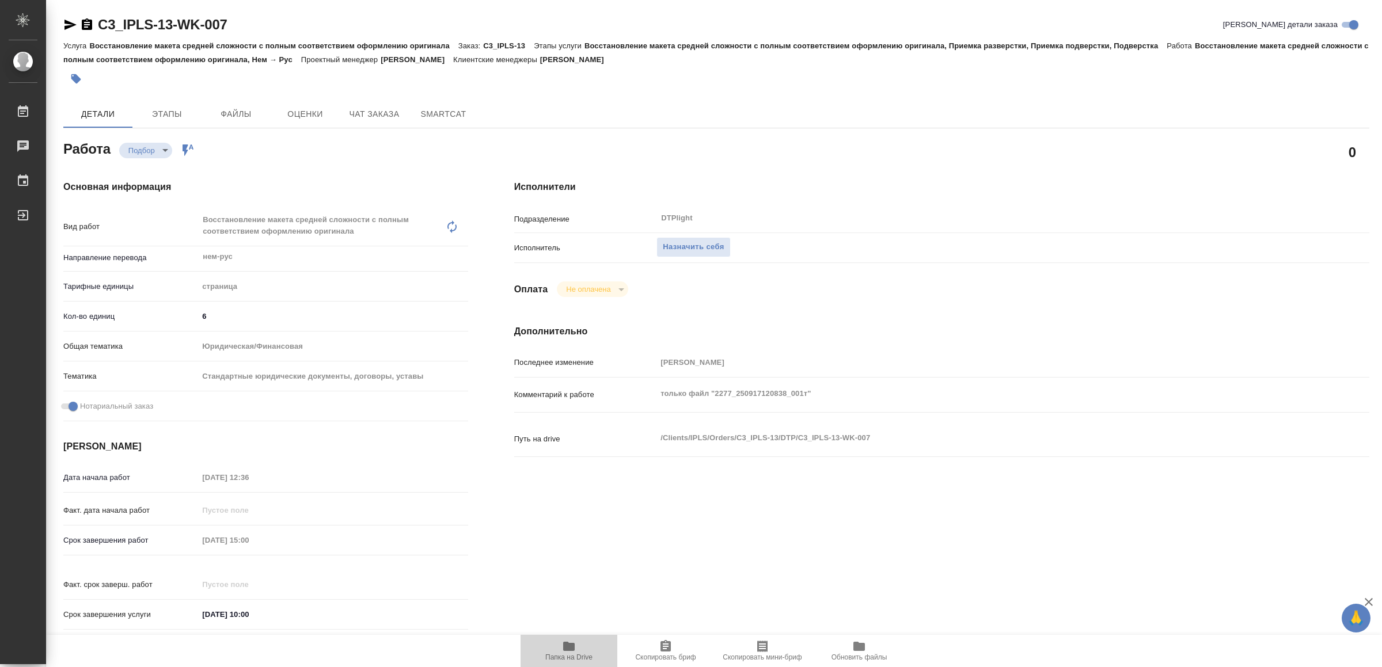
click at [570, 647] on icon "button" at bounding box center [569, 646] width 12 height 9
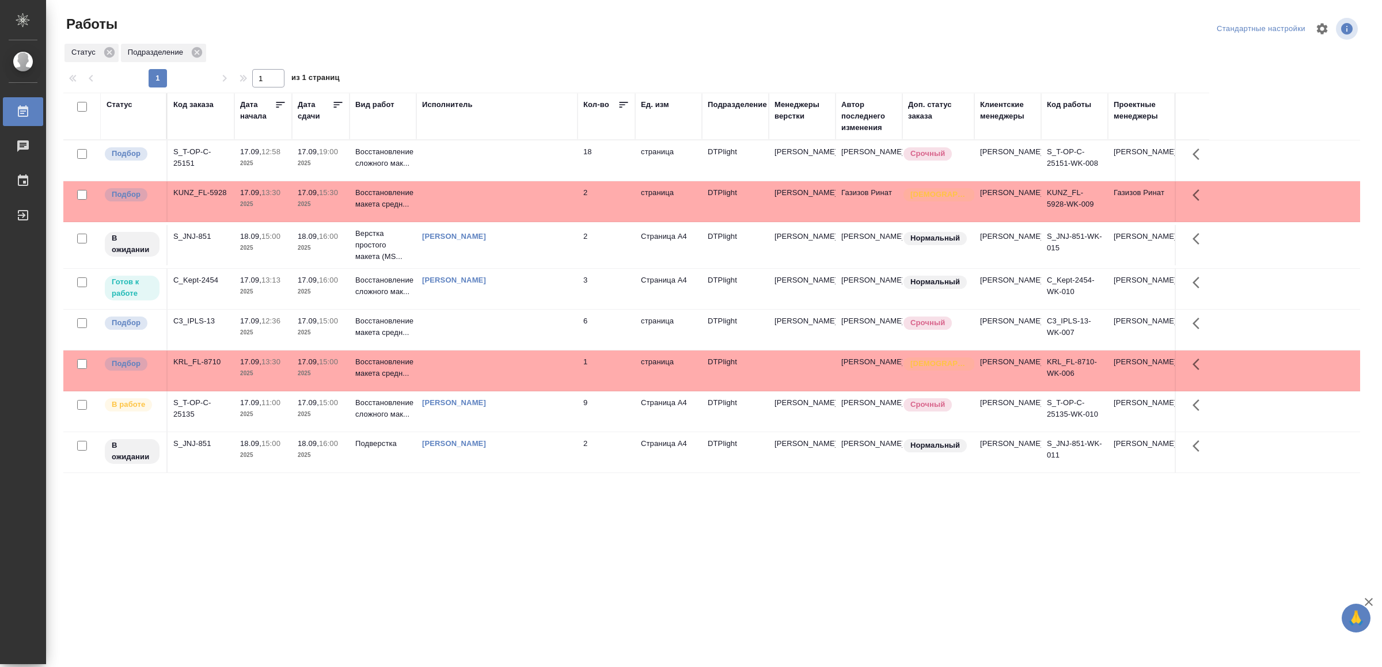
click at [484, 204] on td at bounding box center [496, 201] width 161 height 40
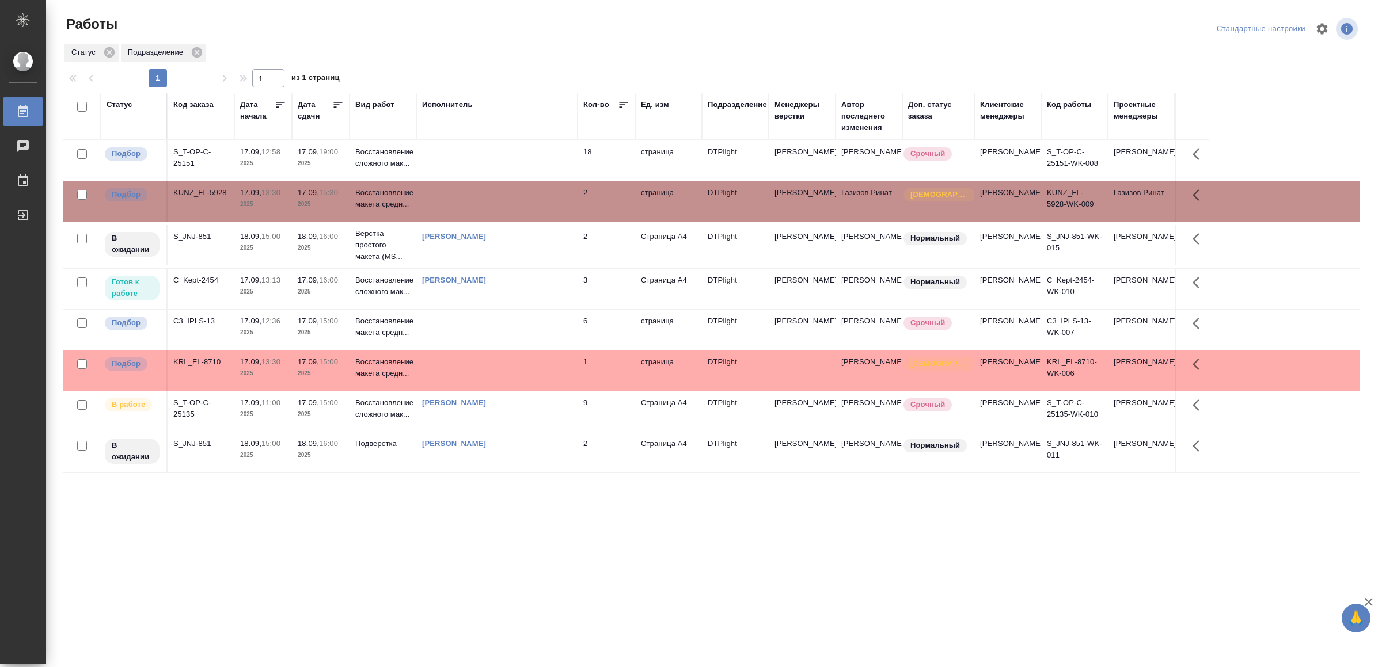
click at [485, 204] on td at bounding box center [496, 201] width 161 height 40
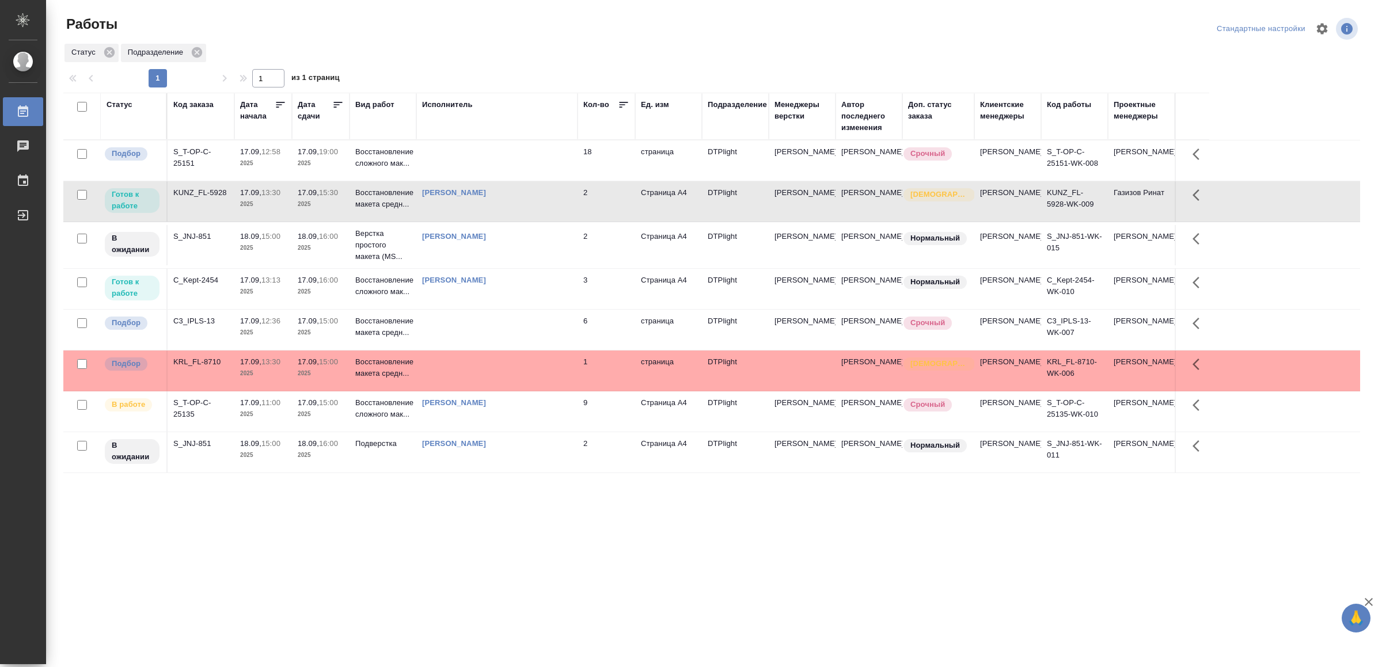
click at [537, 391] on td at bounding box center [496, 371] width 161 height 40
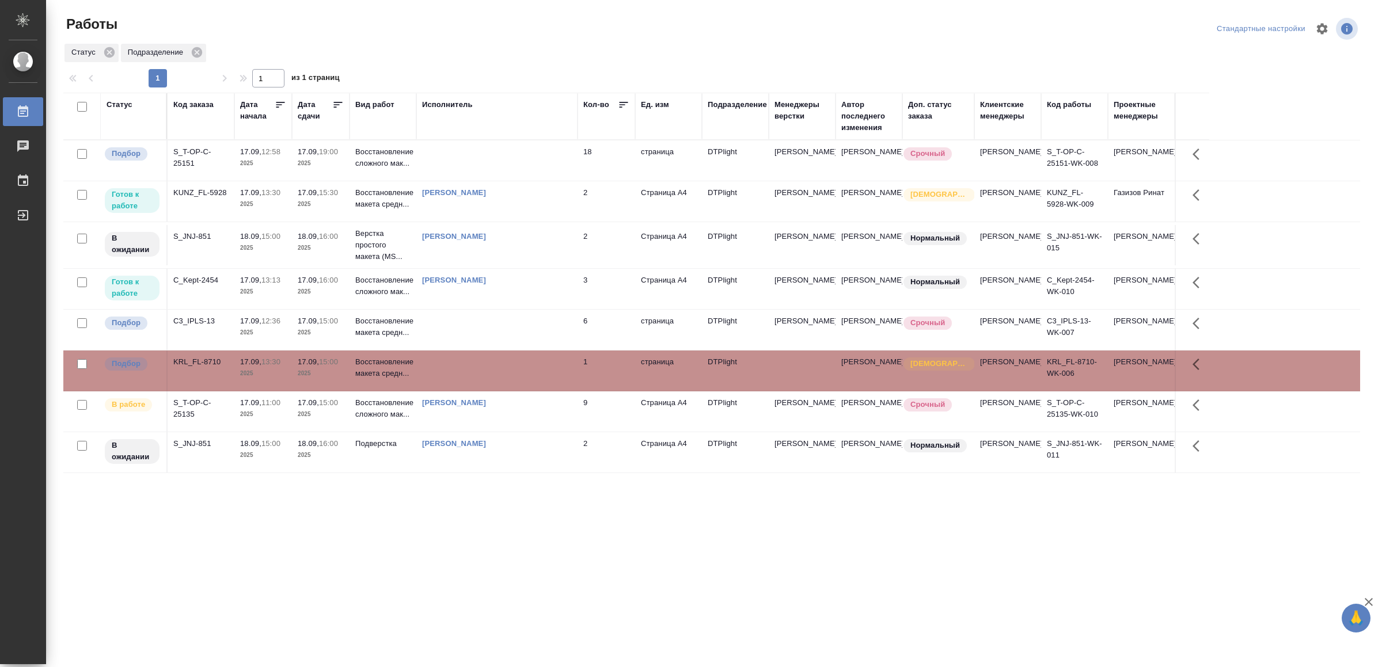
click at [536, 391] on td at bounding box center [496, 371] width 161 height 40
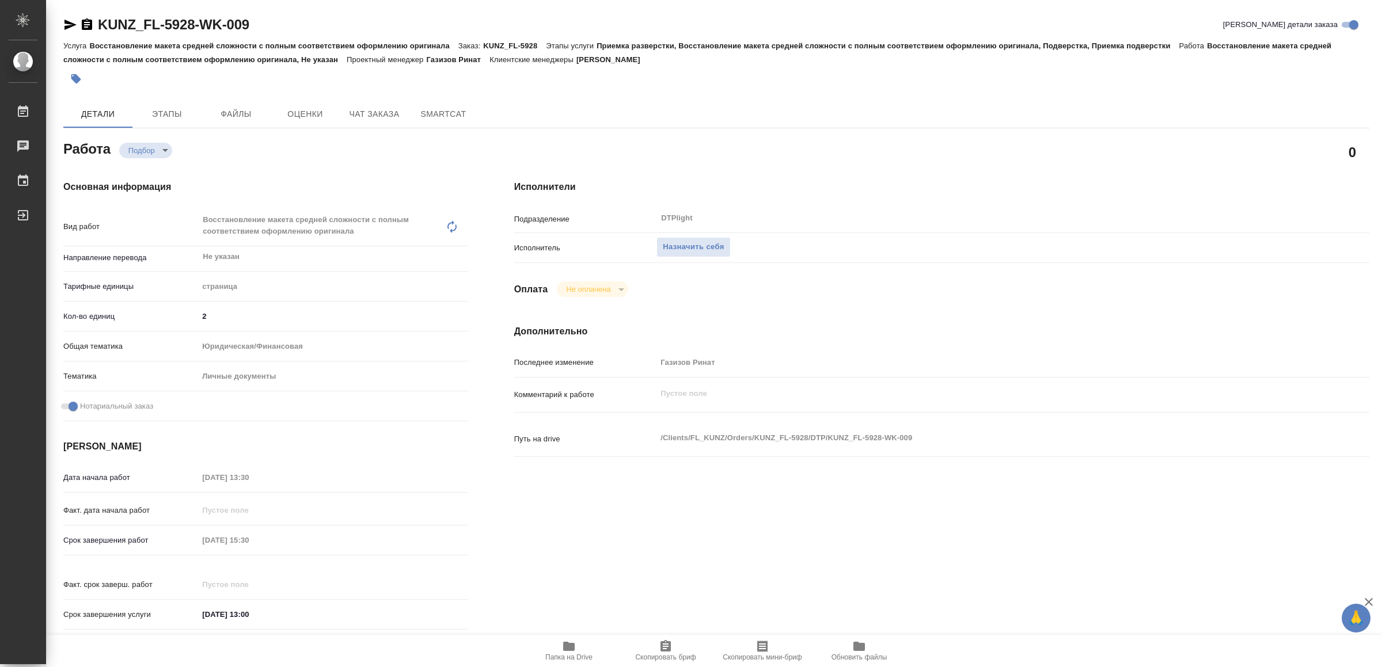
drag, startPoint x: 570, startPoint y: 650, endPoint x: 595, endPoint y: 645, distance: 25.3
click at [570, 648] on icon "button" at bounding box center [569, 646] width 12 height 9
click at [704, 250] on span "Назначить себя" at bounding box center [693, 247] width 61 height 13
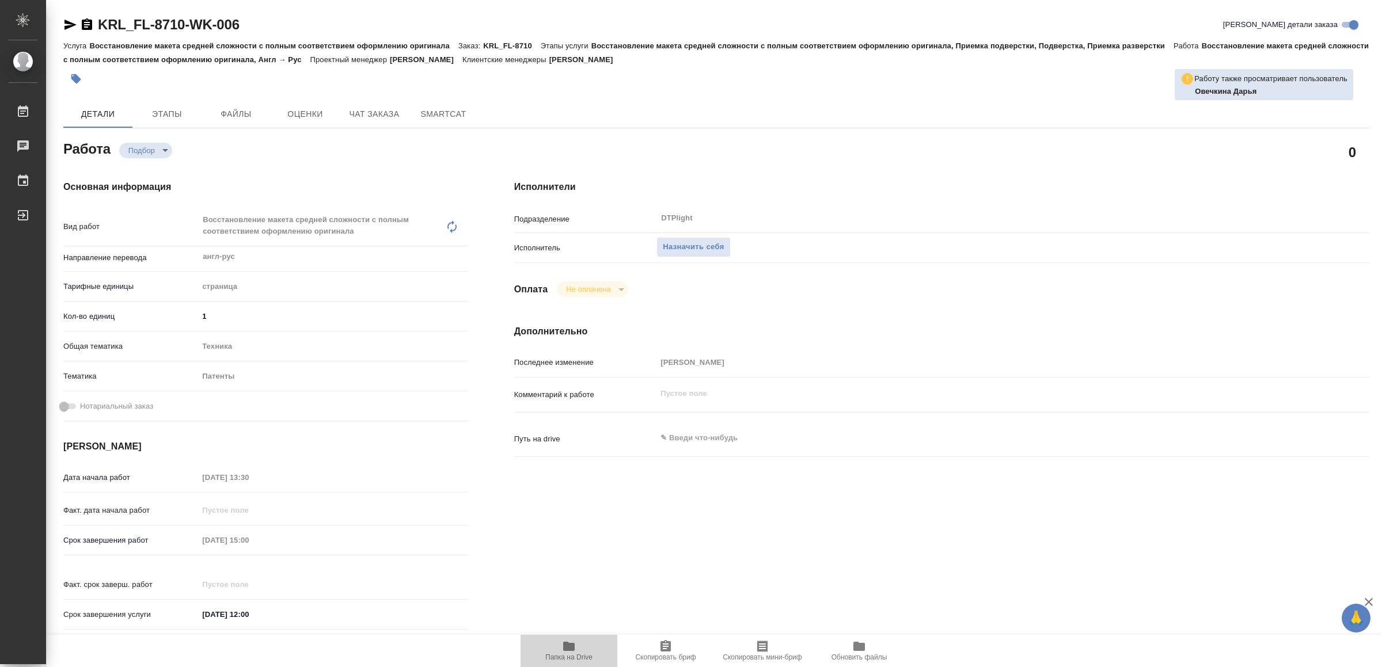
click at [582, 645] on span "Папка на Drive" at bounding box center [568, 651] width 83 height 22
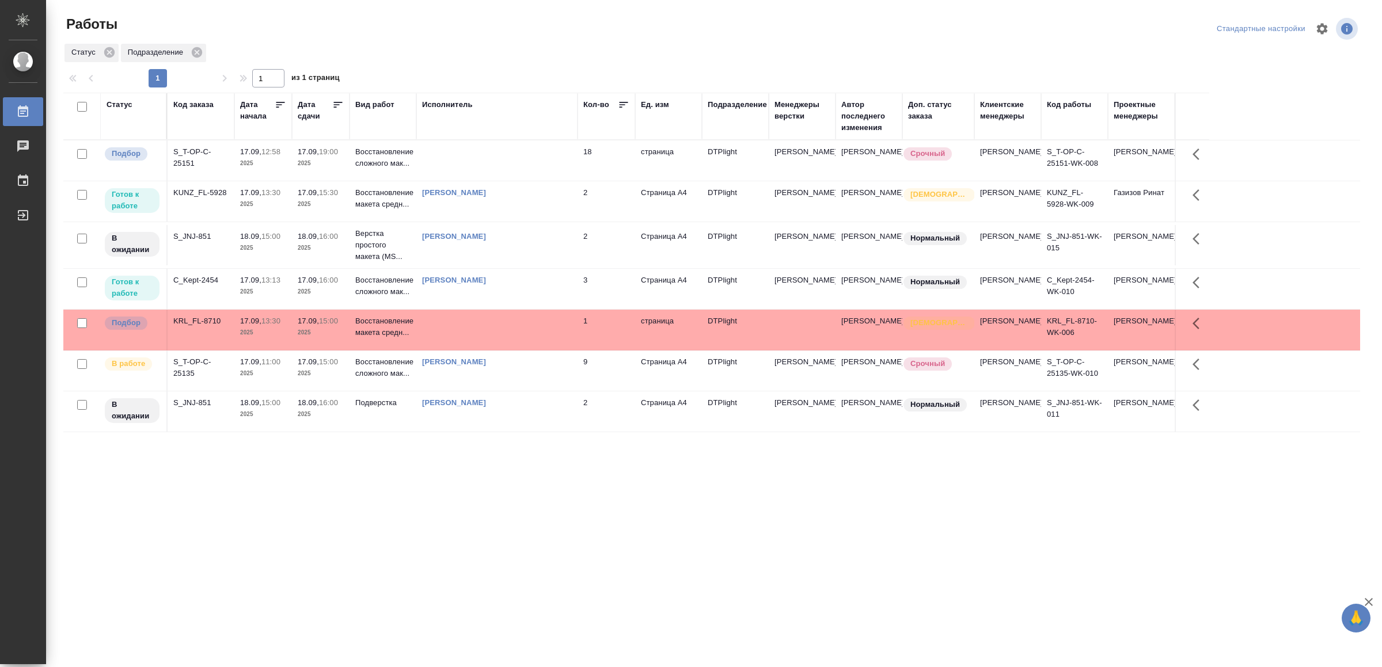
click at [529, 391] on td "[PERSON_NAME]" at bounding box center [496, 371] width 161 height 40
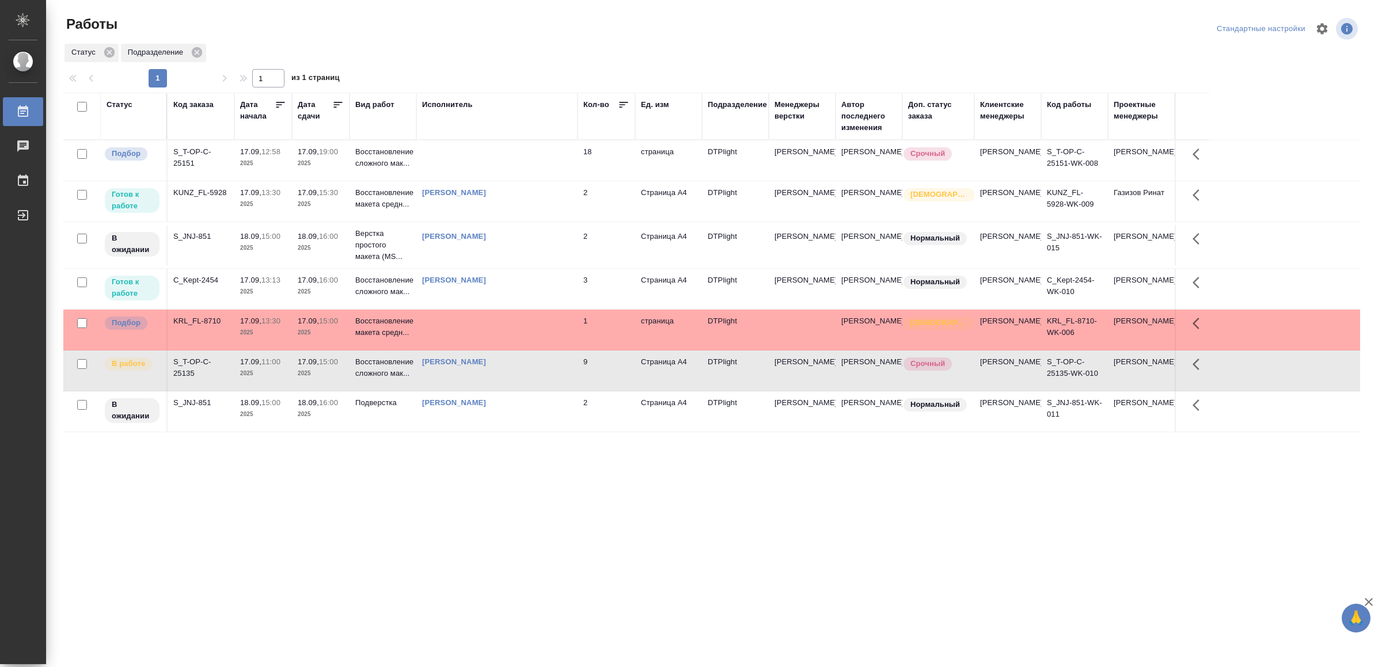
click at [530, 391] on td "[PERSON_NAME]" at bounding box center [496, 371] width 161 height 40
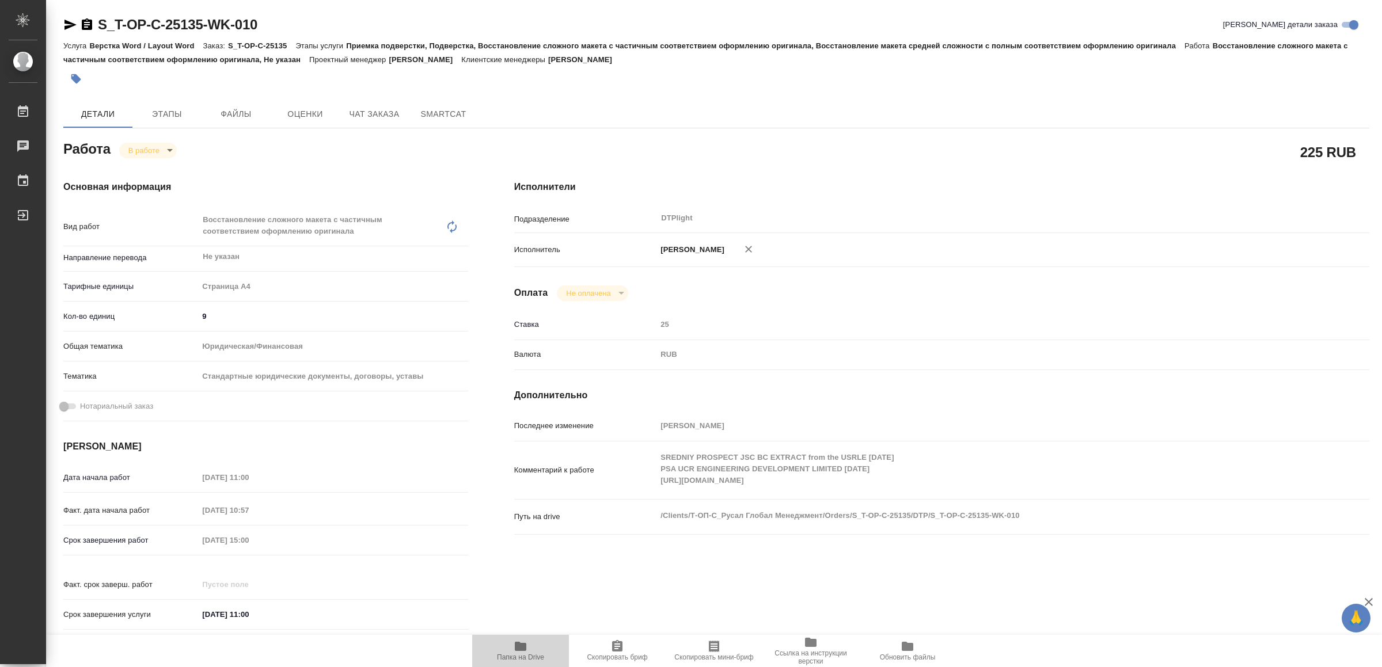
click at [524, 645] on icon "button" at bounding box center [521, 646] width 12 height 9
click at [69, 21] on icon "button" at bounding box center [70, 25] width 14 height 14
click at [163, 149] on body "🙏 .cls-1 fill:#fff; AWATERA Yamkovenko [PERSON_NAME] Работы 0 Чаты График Выйти…" at bounding box center [691, 333] width 1382 height 667
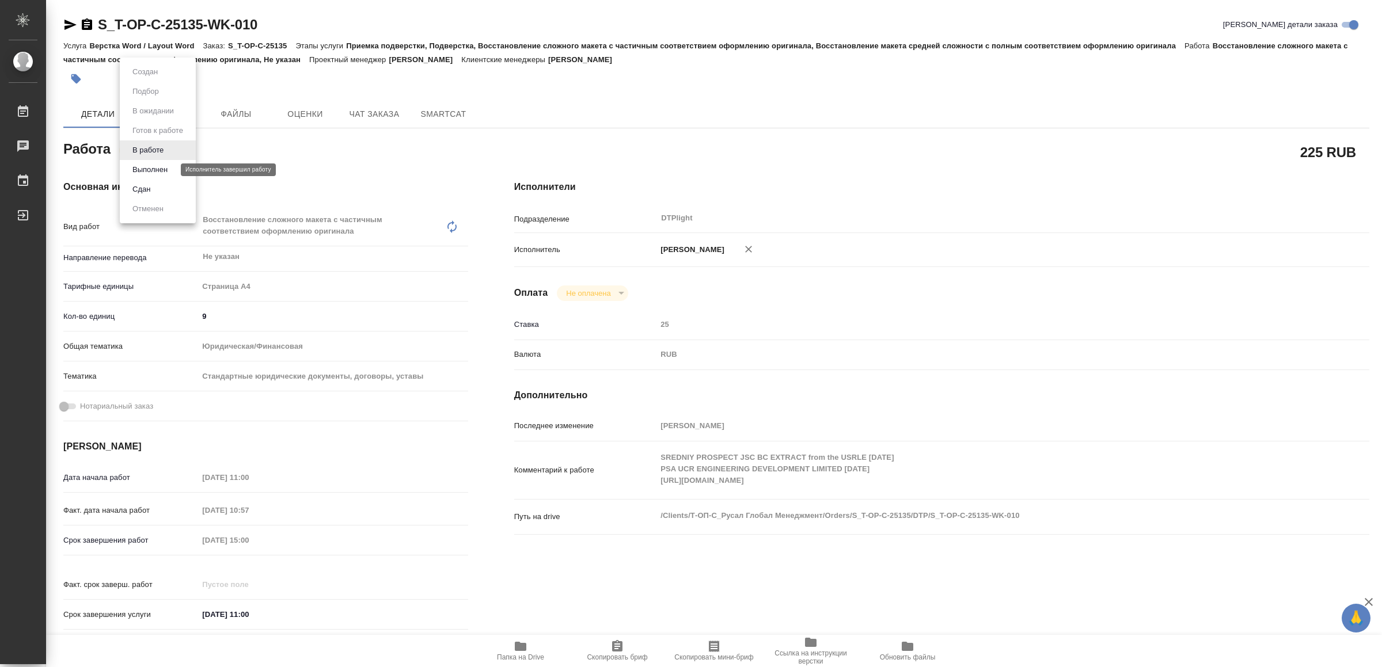
click at [149, 166] on button "Выполнен" at bounding box center [150, 170] width 42 height 13
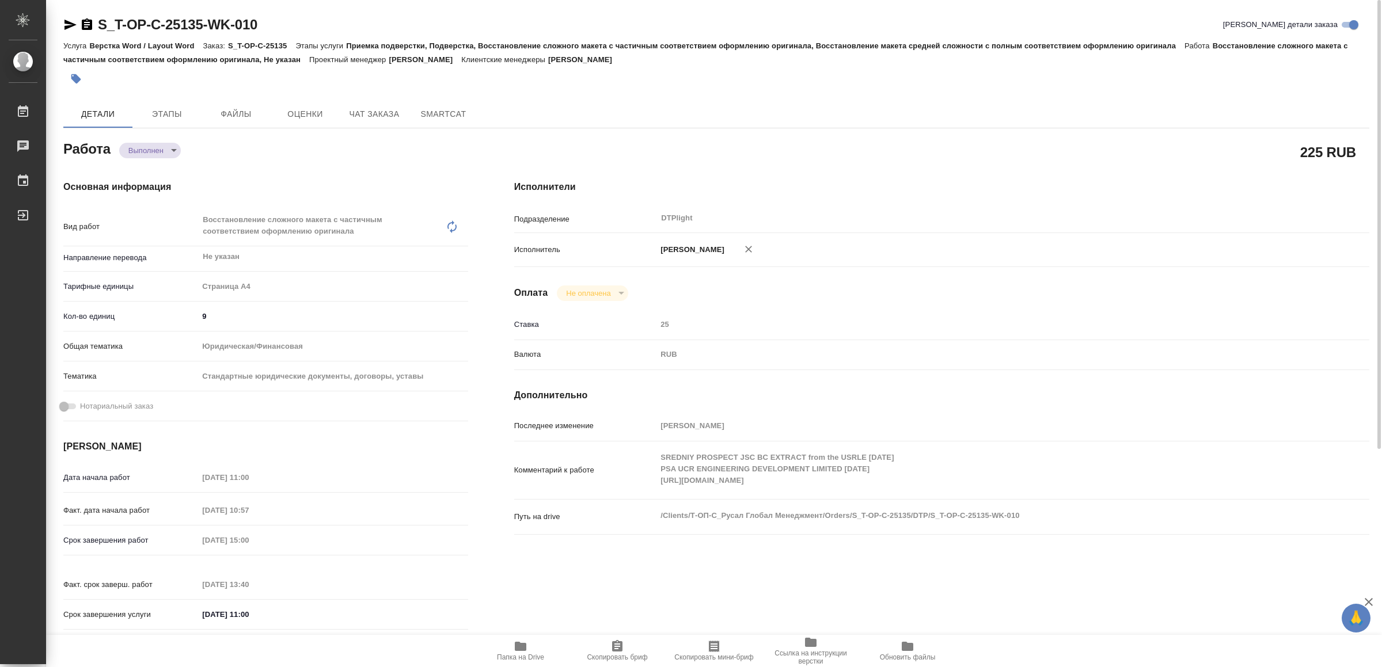
type textarea "x"
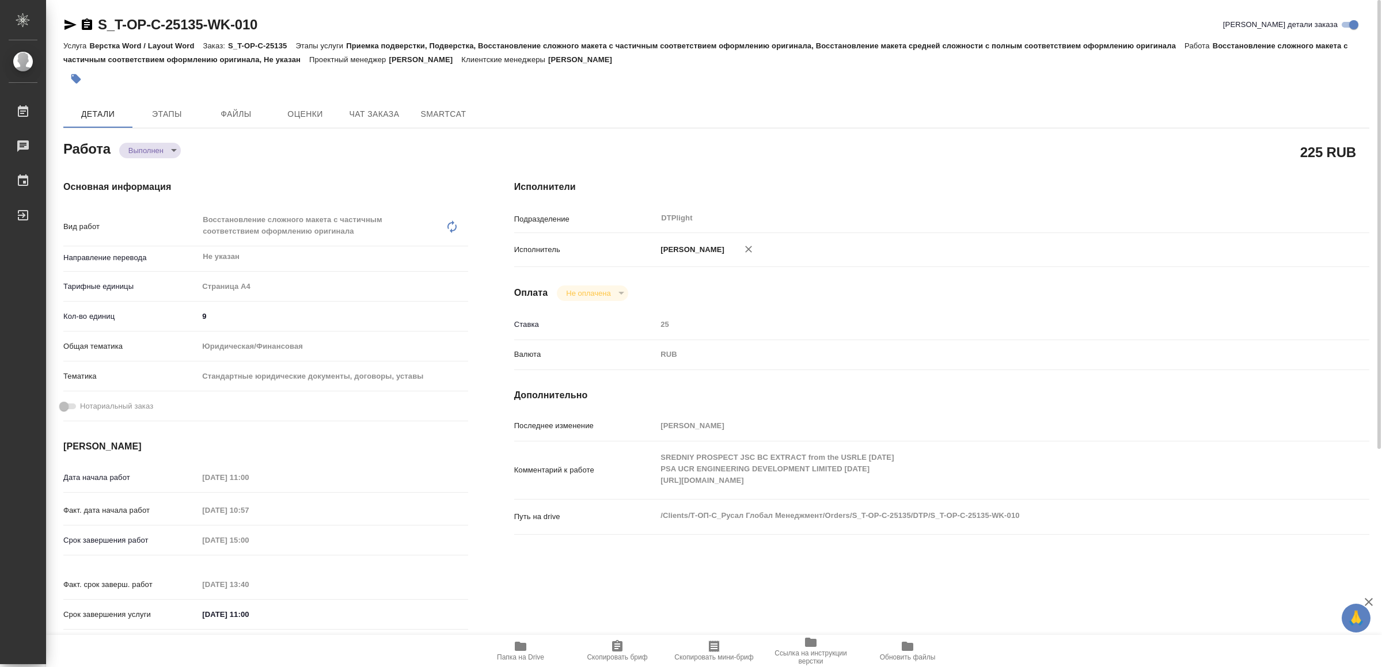
type textarea "x"
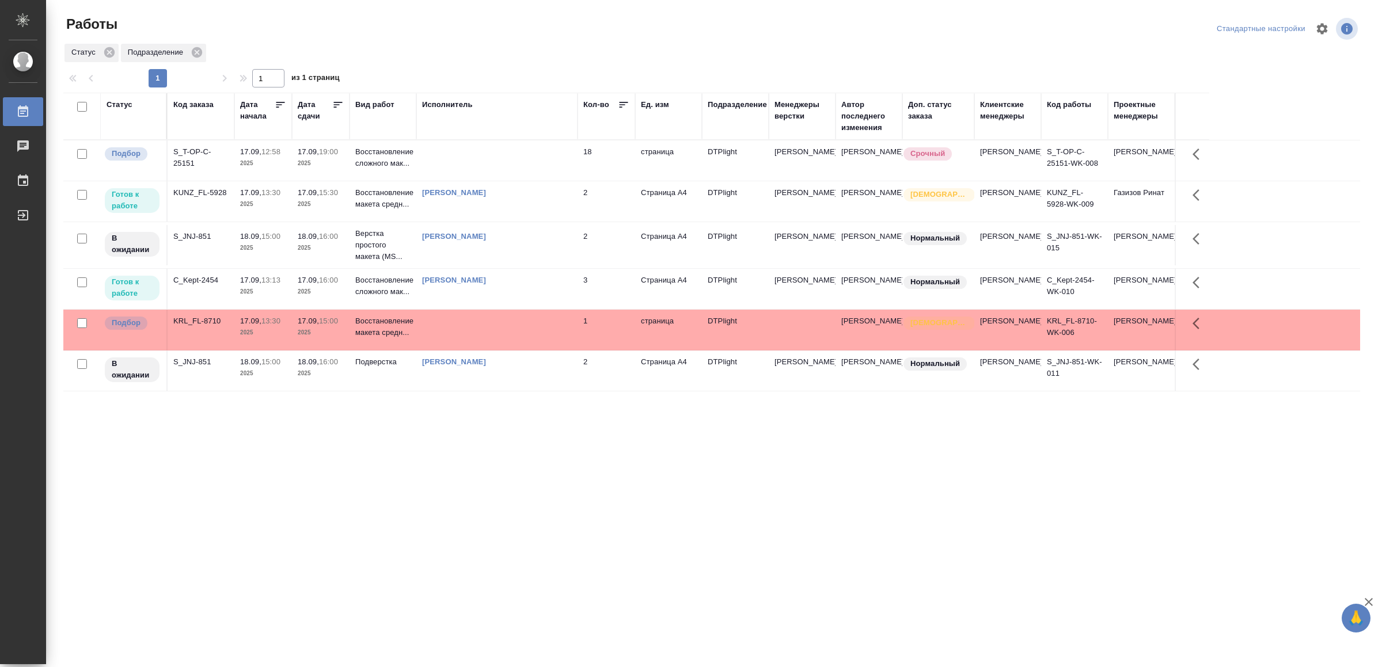
click at [529, 217] on td "[PERSON_NAME]" at bounding box center [496, 201] width 161 height 40
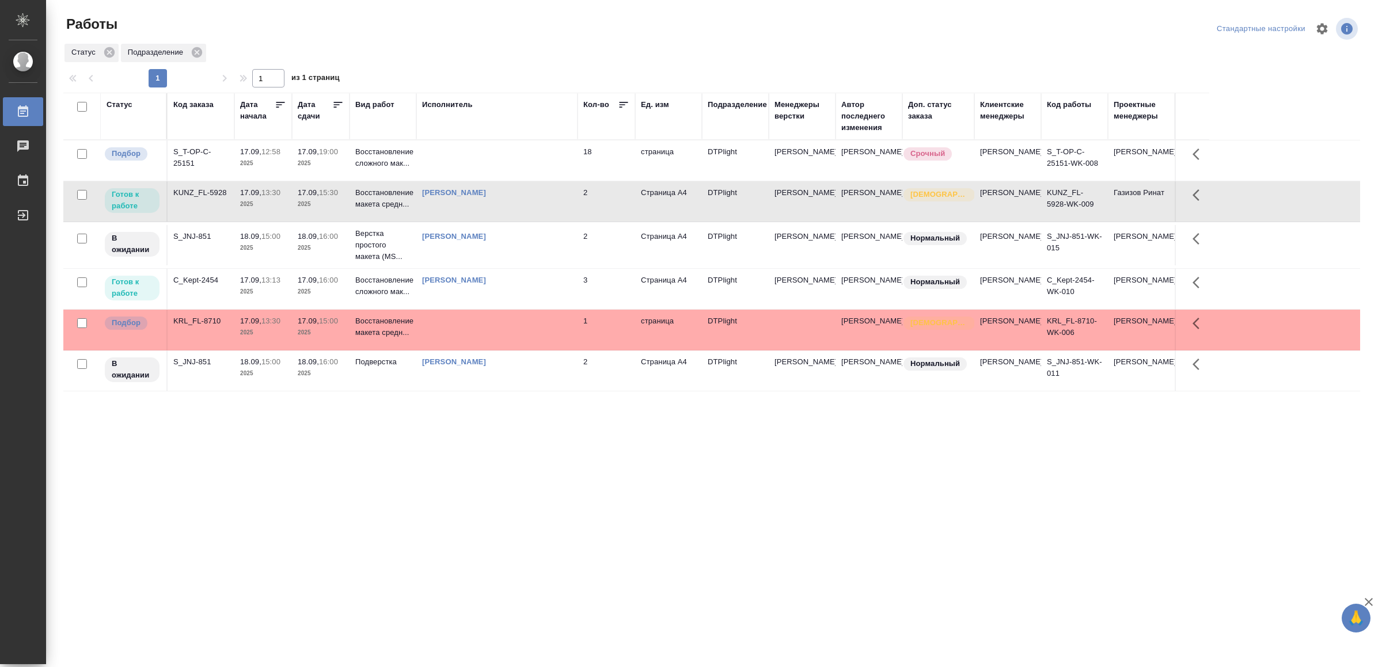
click at [529, 217] on td "[PERSON_NAME]" at bounding box center [496, 201] width 161 height 40
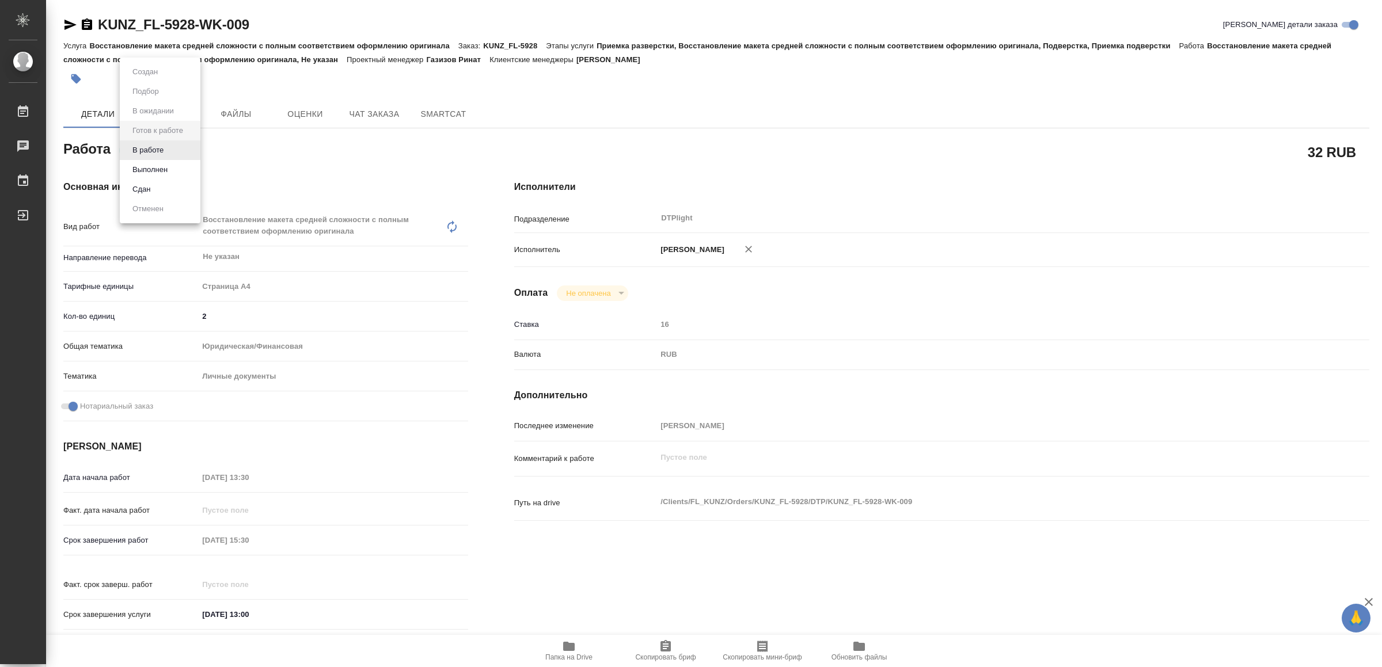
click at [154, 146] on body "🙏 .cls-1 fill:#fff; AWATERA Yamkovenko [PERSON_NAME] Работы Чаты График Выйти K…" at bounding box center [691, 333] width 1382 height 667
click at [155, 146] on button "В работе" at bounding box center [148, 150] width 38 height 13
type textarea "x"
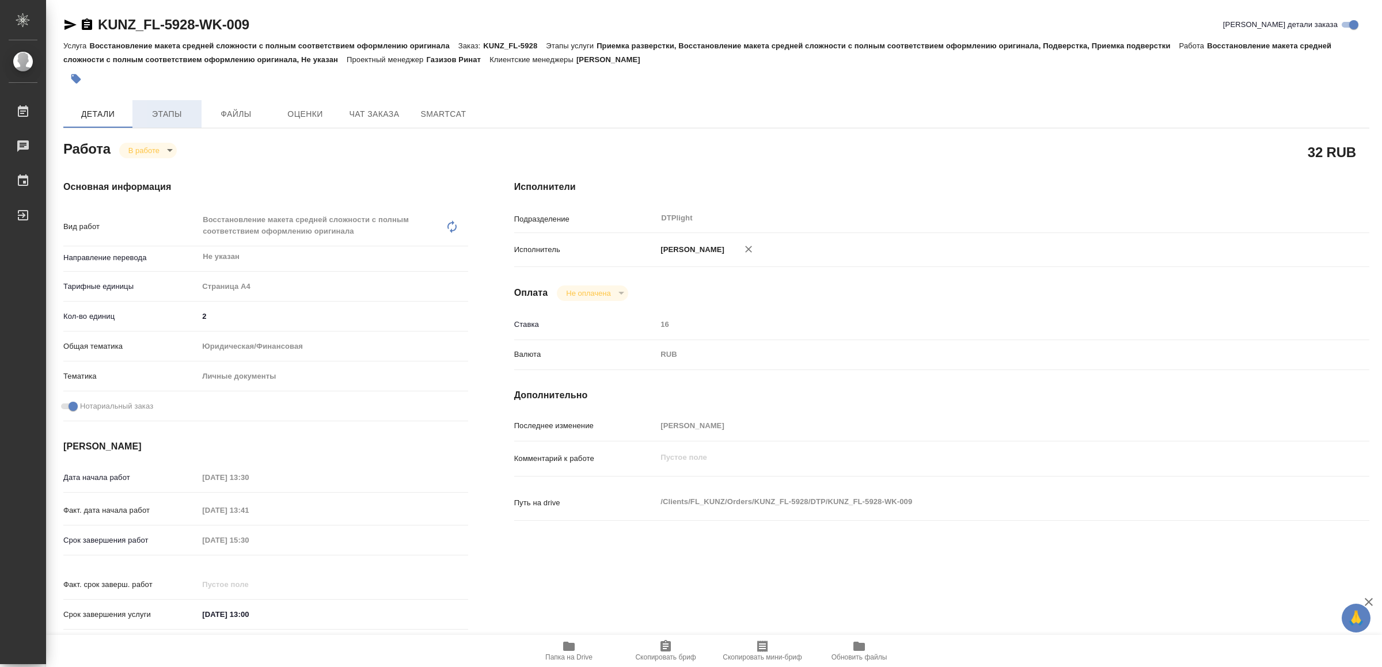
type textarea "x"
click at [66, 21] on icon "button" at bounding box center [70, 25] width 12 height 10
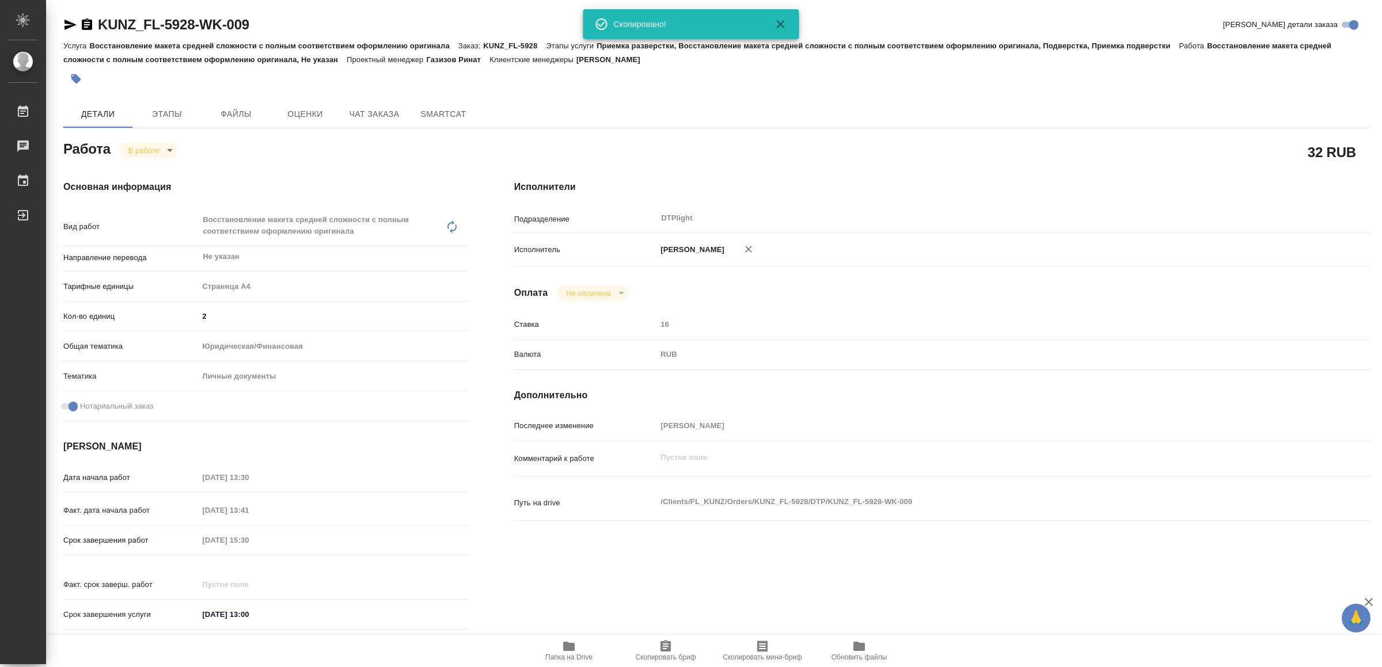
type textarea "x"
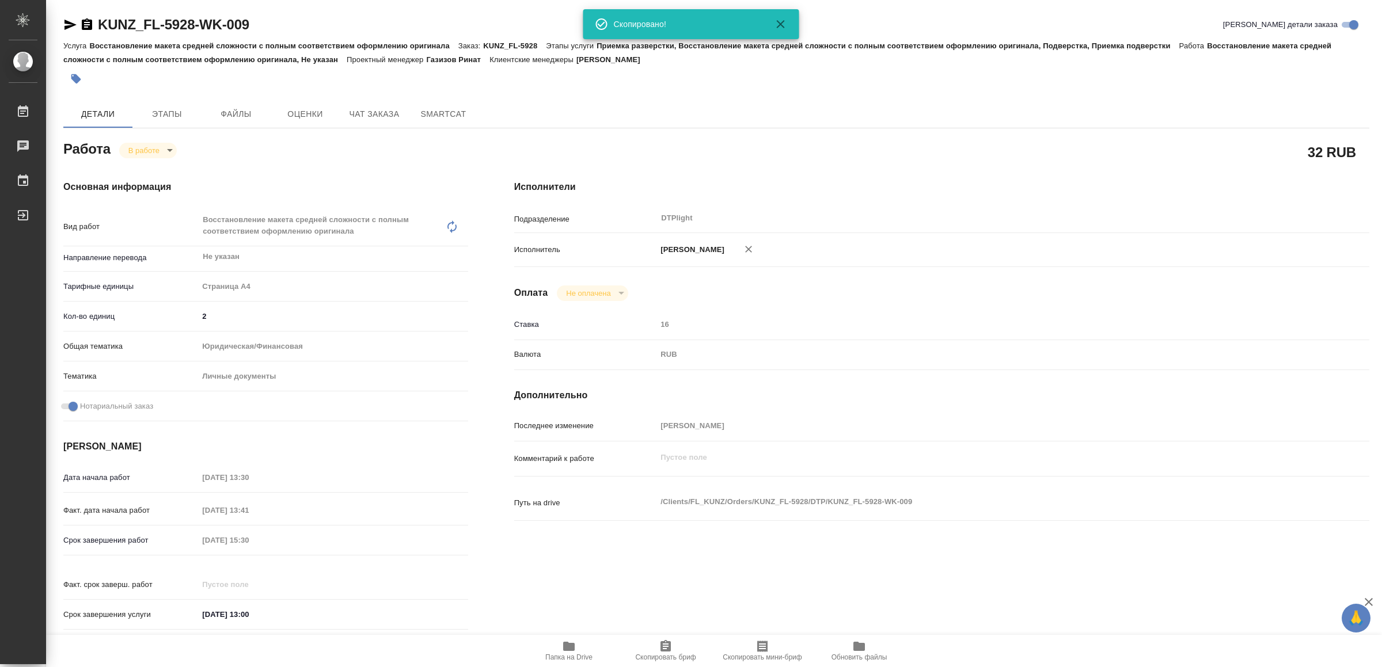
type textarea "x"
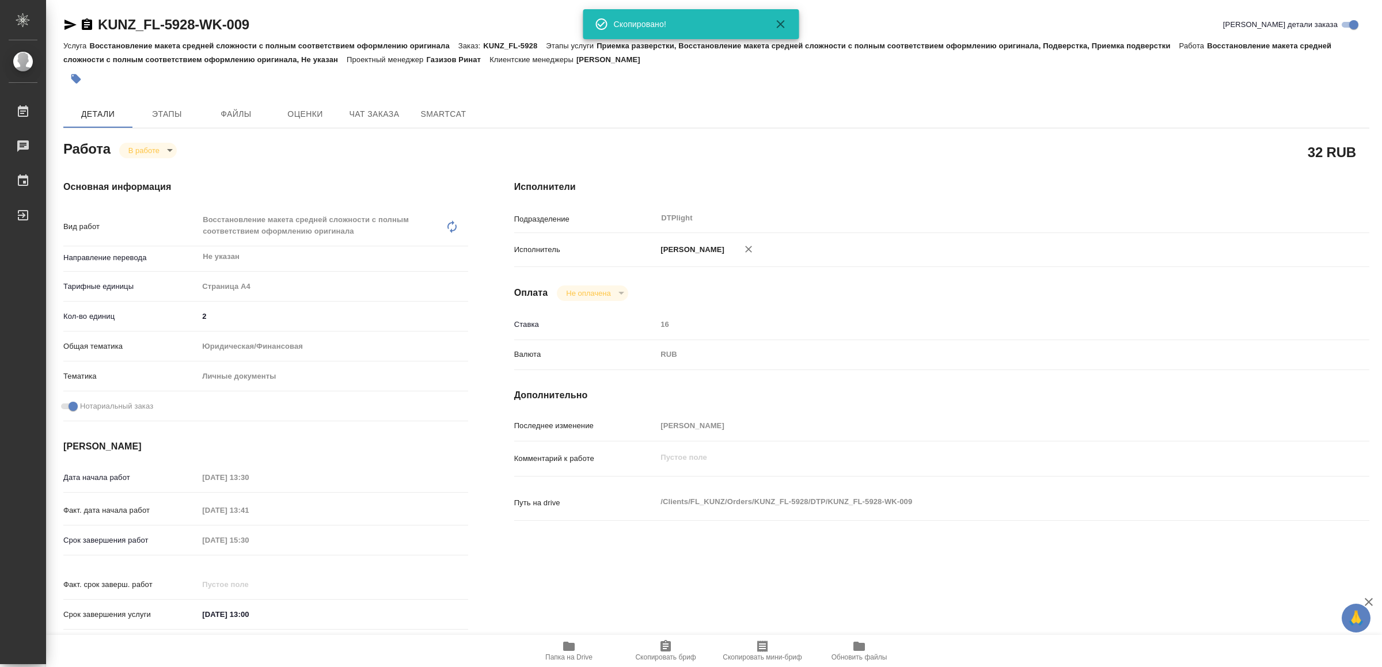
type textarea "x"
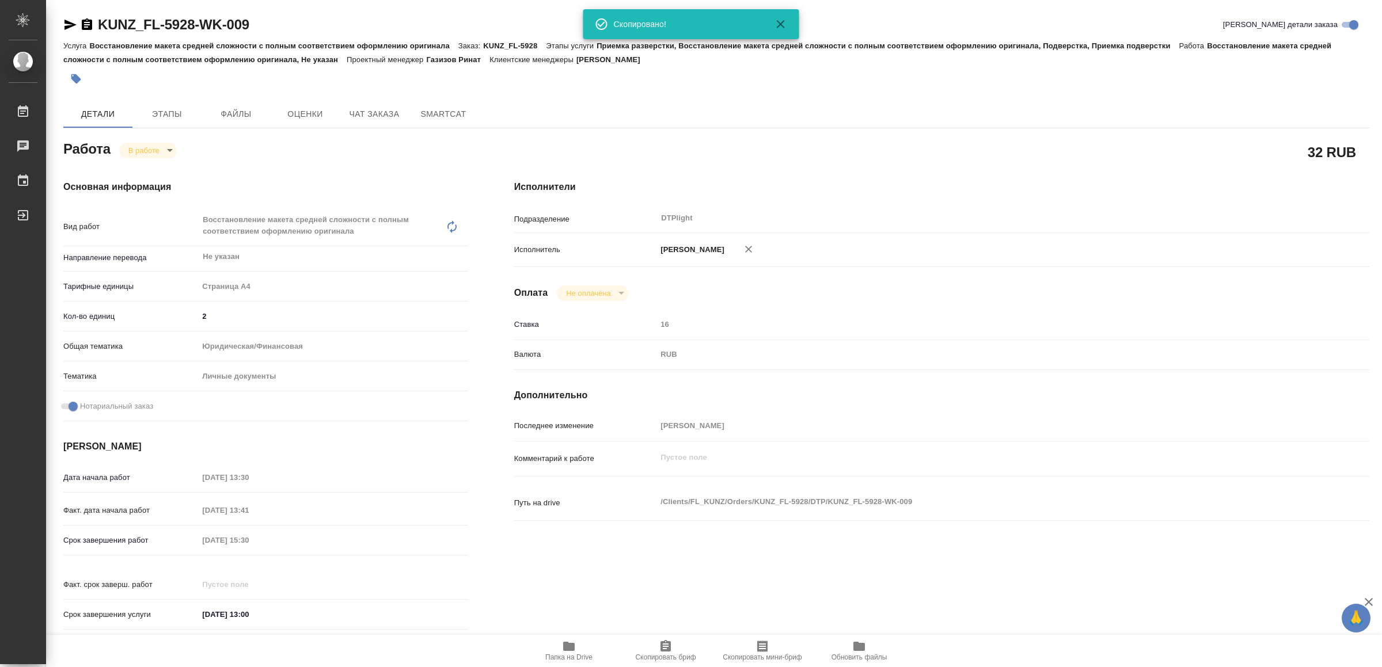
type textarea "x"
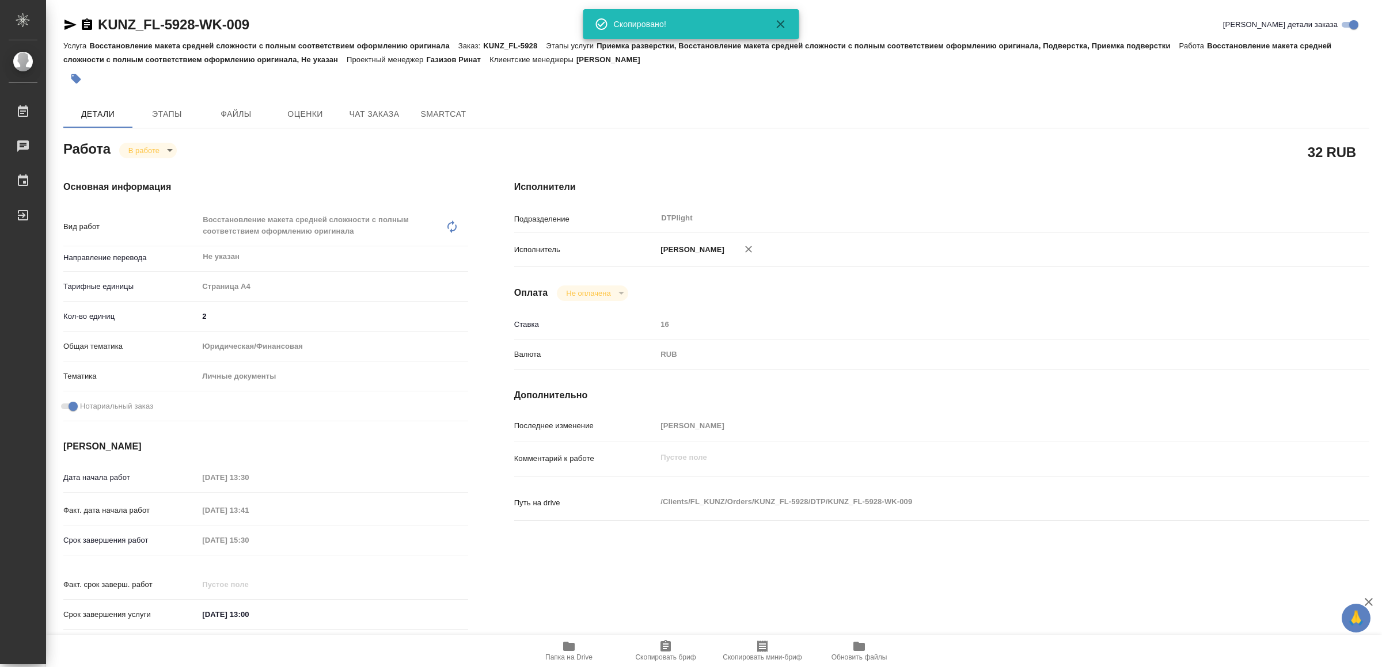
type textarea "x"
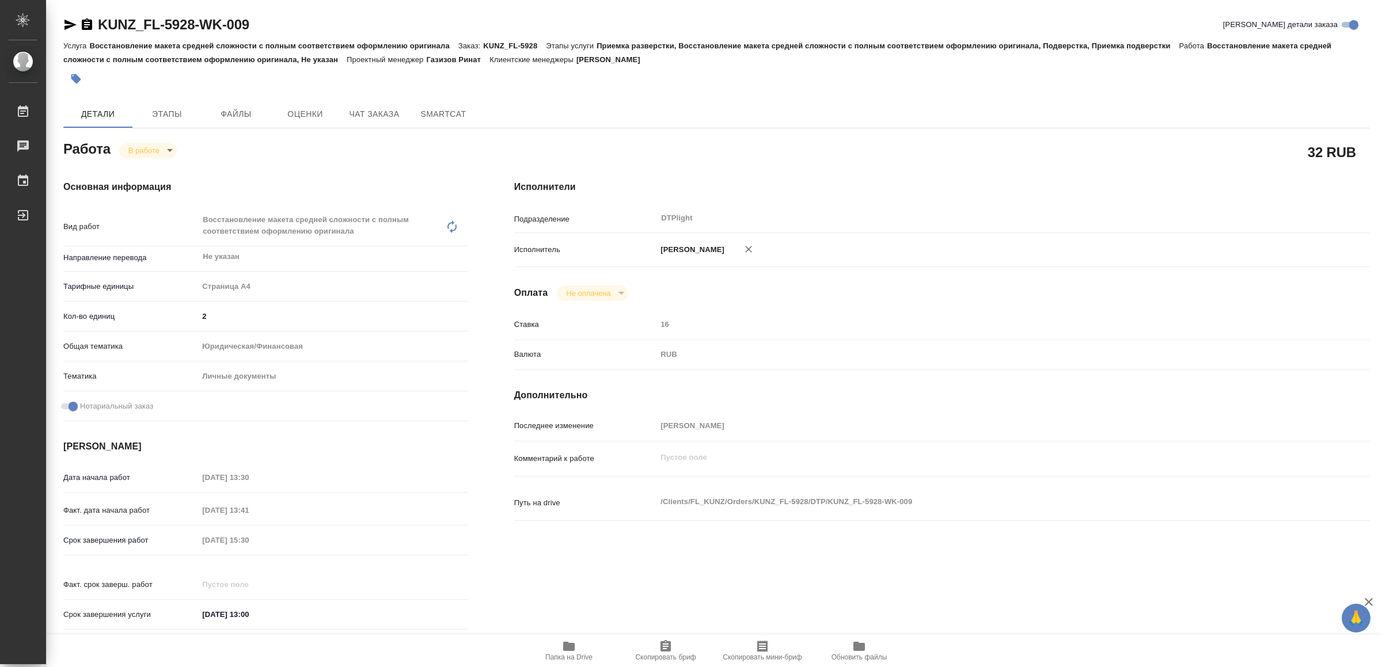
click at [577, 645] on span "Папка на Drive" at bounding box center [568, 651] width 83 height 22
click at [568, 648] on icon "button" at bounding box center [569, 646] width 12 height 9
click at [71, 24] on icon "button" at bounding box center [70, 25] width 12 height 10
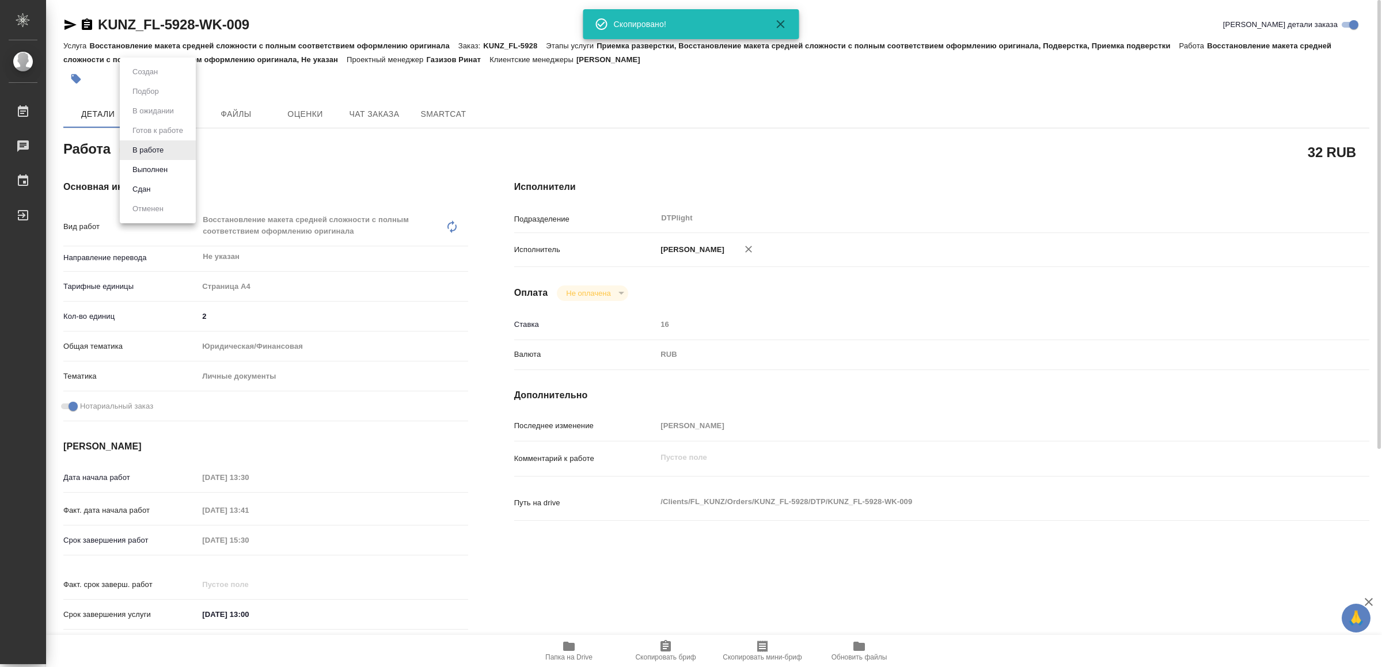
click at [144, 146] on body "🙏 .cls-1 fill:#fff; AWATERA Yamkovenko Vera Работы 0 Чаты График Выйти KUNZ_FL-…" at bounding box center [691, 333] width 1382 height 667
click at [165, 168] on button "Выполнен" at bounding box center [150, 170] width 42 height 13
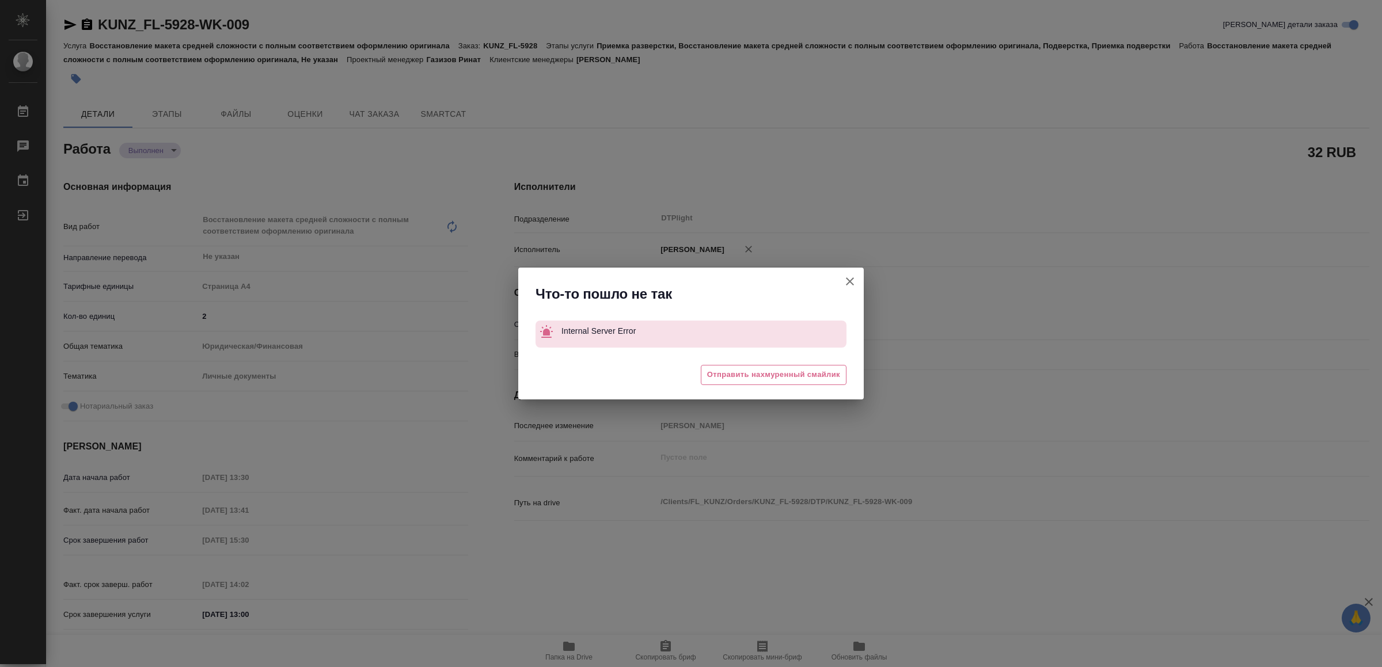
type textarea "x"
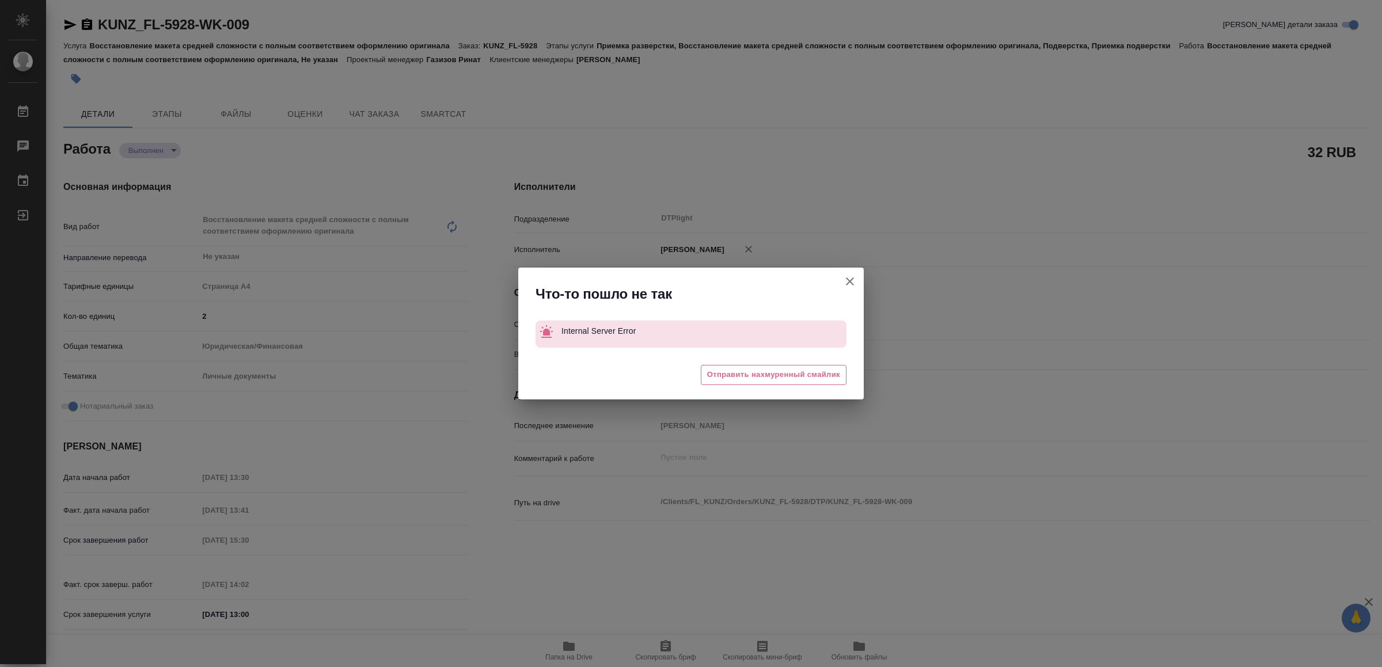
type textarea "x"
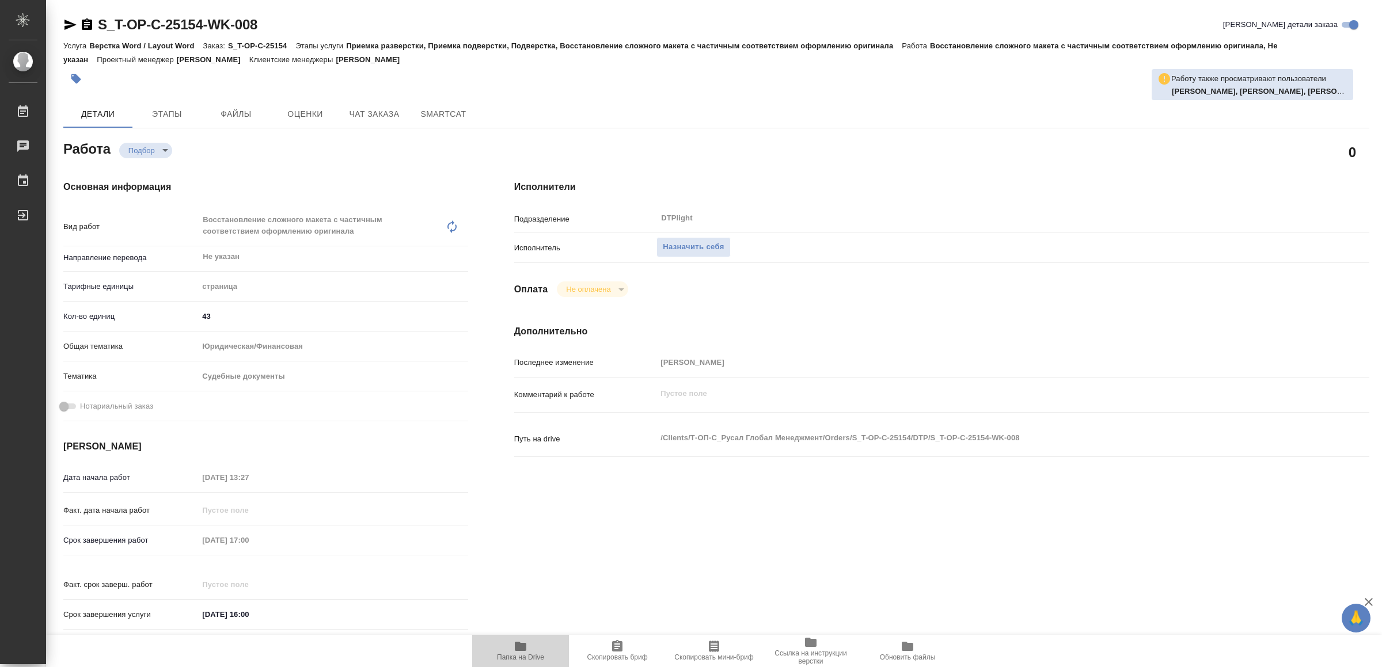
click at [518, 643] on icon "button" at bounding box center [521, 646] width 12 height 9
click at [698, 242] on span "Назначить себя" at bounding box center [693, 247] width 61 height 13
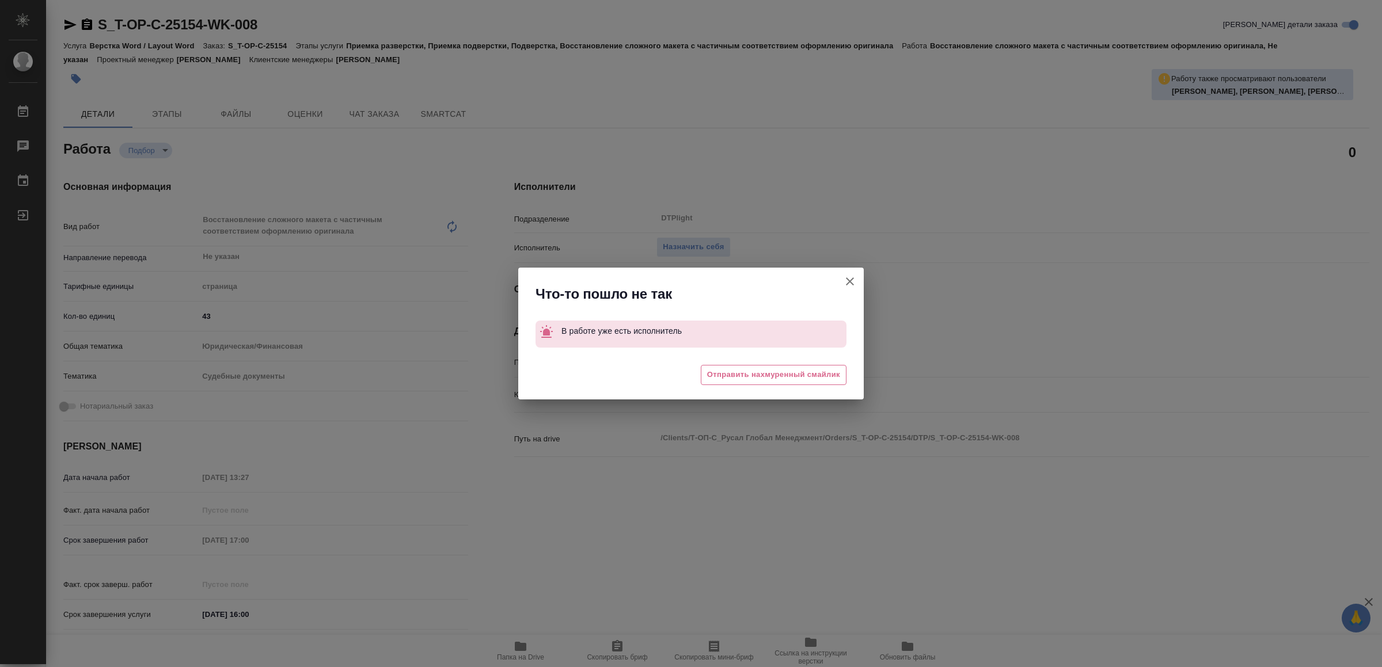
drag, startPoint x: 847, startPoint y: 283, endPoint x: 783, endPoint y: 249, distance: 72.9
click at [846, 283] on icon "button" at bounding box center [850, 282] width 14 height 14
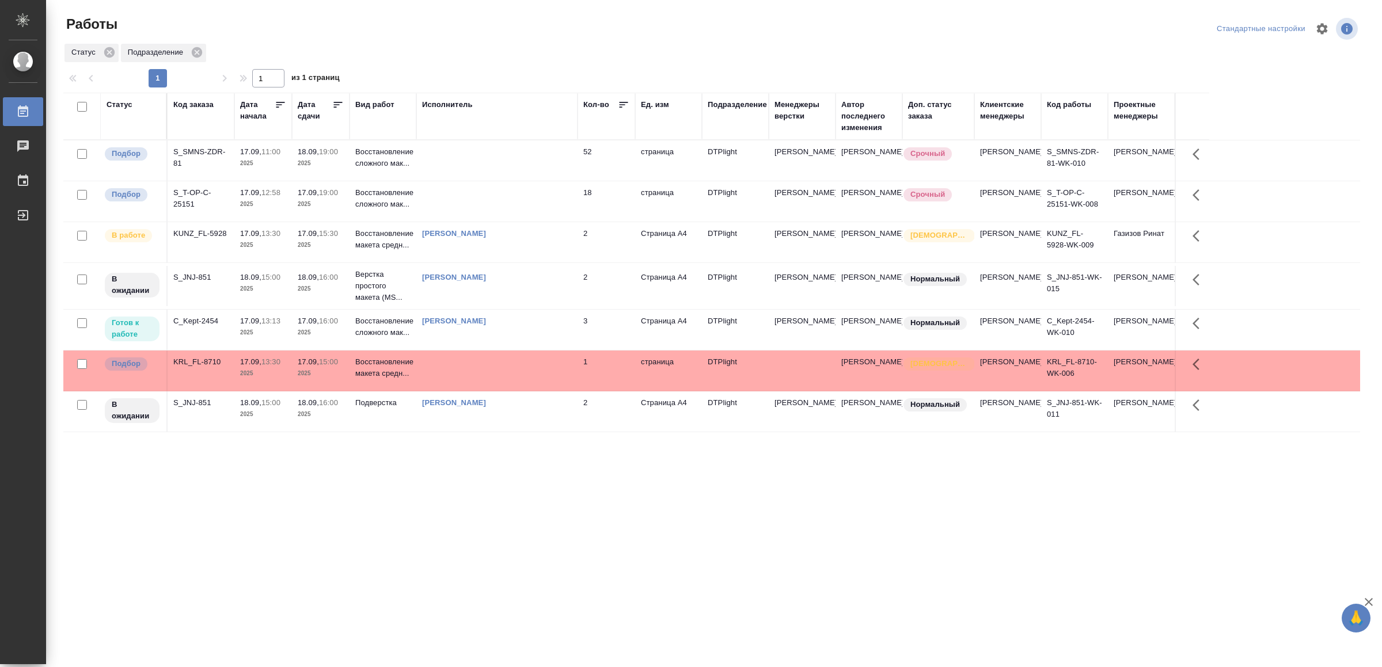
drag, startPoint x: 542, startPoint y: 563, endPoint x: 537, endPoint y: 558, distance: 7.3
drag, startPoint x: 432, startPoint y: 557, endPoint x: 435, endPoint y: 529, distance: 28.4
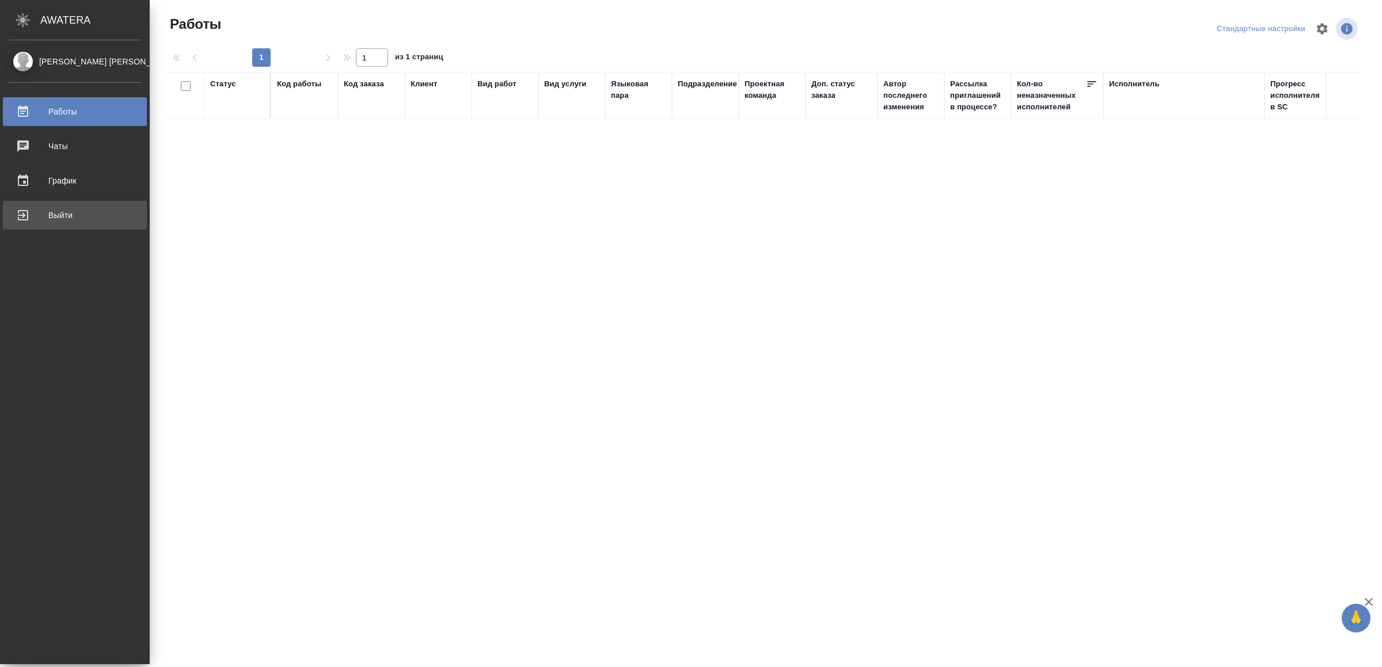
click at [33, 218] on div "Выйти" at bounding box center [75, 215] width 132 height 17
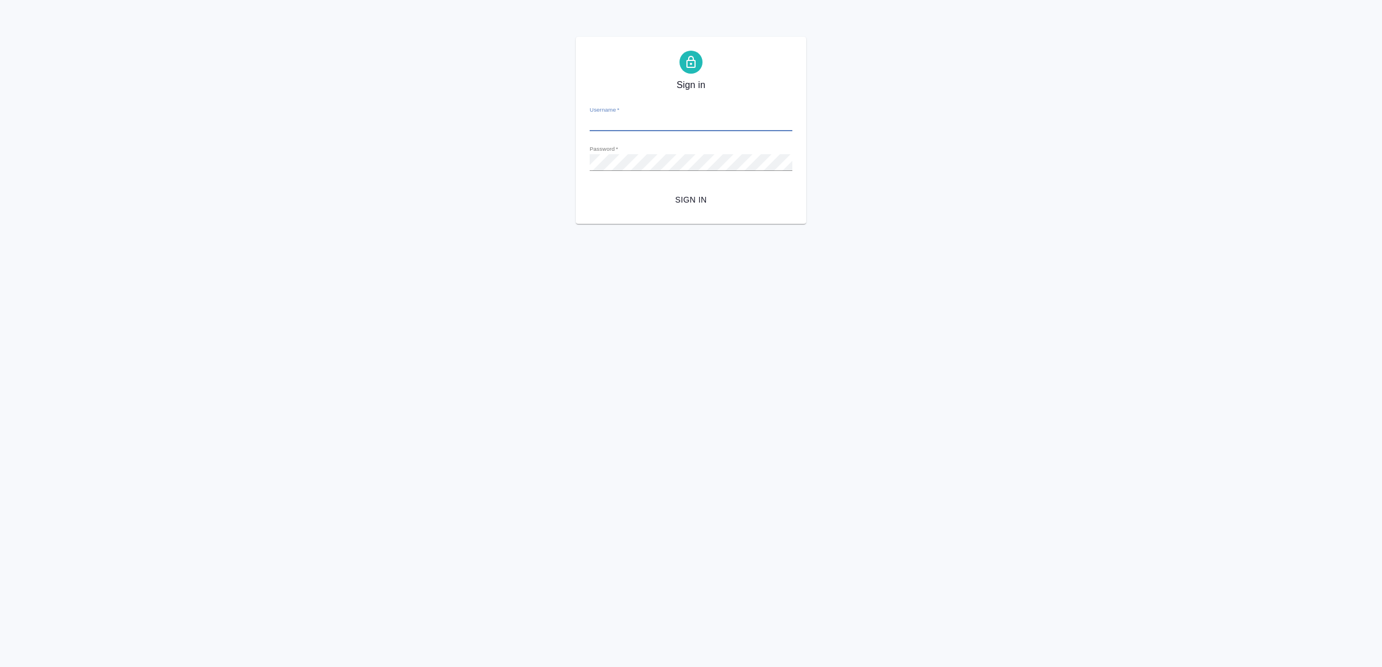
type input "v.yamkovenko@awatera.com"
click at [681, 198] on span "Sign in" at bounding box center [691, 200] width 184 height 14
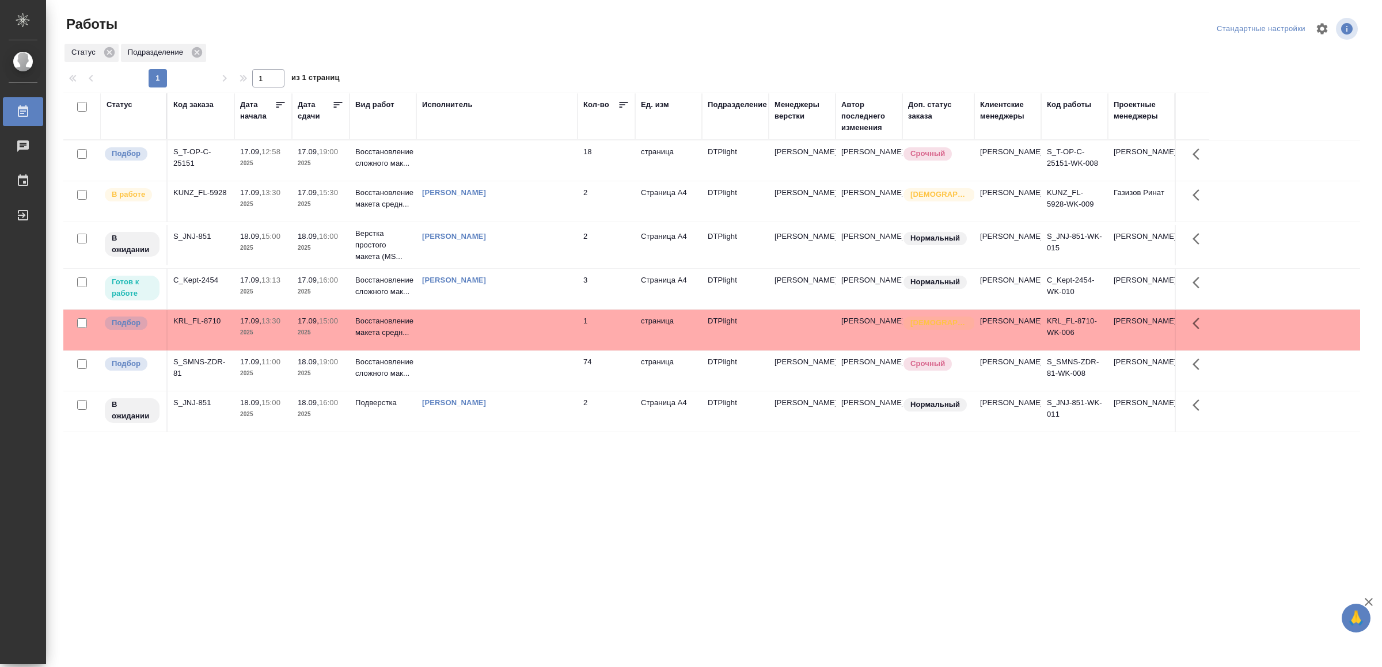
click at [511, 391] on td at bounding box center [496, 371] width 161 height 40
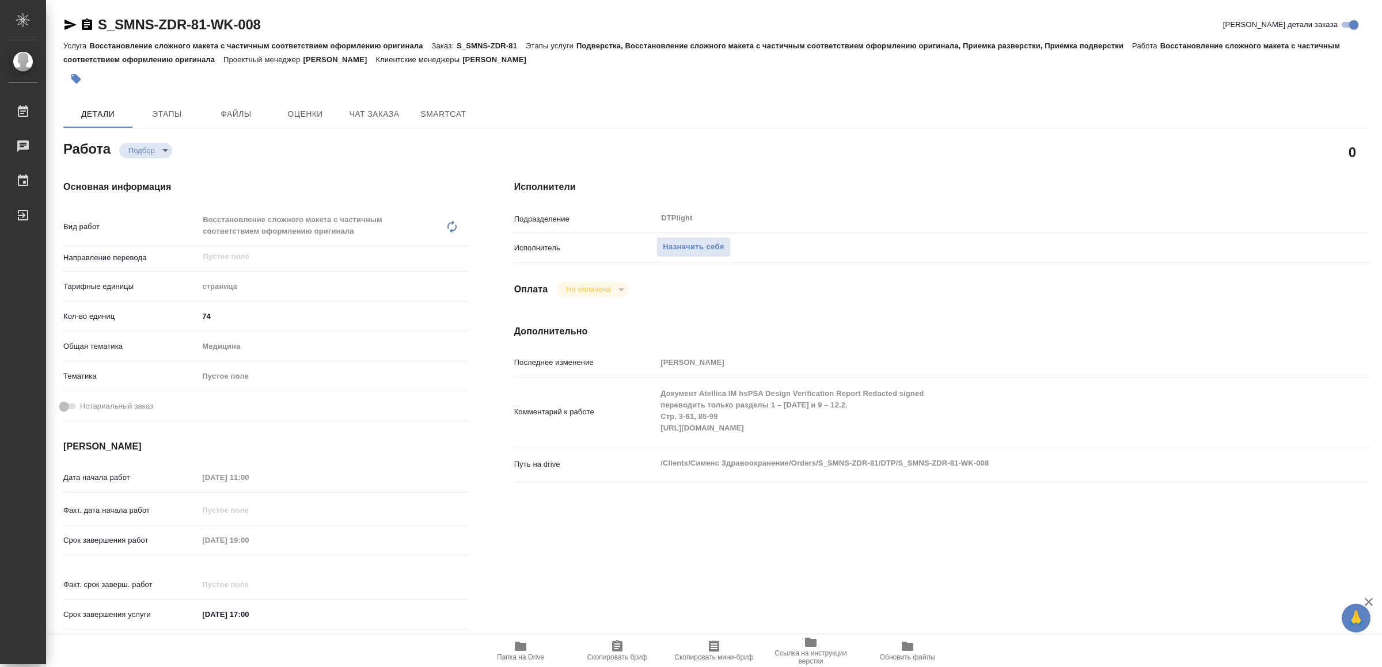
click at [540, 648] on span "Папка на Drive" at bounding box center [520, 651] width 83 height 22
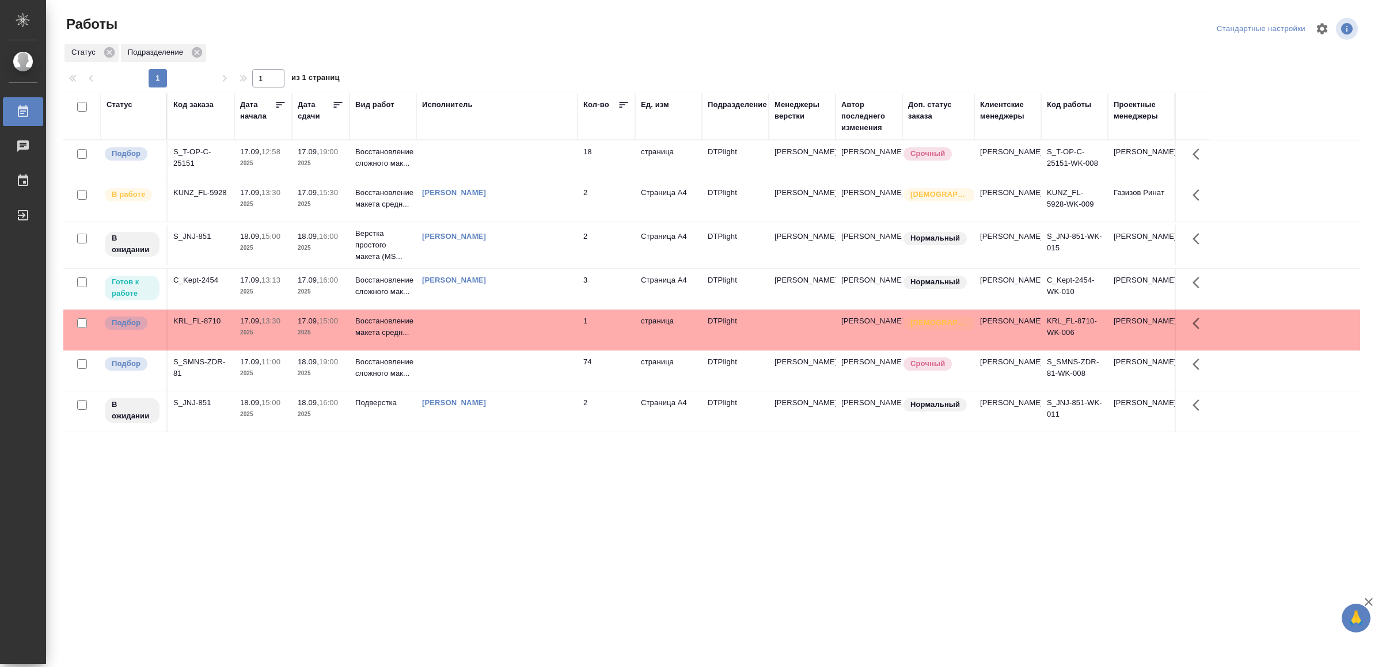
click at [484, 517] on div ".cls-1 fill:#fff; AWATERA Yamkovenko Vera Работы 0 Чаты График Выйти Работы Ста…" at bounding box center [691, 333] width 1382 height 667
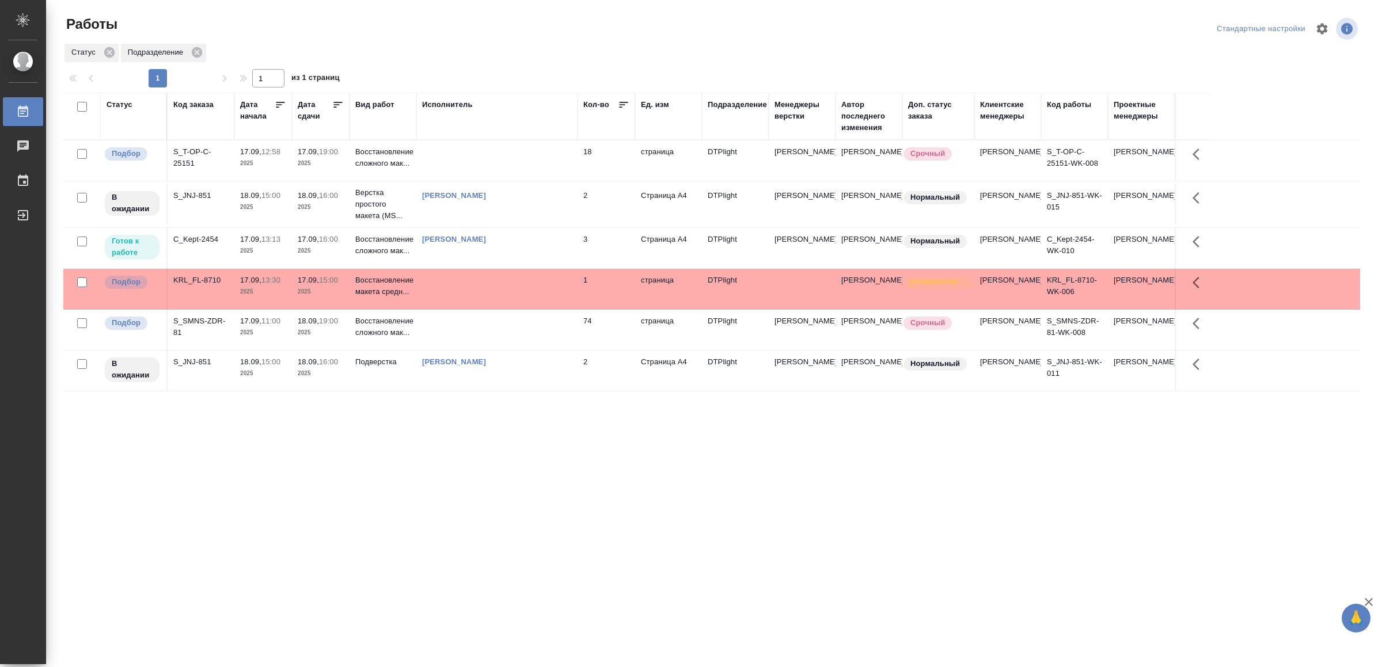
click at [548, 242] on td "[PERSON_NAME]" at bounding box center [496, 248] width 161 height 40
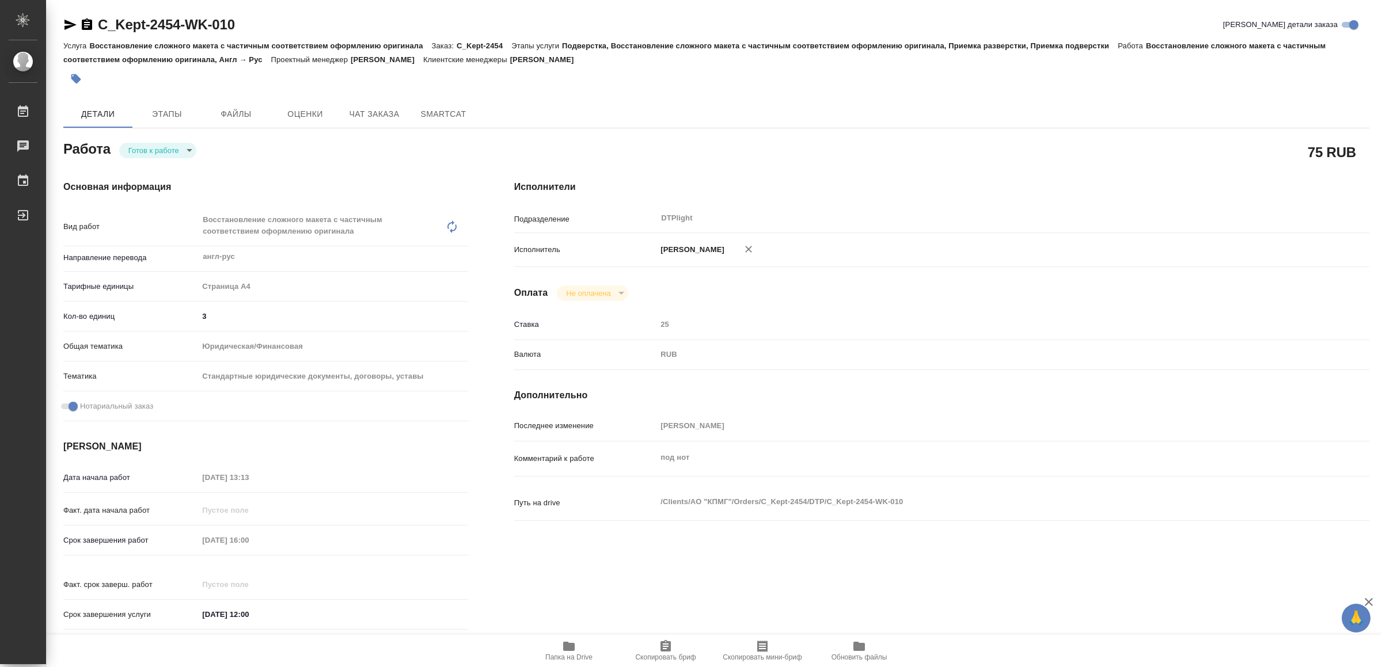
click at [161, 141] on div "[PERSON_NAME] к работе readyForWork" at bounding box center [265, 148] width 405 height 21
click at [165, 149] on body "🙏 .cls-1 fill:#fff; AWATERA Yamkovenko [PERSON_NAME] Работы Чаты График Выйти C…" at bounding box center [691, 333] width 1382 height 667
click at [165, 147] on button "В работе" at bounding box center [148, 150] width 38 height 13
type textarea "x"
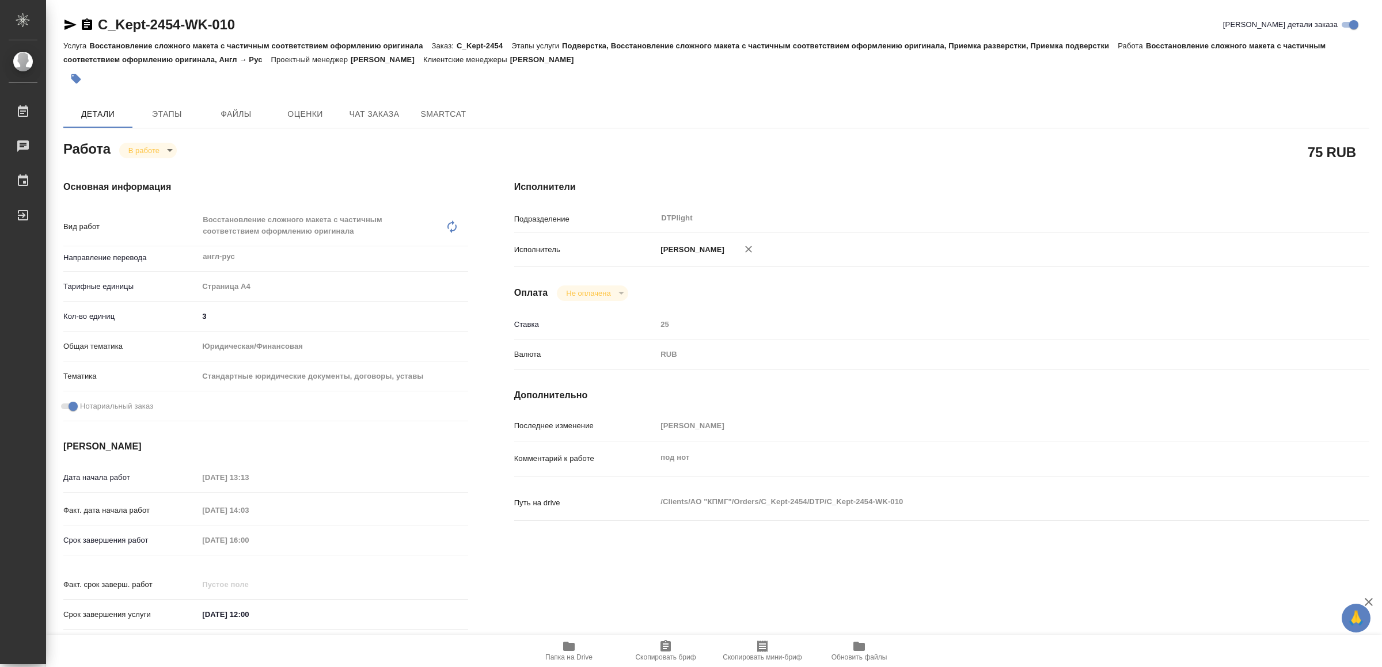
type textarea "x"
click at [68, 22] on icon "button" at bounding box center [70, 25] width 12 height 10
type textarea "x"
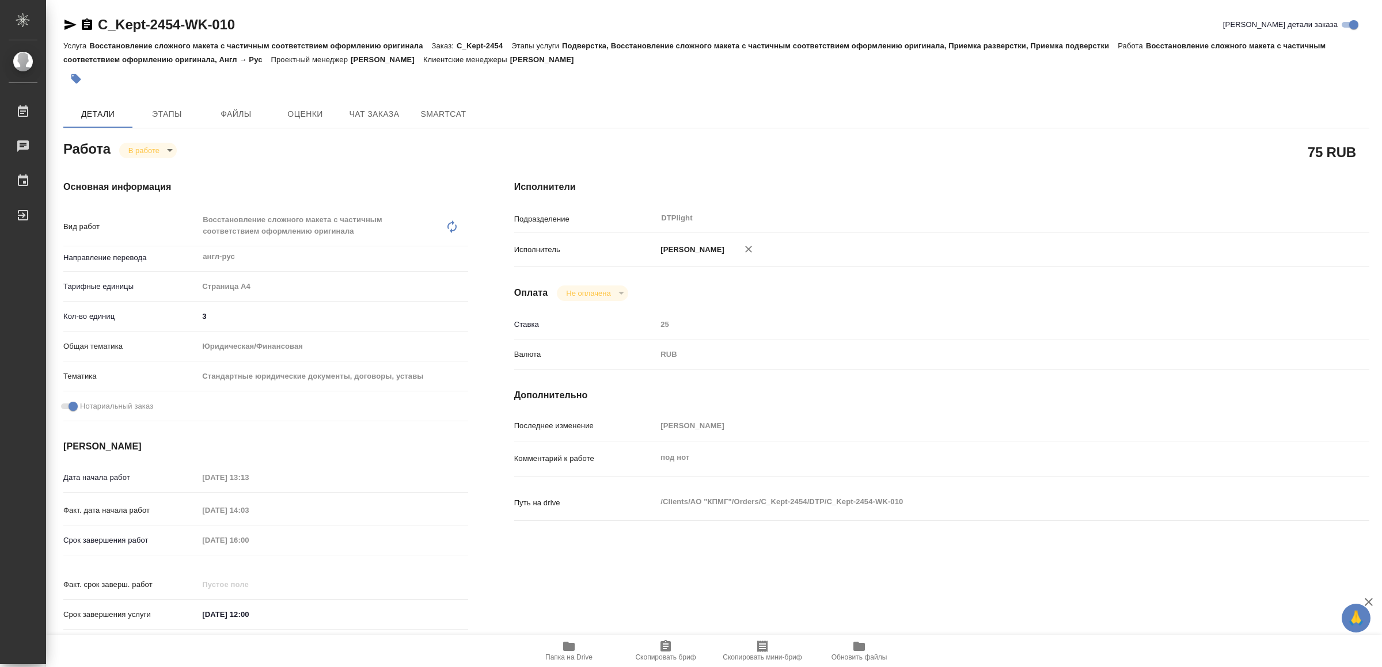
type textarea "x"
click at [565, 640] on icon "button" at bounding box center [569, 647] width 14 height 14
